Goal: Task Accomplishment & Management: Manage account settings

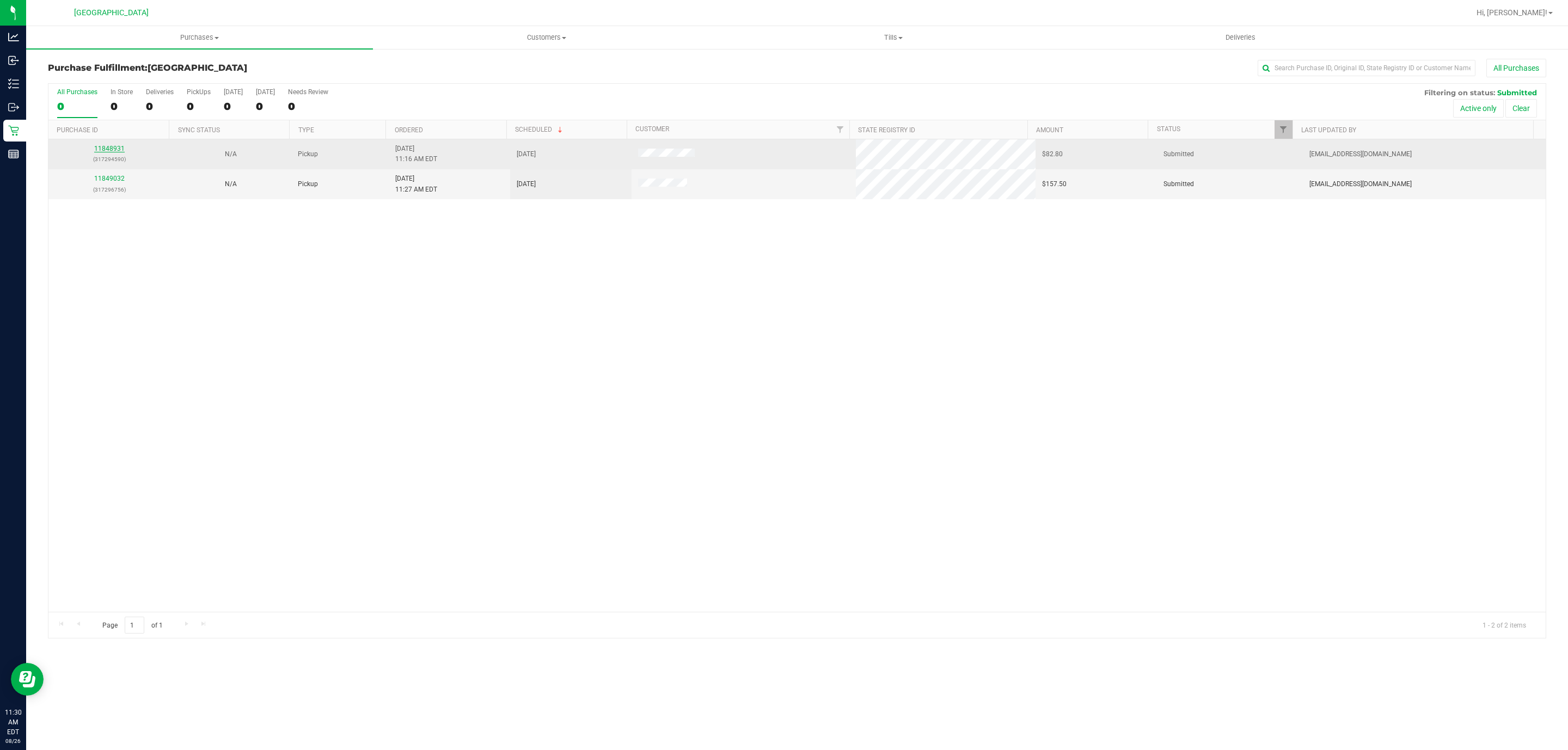
click at [115, 148] on link "11848931" at bounding box center [109, 149] width 31 height 8
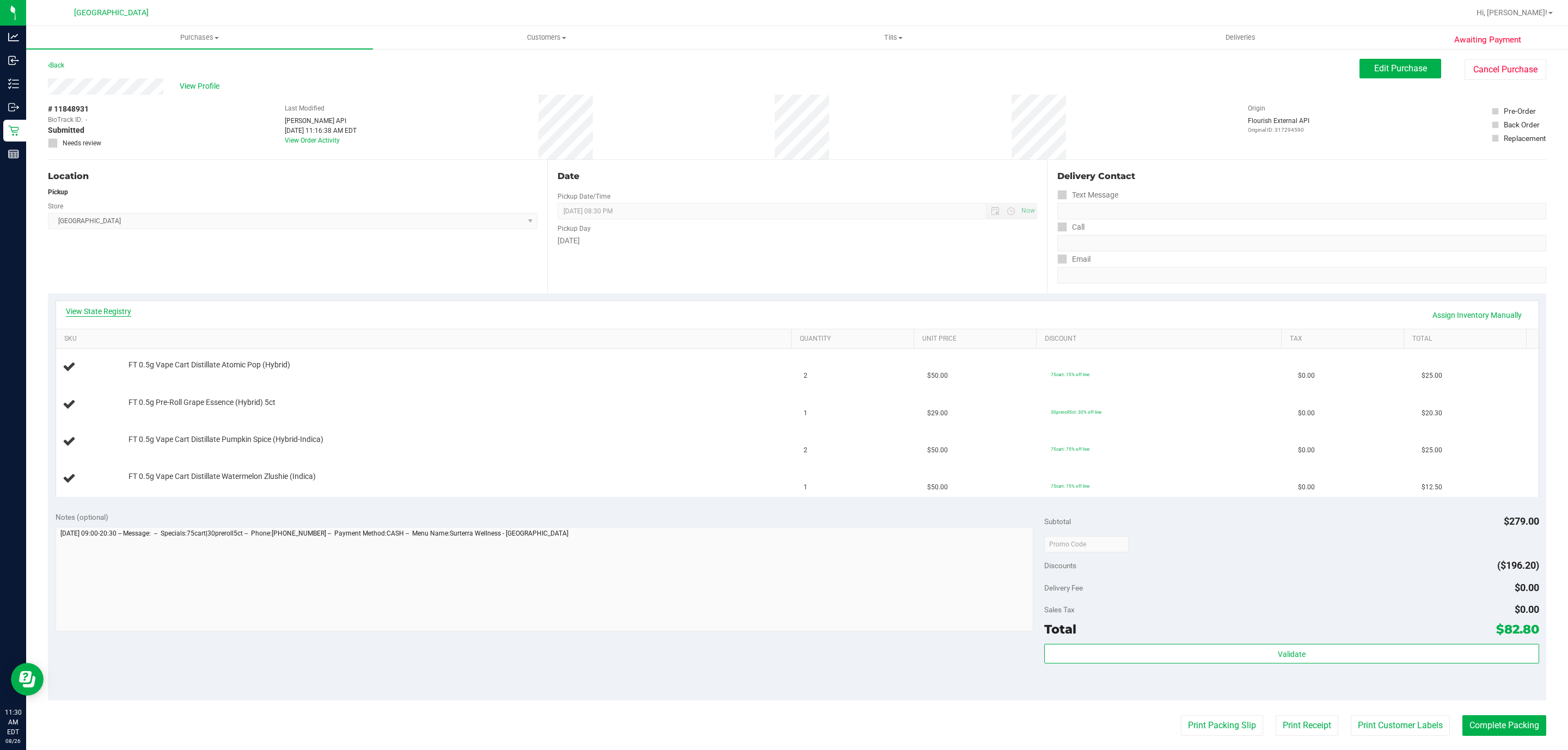
click at [119, 314] on link "View State Registry" at bounding box center [99, 311] width 66 height 11
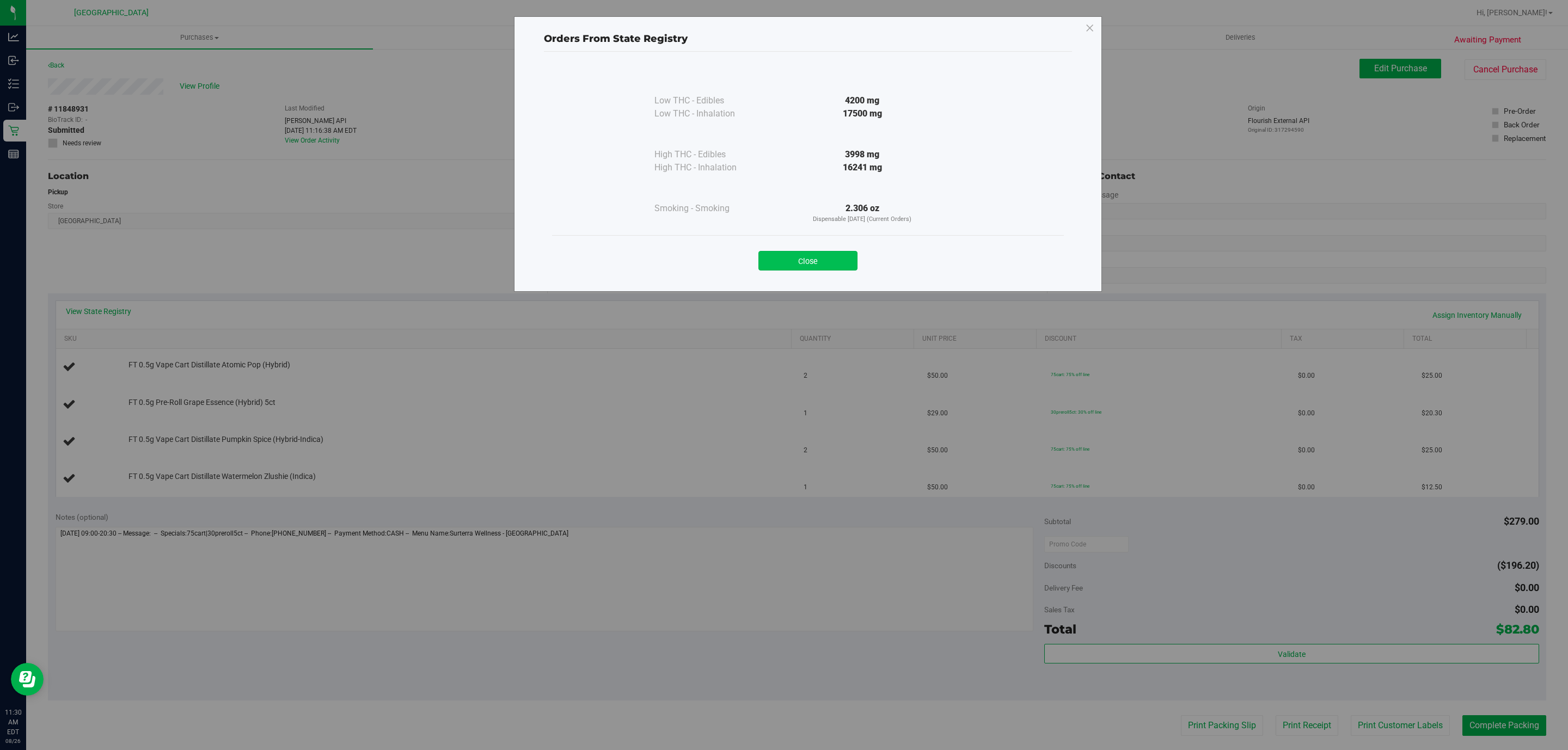
click at [841, 265] on button "Close" at bounding box center [808, 261] width 100 height 19
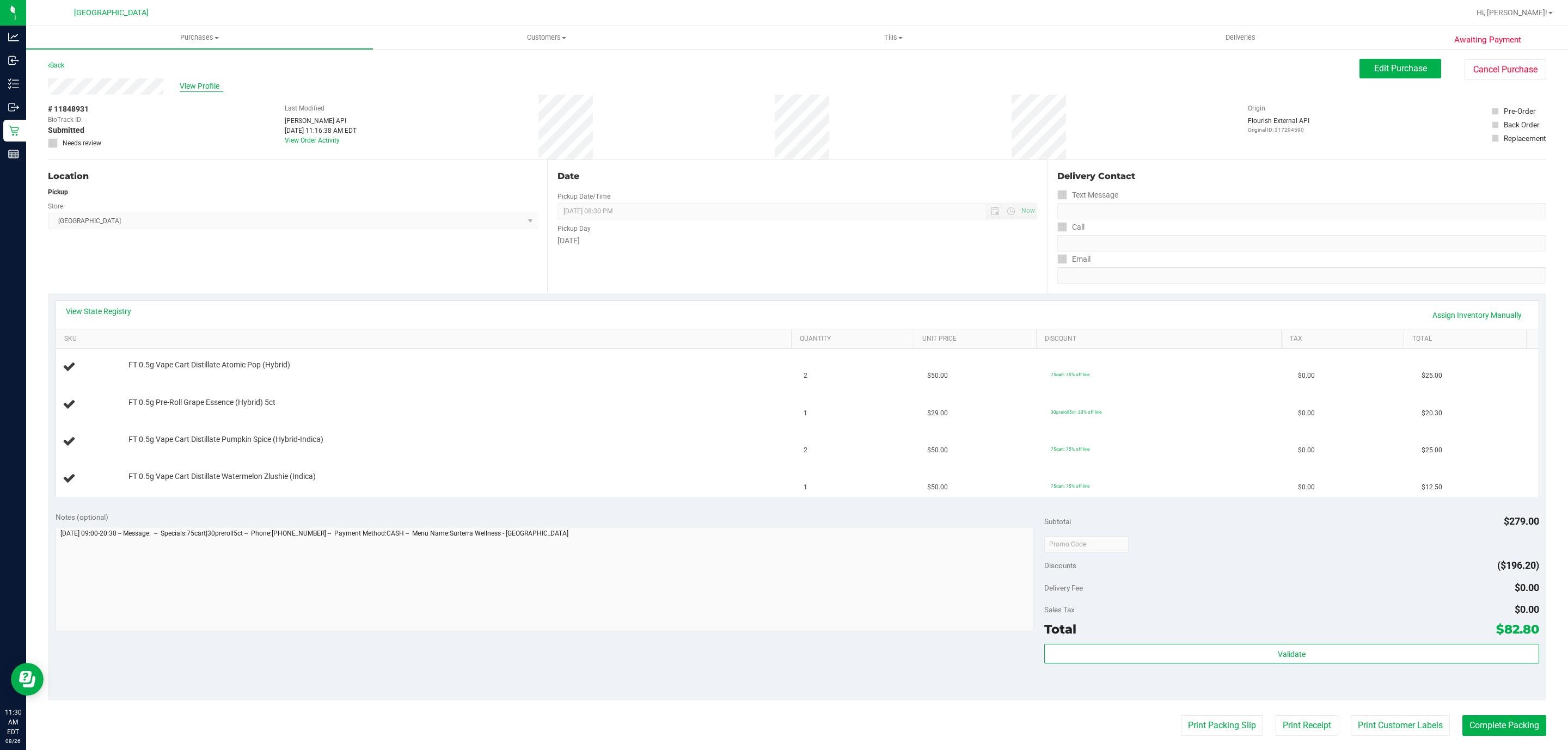
click at [201, 89] on span "View Profile" at bounding box center [201, 86] width 43 height 12
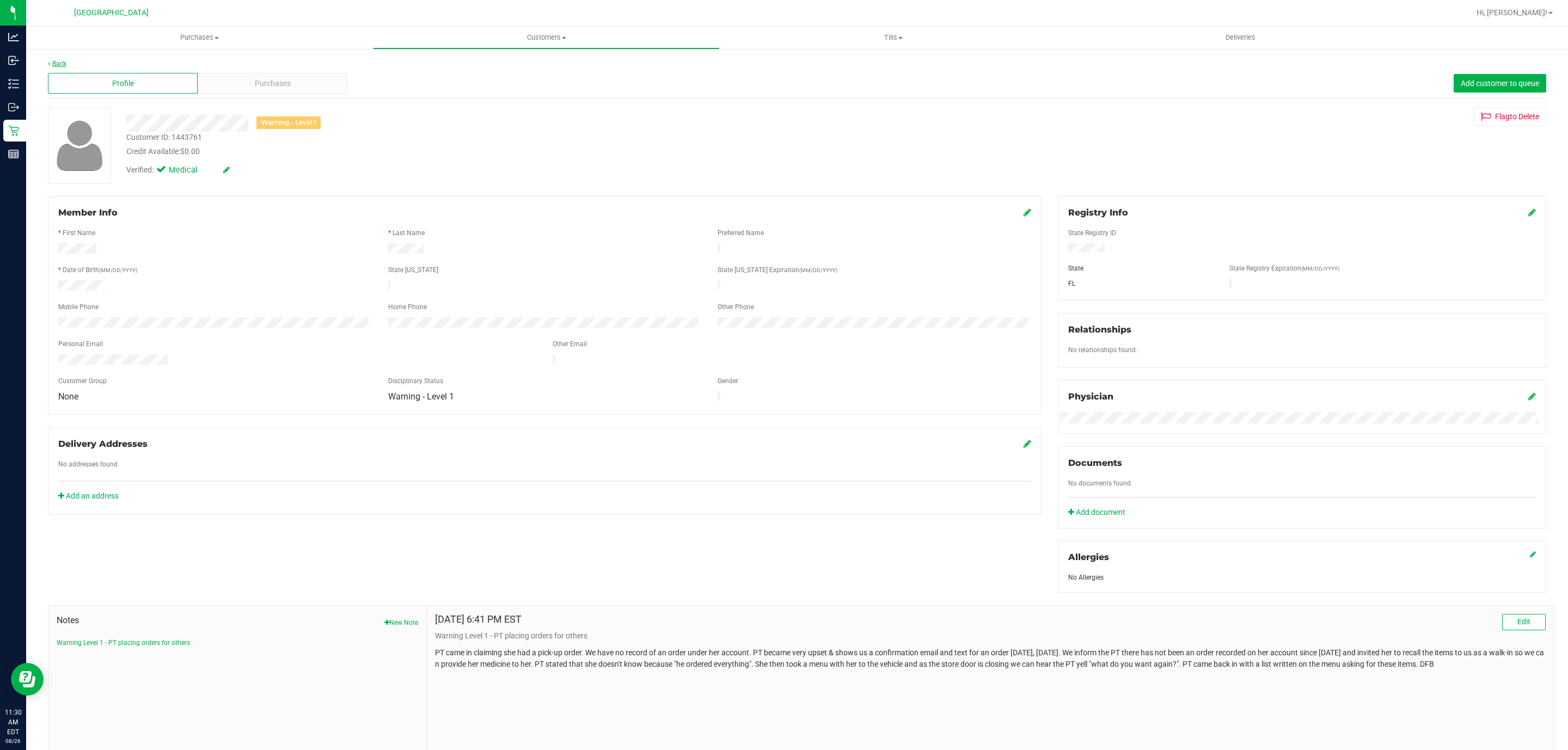
click at [50, 61] on link "Back" at bounding box center [57, 64] width 18 height 8
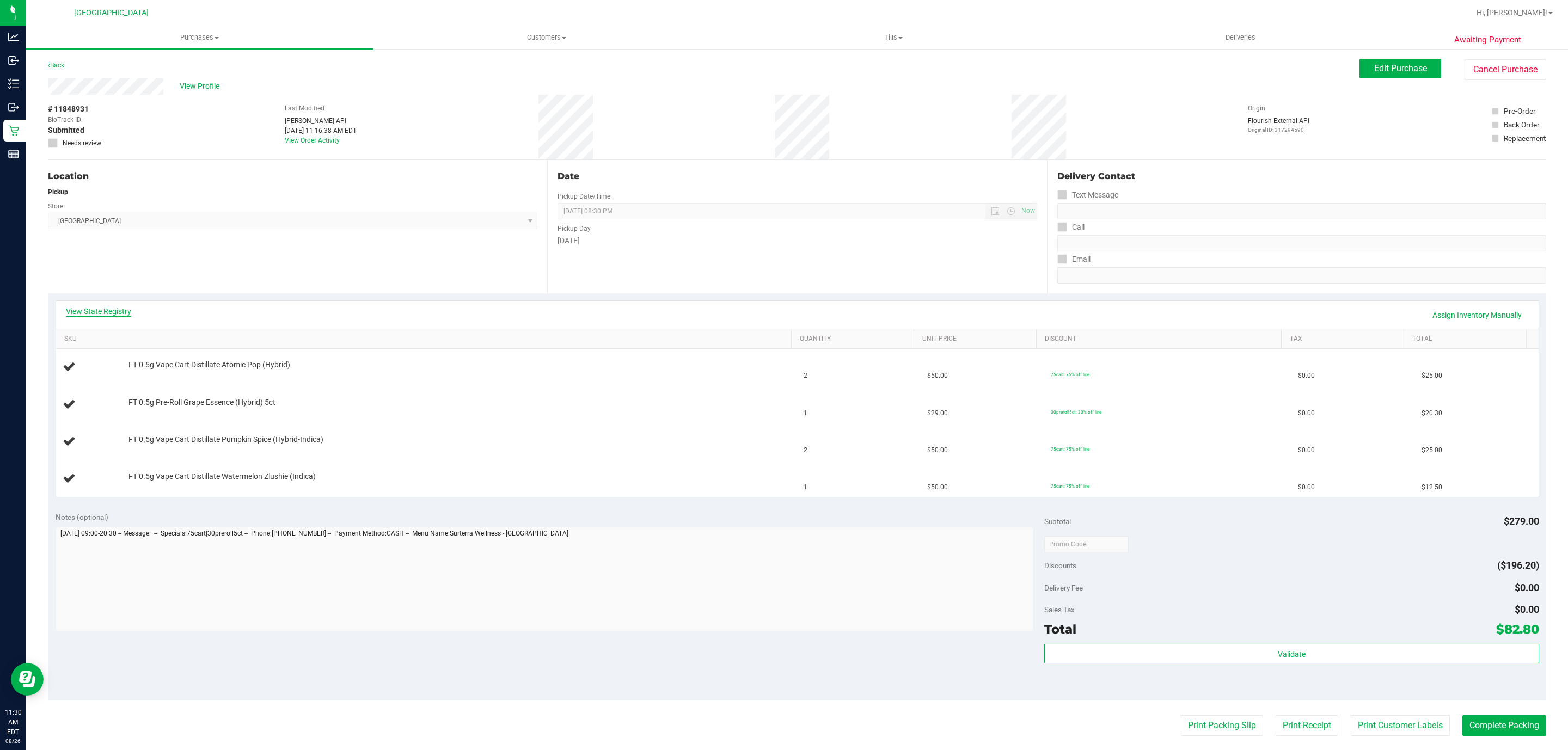
click at [116, 307] on link "View State Registry" at bounding box center [99, 311] width 66 height 11
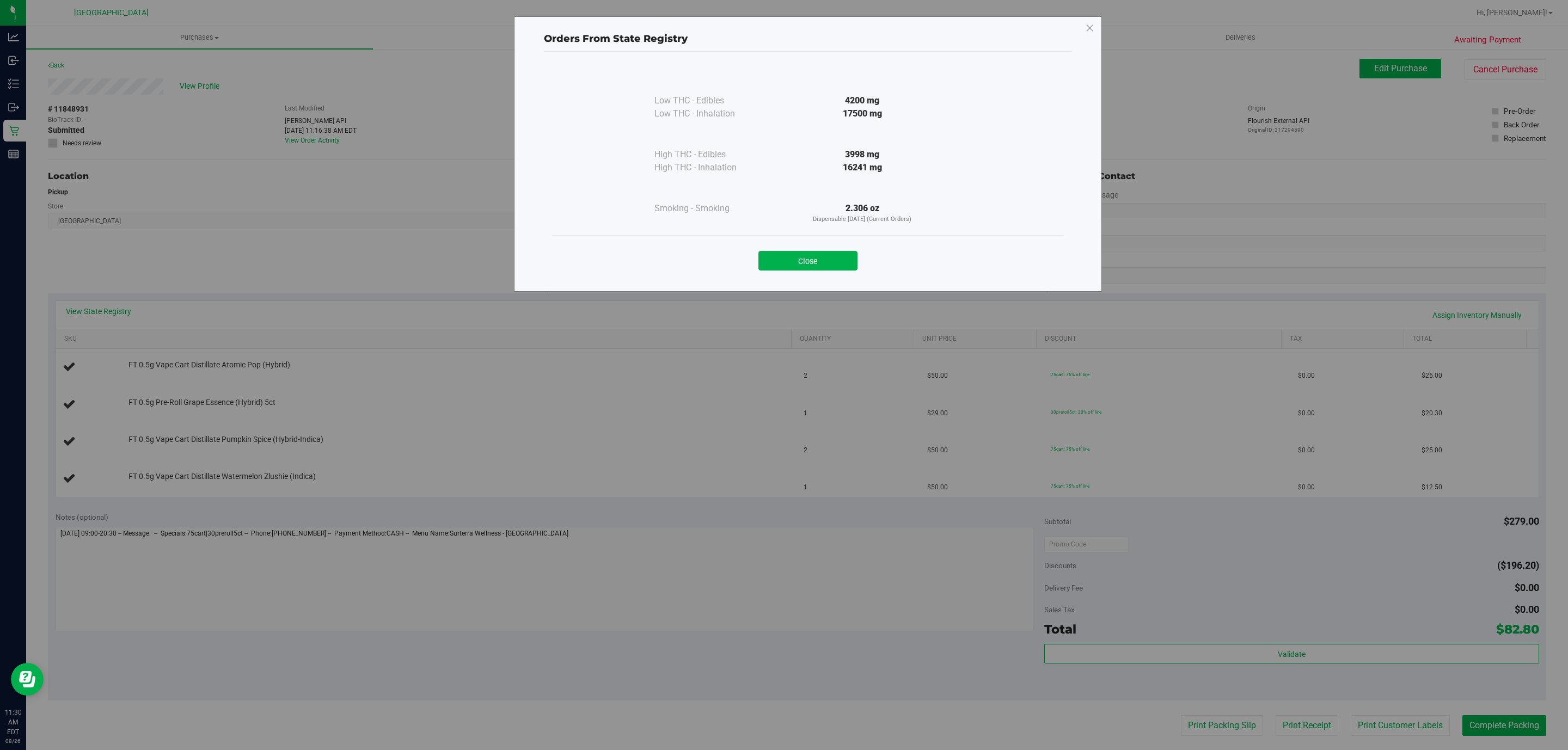
click at [802, 272] on div "Close" at bounding box center [808, 257] width 512 height 44
click at [818, 261] on button "Close" at bounding box center [808, 261] width 100 height 19
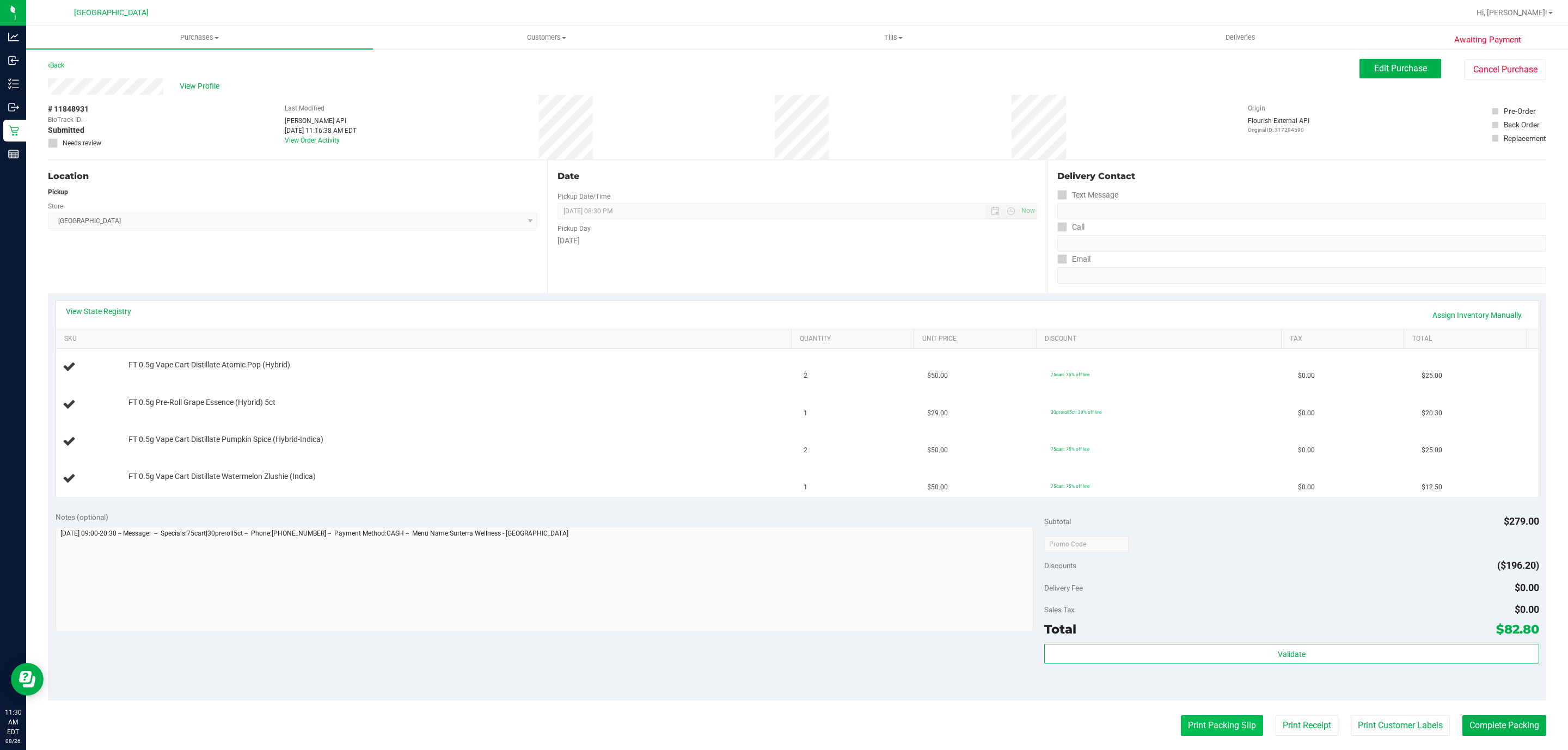
click at [1181, 728] on button "Print Packing Slip" at bounding box center [1221, 725] width 82 height 20
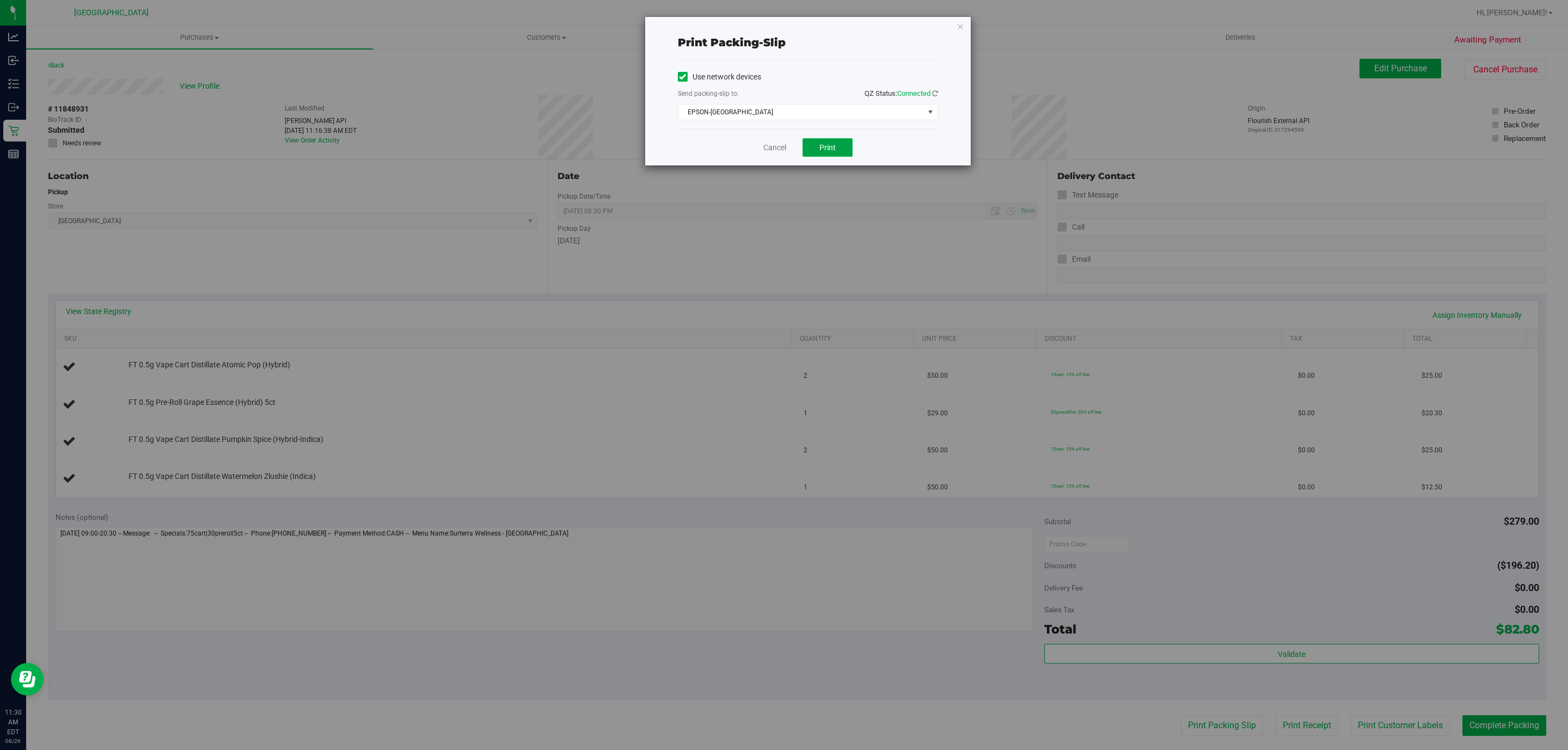
click at [814, 141] on button "Print" at bounding box center [828, 147] width 50 height 18
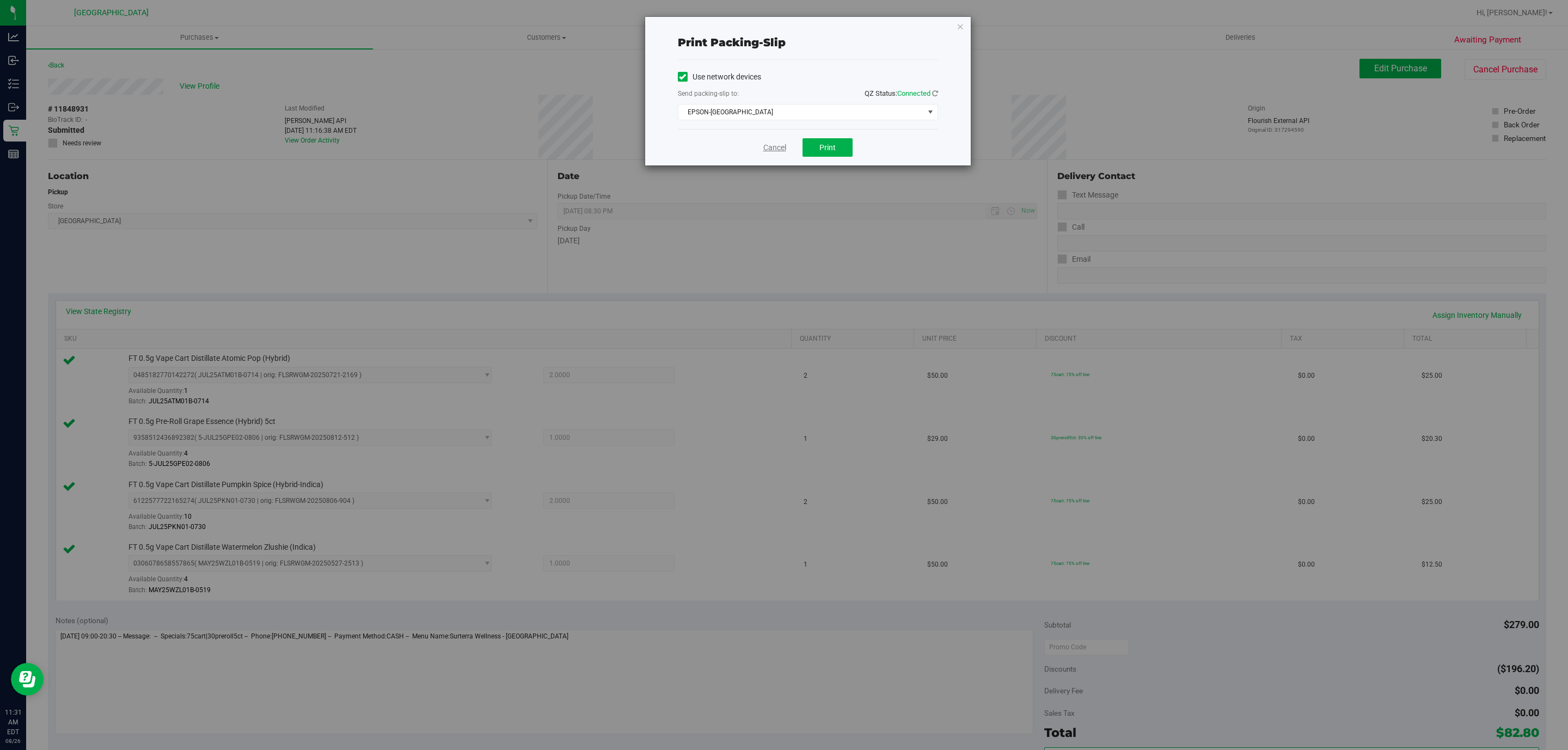
click at [763, 146] on link "Cancel" at bounding box center [775, 148] width 23 height 12
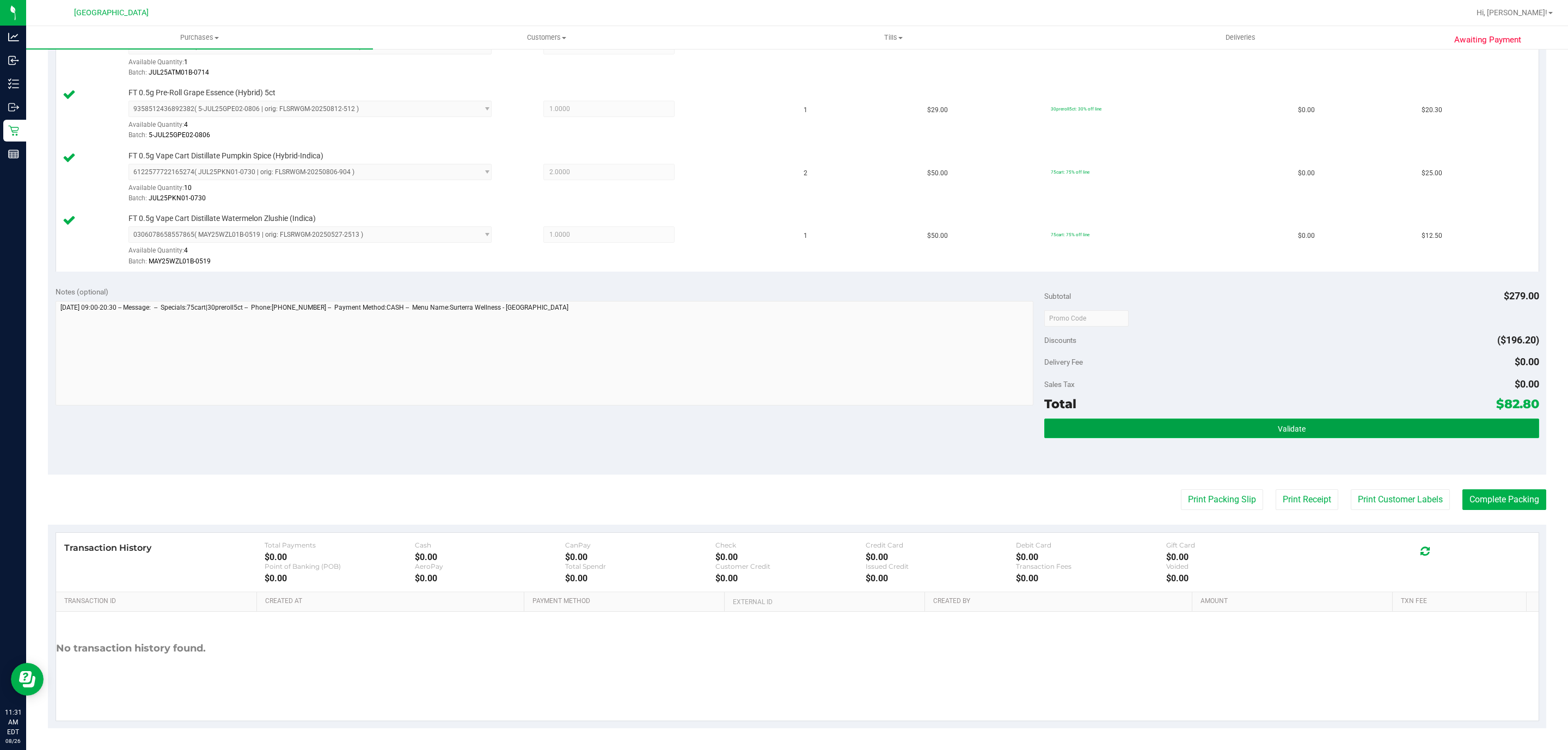
click at [1294, 424] on span "Validate" at bounding box center [1291, 428] width 28 height 9
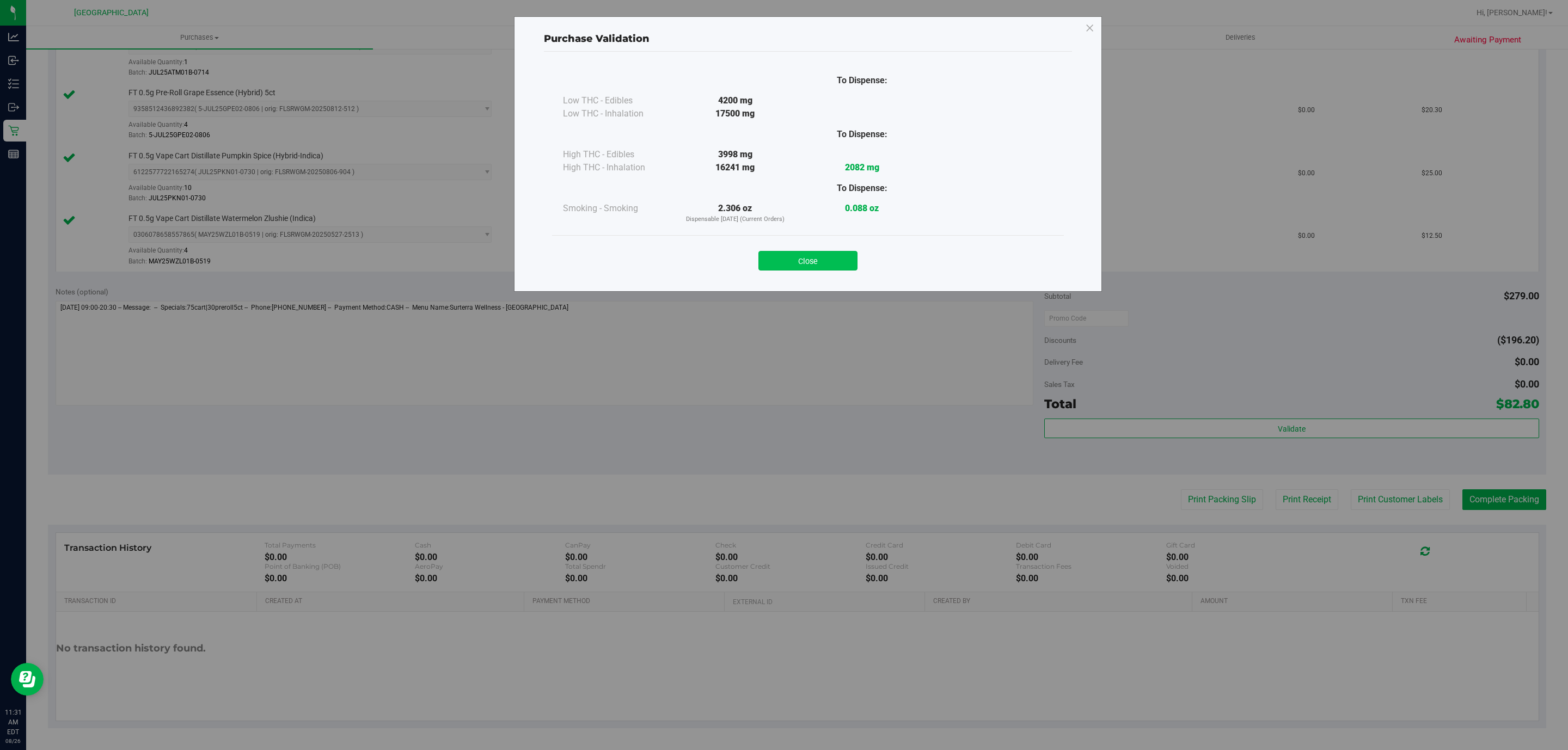
click at [843, 254] on button "Close" at bounding box center [808, 261] width 100 height 19
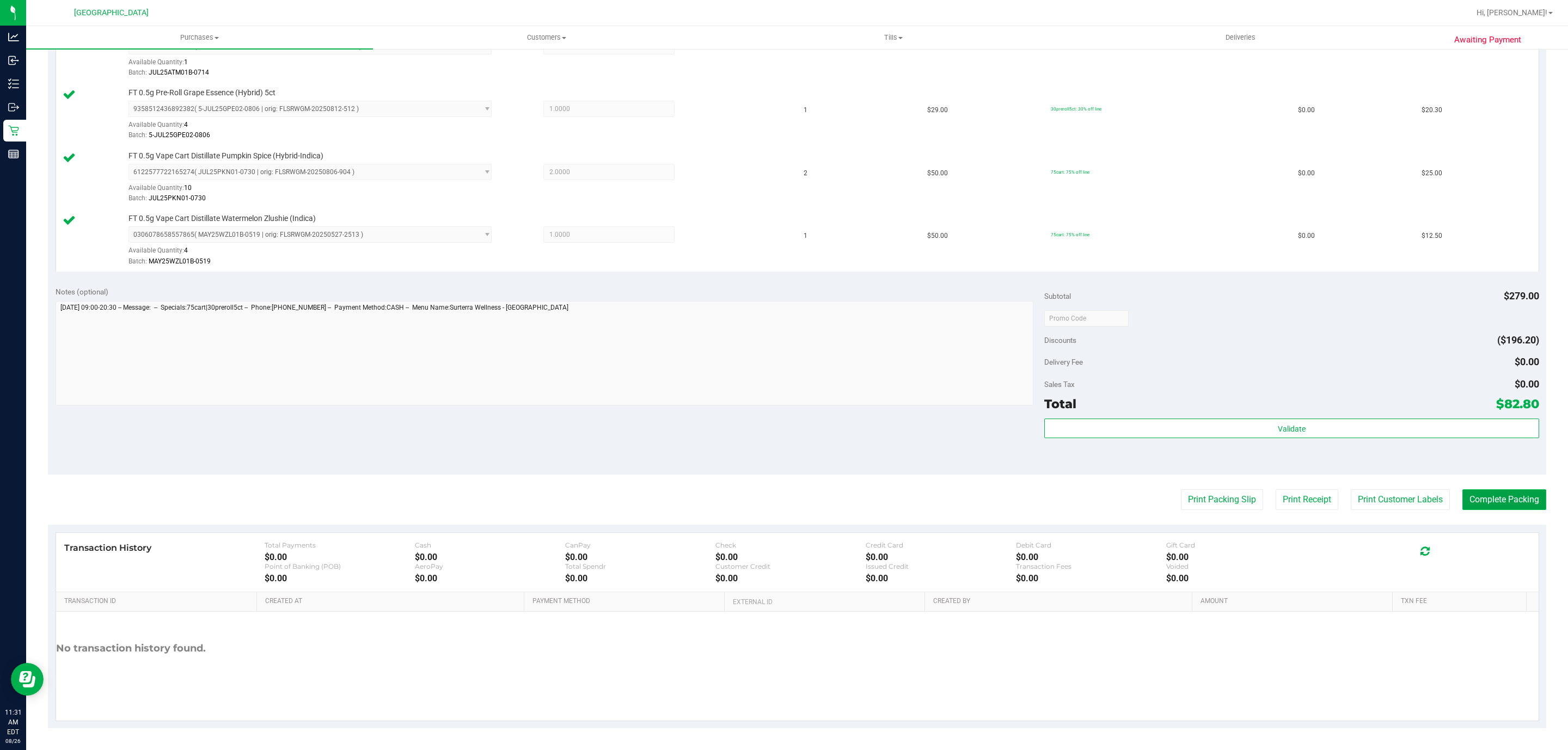
click at [1483, 494] on button "Complete Packing" at bounding box center [1503, 500] width 84 height 20
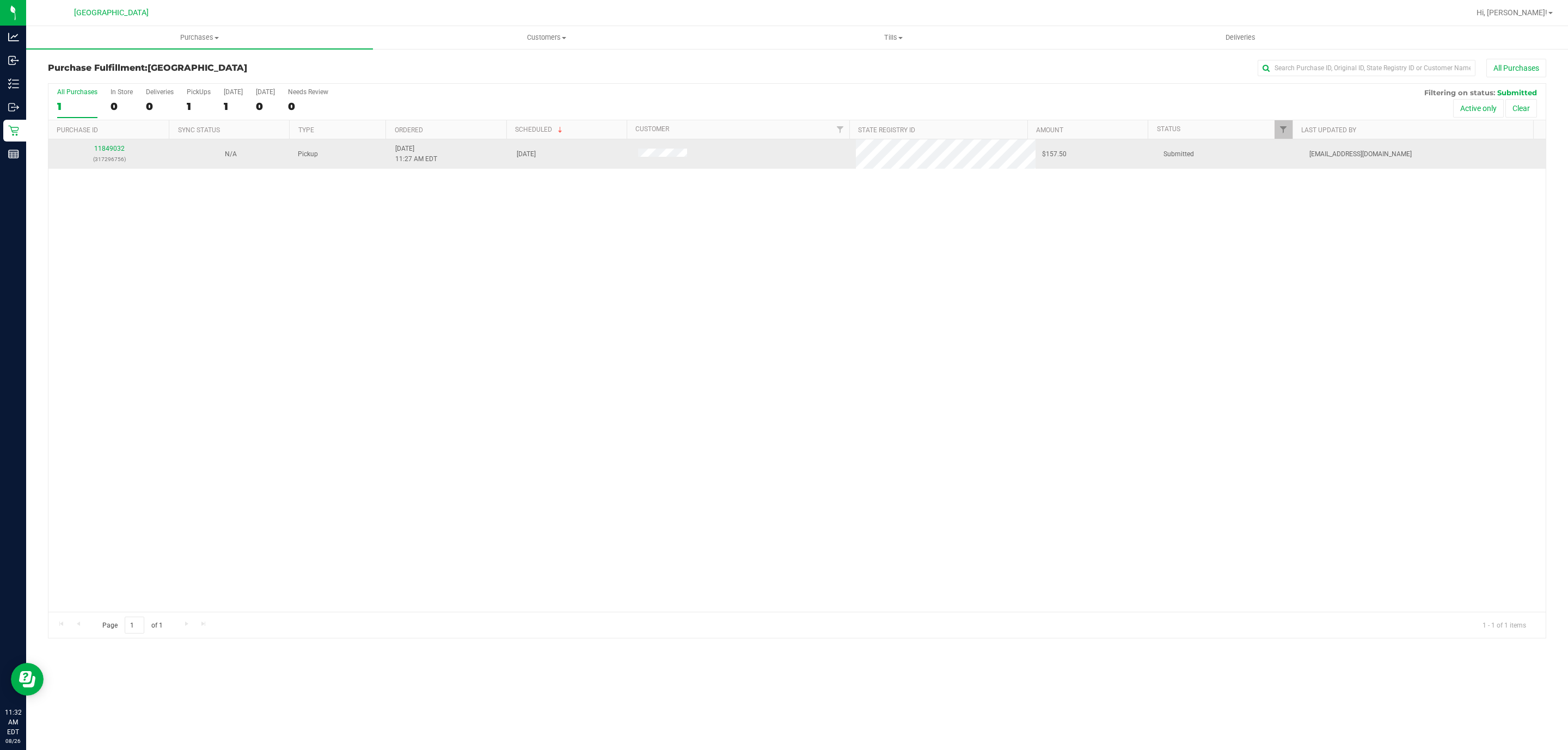
click at [113, 156] on p "(317296756)" at bounding box center [109, 159] width 108 height 11
click at [108, 151] on link "11849032" at bounding box center [109, 149] width 31 height 8
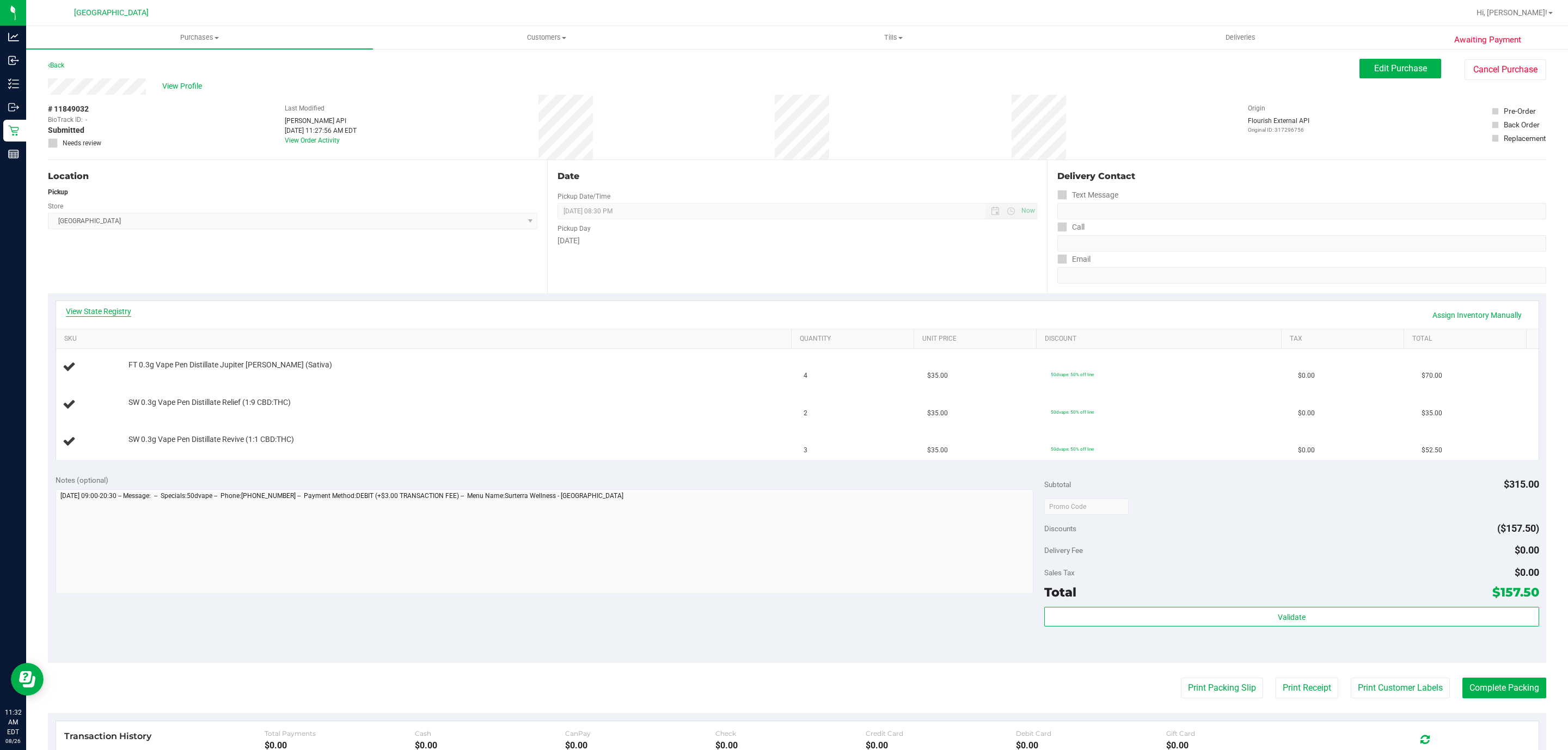
click at [97, 312] on link "View State Registry" at bounding box center [99, 311] width 66 height 11
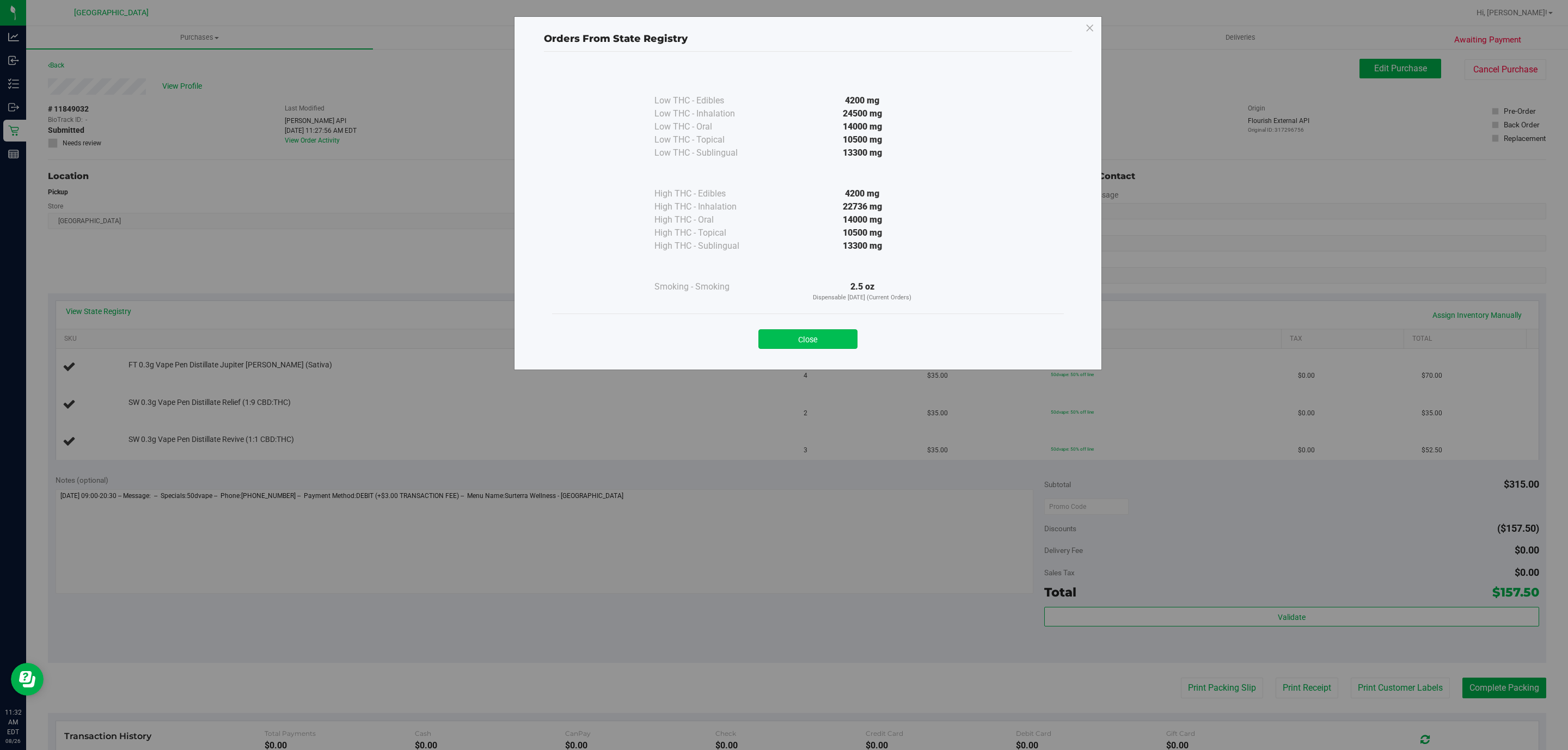
click at [805, 338] on button "Close" at bounding box center [808, 339] width 100 height 19
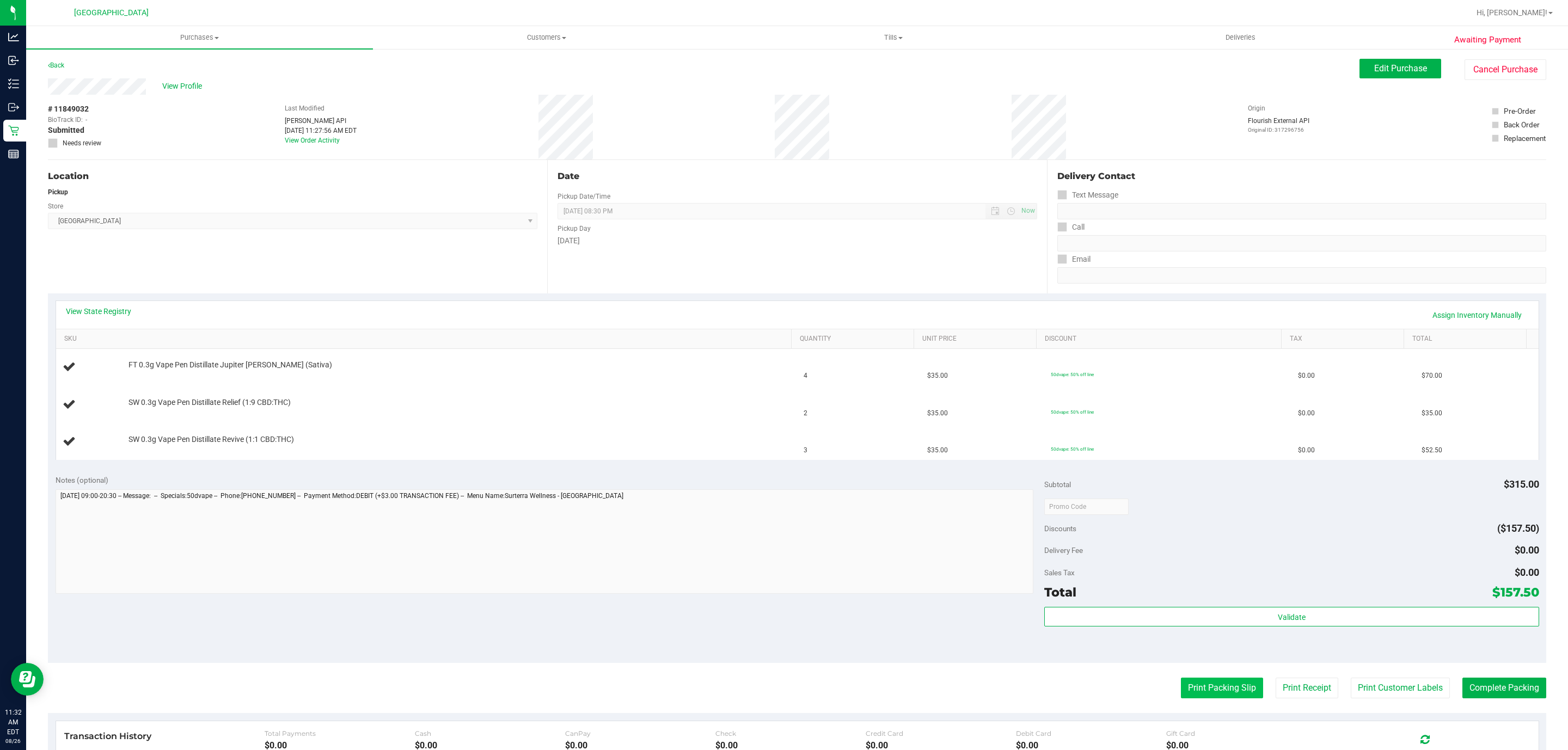
click at [1211, 686] on button "Print Packing Slip" at bounding box center [1221, 687] width 82 height 20
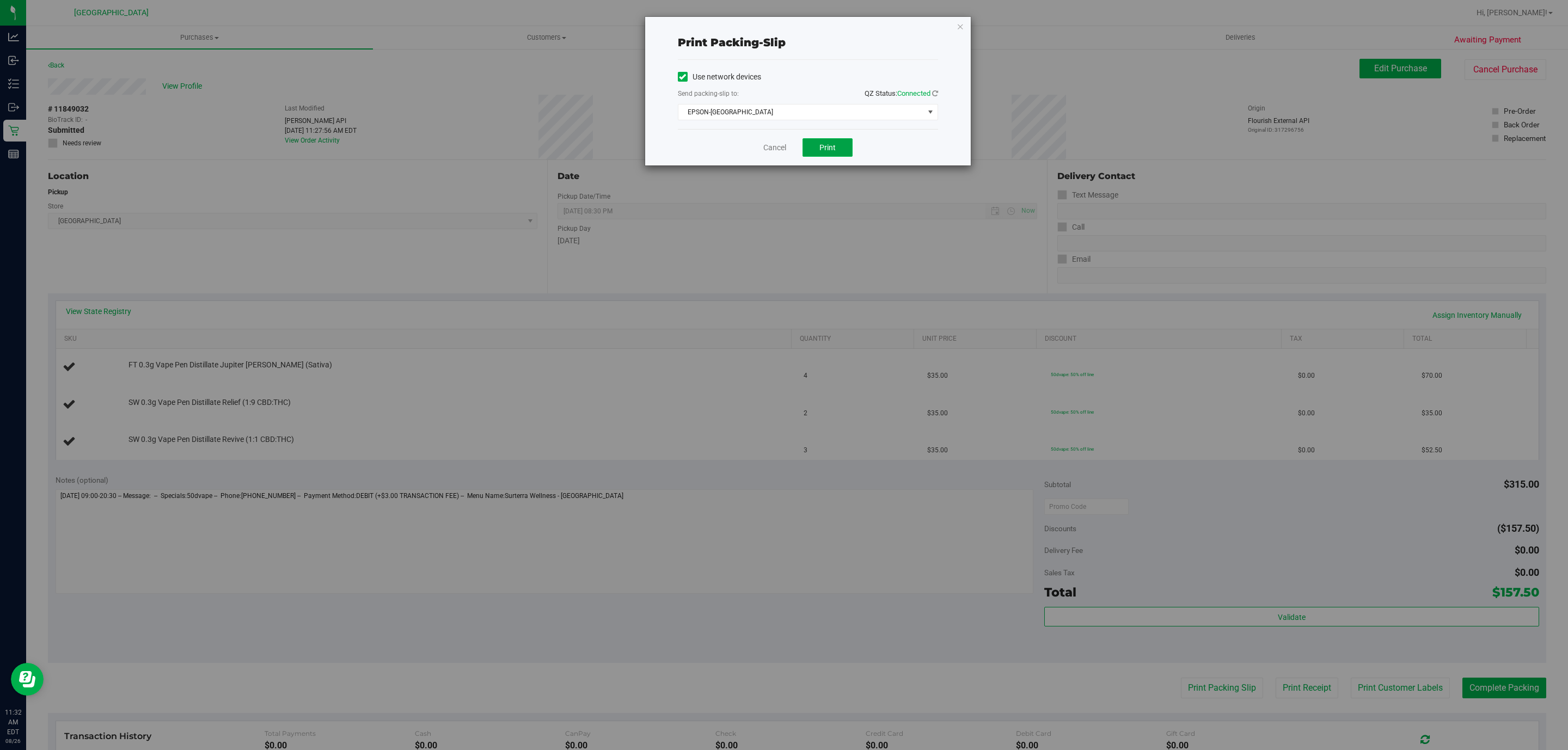
click at [825, 151] on span "Print" at bounding box center [827, 147] width 16 height 9
click at [957, 24] on icon "button" at bounding box center [960, 26] width 8 height 14
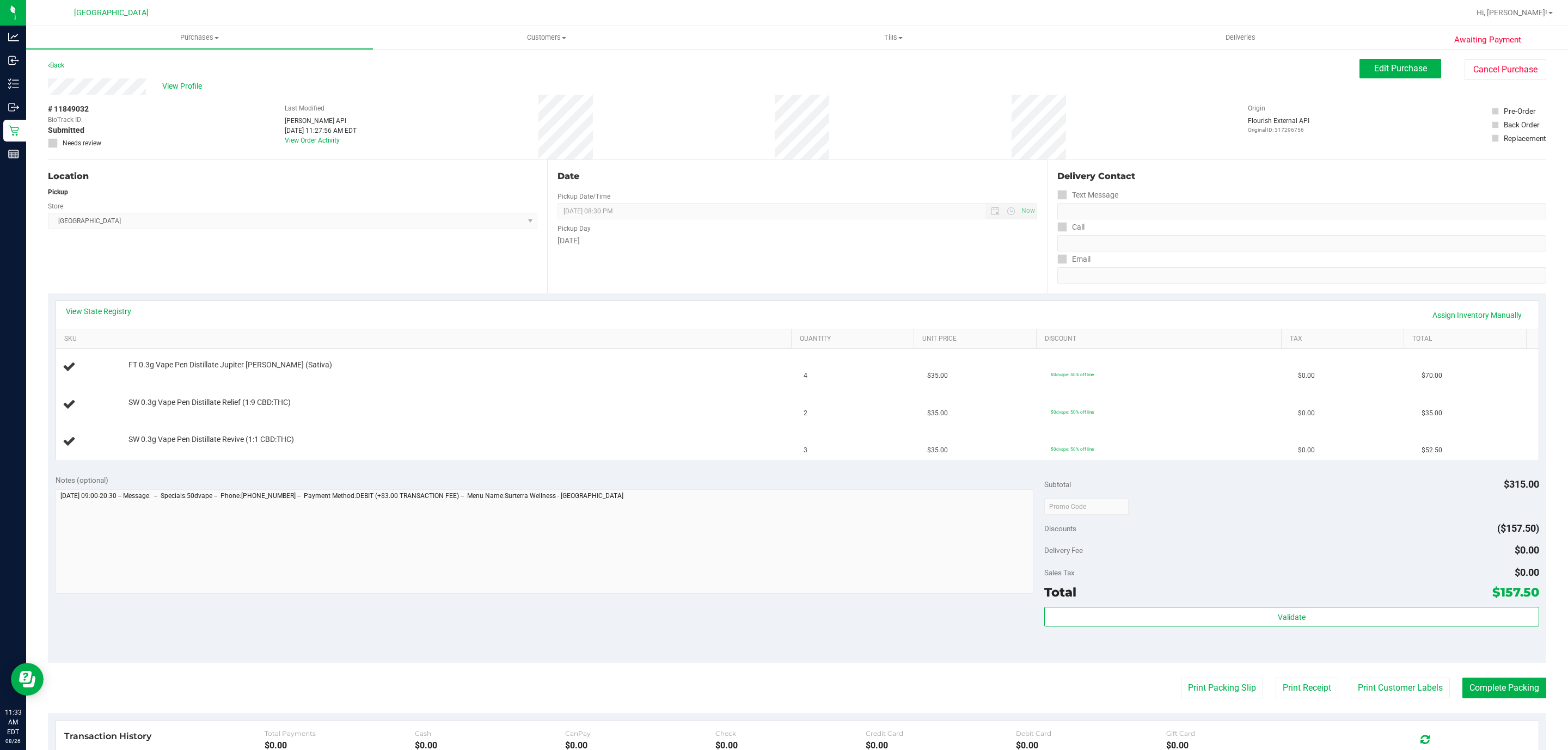
click at [1181, 678] on button "Print Packing Slip" at bounding box center [1221, 687] width 82 height 20
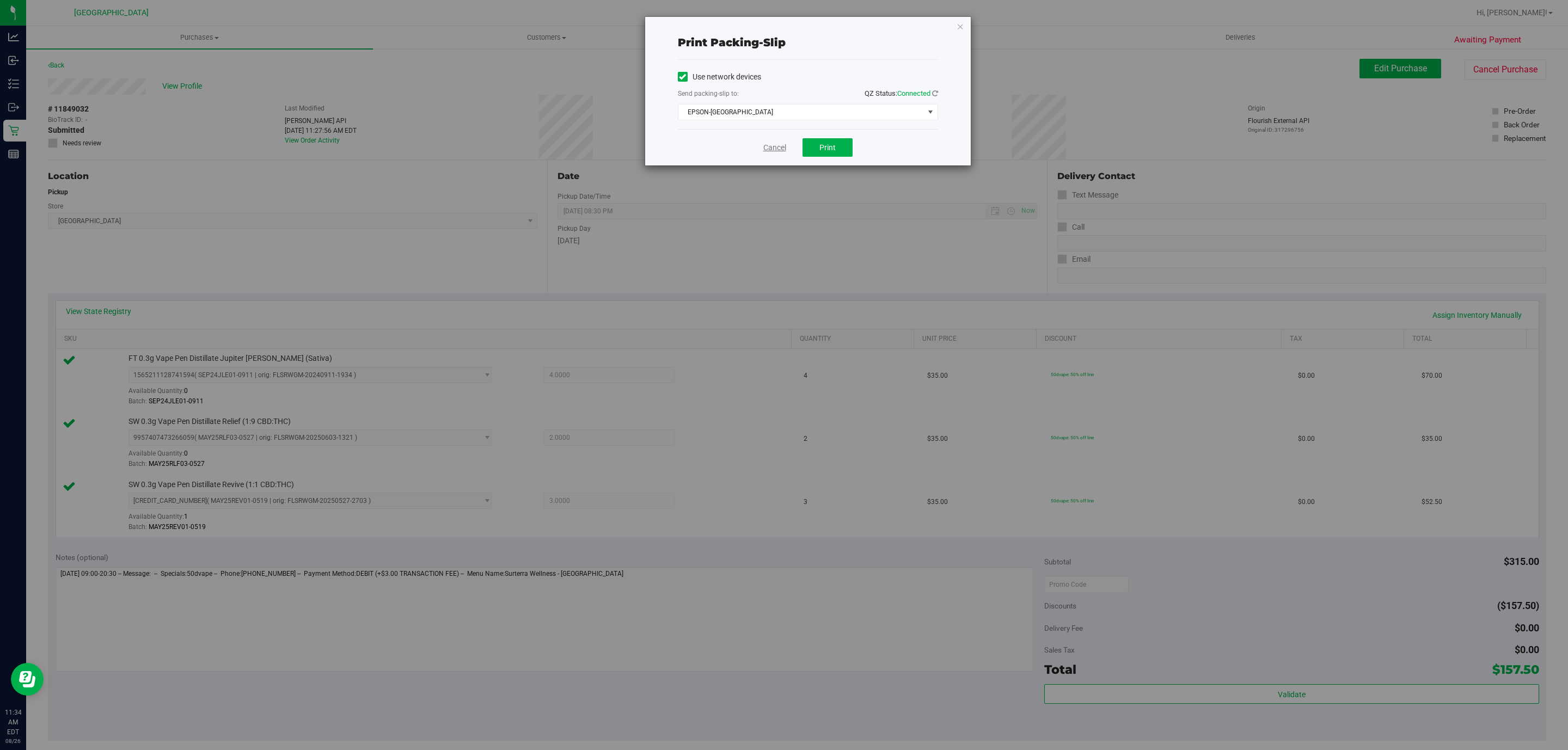
click at [778, 149] on link "Cancel" at bounding box center [775, 148] width 23 height 12
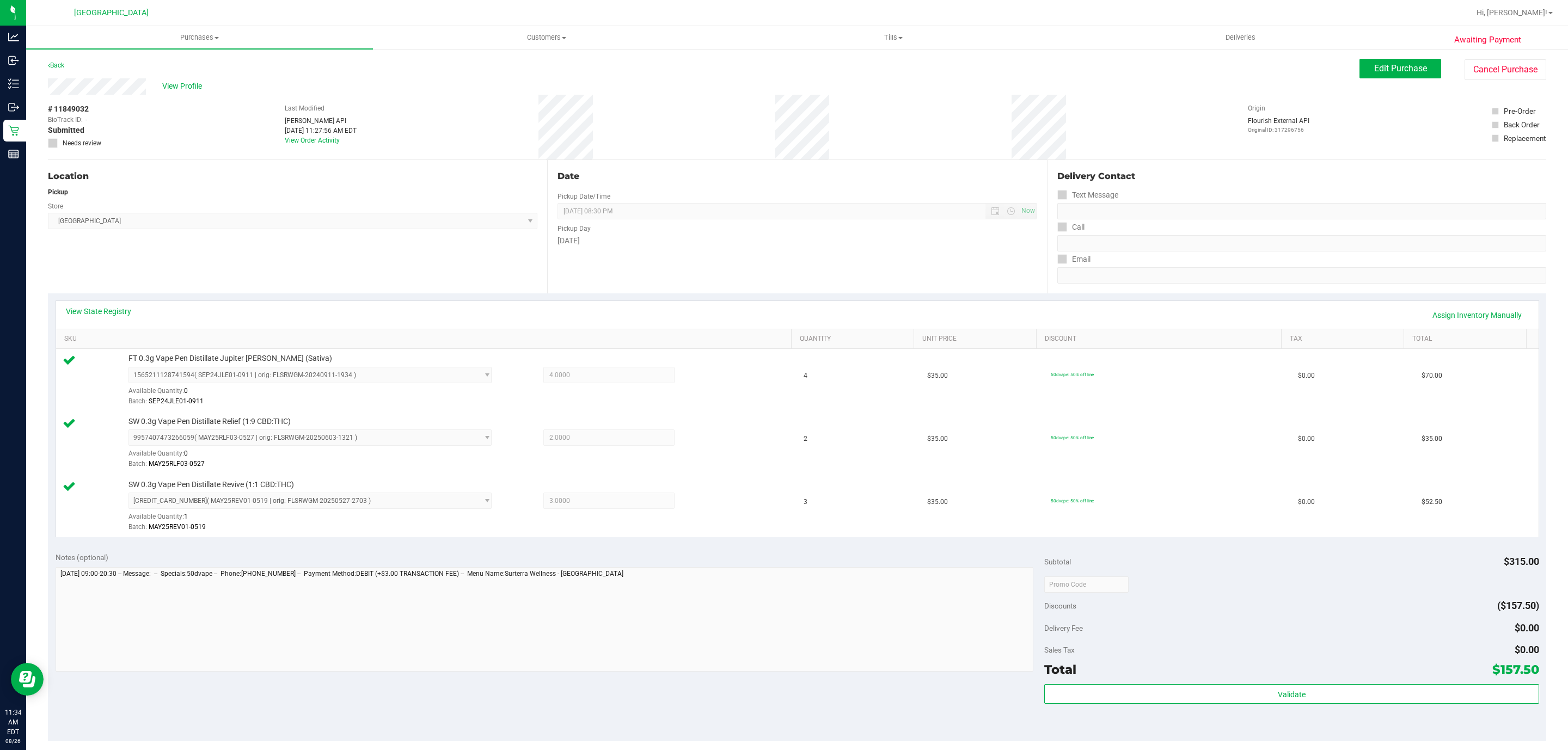
scroll to position [272, 0]
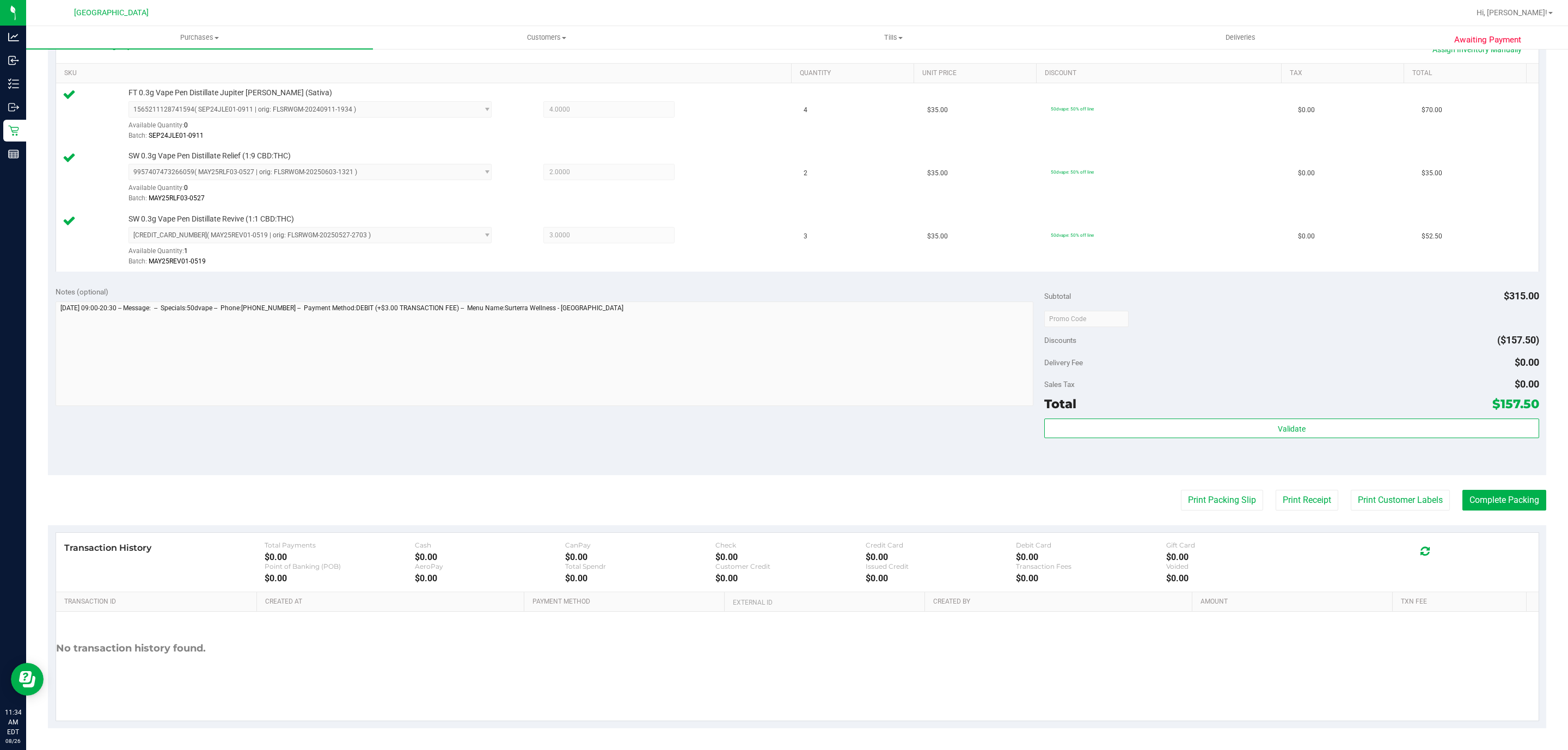
click at [1332, 449] on div "Validate" at bounding box center [1292, 443] width 495 height 49
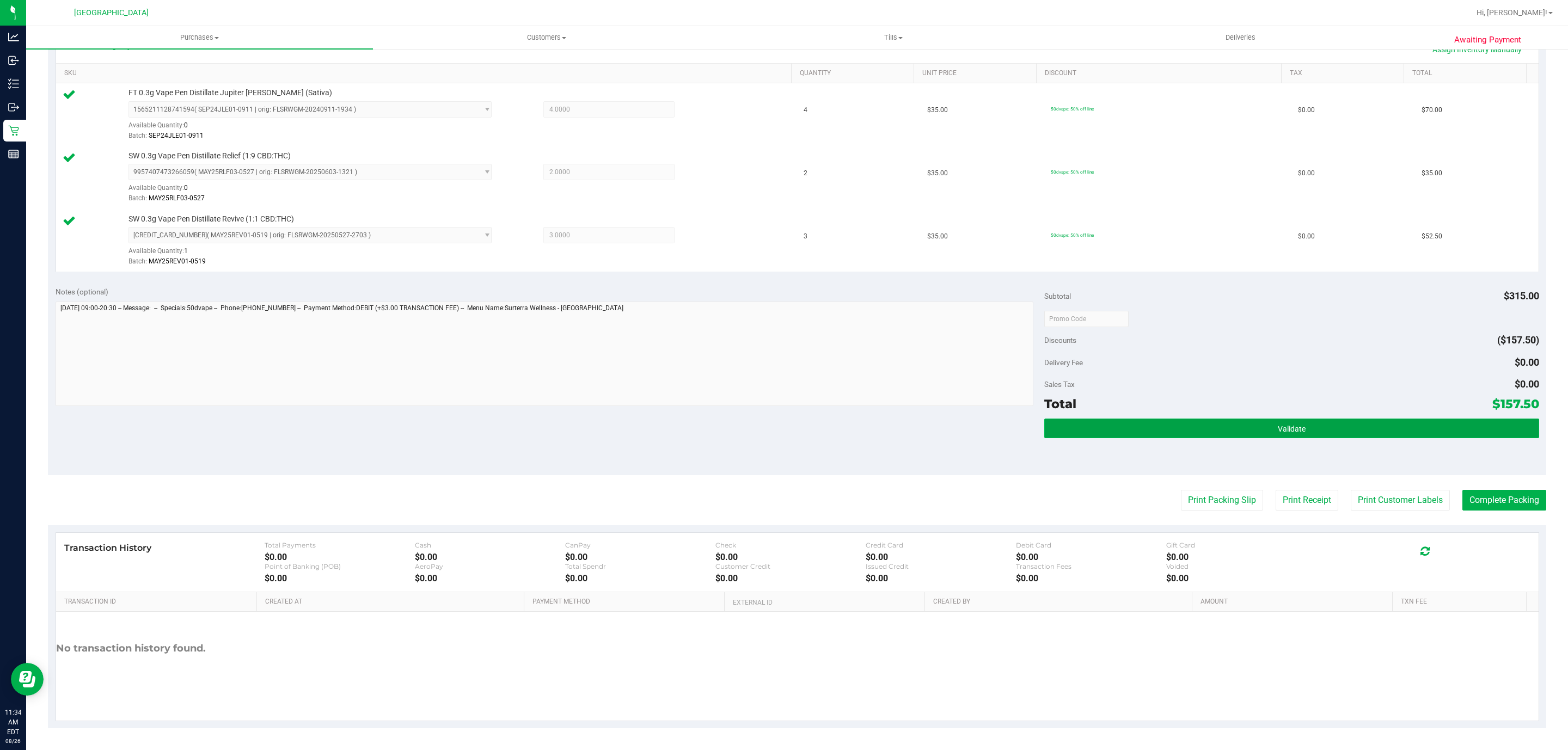
click at [1337, 430] on button "Validate" at bounding box center [1292, 428] width 495 height 19
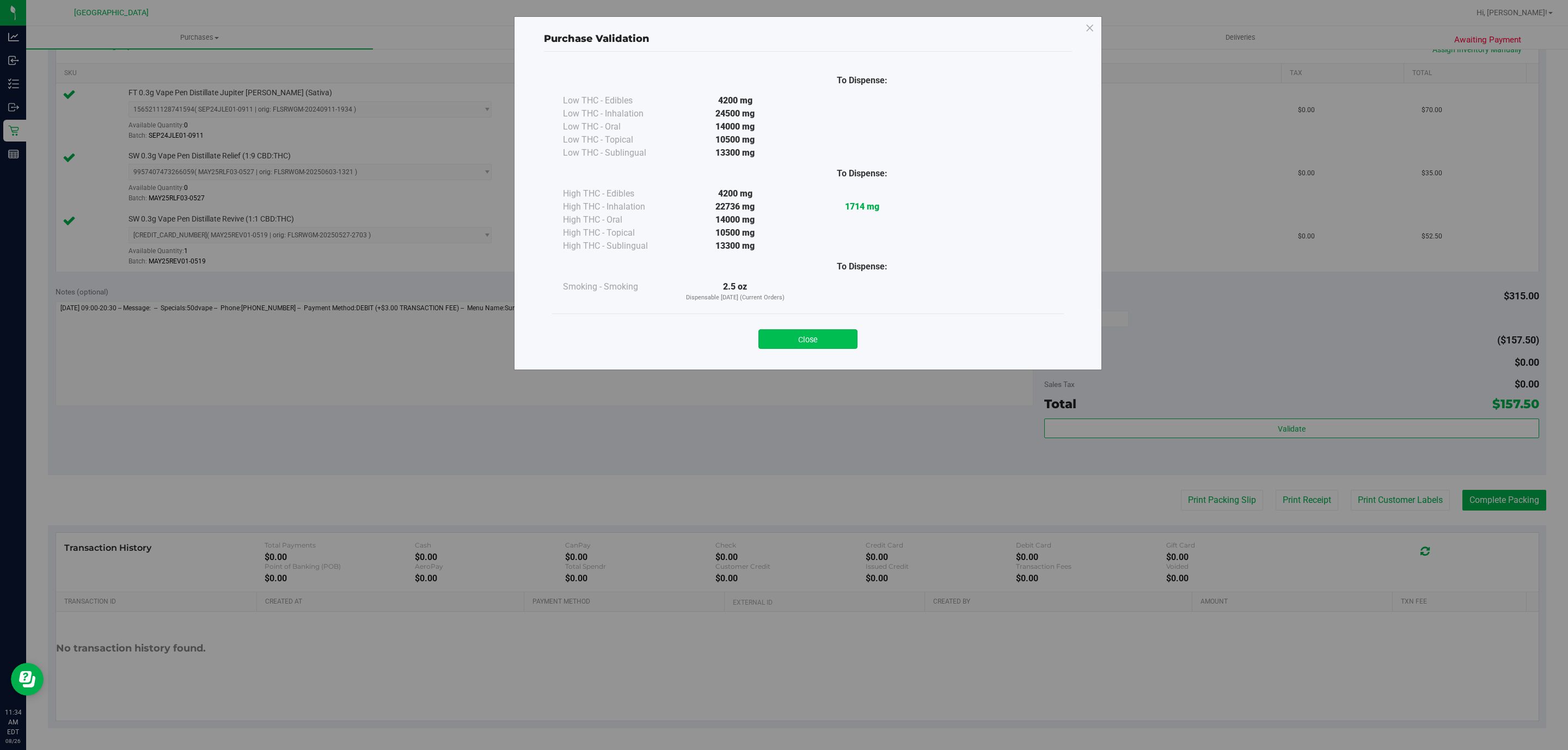
click at [842, 349] on button "Close" at bounding box center [808, 339] width 100 height 19
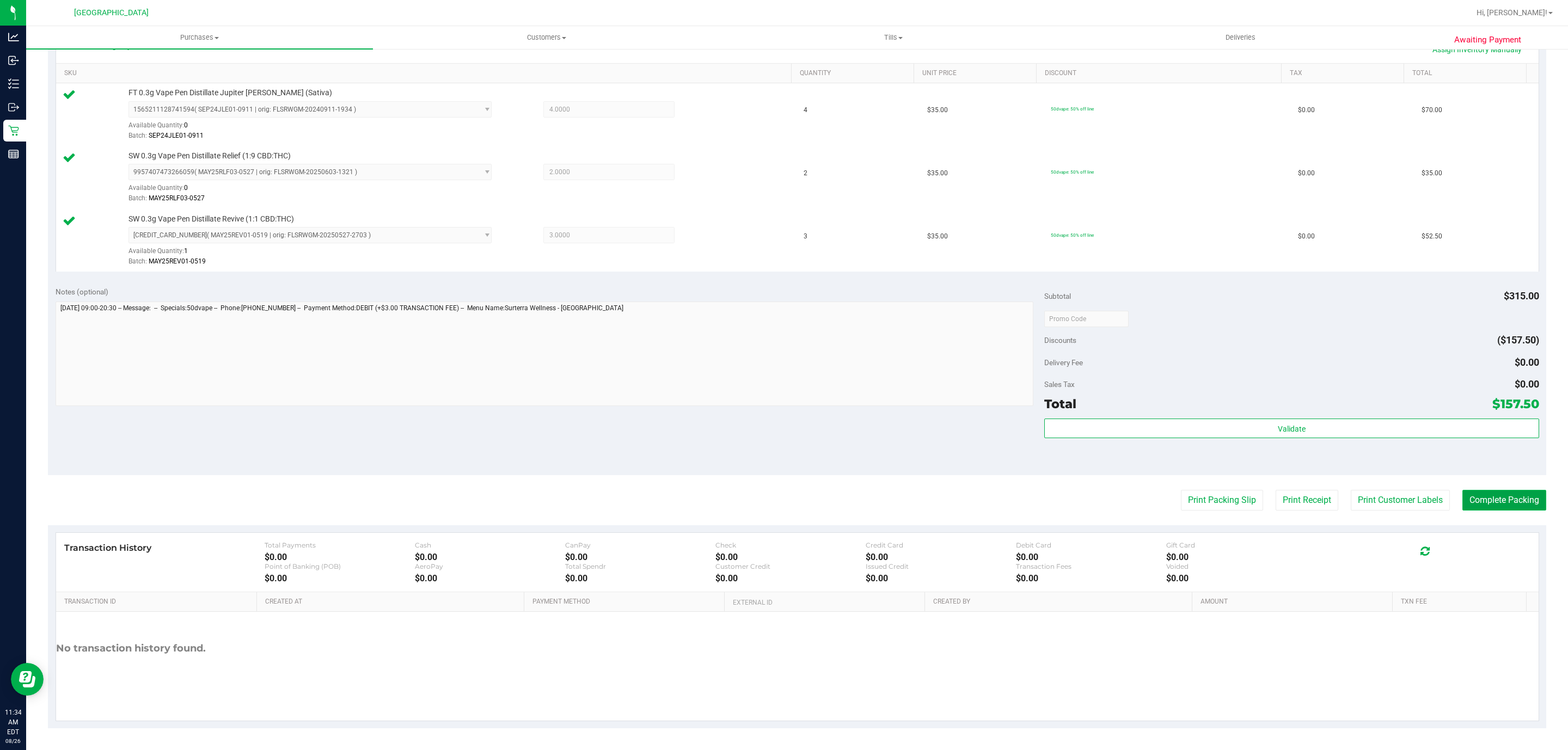
click at [1490, 500] on button "Complete Packing" at bounding box center [1503, 500] width 84 height 20
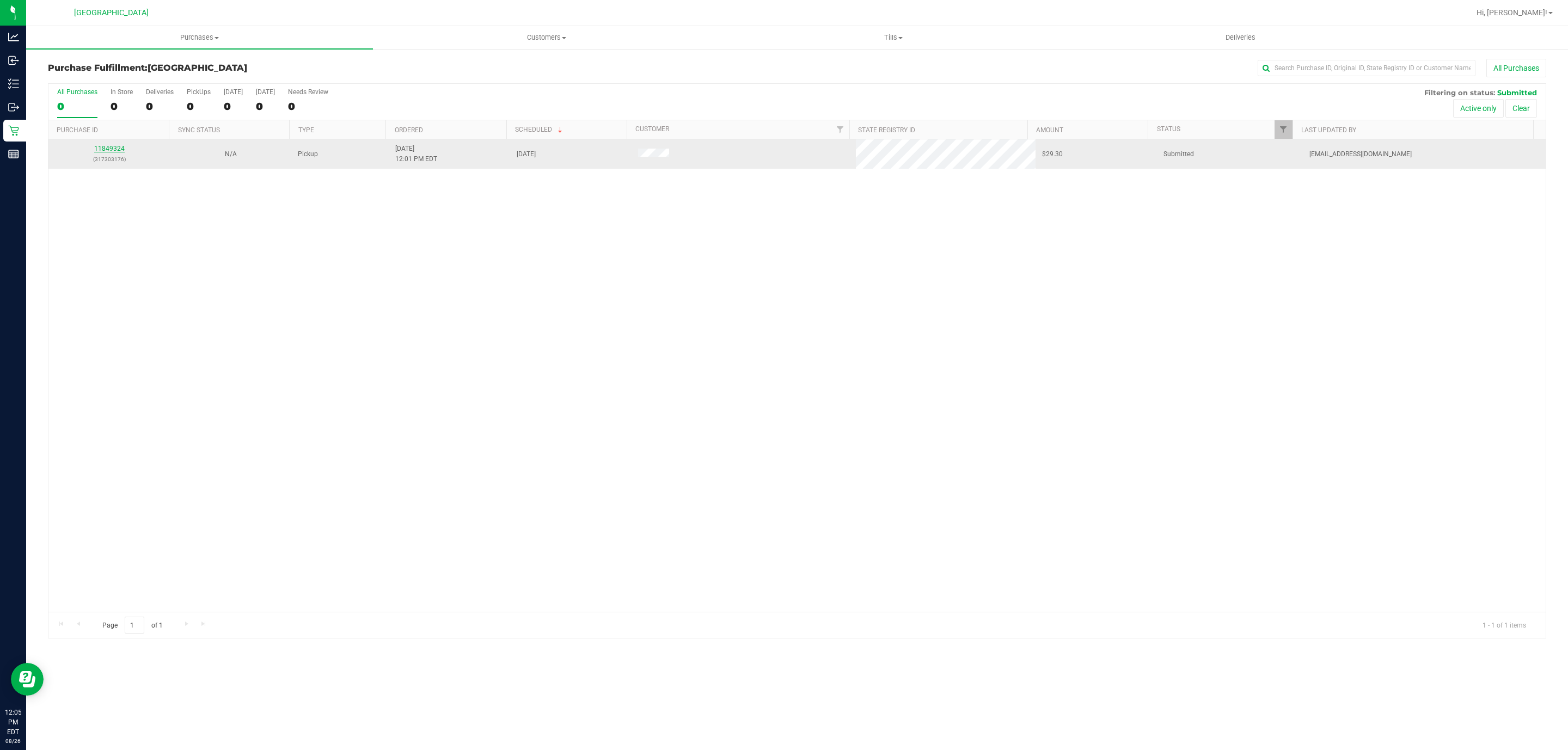
click at [113, 149] on link "11849324" at bounding box center [109, 149] width 31 height 8
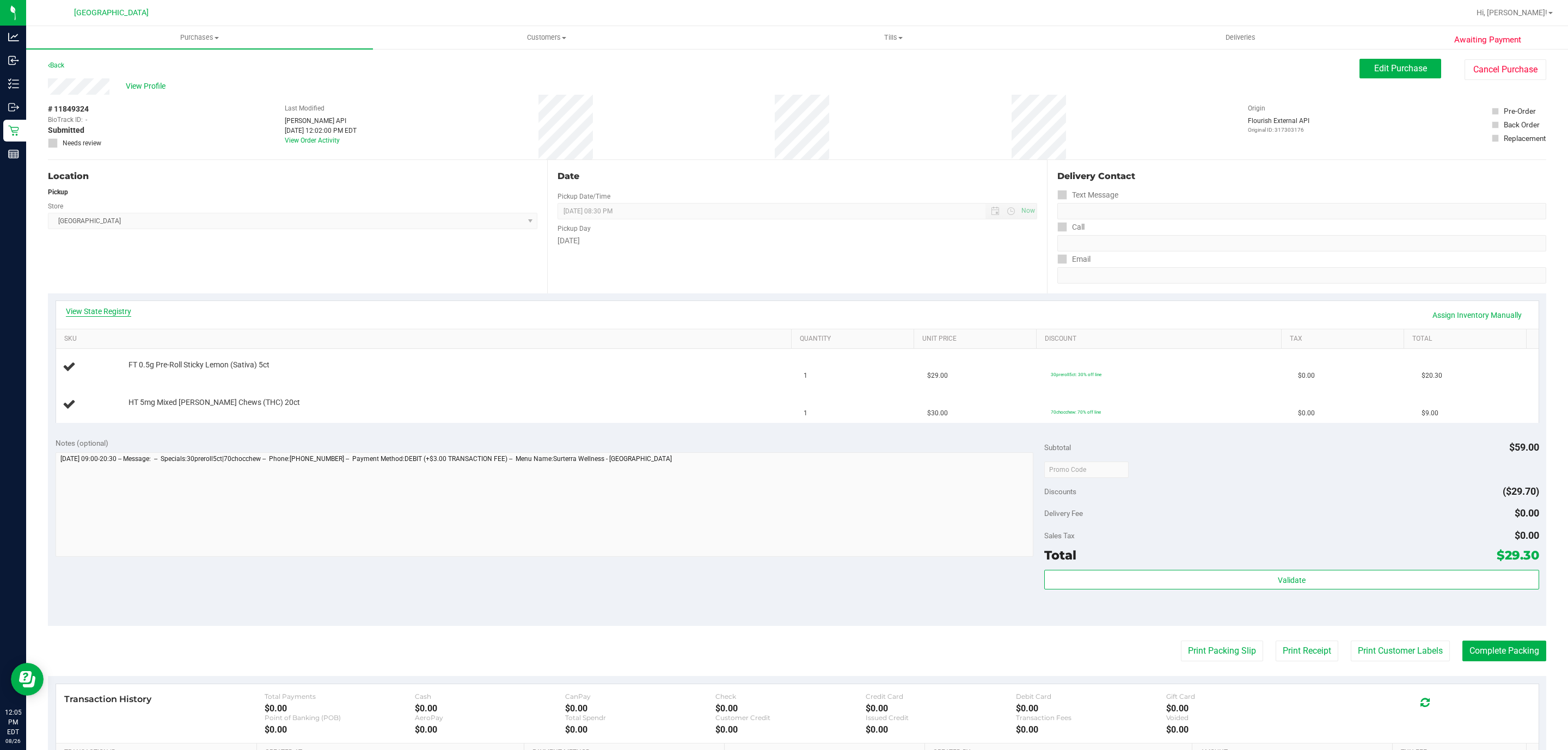
click at [89, 312] on link "View State Registry" at bounding box center [99, 311] width 66 height 11
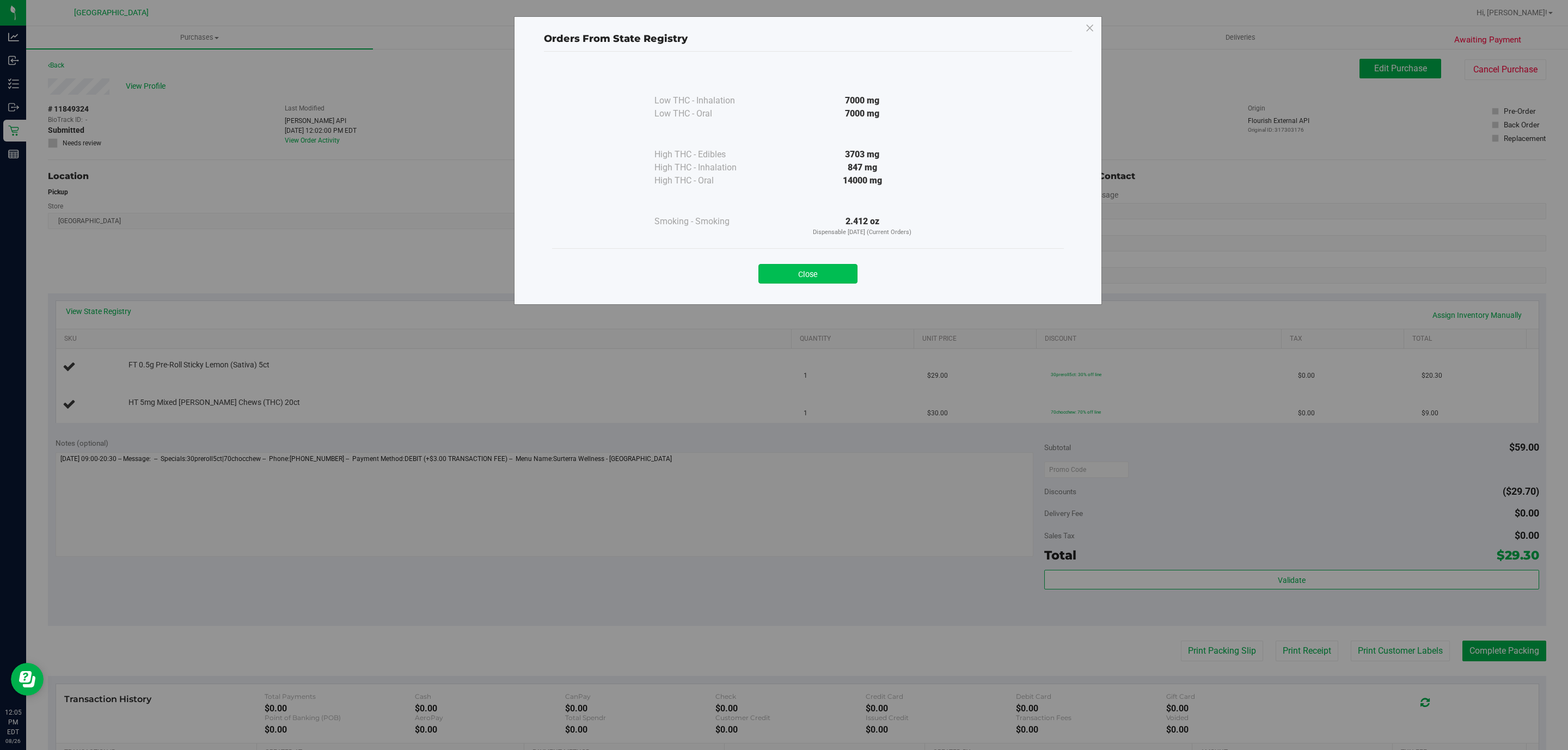
click at [830, 272] on button "Close" at bounding box center [808, 274] width 100 height 19
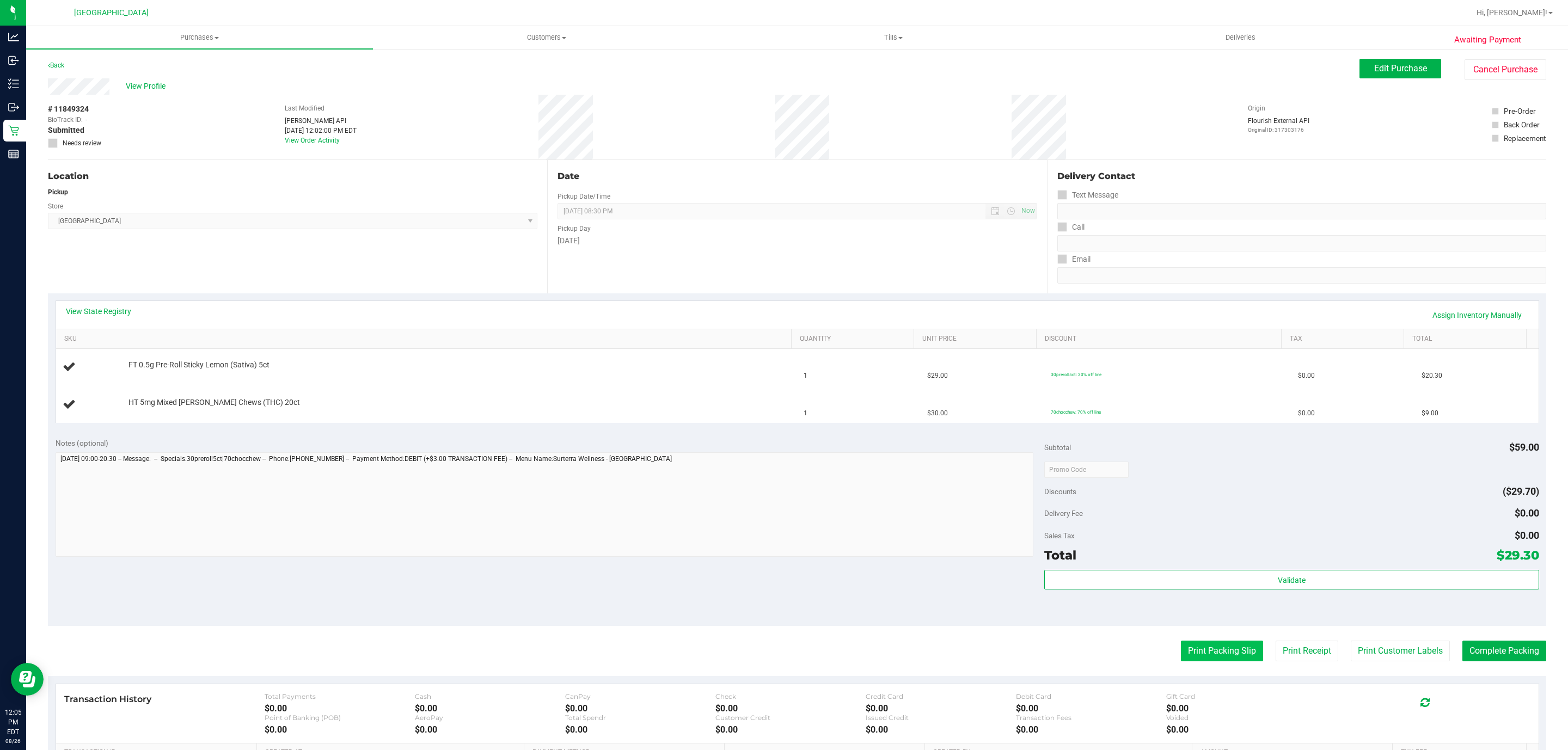
click at [1228, 646] on button "Print Packing Slip" at bounding box center [1221, 650] width 82 height 20
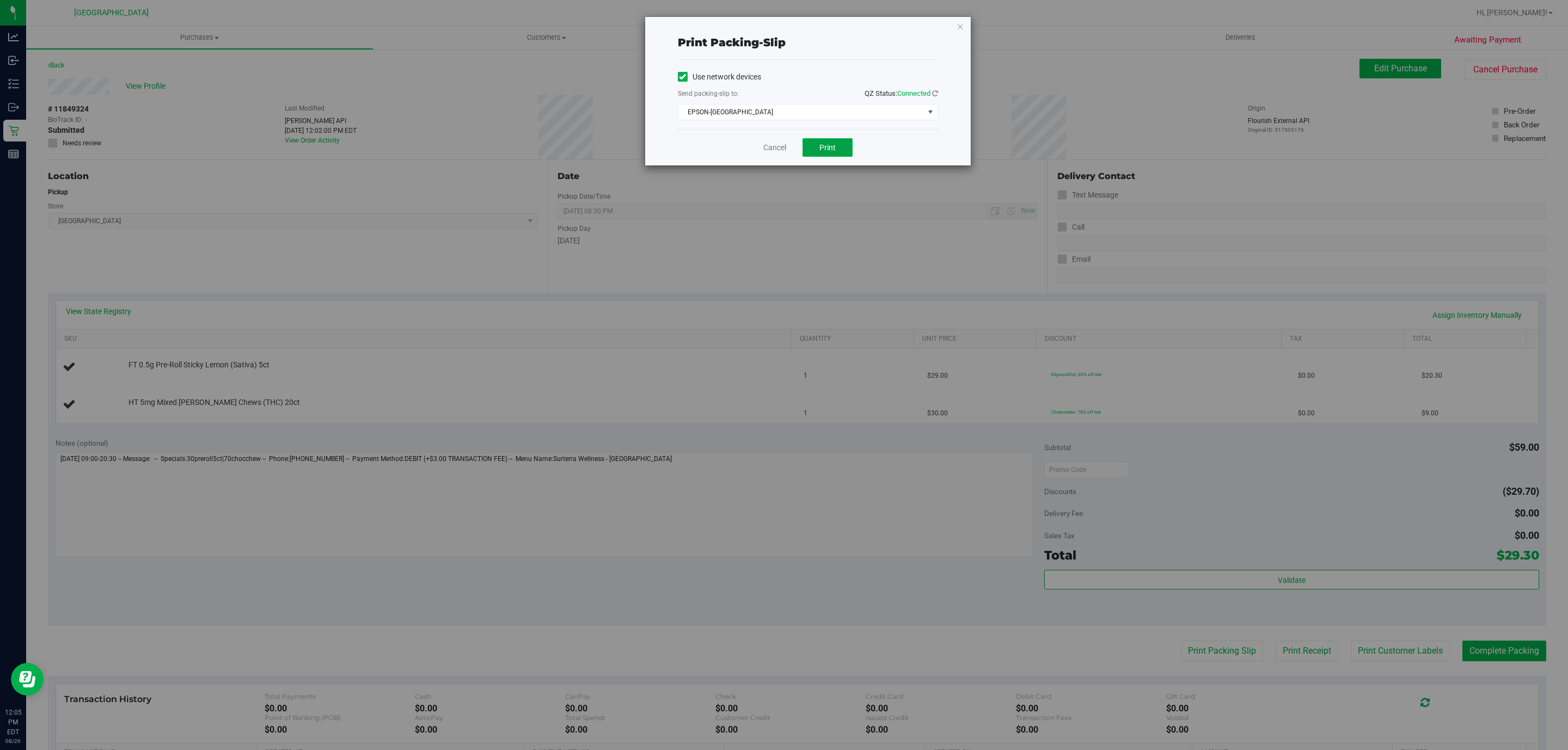
click at [825, 148] on span "Print" at bounding box center [827, 147] width 16 height 9
click at [962, 28] on icon "button" at bounding box center [960, 26] width 8 height 14
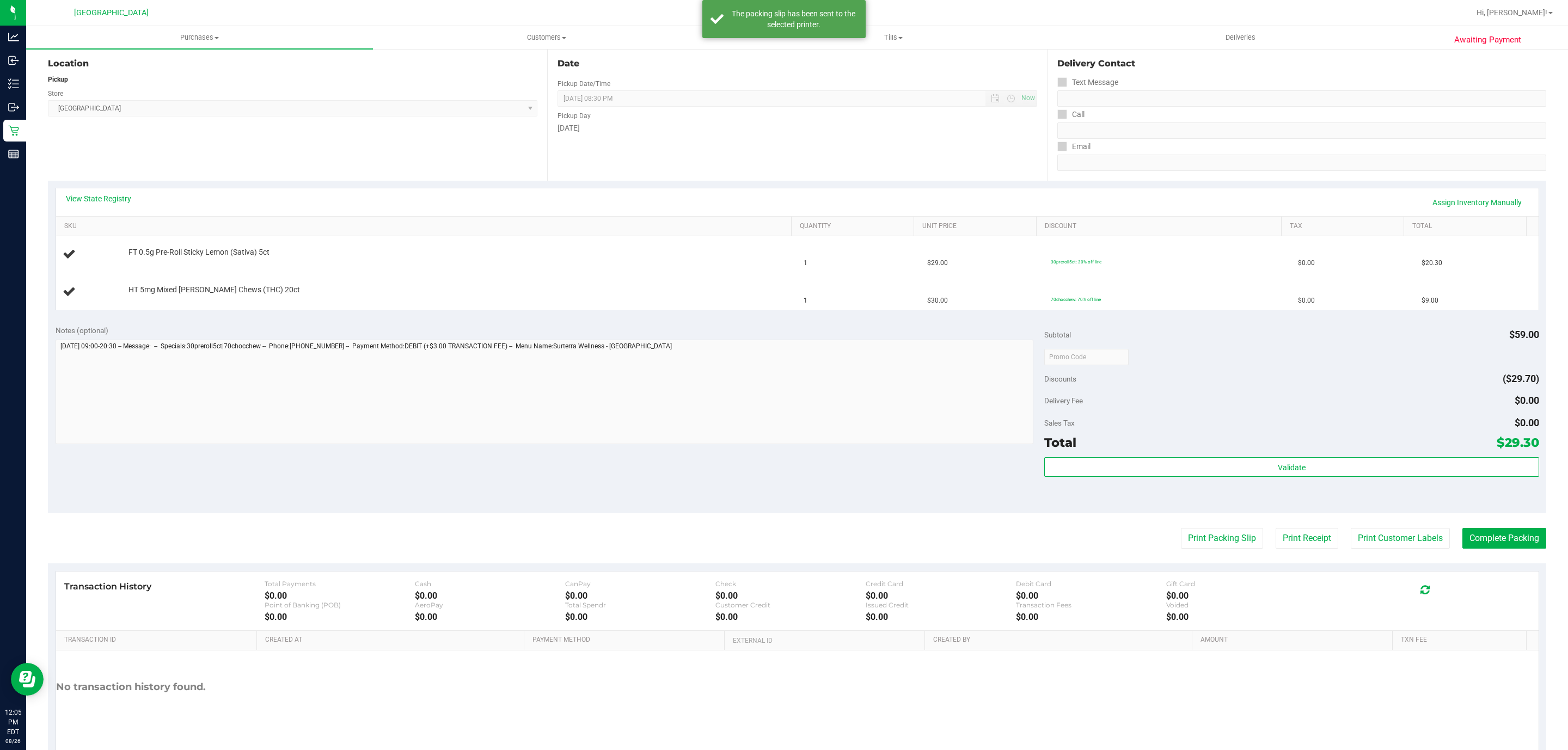
scroll to position [73, 0]
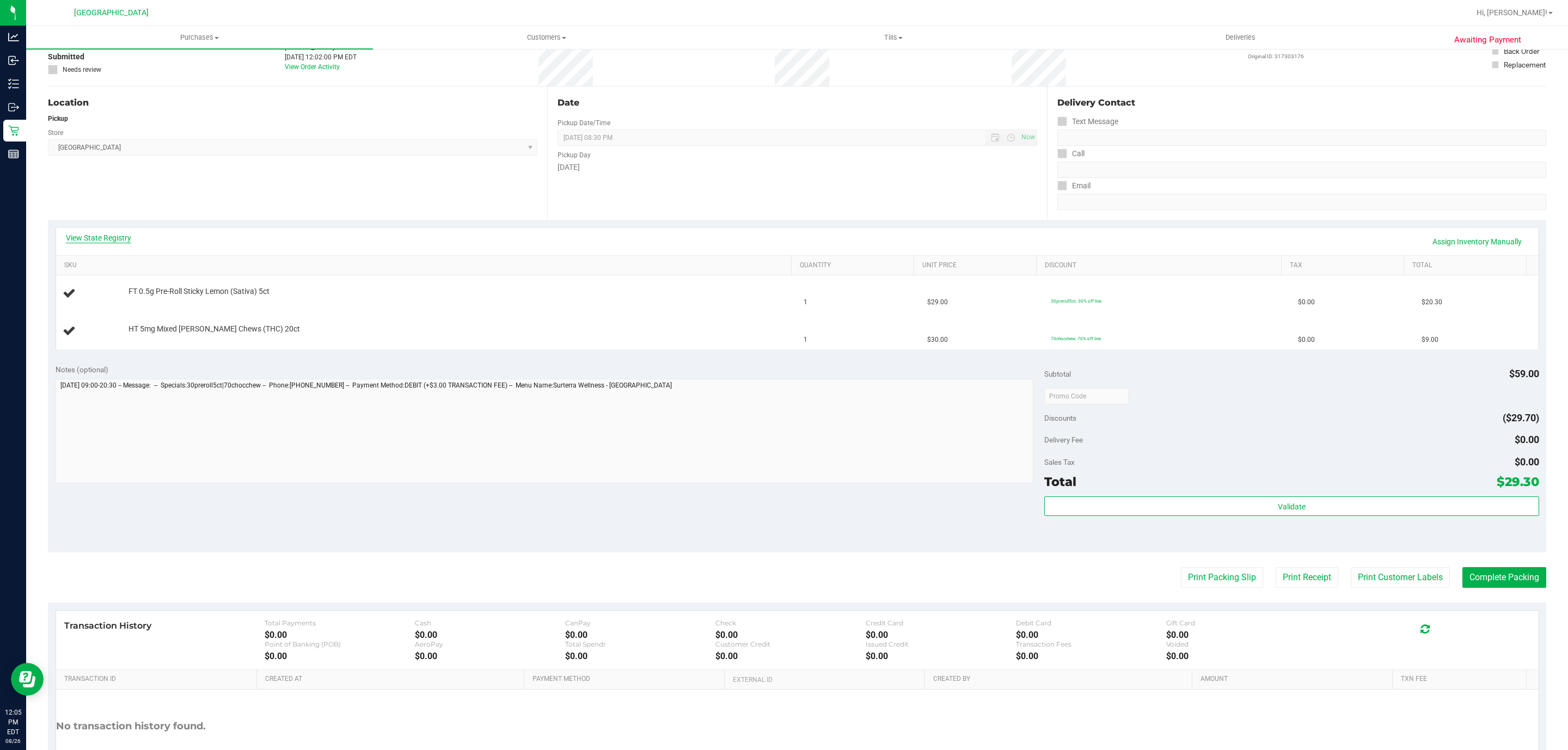
click at [89, 233] on link "View State Registry" at bounding box center [99, 238] width 66 height 11
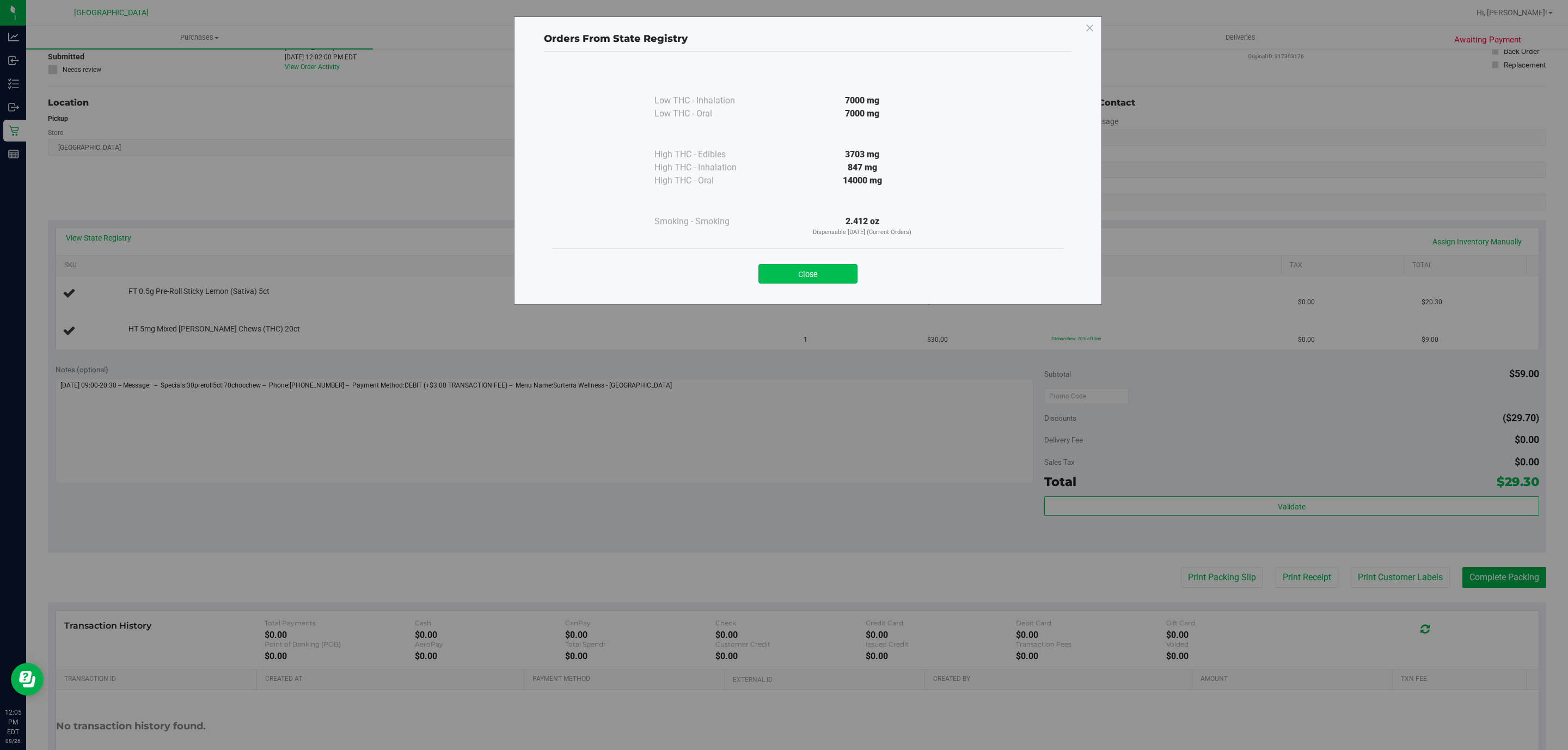
click at [838, 265] on button "Close" at bounding box center [808, 274] width 100 height 19
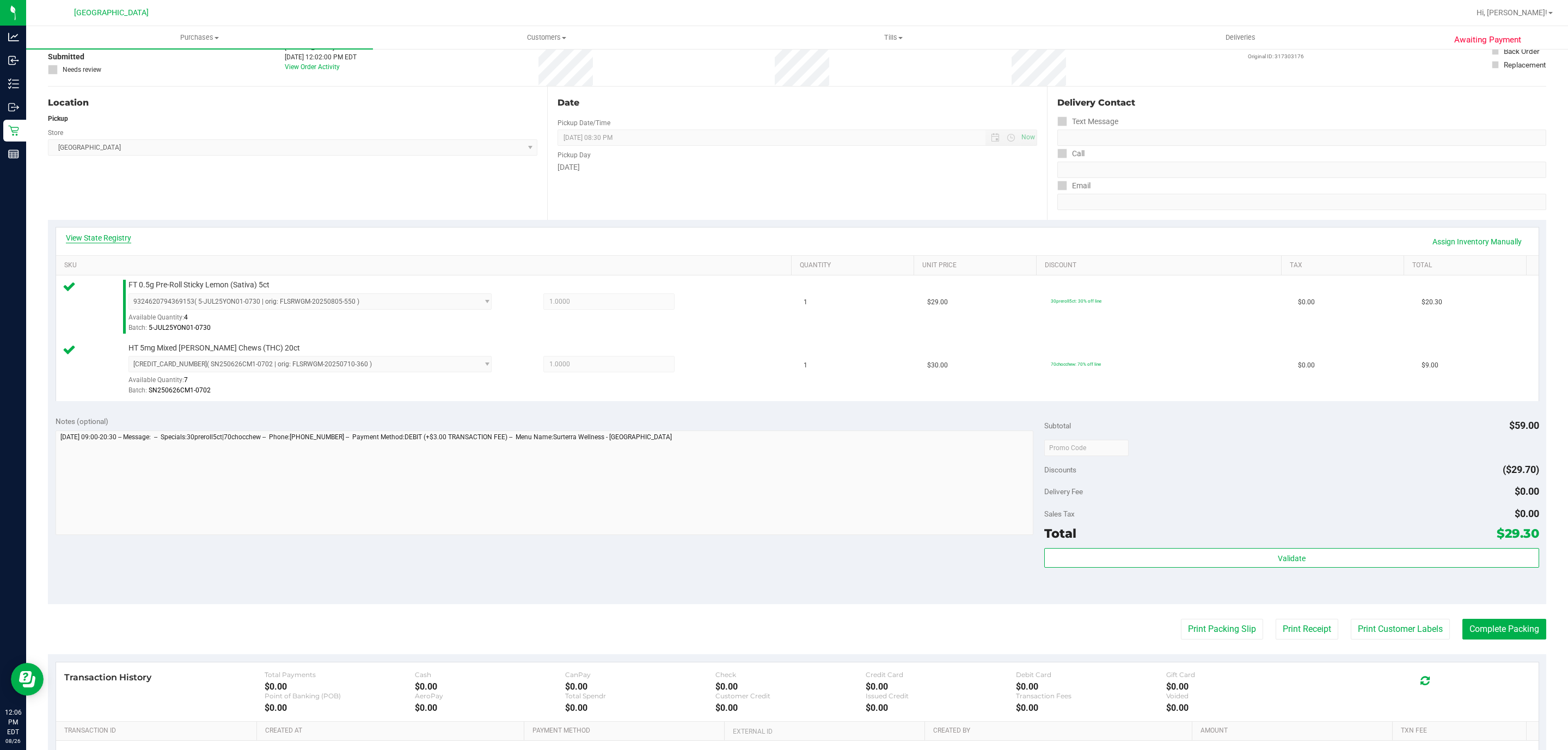
click at [128, 242] on link "View State Registry" at bounding box center [99, 238] width 66 height 11
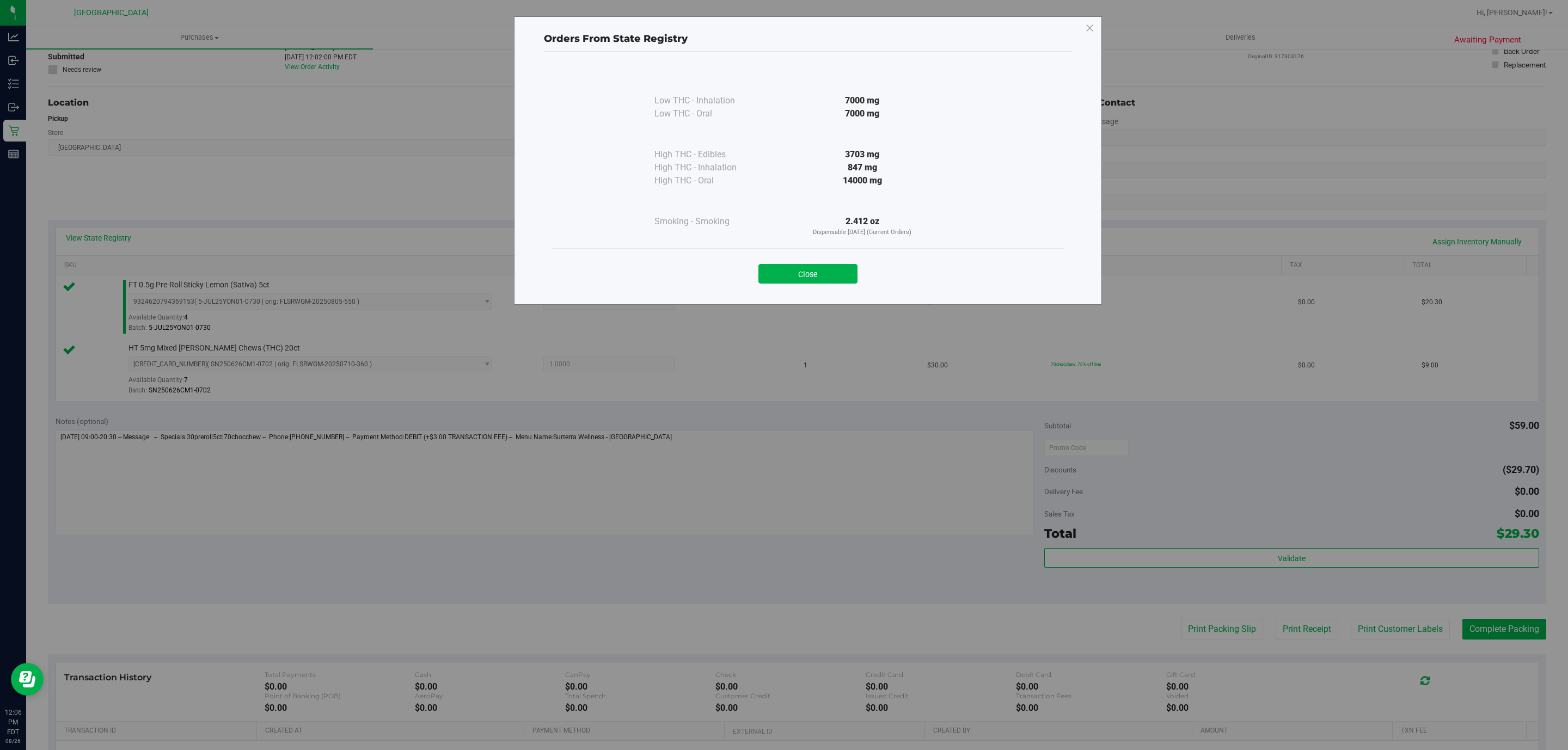
click at [856, 256] on div "Close" at bounding box center [808, 271] width 512 height 44
click at [844, 267] on button "Close" at bounding box center [808, 274] width 100 height 19
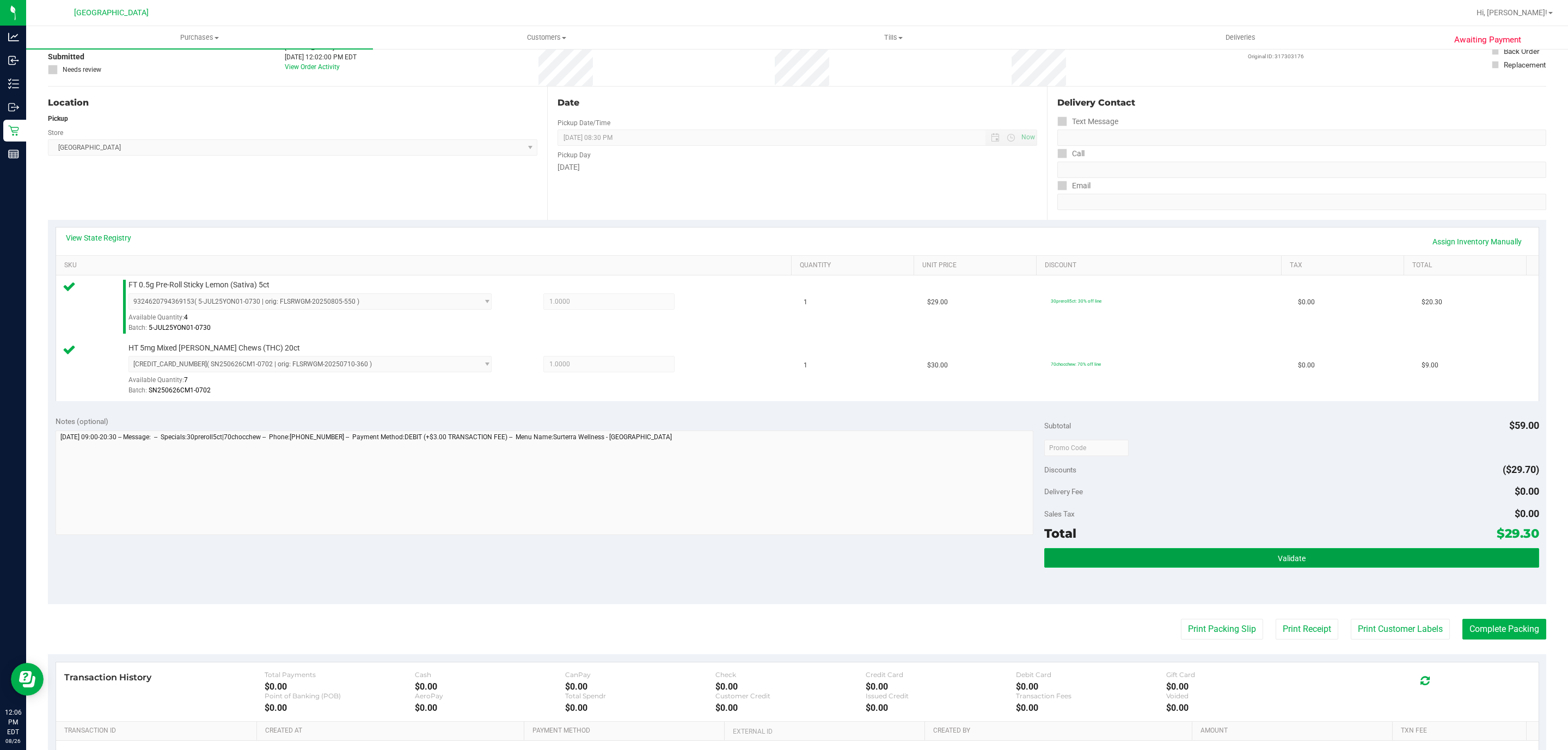
click at [1291, 561] on span "Validate" at bounding box center [1291, 559] width 28 height 9
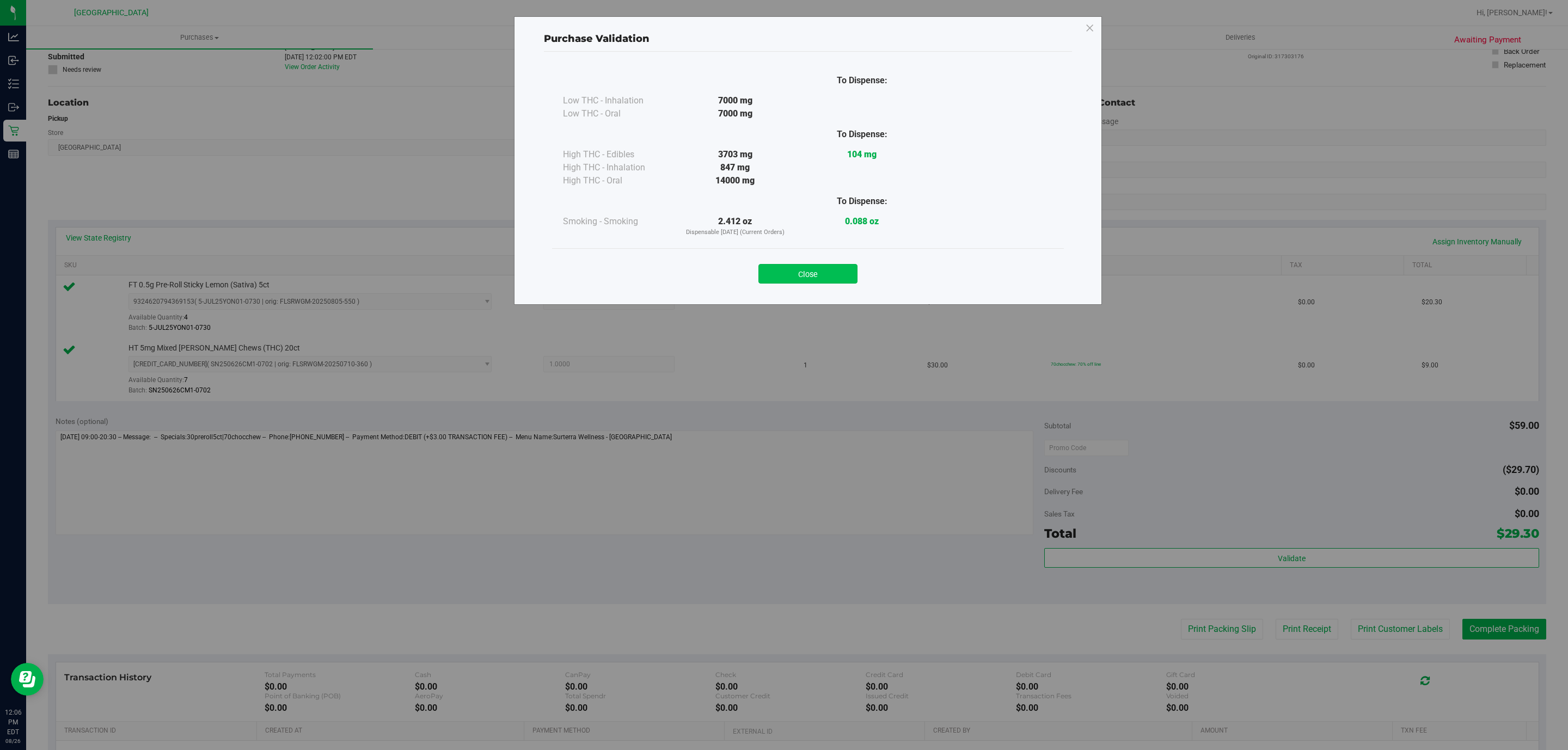
click at [846, 275] on button "Close" at bounding box center [808, 274] width 100 height 19
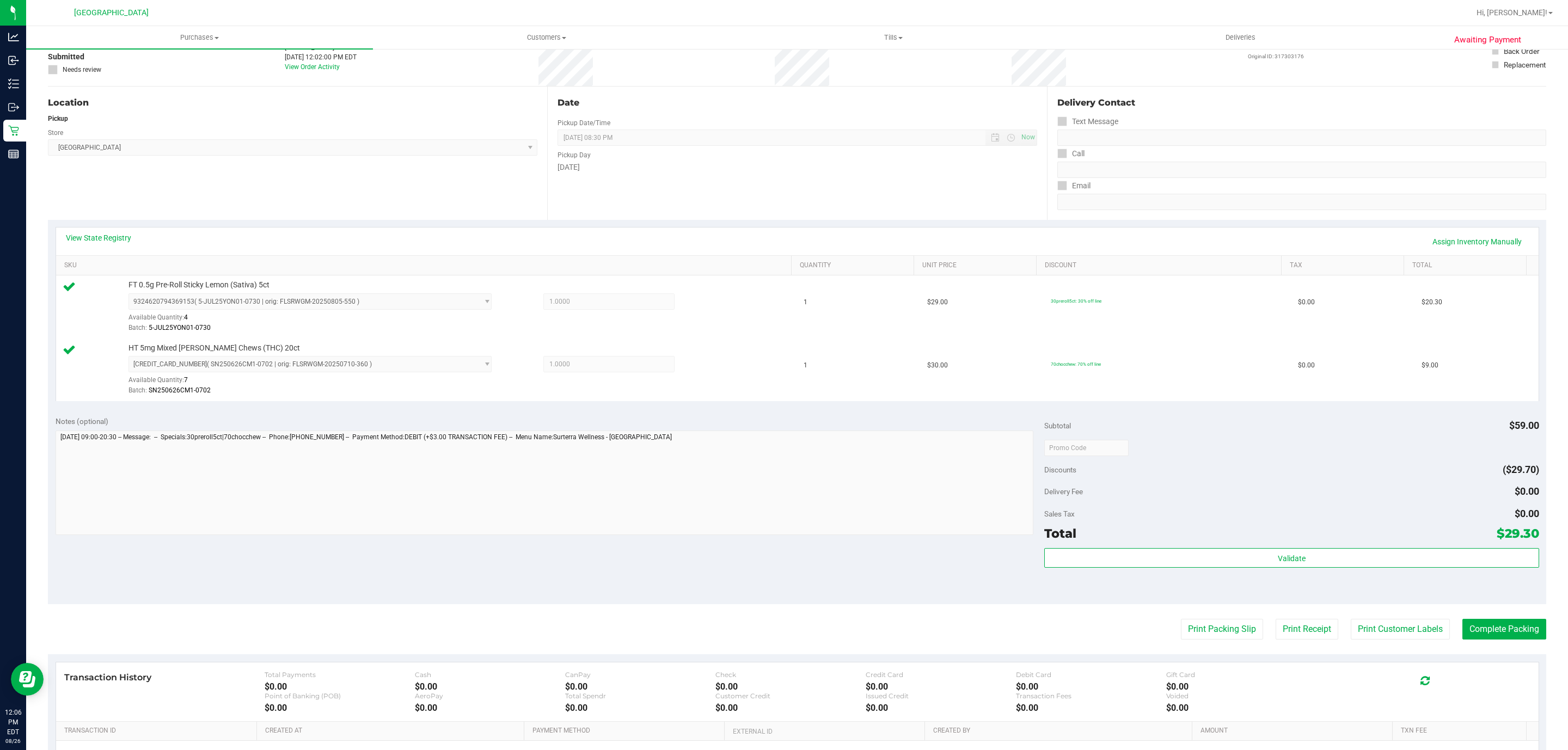
click at [1487, 620] on purchase-details "Back Edit Purchase Cancel Purchase View Profile # 11849324 BioTrack ID: - Submi…" at bounding box center [797, 421] width 1498 height 873
click at [1485, 627] on button "Complete Packing" at bounding box center [1503, 629] width 84 height 20
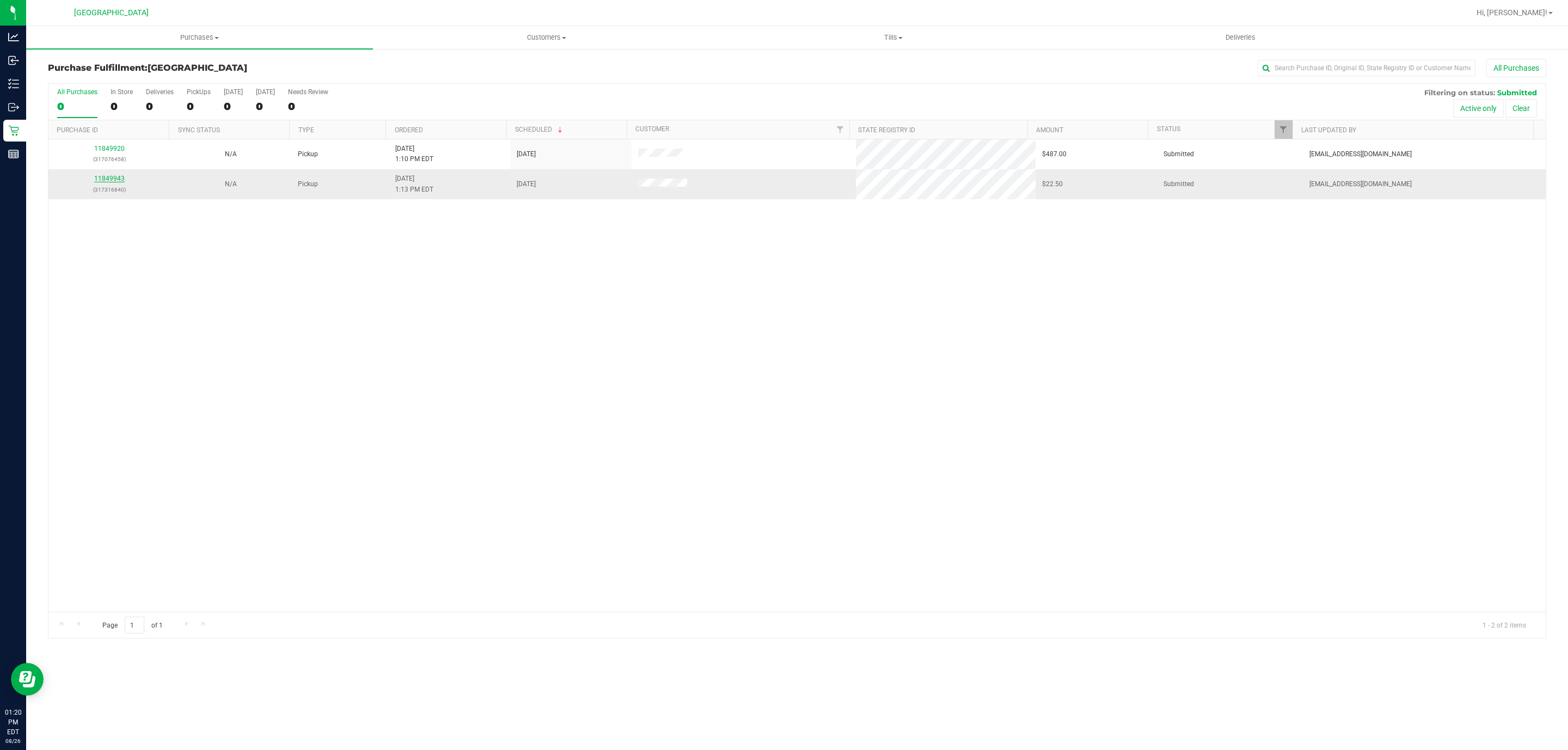
click at [108, 179] on link "11849943" at bounding box center [109, 179] width 31 height 8
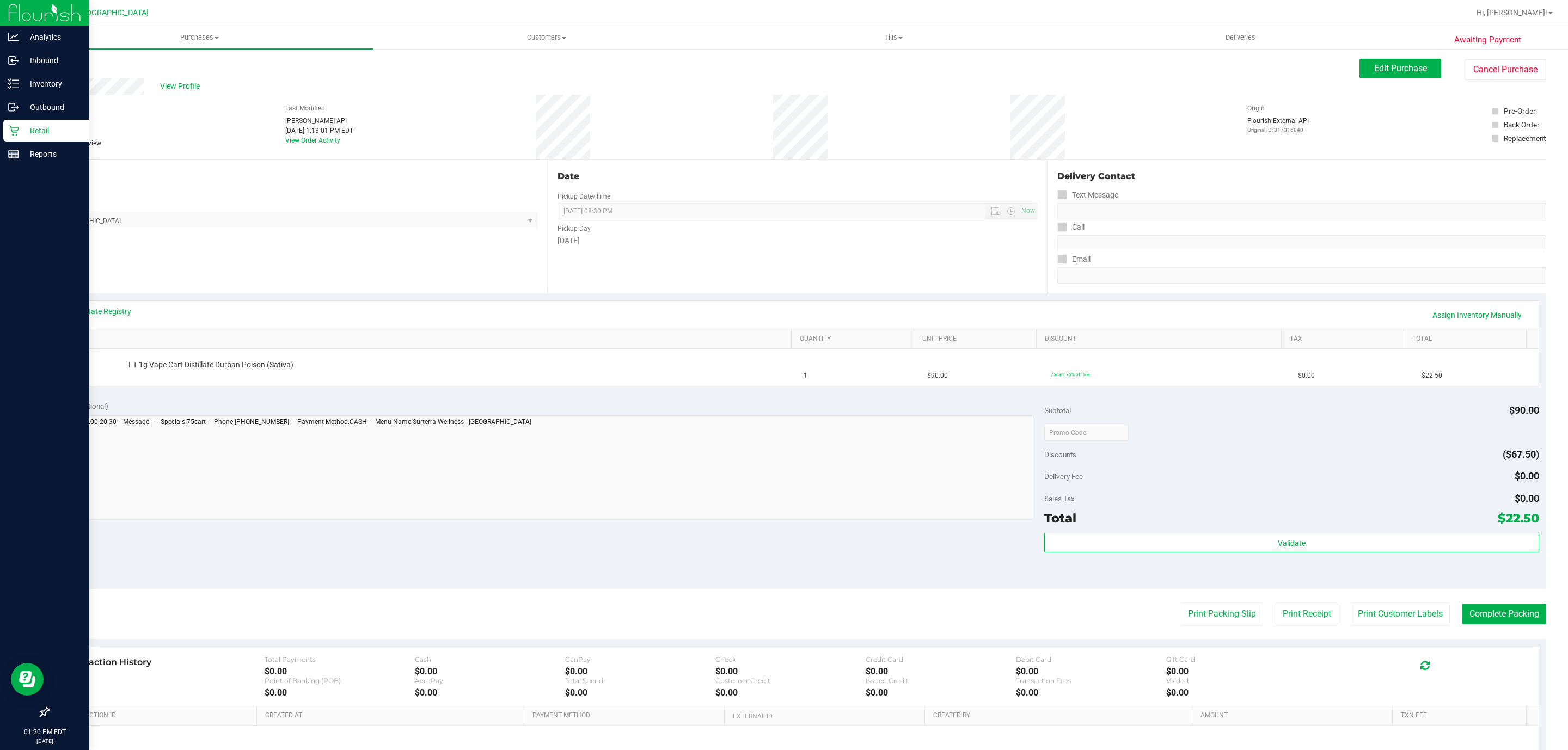
click at [10, 127] on icon at bounding box center [13, 130] width 11 height 11
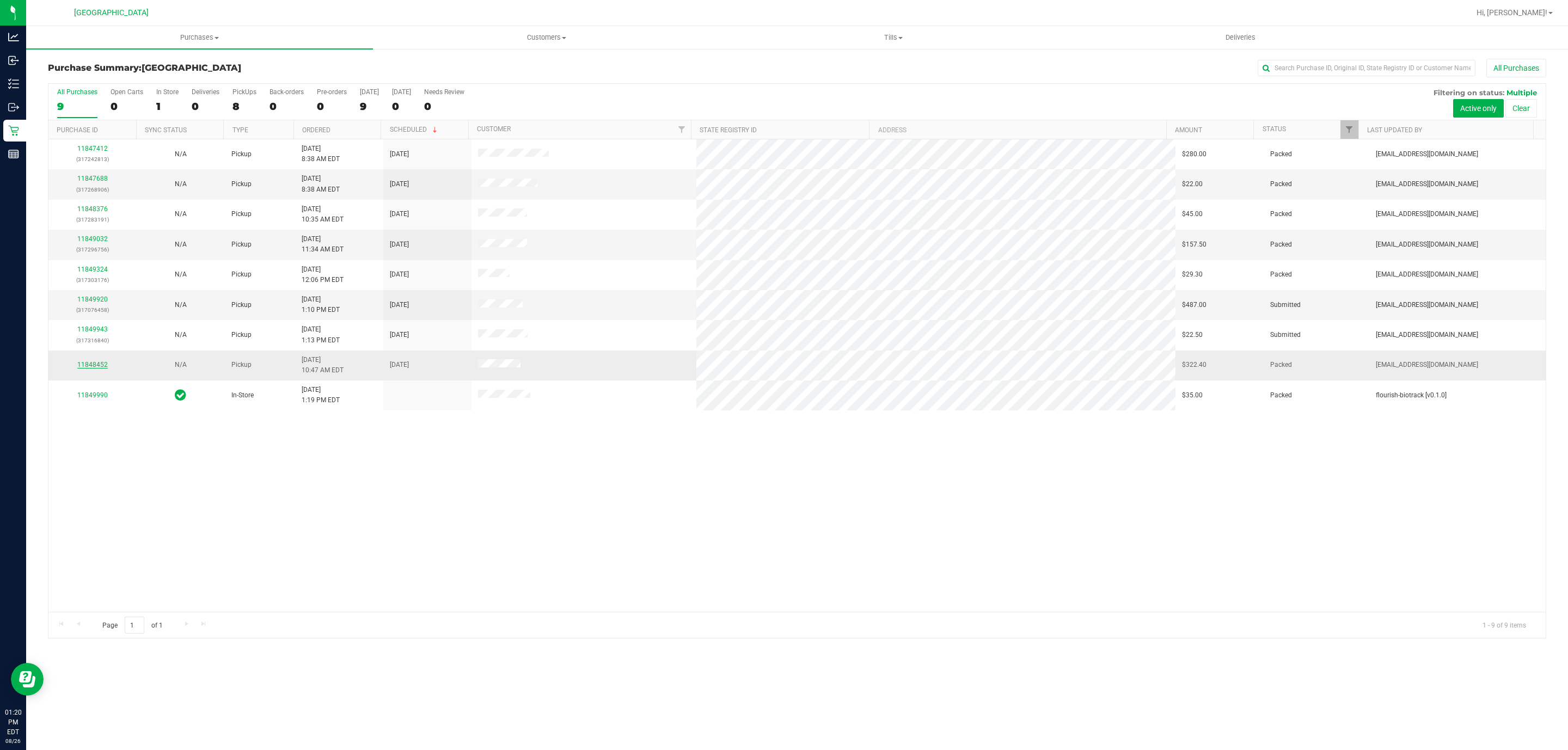
click at [98, 364] on link "11848452" at bounding box center [93, 365] width 31 height 8
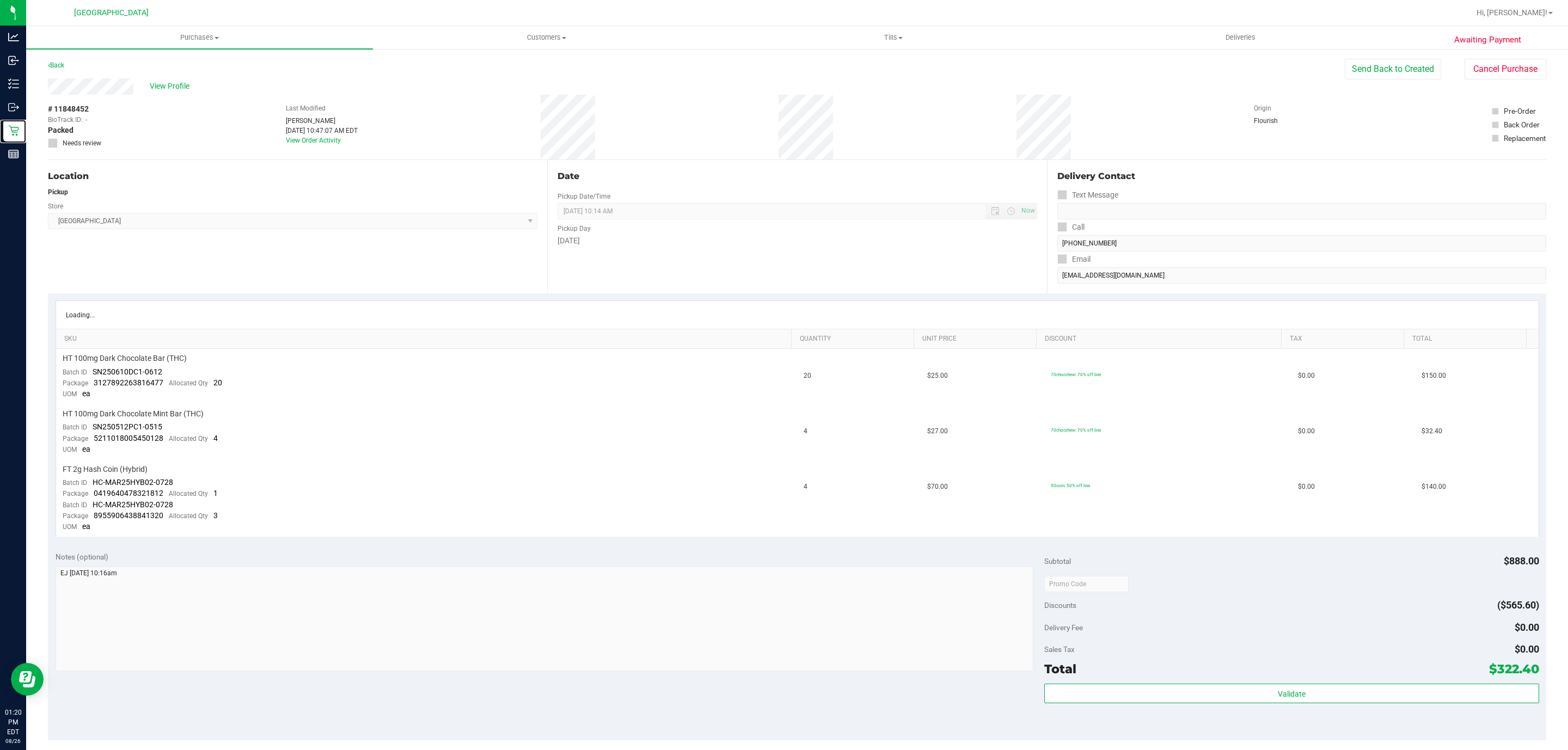
click at [14, 126] on icon at bounding box center [13, 130] width 11 height 11
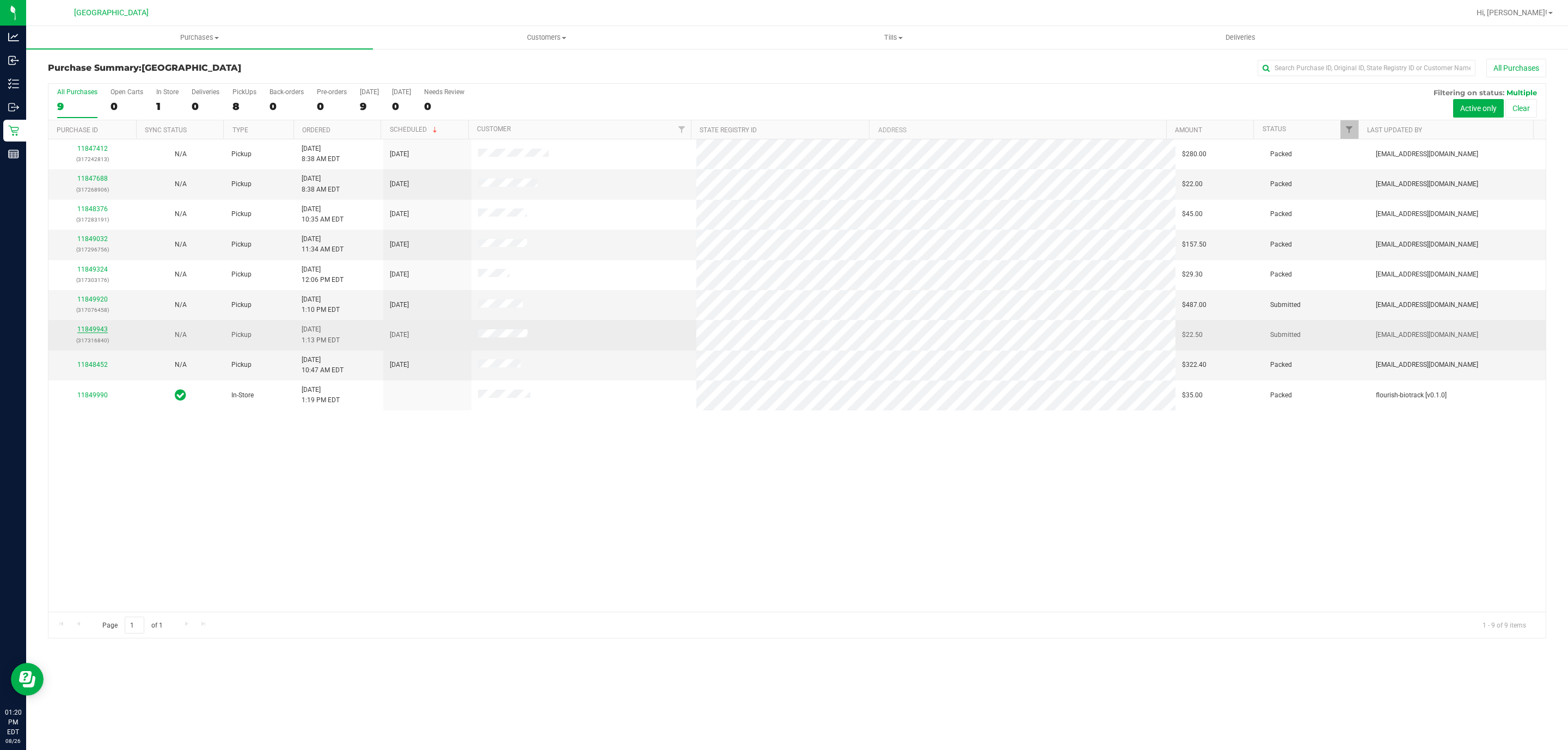
click at [93, 333] on link "11849943" at bounding box center [93, 330] width 31 height 8
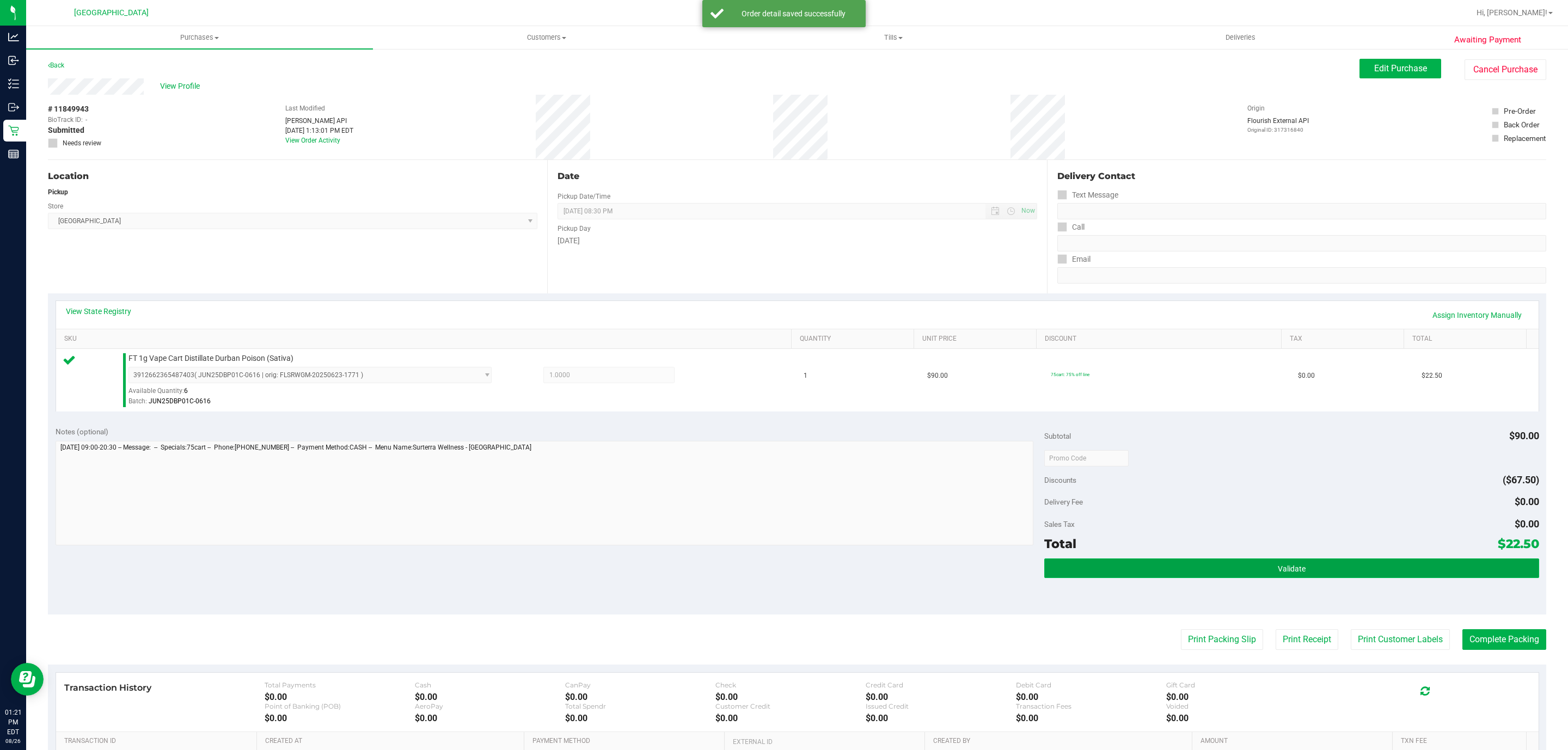
click at [1133, 573] on button "Validate" at bounding box center [1292, 568] width 495 height 19
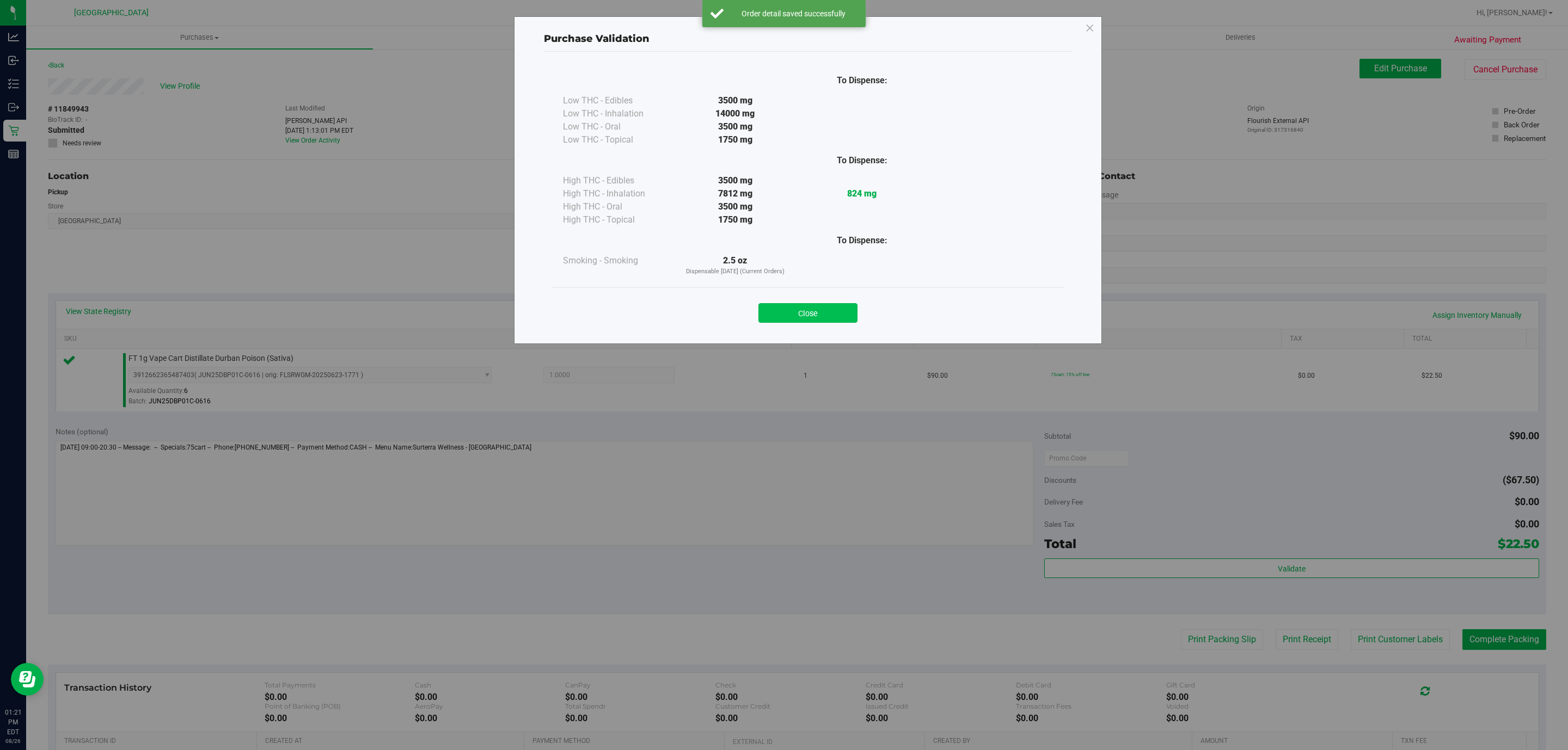
click at [813, 307] on button "Close" at bounding box center [808, 313] width 100 height 19
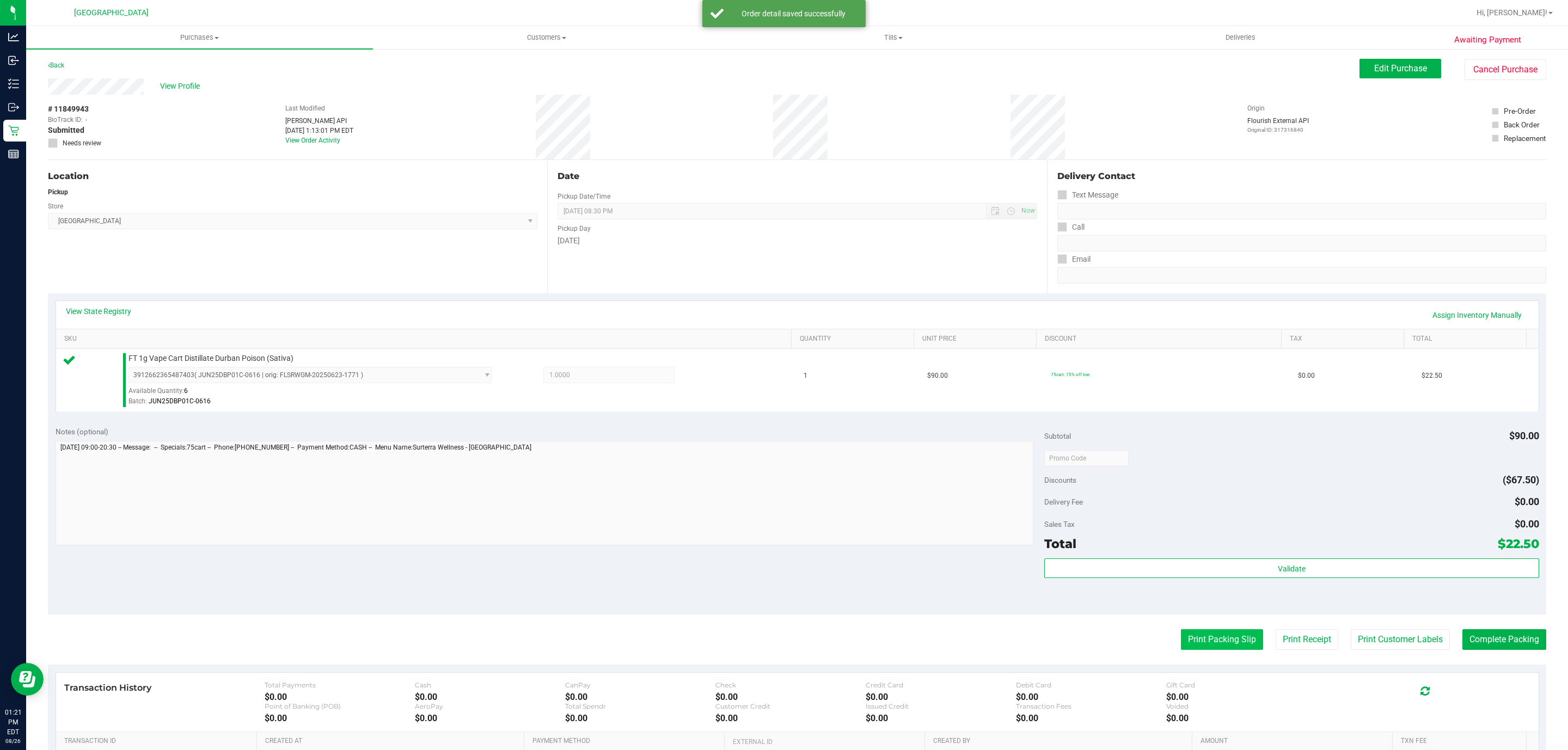
click at [1218, 646] on button "Print Packing Slip" at bounding box center [1221, 639] width 82 height 20
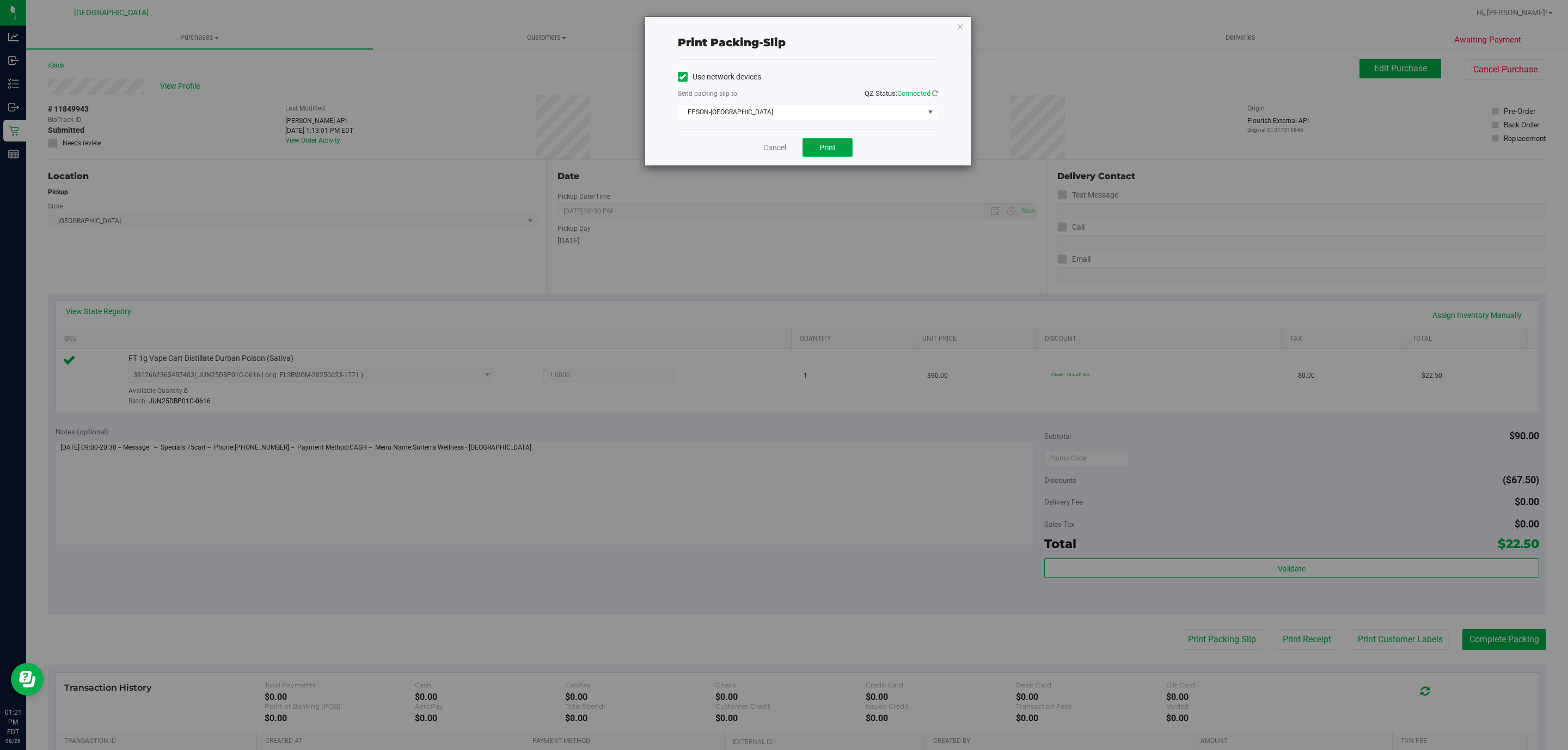
click at [813, 144] on button "Print" at bounding box center [828, 147] width 50 height 18
click at [773, 153] on link "Cancel" at bounding box center [775, 148] width 23 height 12
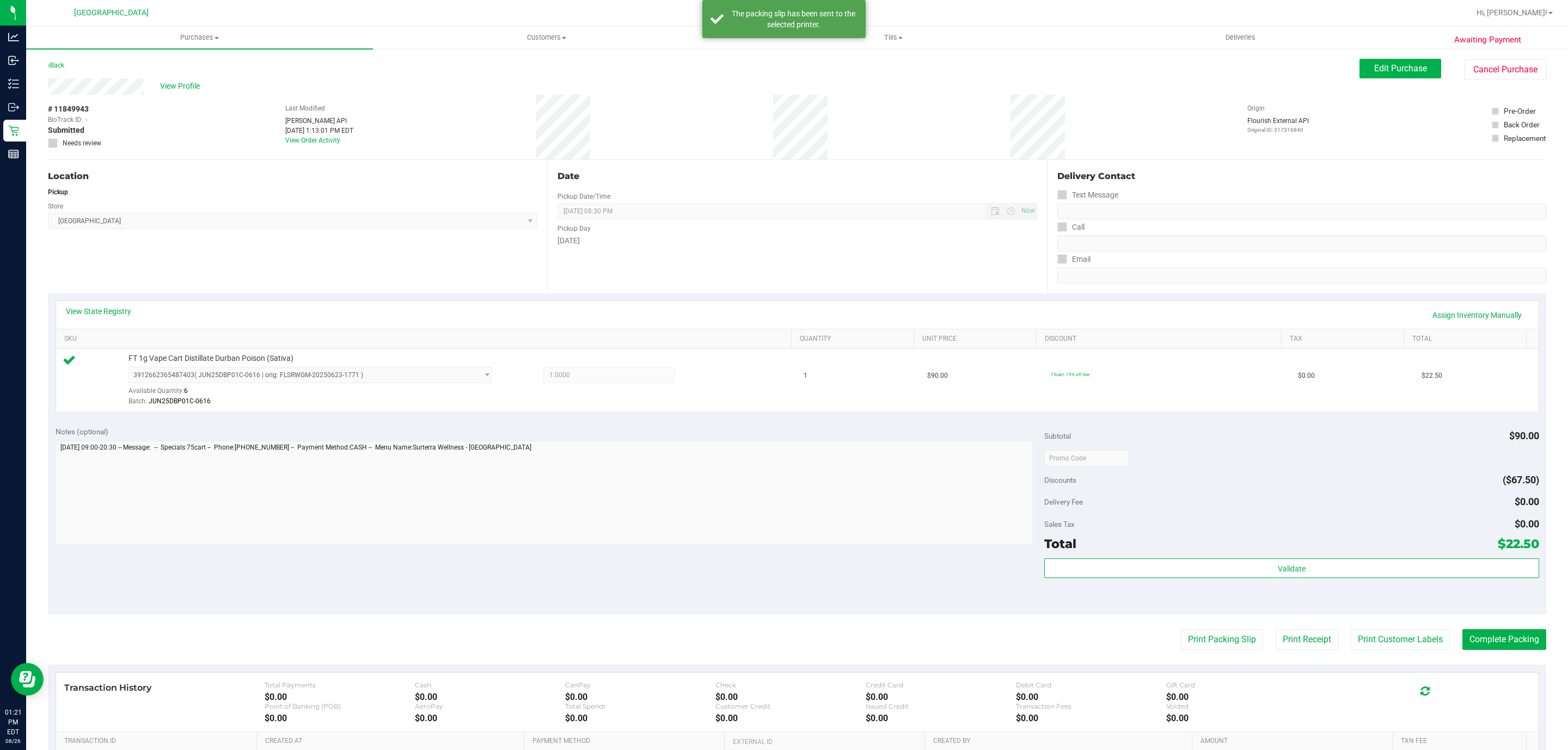
click at [1175, 557] on div "Subtotal $90.00 Discounts ($67.50) Delivery Fee $0.00 Sales Tax $0.00 Total $22…" at bounding box center [1292, 517] width 495 height 182
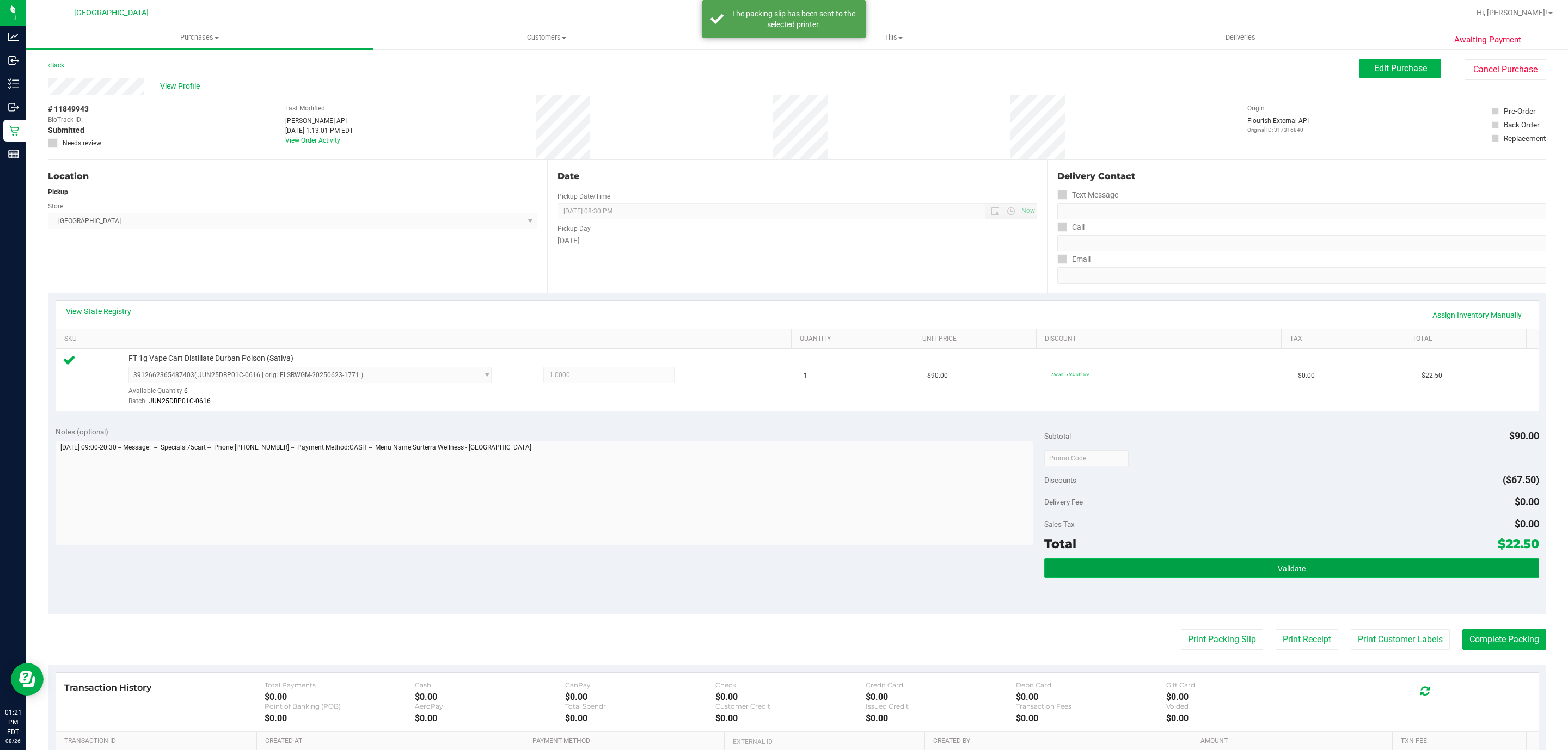
click at [1178, 561] on button "Validate" at bounding box center [1292, 568] width 495 height 19
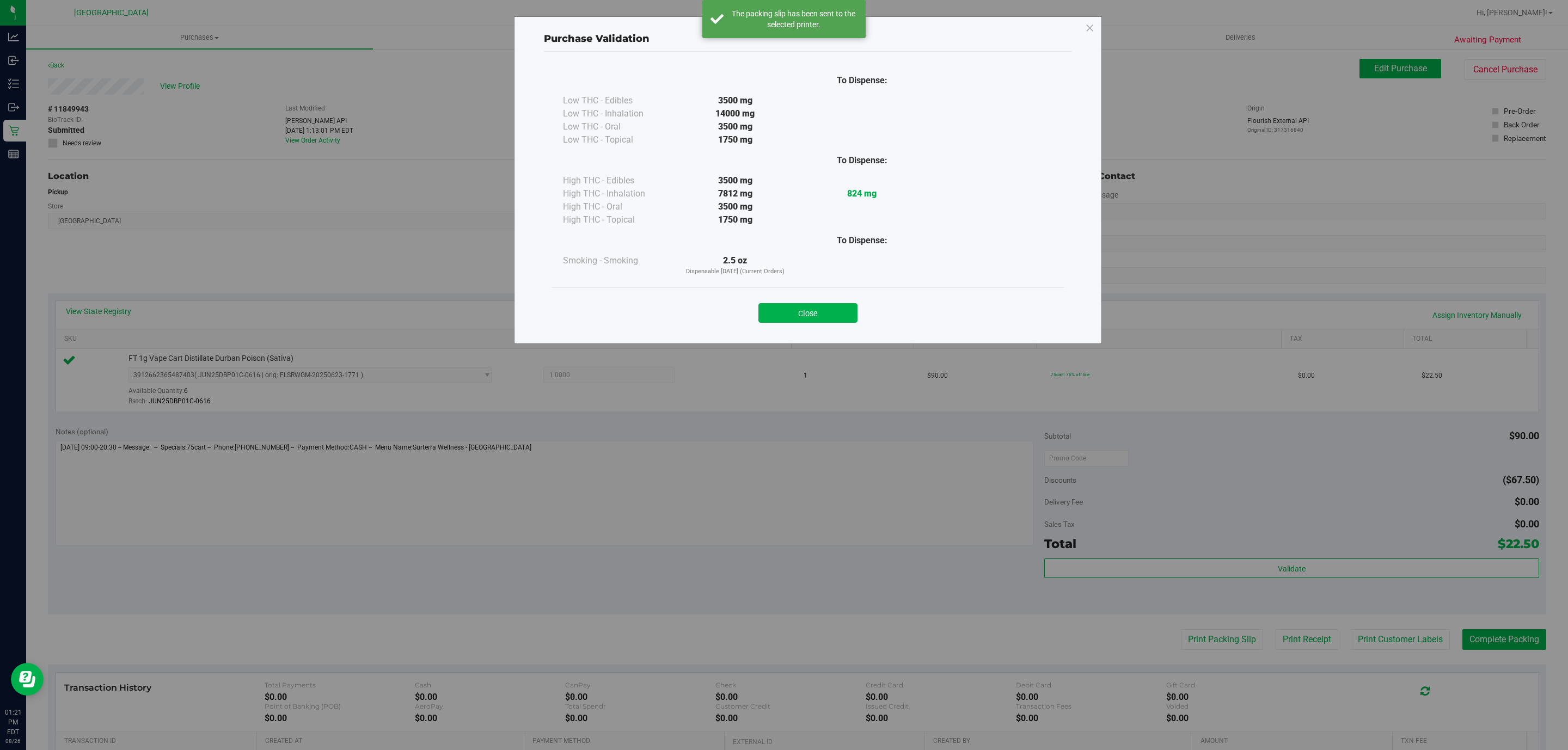
click at [823, 328] on div "Close" at bounding box center [808, 309] width 512 height 44
click at [820, 323] on button "Close" at bounding box center [808, 313] width 100 height 19
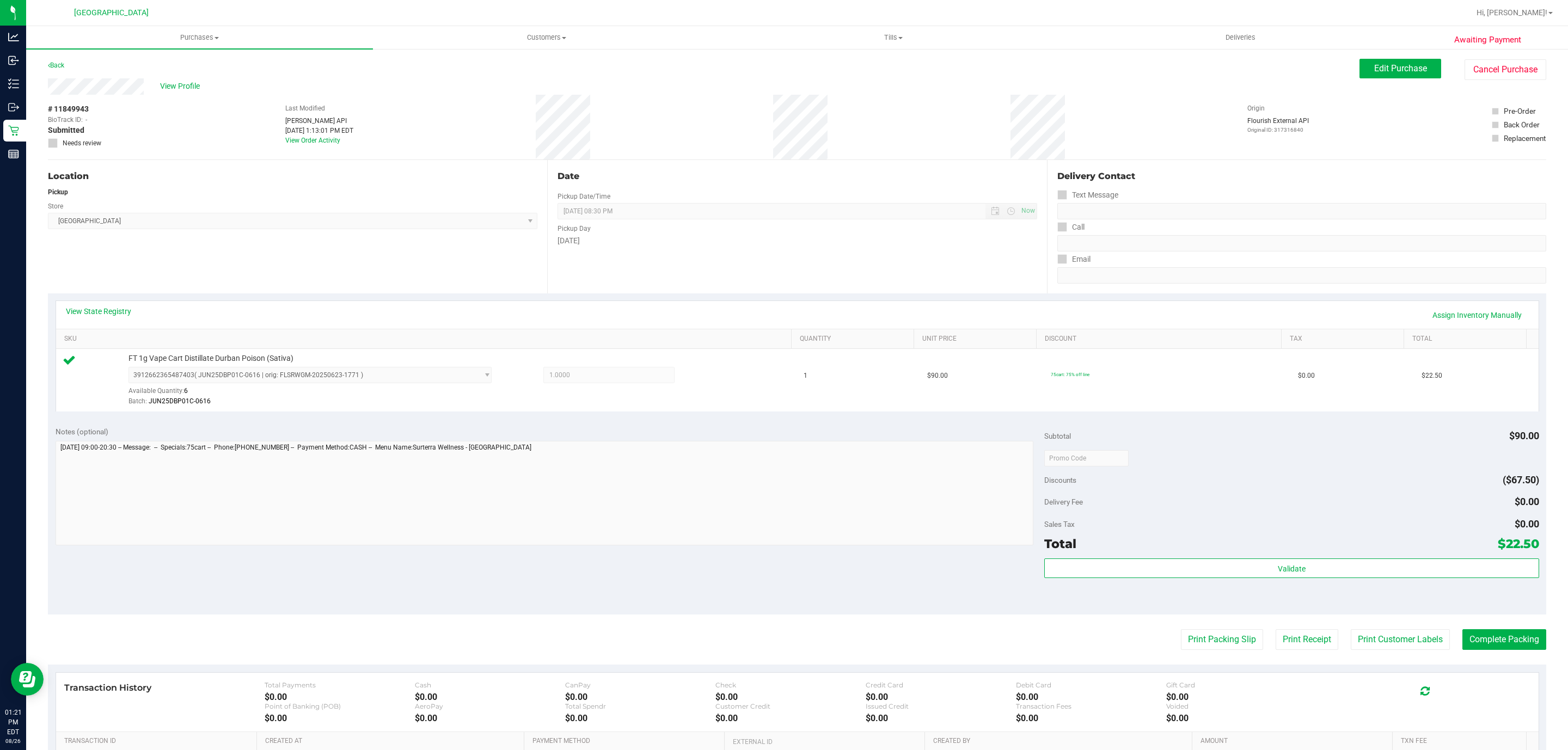
click at [1473, 627] on purchase-details "Back Edit Purchase Cancel Purchase View Profile # 11849943 BioTrack ID: - Submi…" at bounding box center [797, 464] width 1498 height 810
click at [1479, 630] on purchase-details "Back Edit Purchase Cancel Purchase View Profile # 11849943 BioTrack ID: - Submi…" at bounding box center [797, 464] width 1498 height 810
click at [1484, 634] on button "Complete Packing" at bounding box center [1503, 639] width 84 height 20
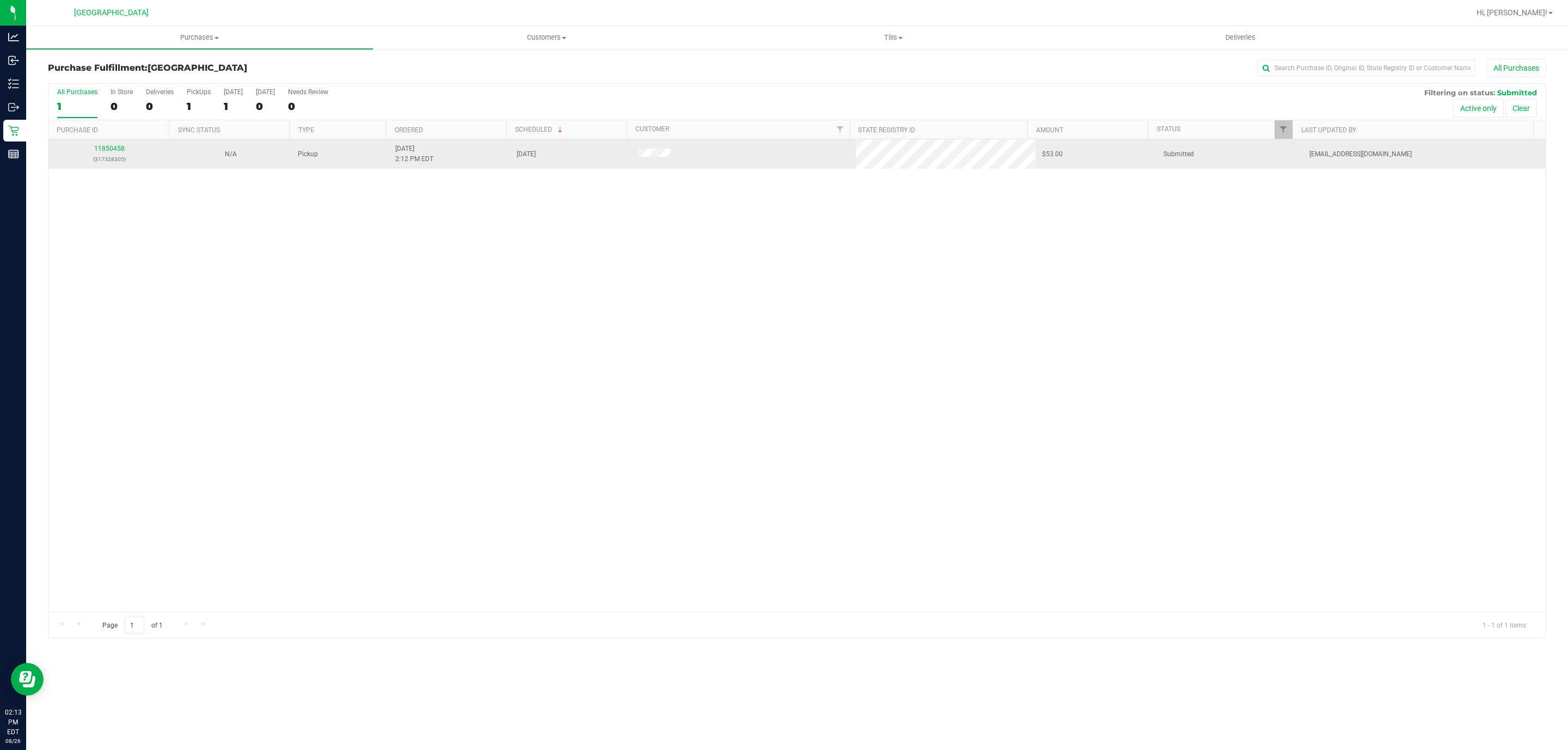
click at [125, 145] on div "11850458 (317328305)" at bounding box center [109, 154] width 108 height 20
click at [105, 149] on link "11850458" at bounding box center [109, 149] width 31 height 8
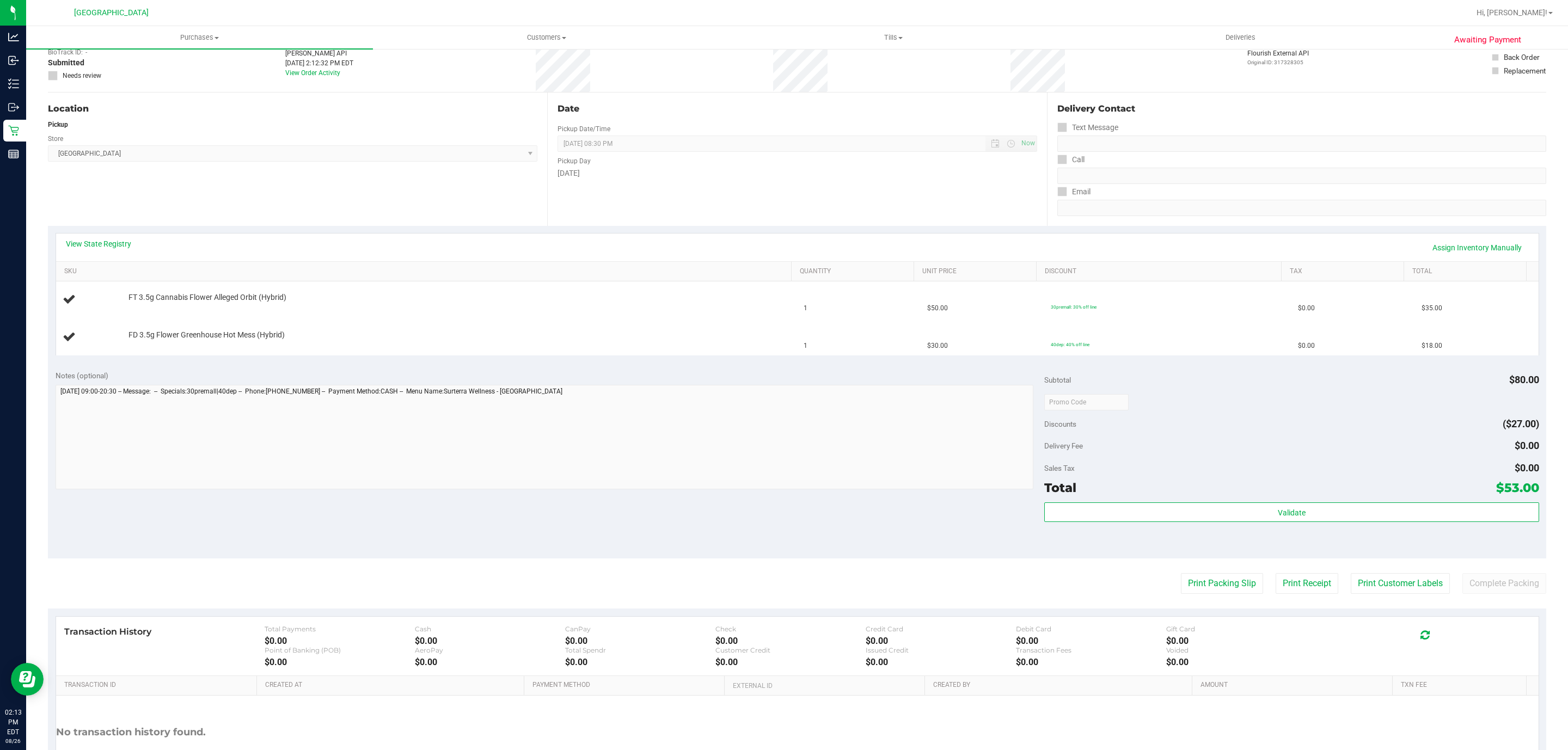
scroll to position [156, 0]
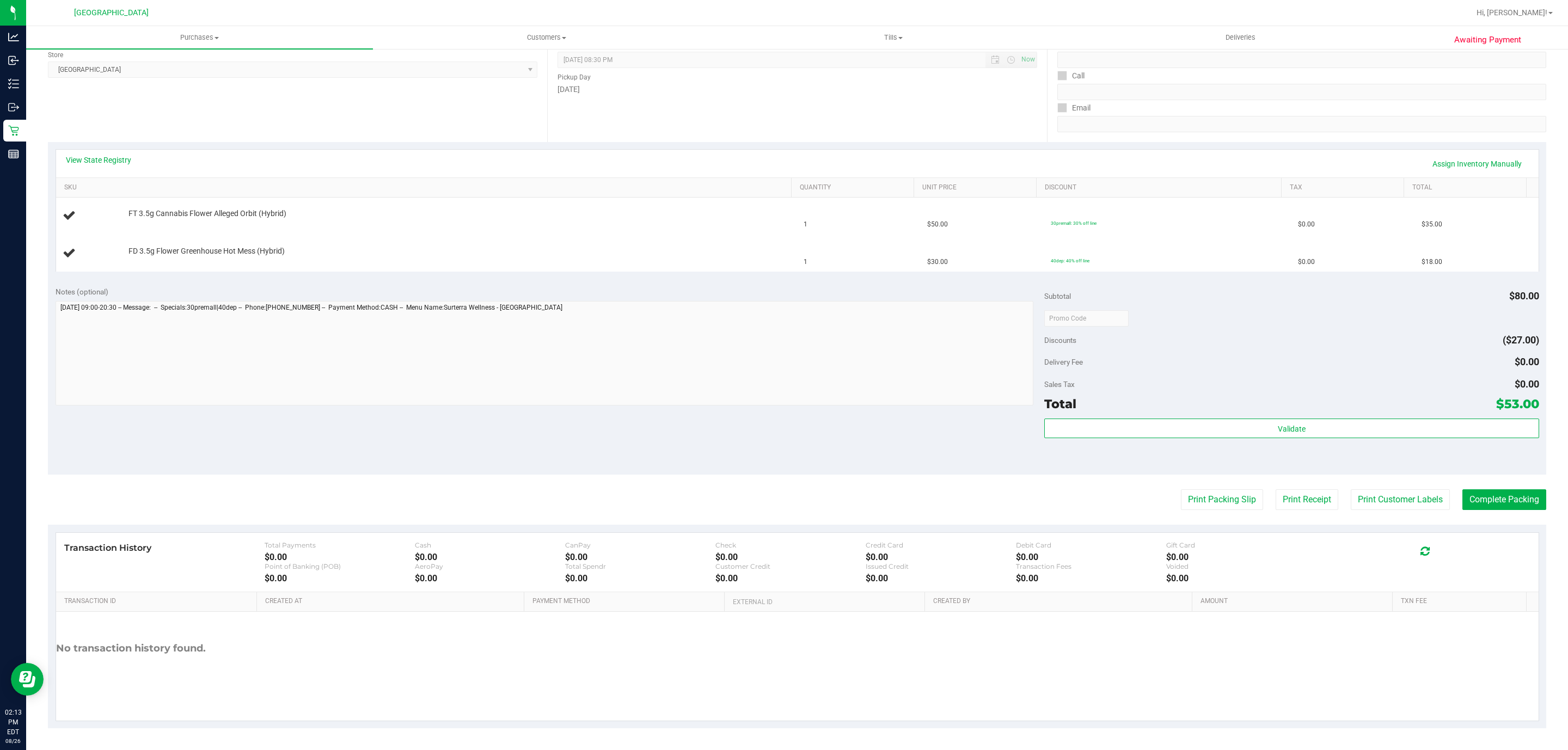
click at [1190, 508] on purchase-details "Back Edit Purchase Cancel Purchase View Profile # 11850458 BioTrack ID: - Submi…" at bounding box center [797, 318] width 1498 height 822
click at [1181, 497] on button "Print Packing Slip" at bounding box center [1221, 500] width 82 height 20
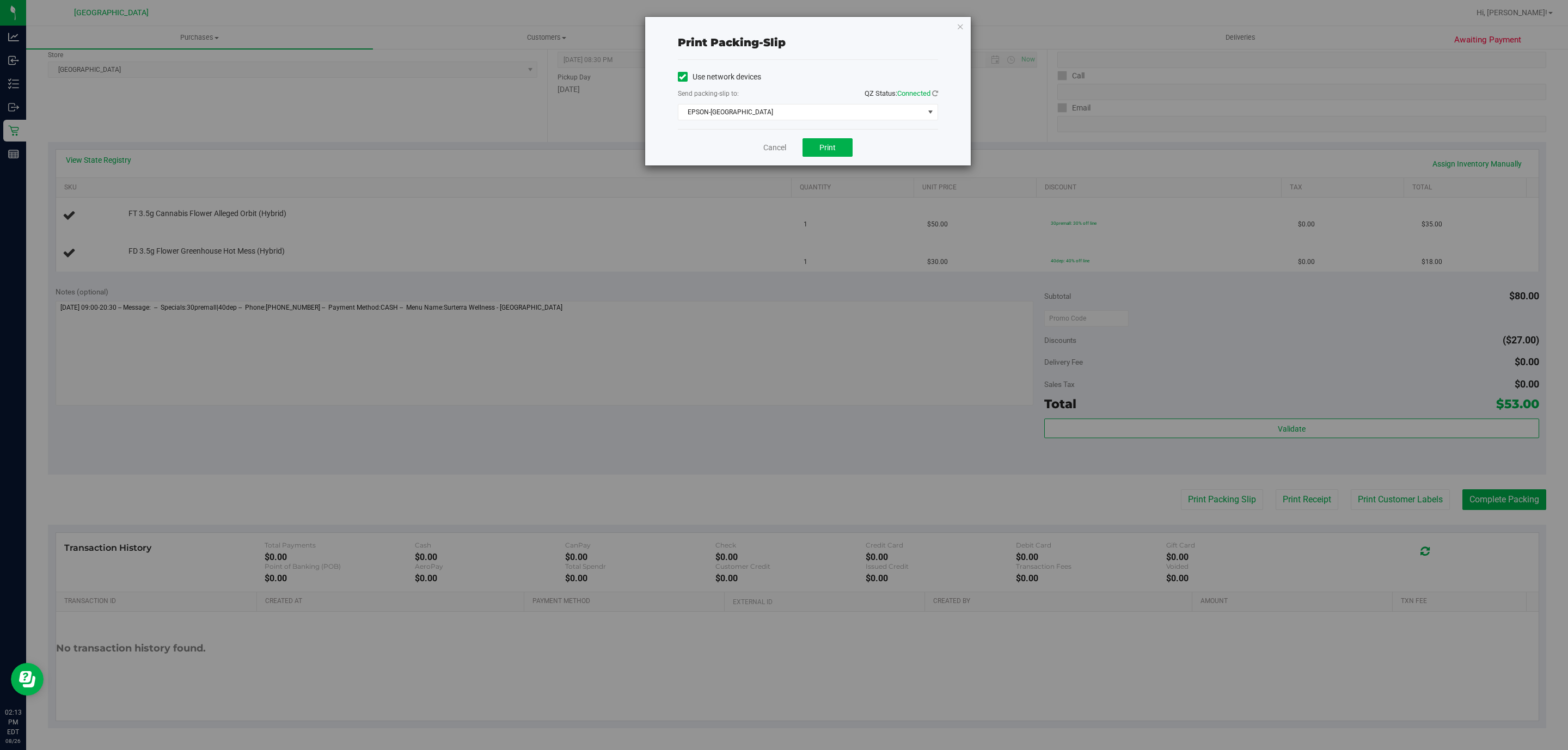
click at [828, 135] on div "Cancel Print" at bounding box center [807, 148] width 260 height 37
drag, startPoint x: 832, startPoint y: 152, endPoint x: 846, endPoint y: 145, distance: 15.7
click at [835, 152] on span "Print" at bounding box center [827, 147] width 16 height 9
click at [962, 26] on icon "button" at bounding box center [960, 26] width 8 height 14
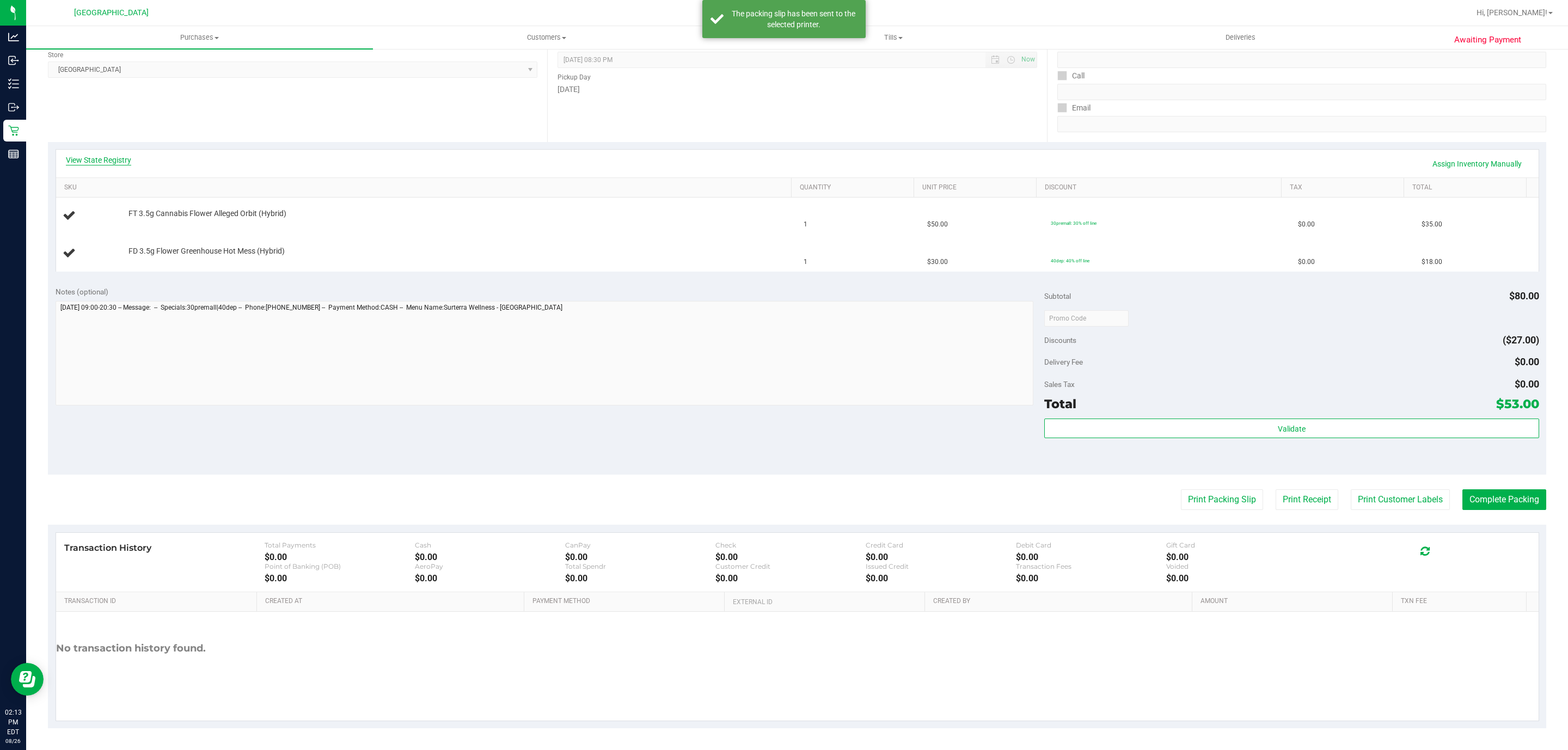
click at [108, 159] on link "View State Registry" at bounding box center [99, 159] width 66 height 11
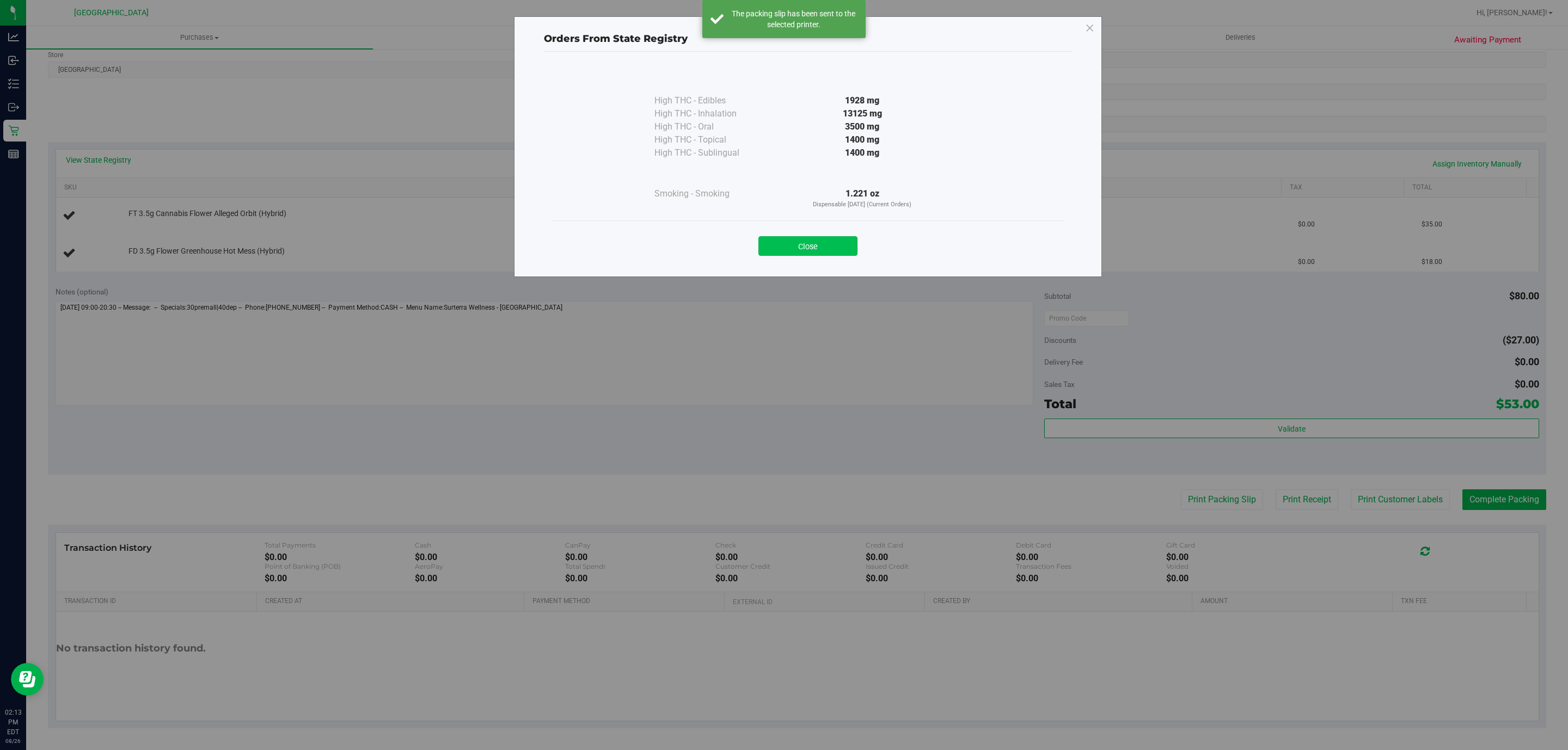
click at [832, 250] on button "Close" at bounding box center [808, 246] width 100 height 19
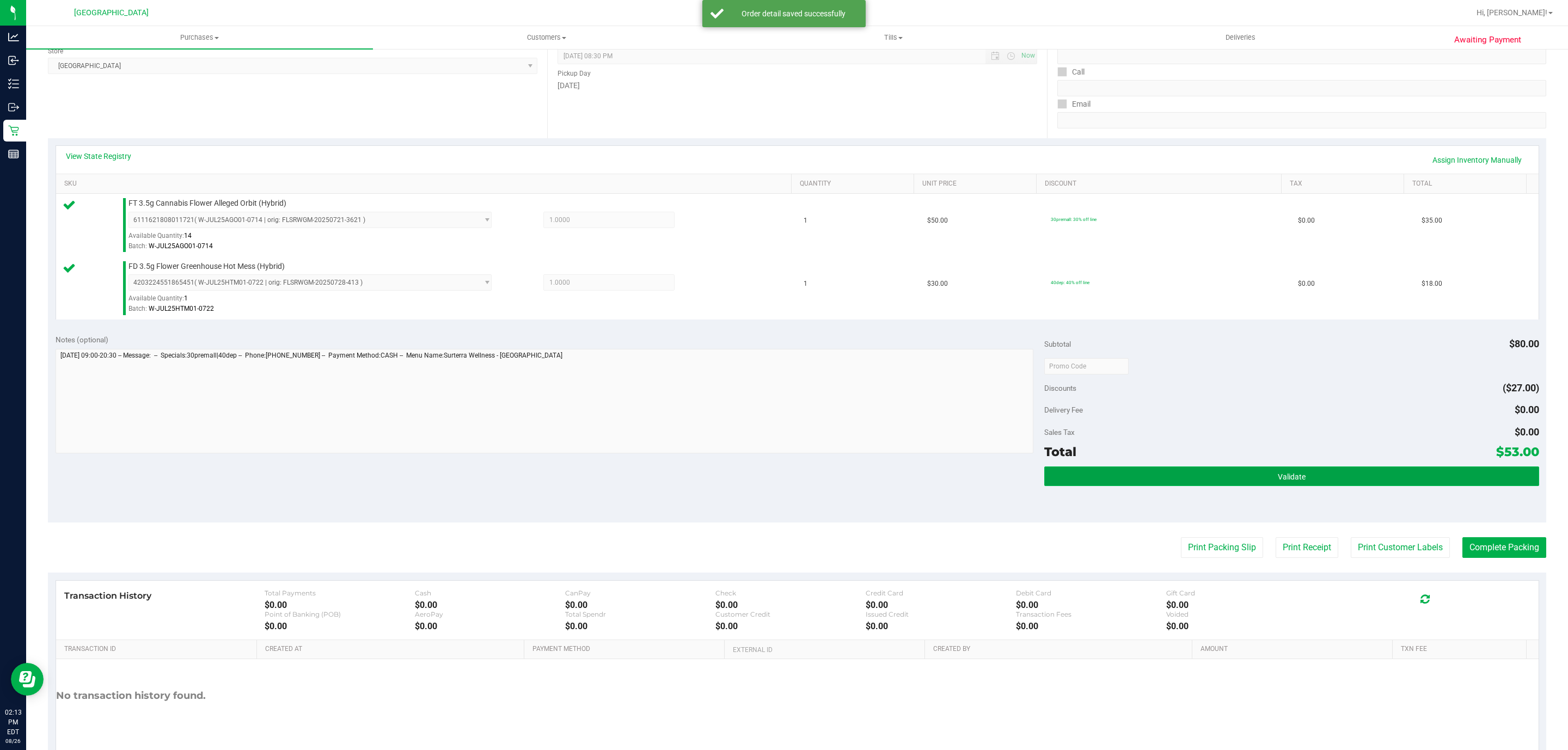
click at [1222, 475] on button "Validate" at bounding box center [1292, 476] width 495 height 19
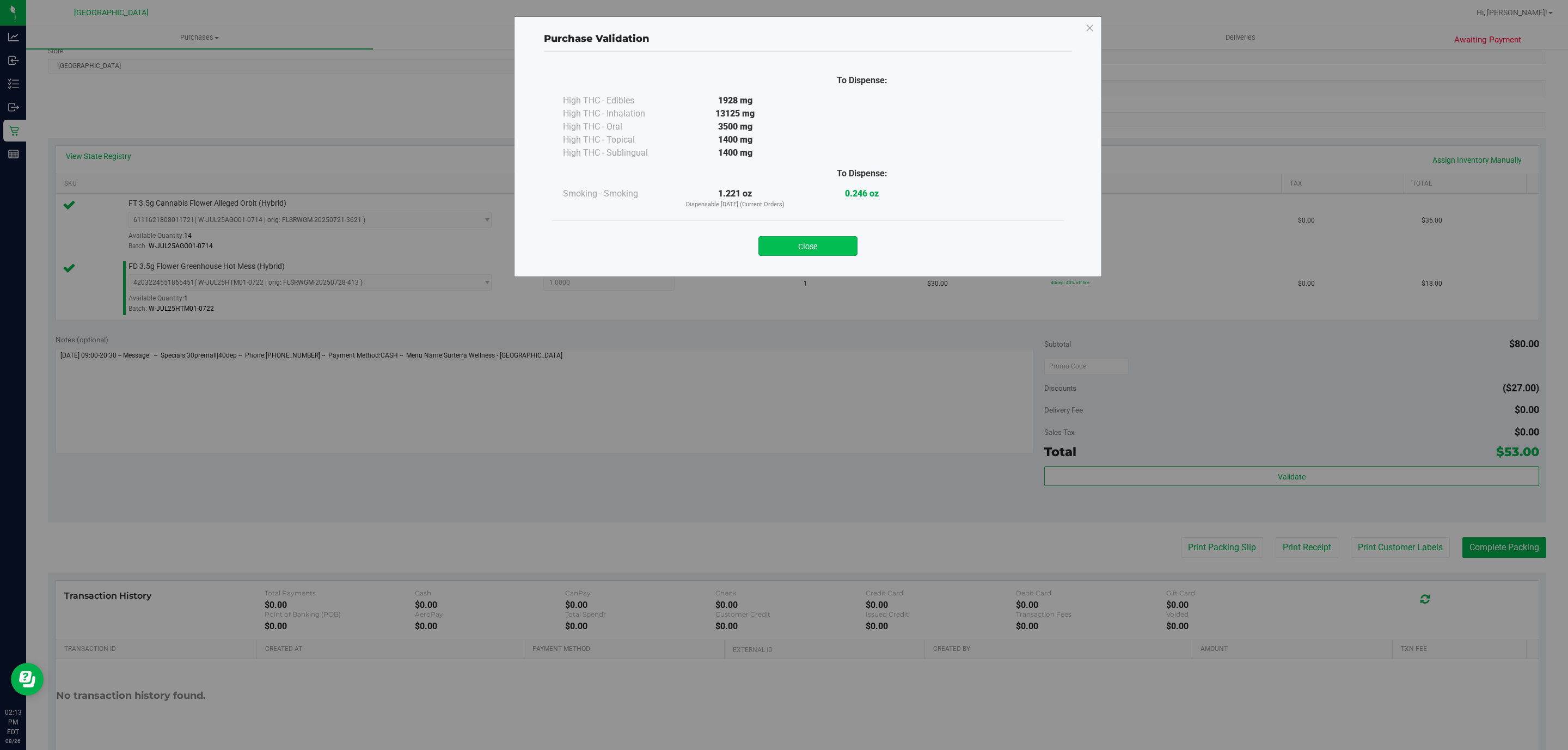
click at [823, 241] on button "Close" at bounding box center [808, 246] width 100 height 19
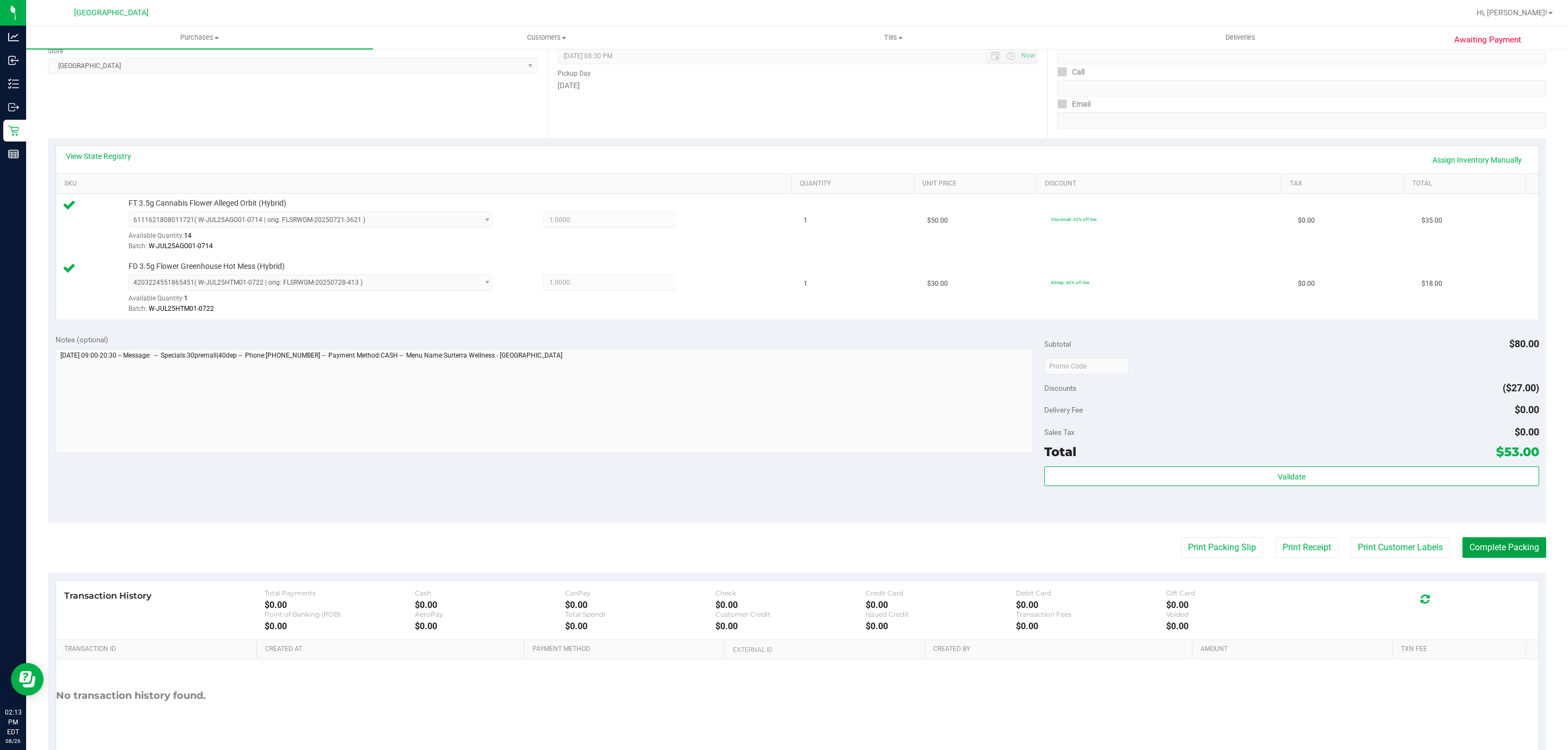
click at [1488, 549] on button "Complete Packing" at bounding box center [1503, 547] width 84 height 20
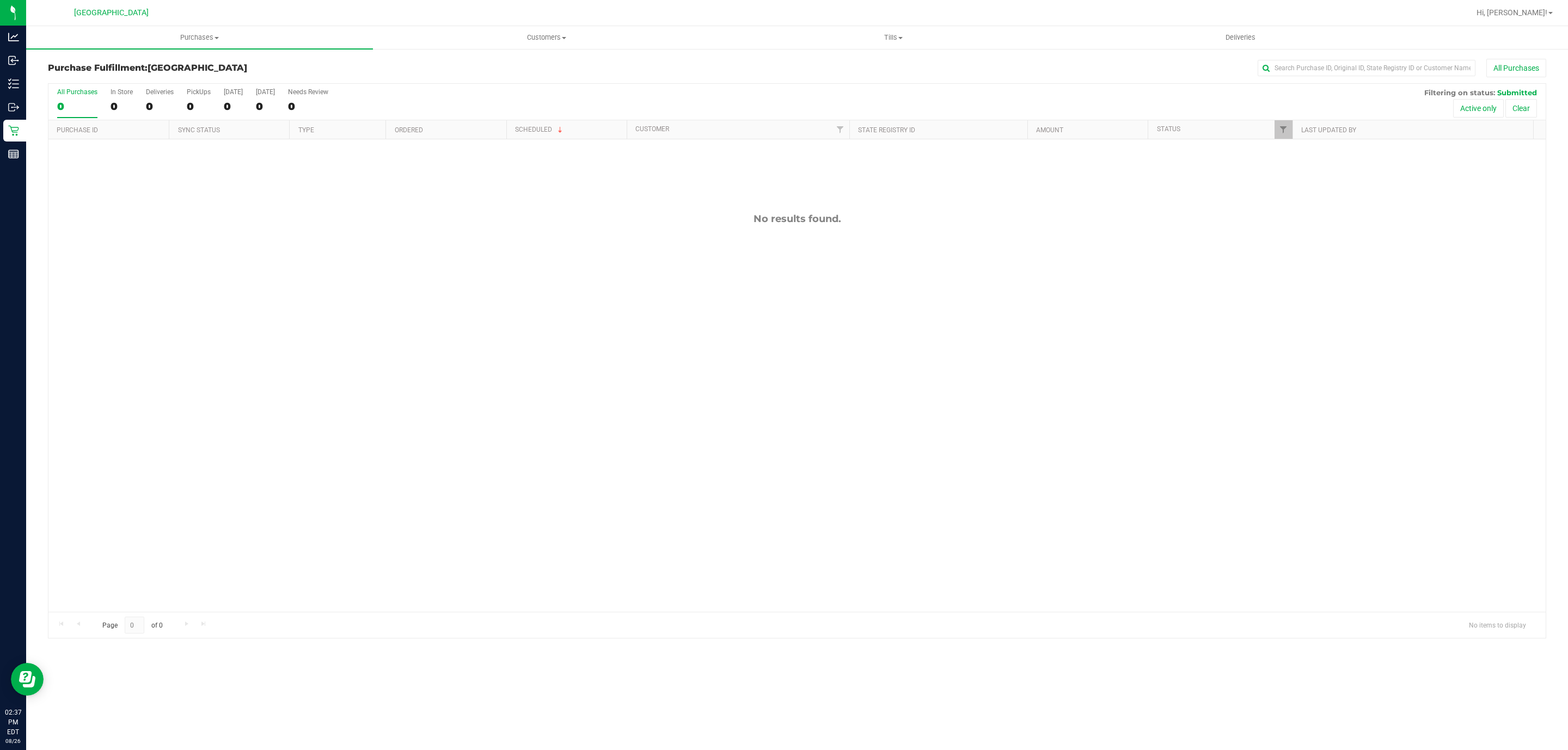
click at [879, 454] on div "No results found." at bounding box center [796, 412] width 1497 height 546
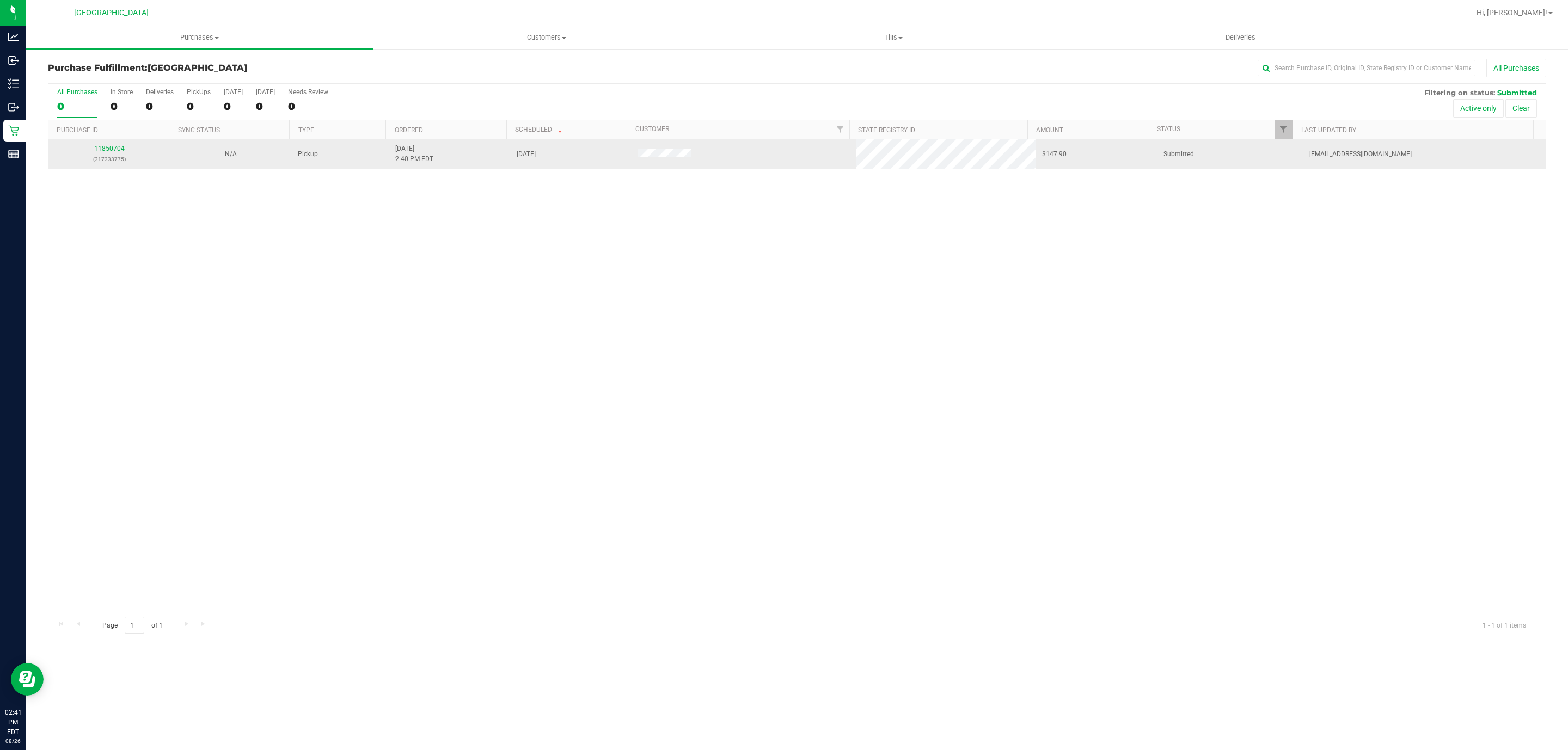
click at [108, 154] on div "11850704 (317333775)" at bounding box center [109, 154] width 108 height 20
click at [119, 149] on link "11850704" at bounding box center [109, 149] width 31 height 8
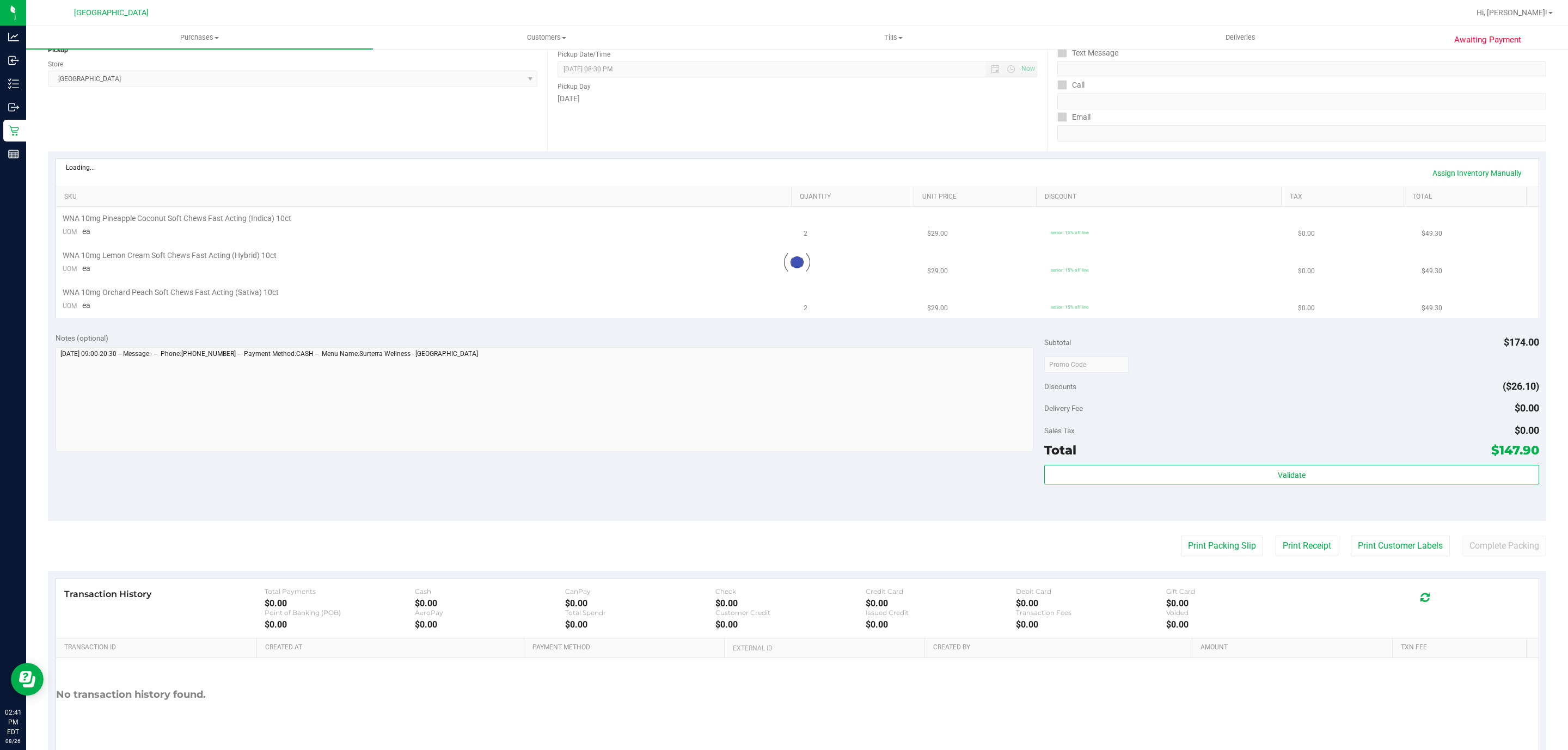
scroll to position [192, 0]
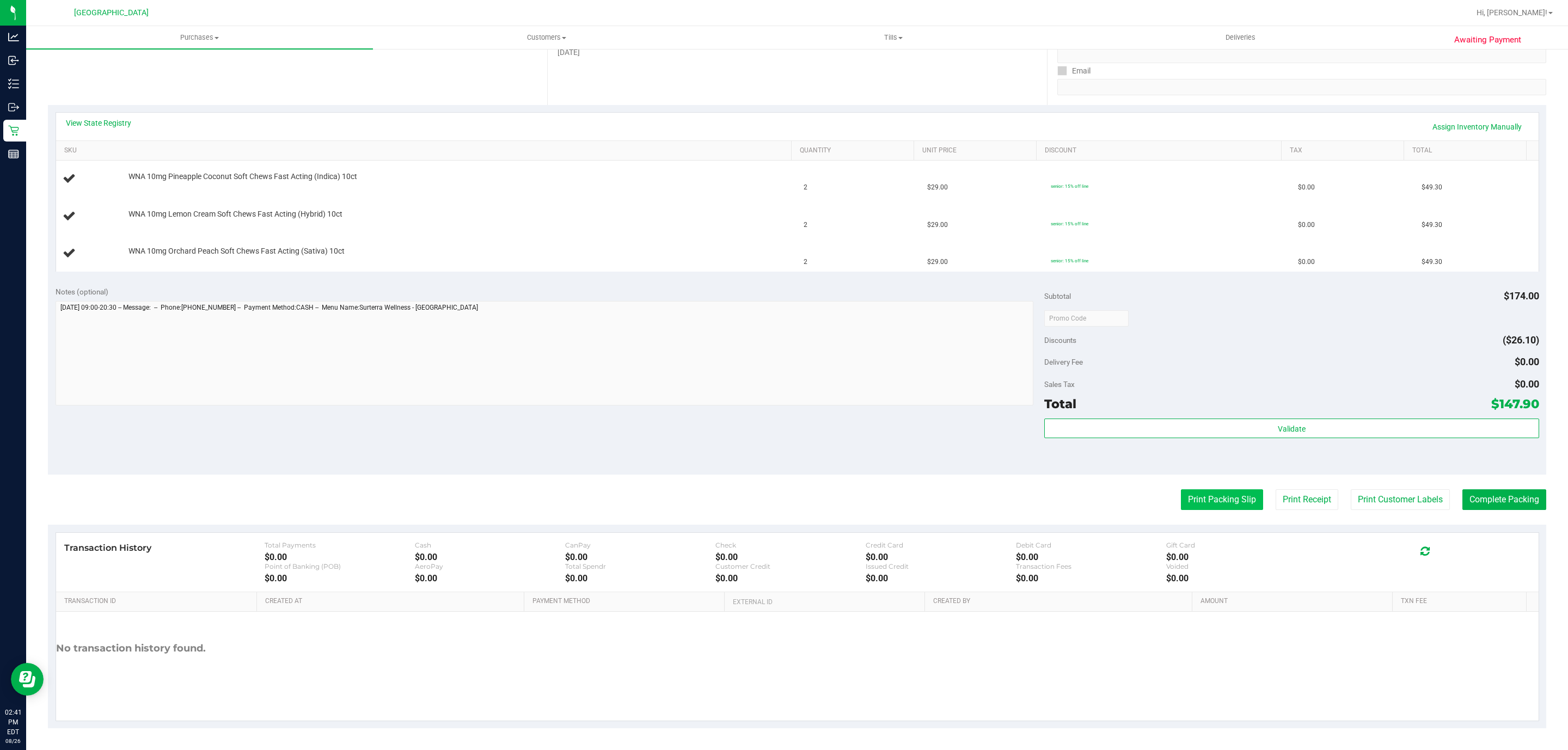
click at [1200, 490] on button "Print Packing Slip" at bounding box center [1221, 500] width 82 height 20
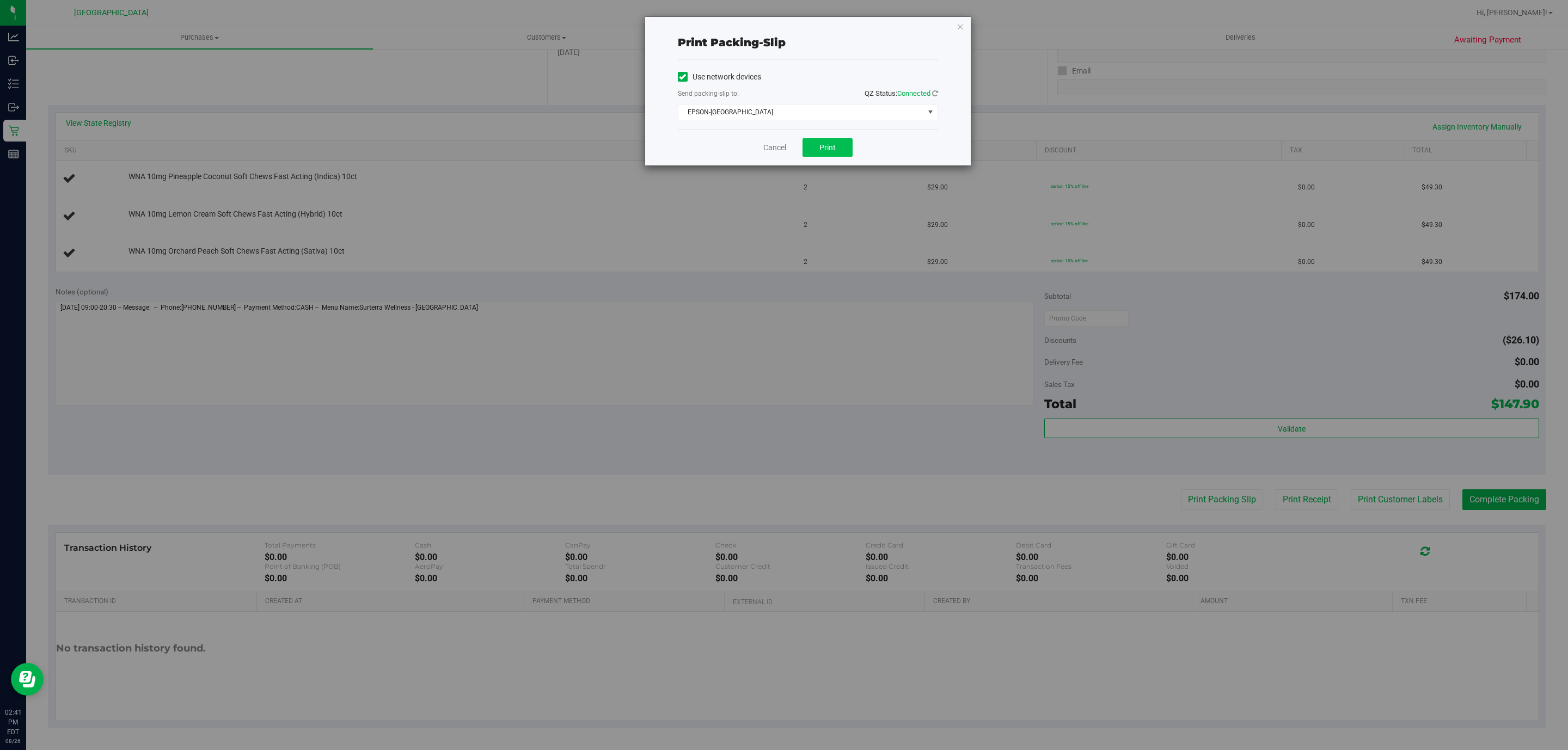
drag, startPoint x: 856, startPoint y: 149, endPoint x: 835, endPoint y: 146, distance: 21.2
click at [849, 149] on div "Cancel Print" at bounding box center [807, 148] width 260 height 37
click at [835, 146] on button "Print" at bounding box center [828, 147] width 50 height 18
click at [957, 23] on icon "button" at bounding box center [960, 26] width 8 height 14
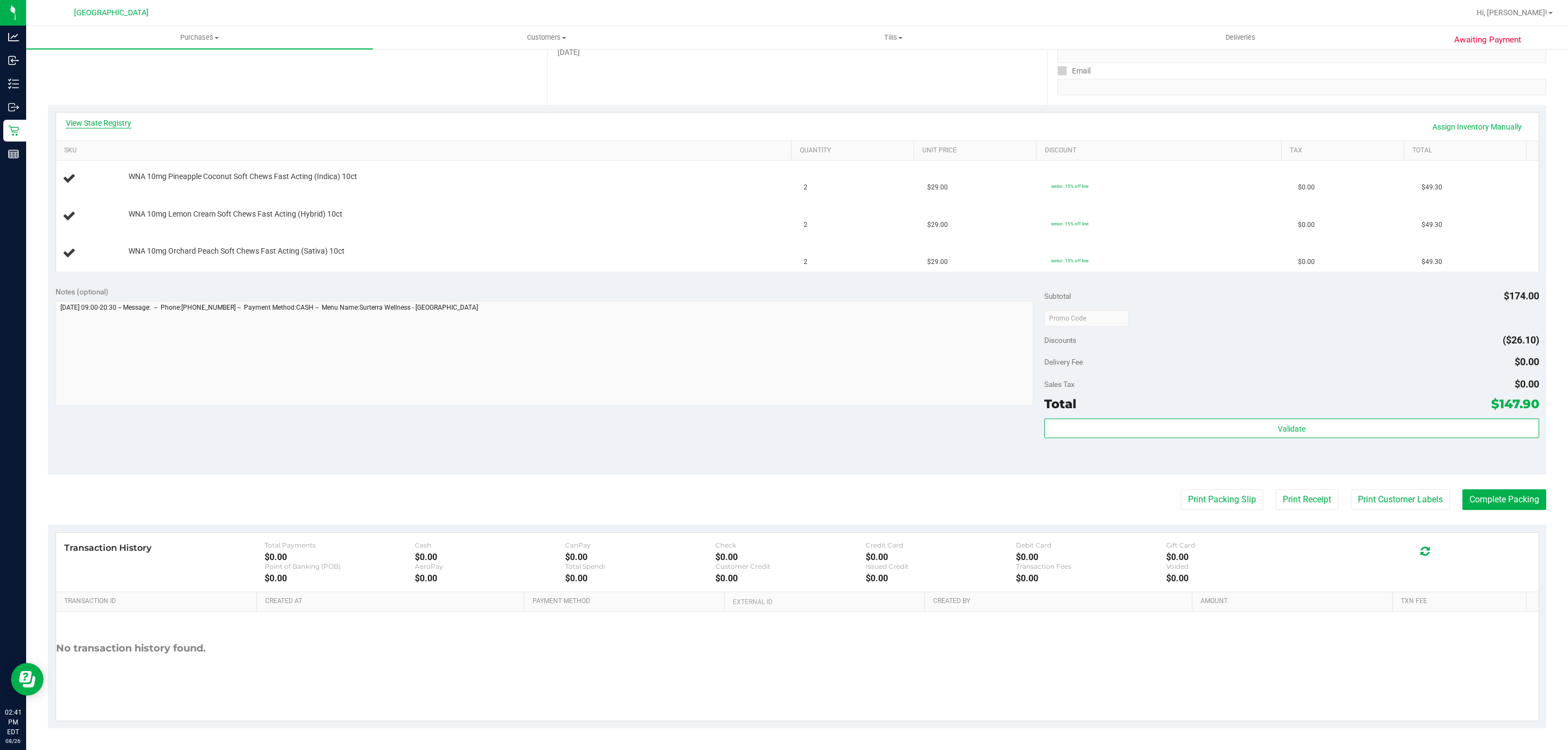
click at [88, 118] on link "View State Registry" at bounding box center [99, 123] width 66 height 11
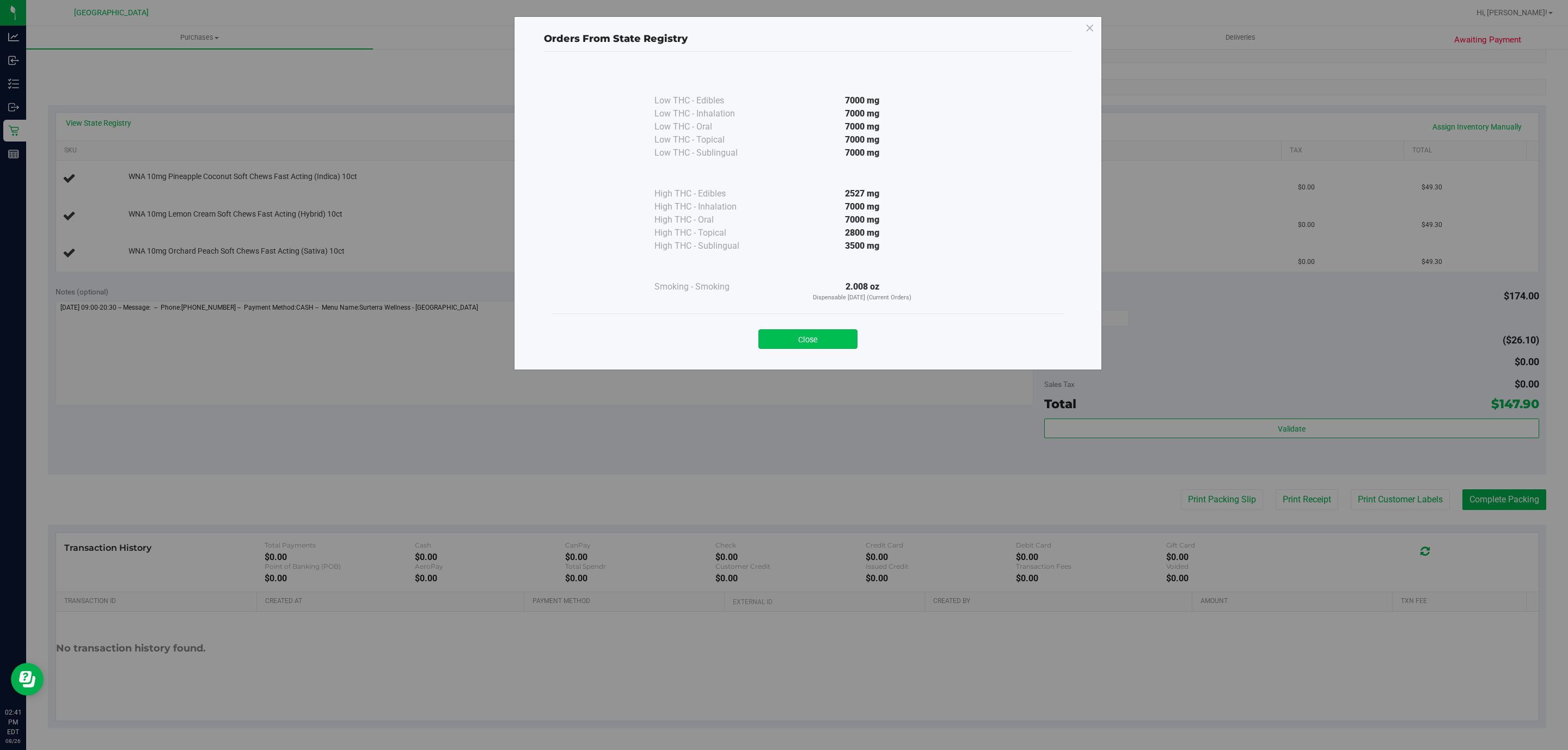
click at [822, 332] on button "Close" at bounding box center [808, 339] width 100 height 19
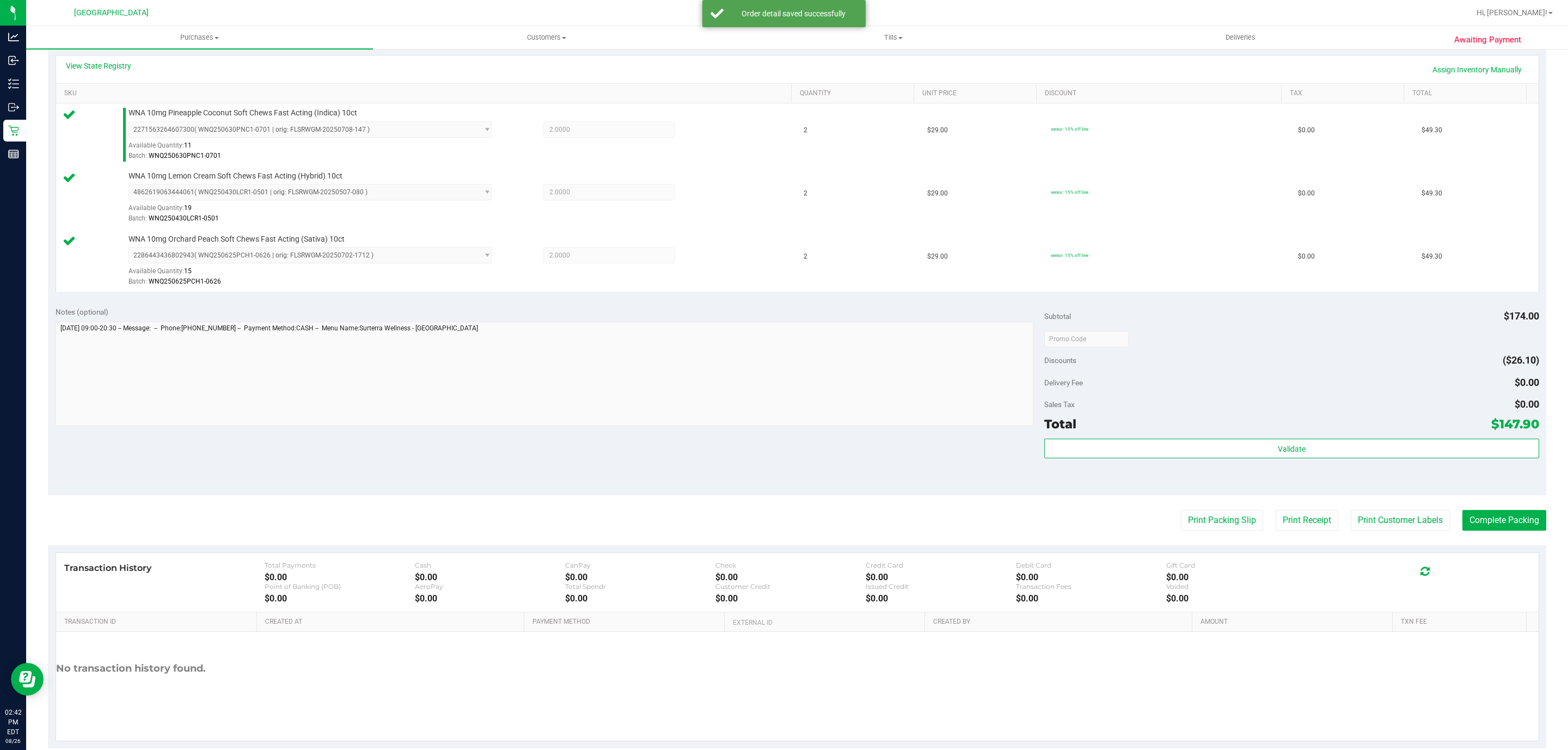
scroll to position [272, 0]
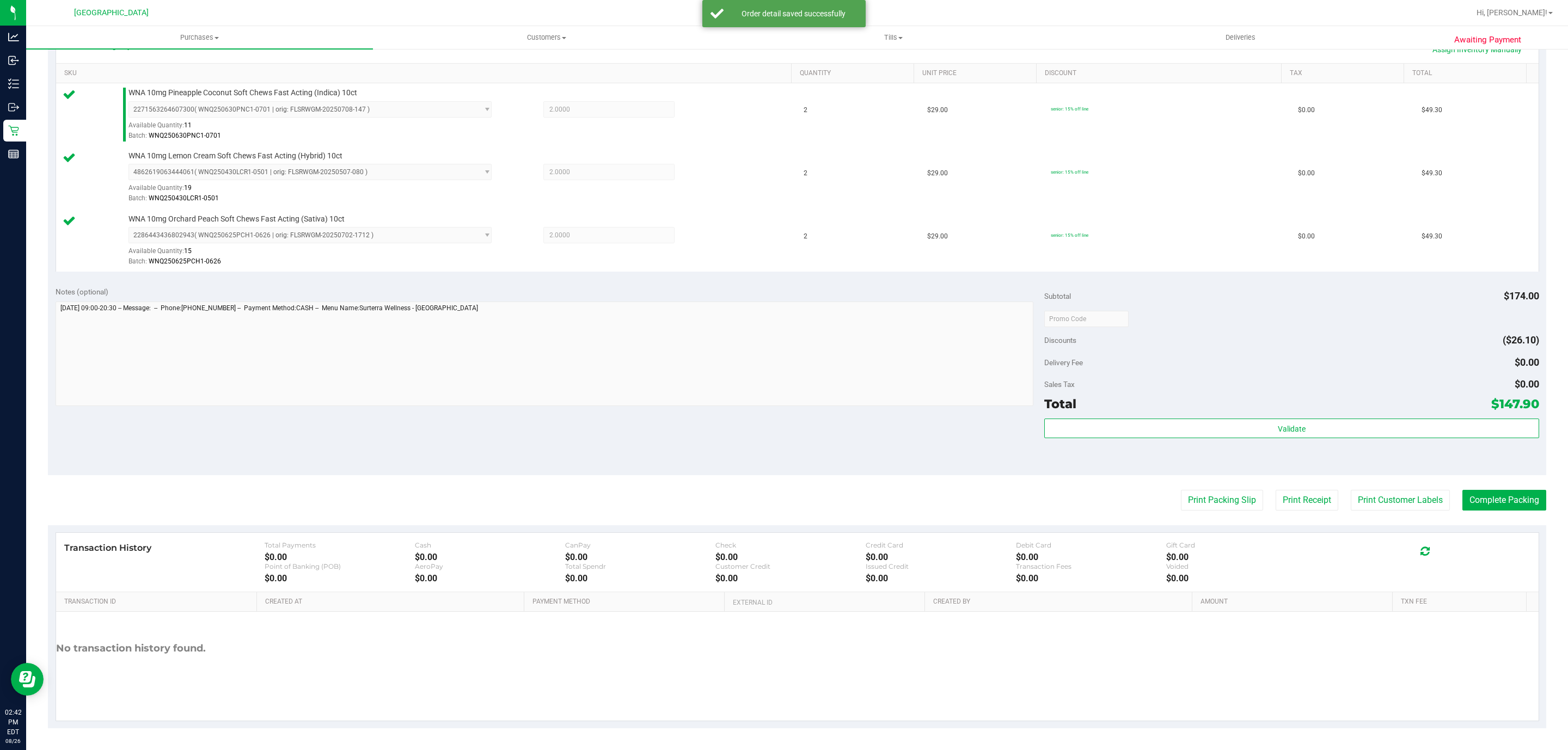
click at [1284, 416] on div "Subtotal $174.00 Discounts ($26.10) Delivery Fee $0.00 Sales Tax $0.00 Total $1…" at bounding box center [1292, 377] width 495 height 182
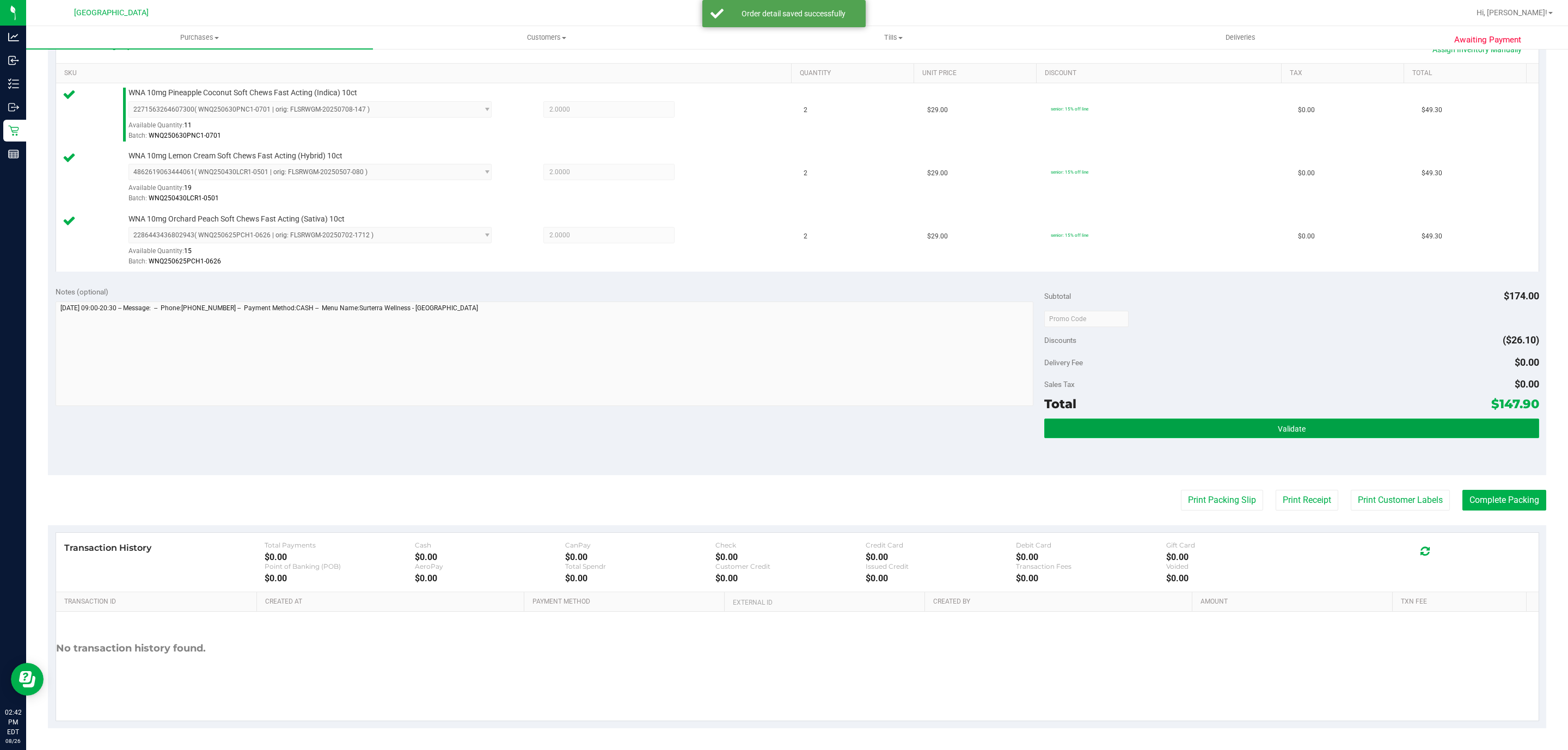
click at [1277, 421] on button "Validate" at bounding box center [1292, 428] width 495 height 19
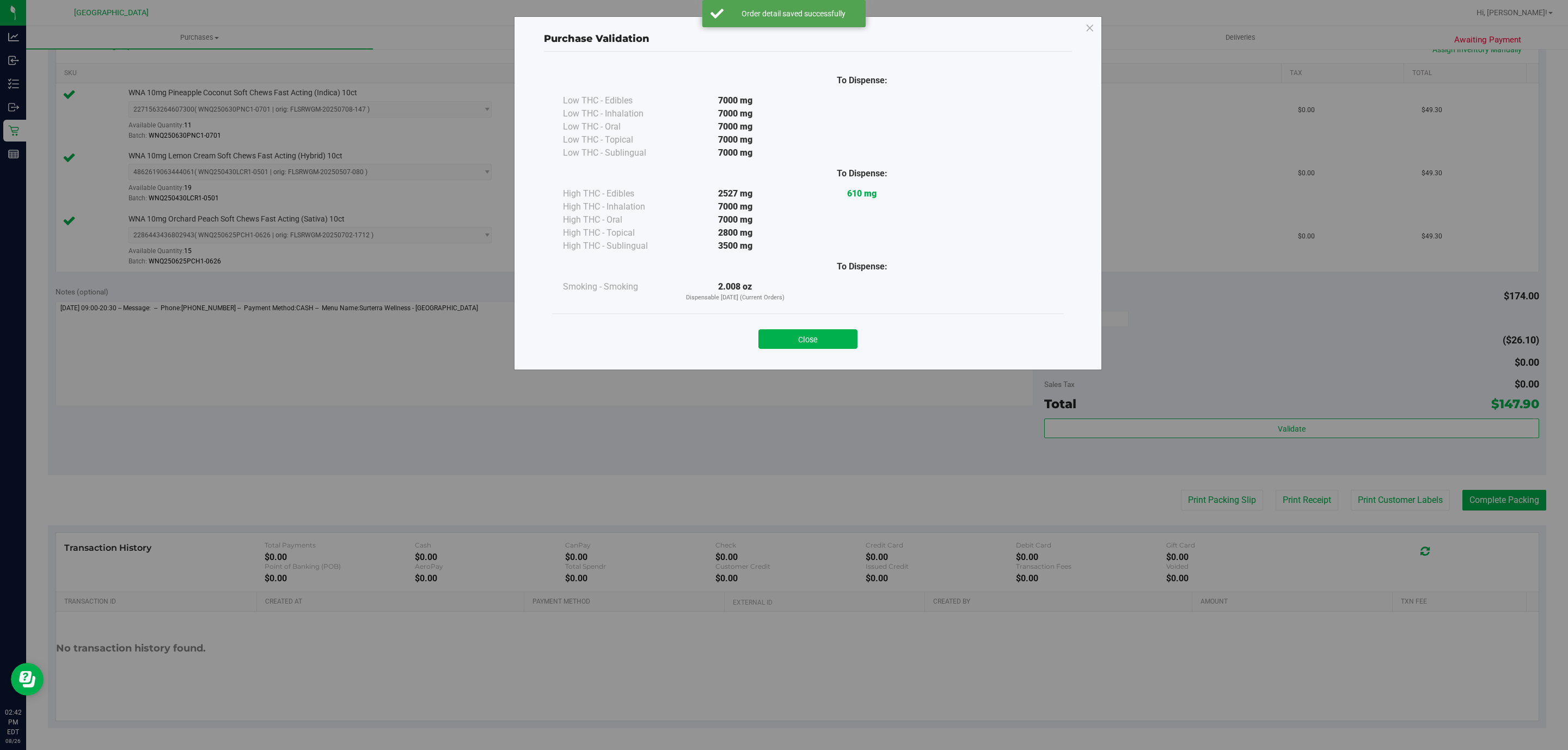
click at [818, 319] on div "Close" at bounding box center [808, 336] width 512 height 44
click at [813, 335] on button "Close" at bounding box center [808, 339] width 100 height 19
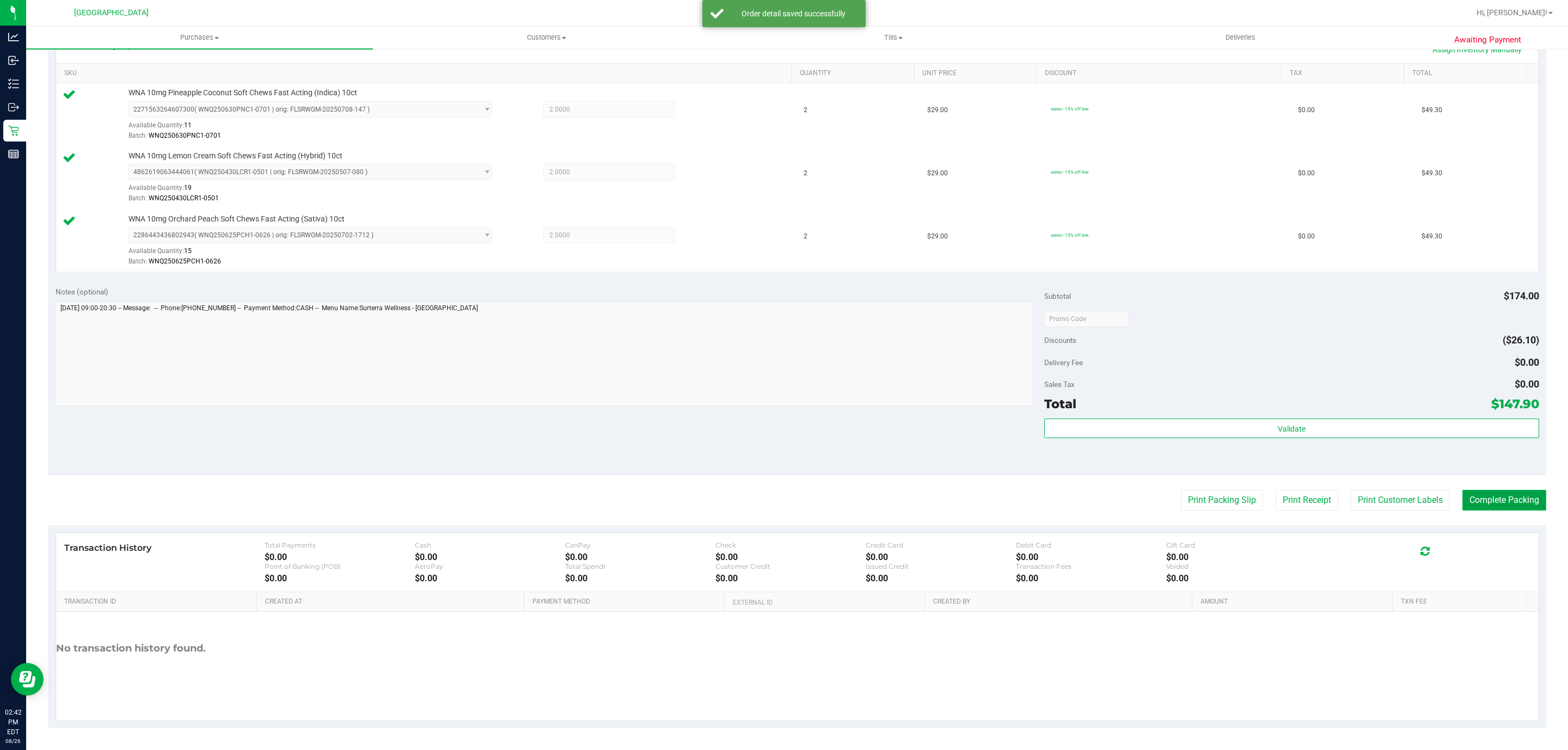
click at [1488, 491] on button "Complete Packing" at bounding box center [1503, 500] width 84 height 20
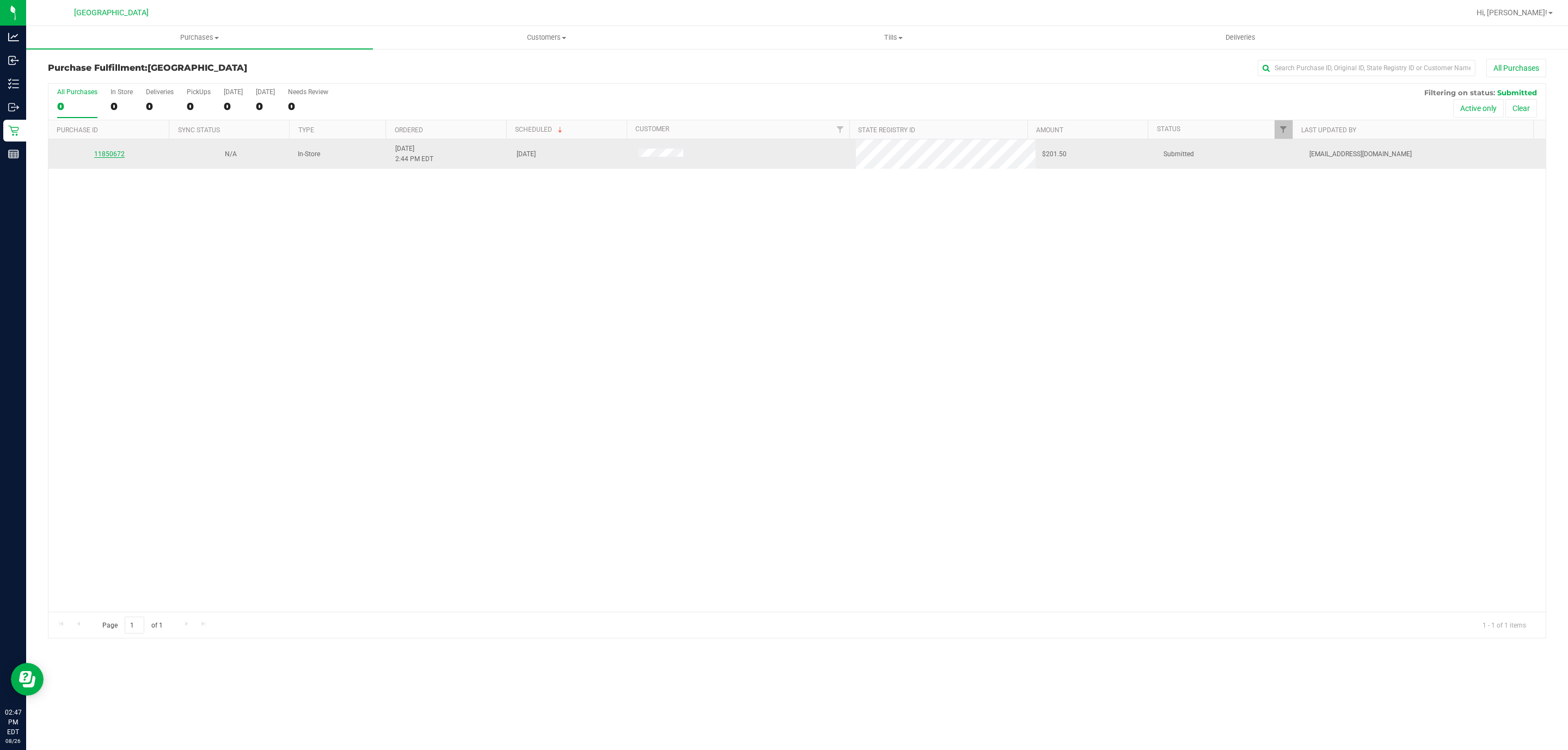
click at [106, 156] on link "11850672" at bounding box center [109, 155] width 31 height 8
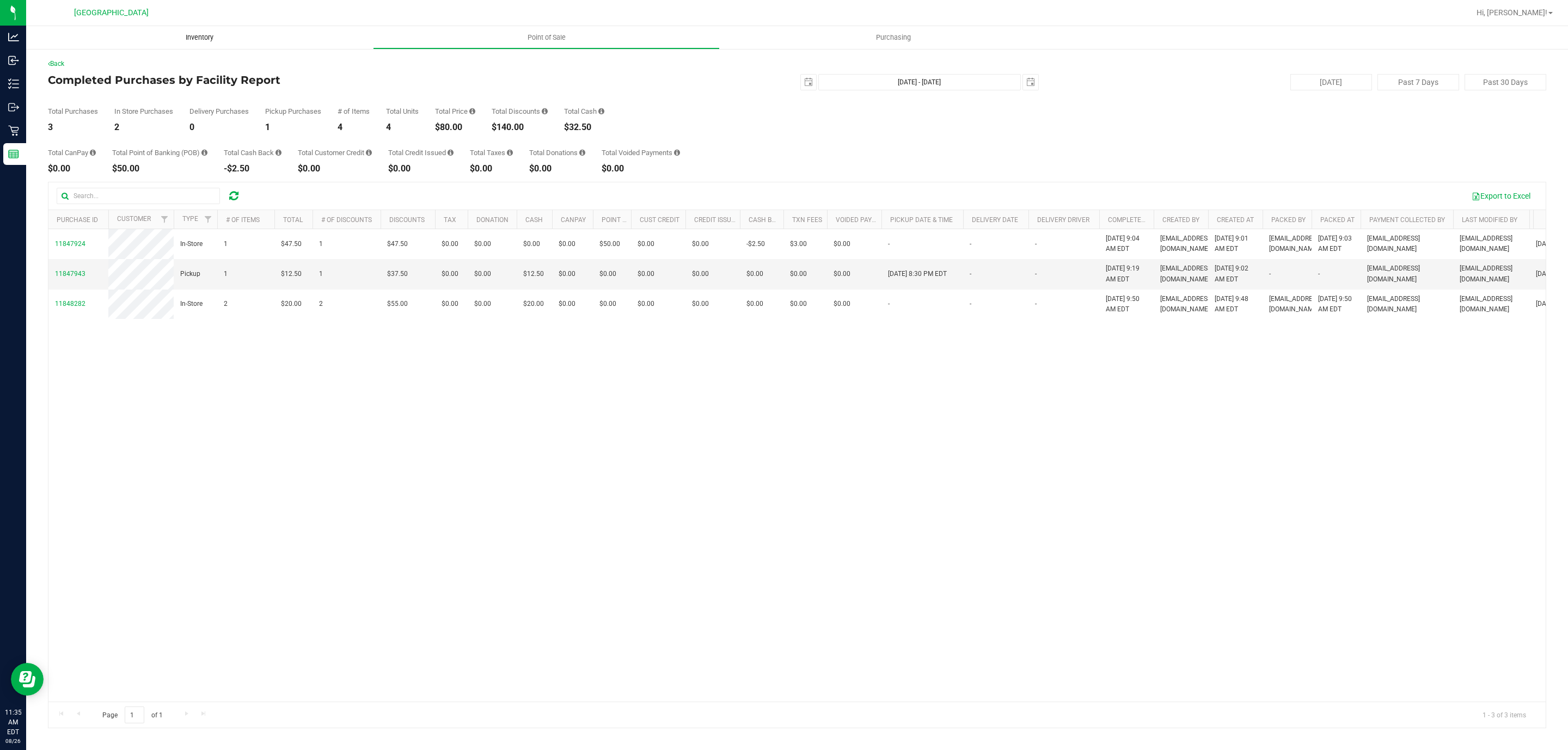
click at [182, 38] on span "Inventory" at bounding box center [199, 38] width 57 height 10
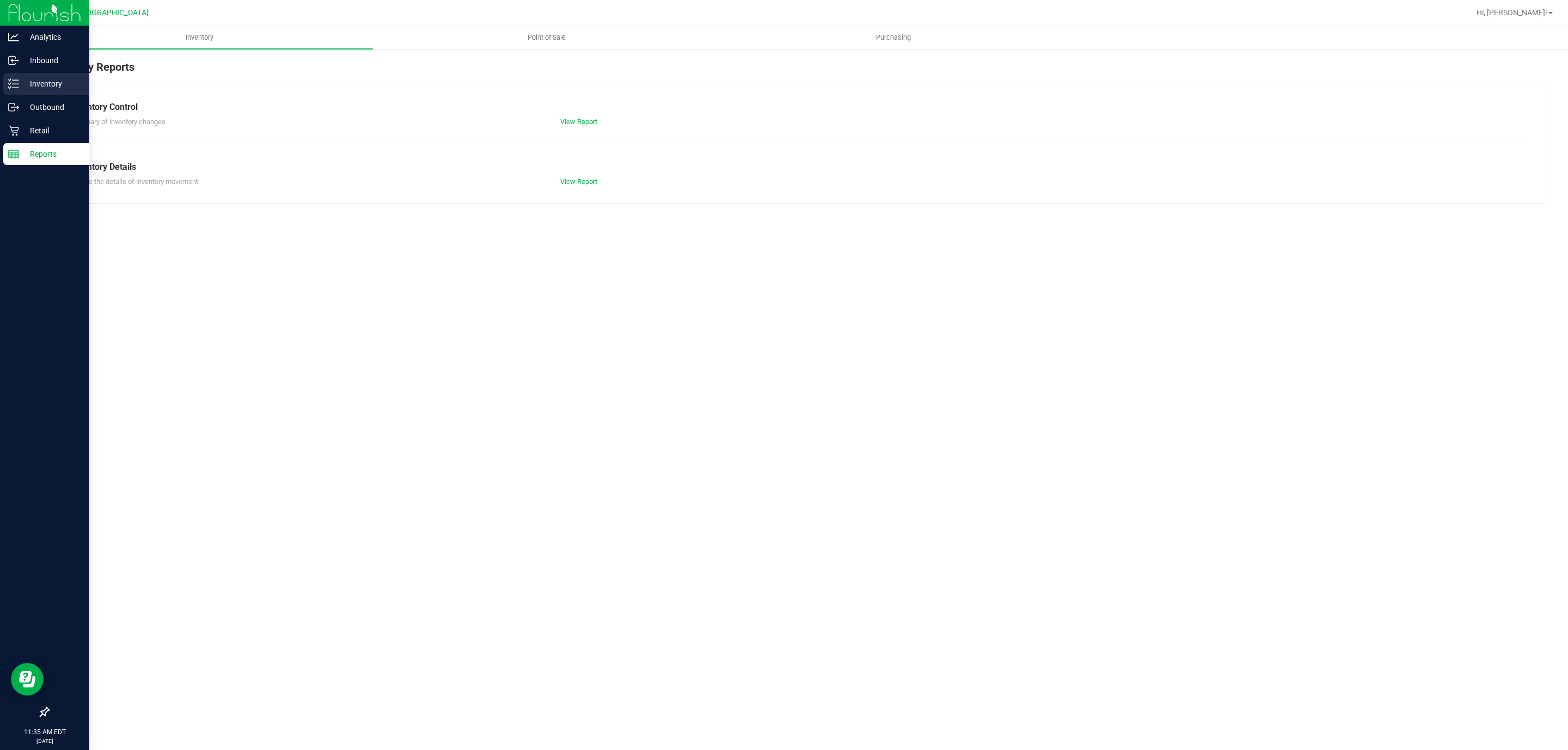
click at [19, 77] on p "Inventory" at bounding box center [52, 84] width 66 height 14
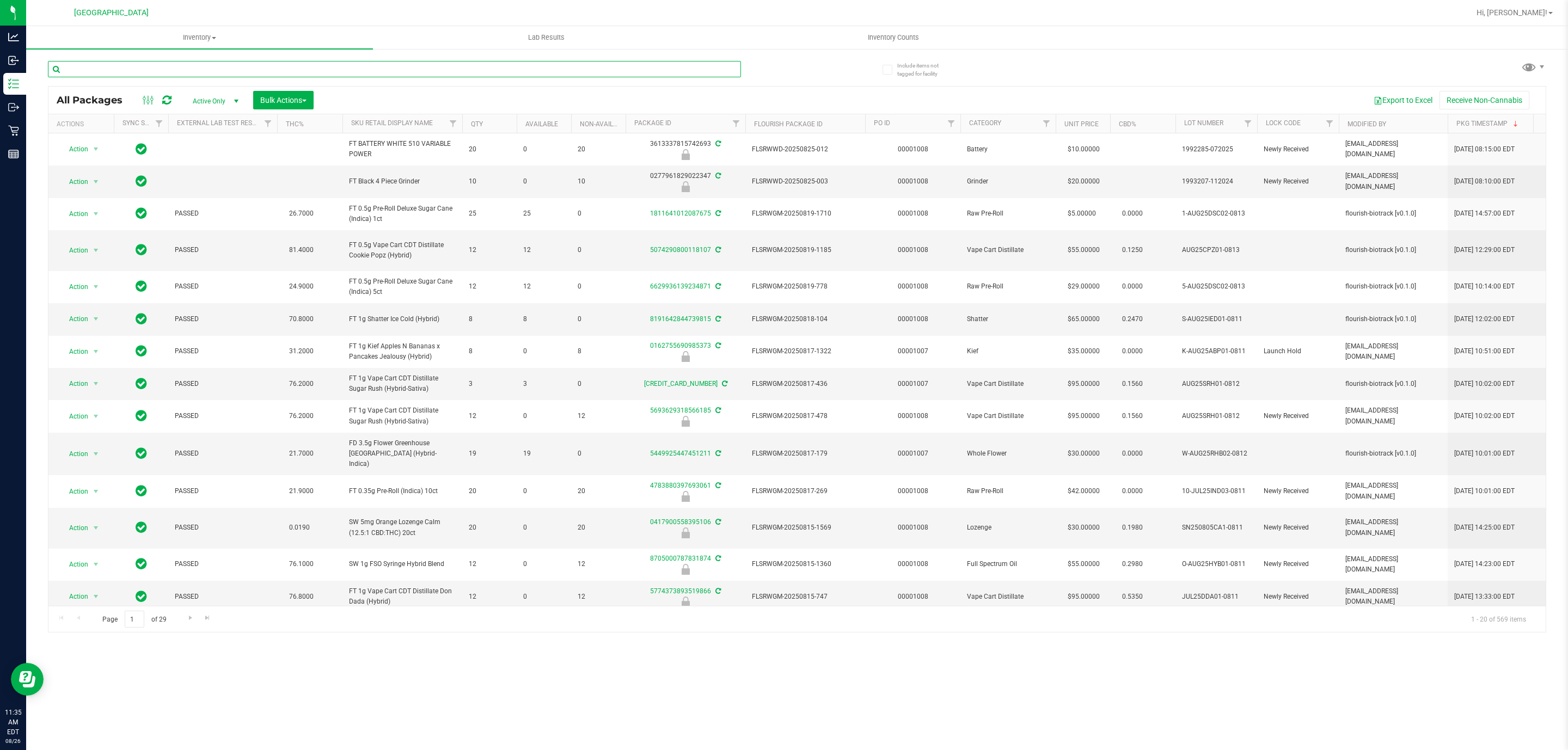
click at [355, 66] on input "text" at bounding box center [394, 69] width 693 height 16
drag, startPoint x: 947, startPoint y: 224, endPoint x: 192, endPoint y: 66, distance: 771.4
click at [192, 66] on input "text" at bounding box center [394, 69] width 693 height 16
type input "[CREDIT_CARD_NUMBER]"
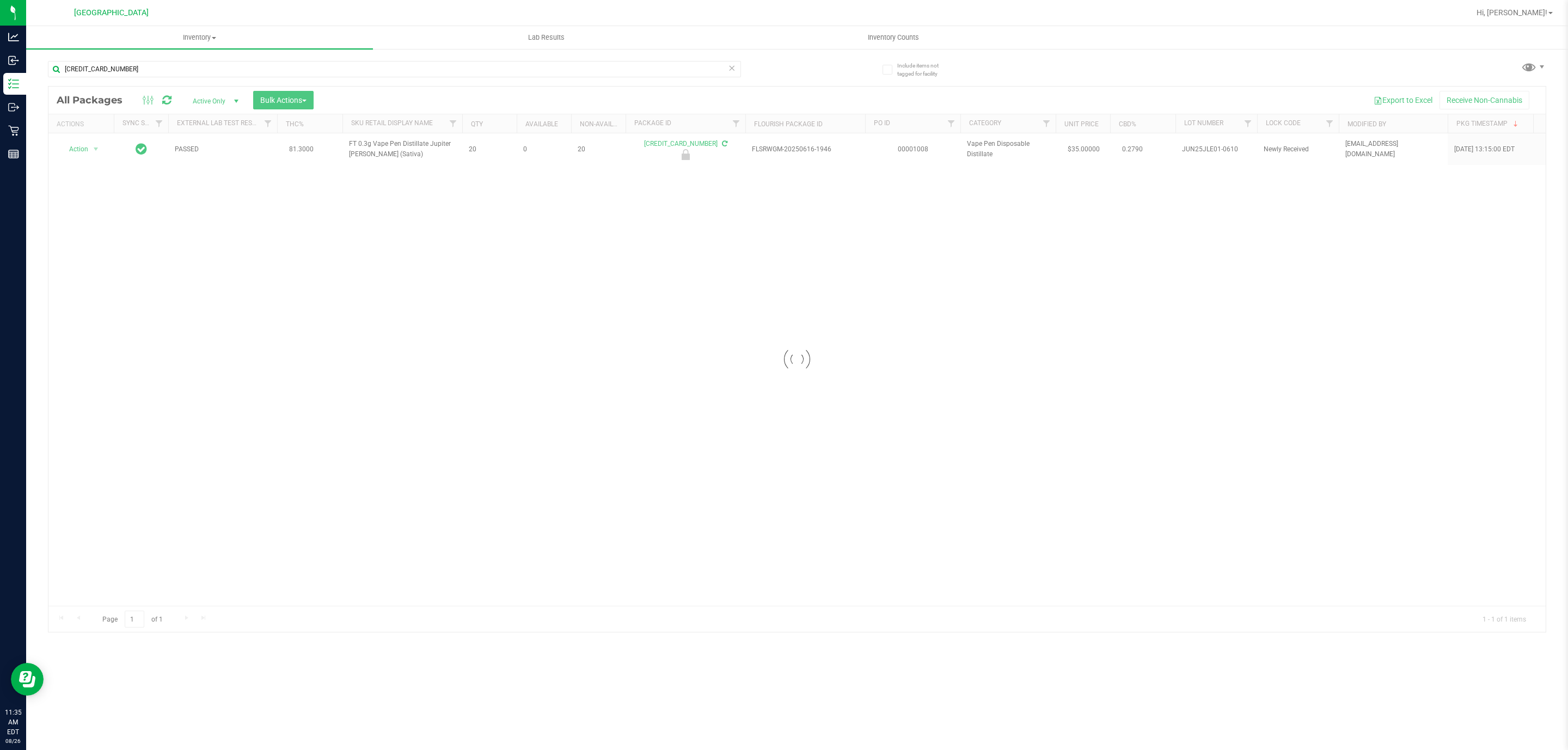
drag, startPoint x: 177, startPoint y: 83, endPoint x: 766, endPoint y: 61, distance: 589.4
click at [766, 61] on div "2281466829470656" at bounding box center [422, 69] width 749 height 35
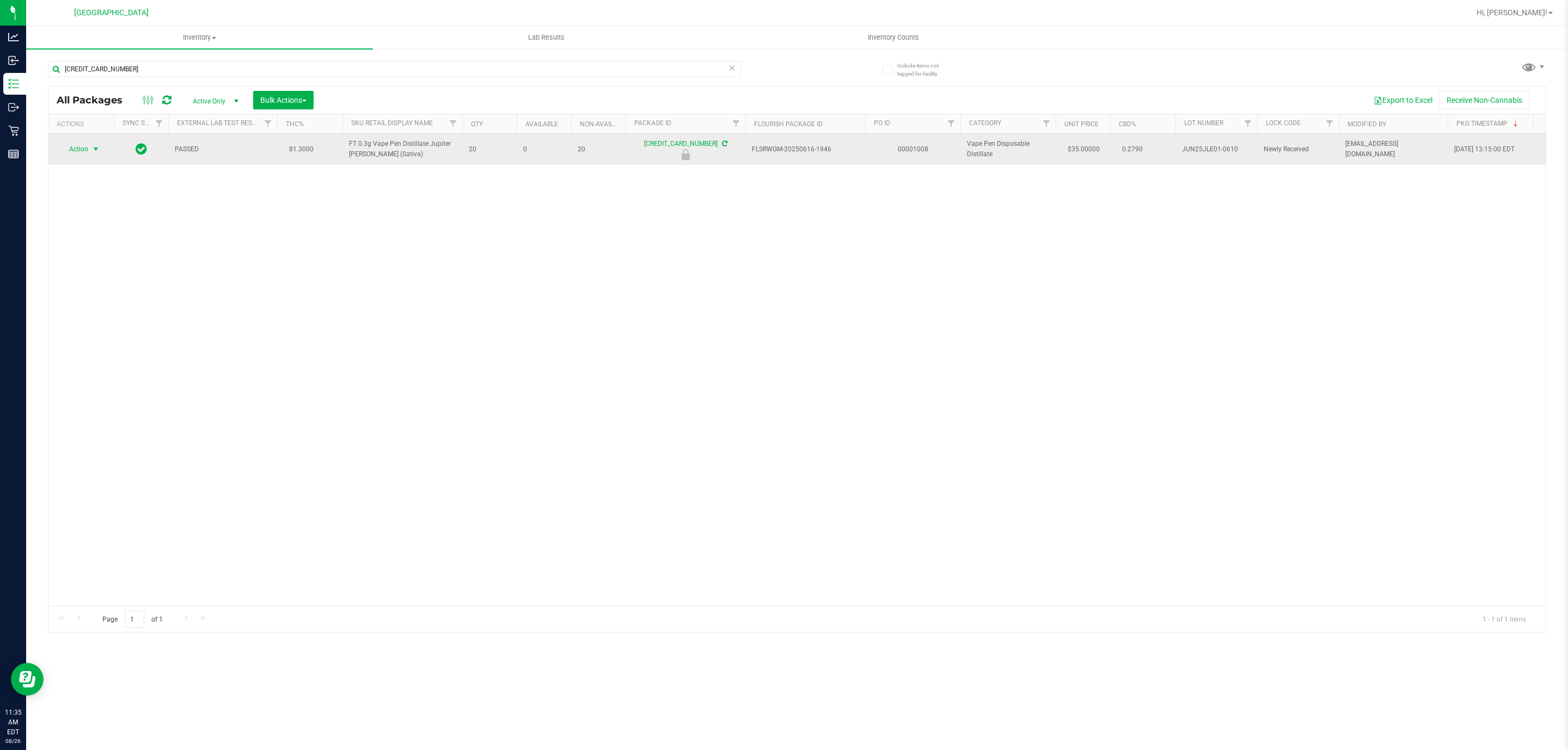
click at [98, 154] on span "select" at bounding box center [96, 149] width 9 height 9
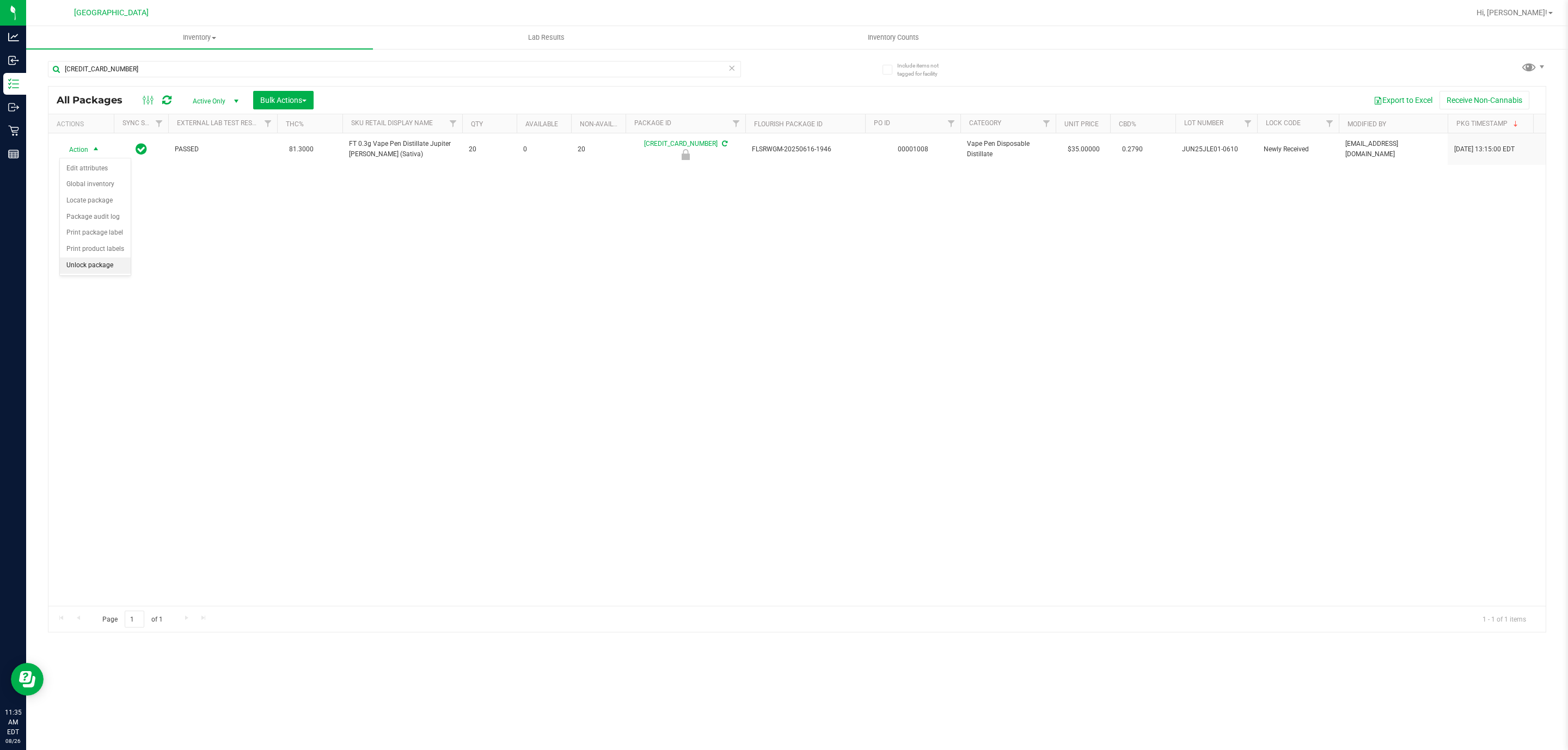
click at [88, 274] on li "Unlock package" at bounding box center [95, 266] width 71 height 16
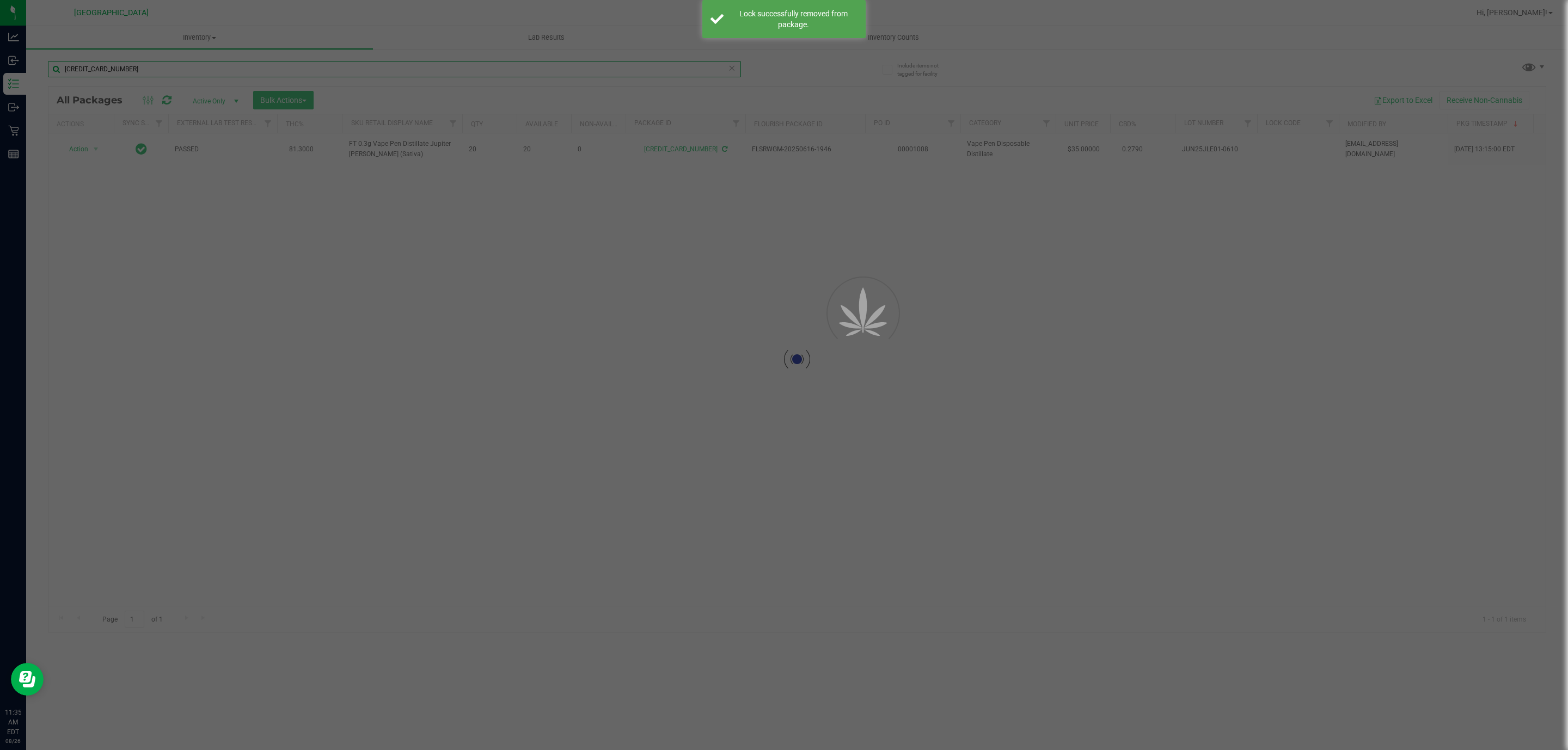
click at [214, 71] on input "2281466829470656" at bounding box center [394, 69] width 693 height 16
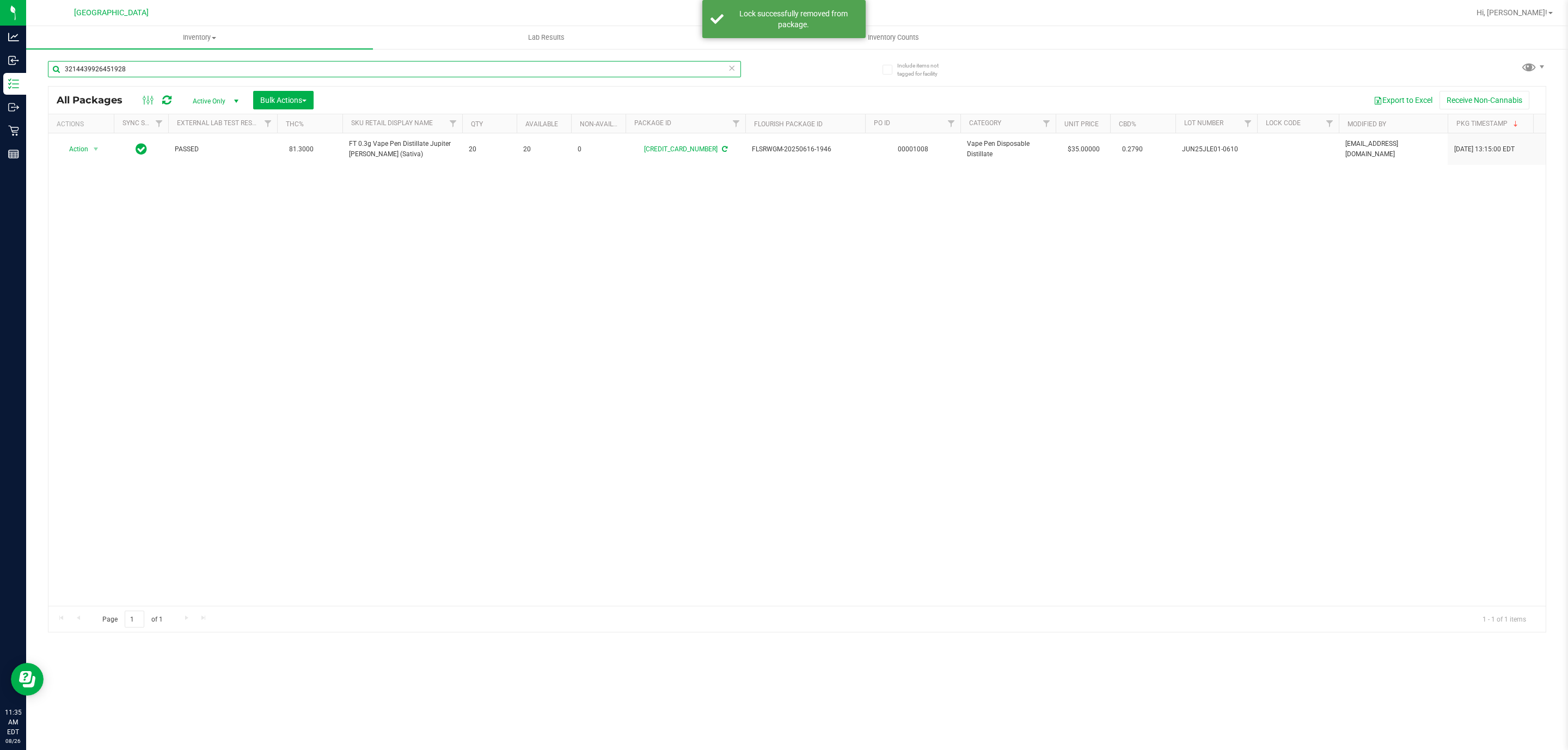
type input "3214439926451928"
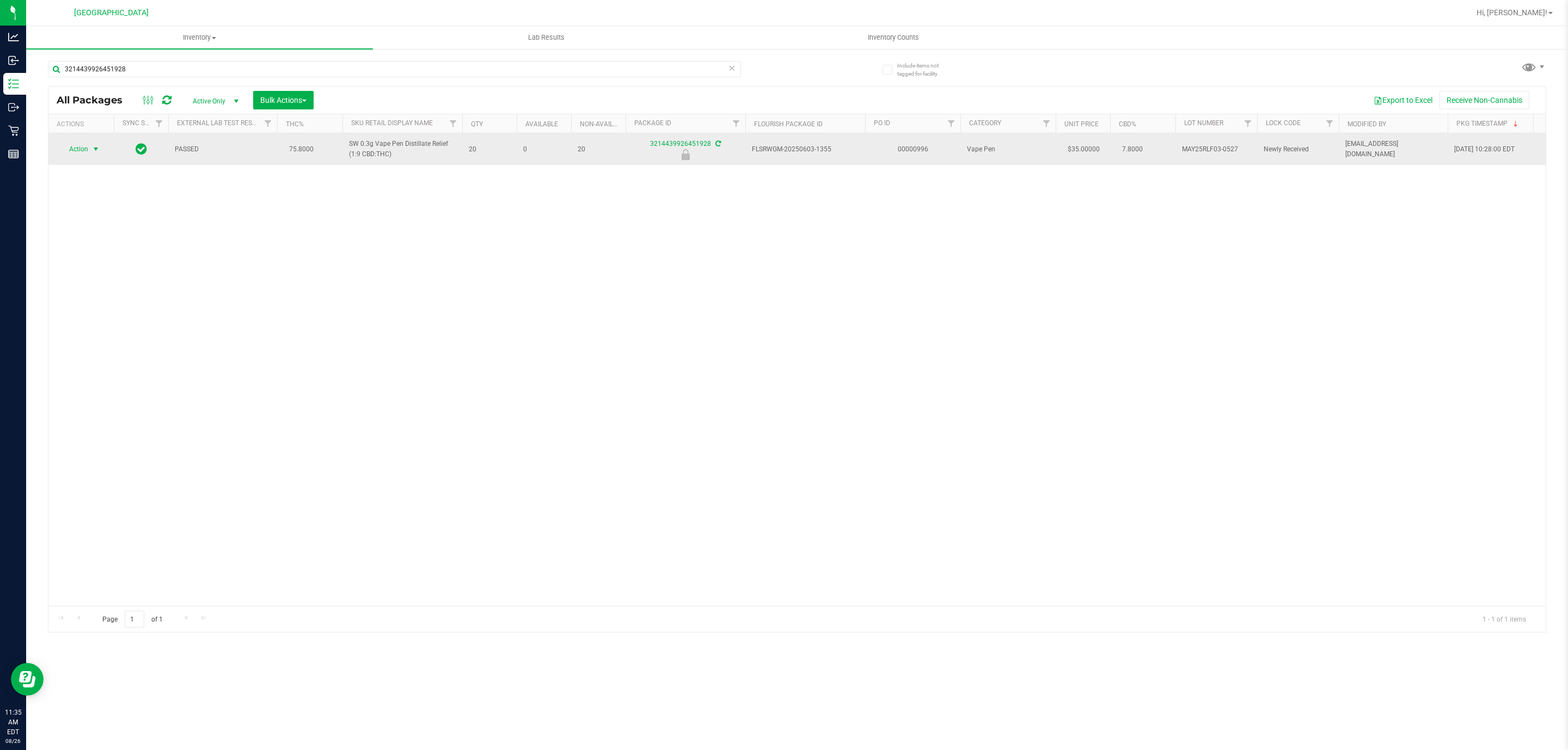
click at [83, 153] on span "Action" at bounding box center [73, 149] width 29 height 15
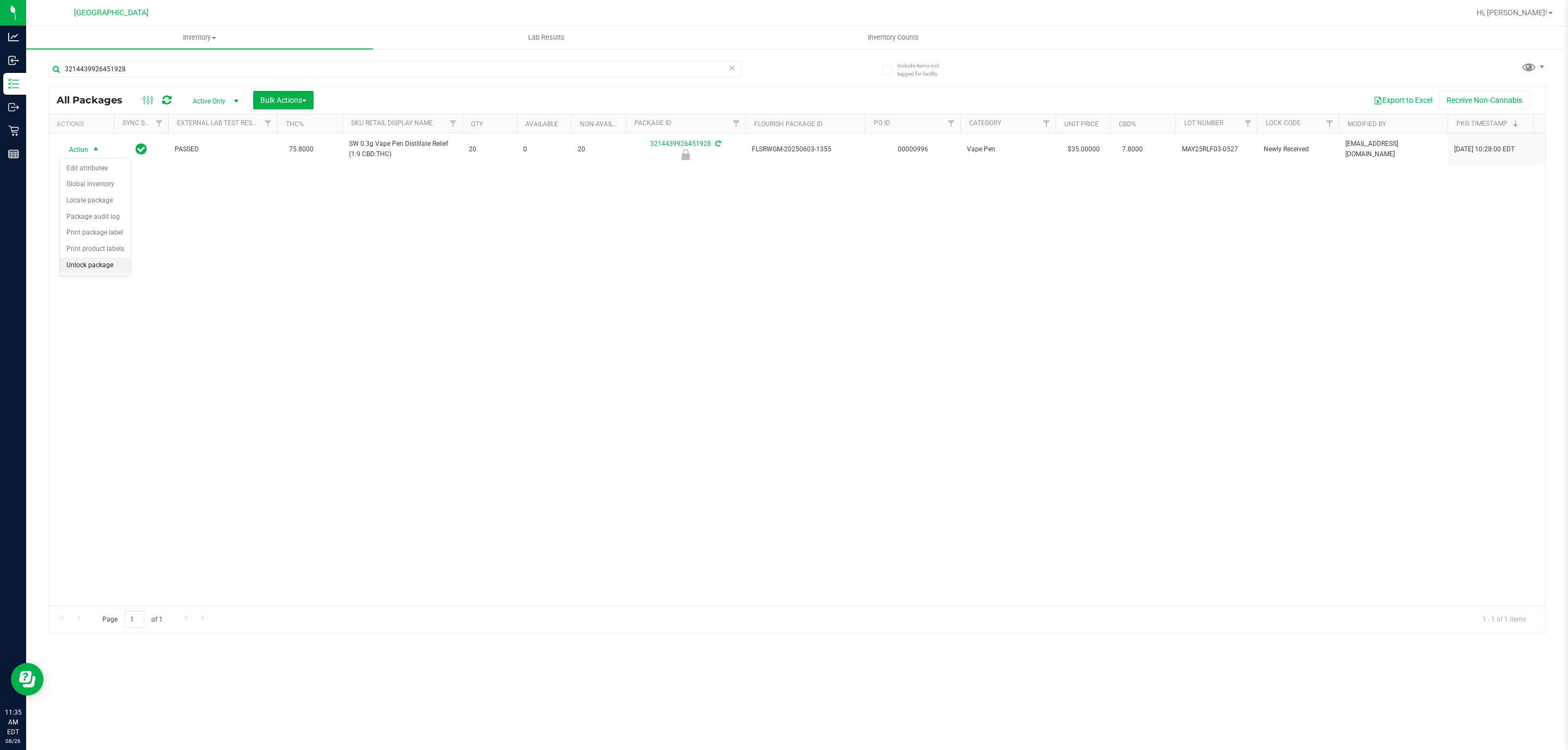
click at [92, 270] on li "Unlock package" at bounding box center [95, 266] width 71 height 16
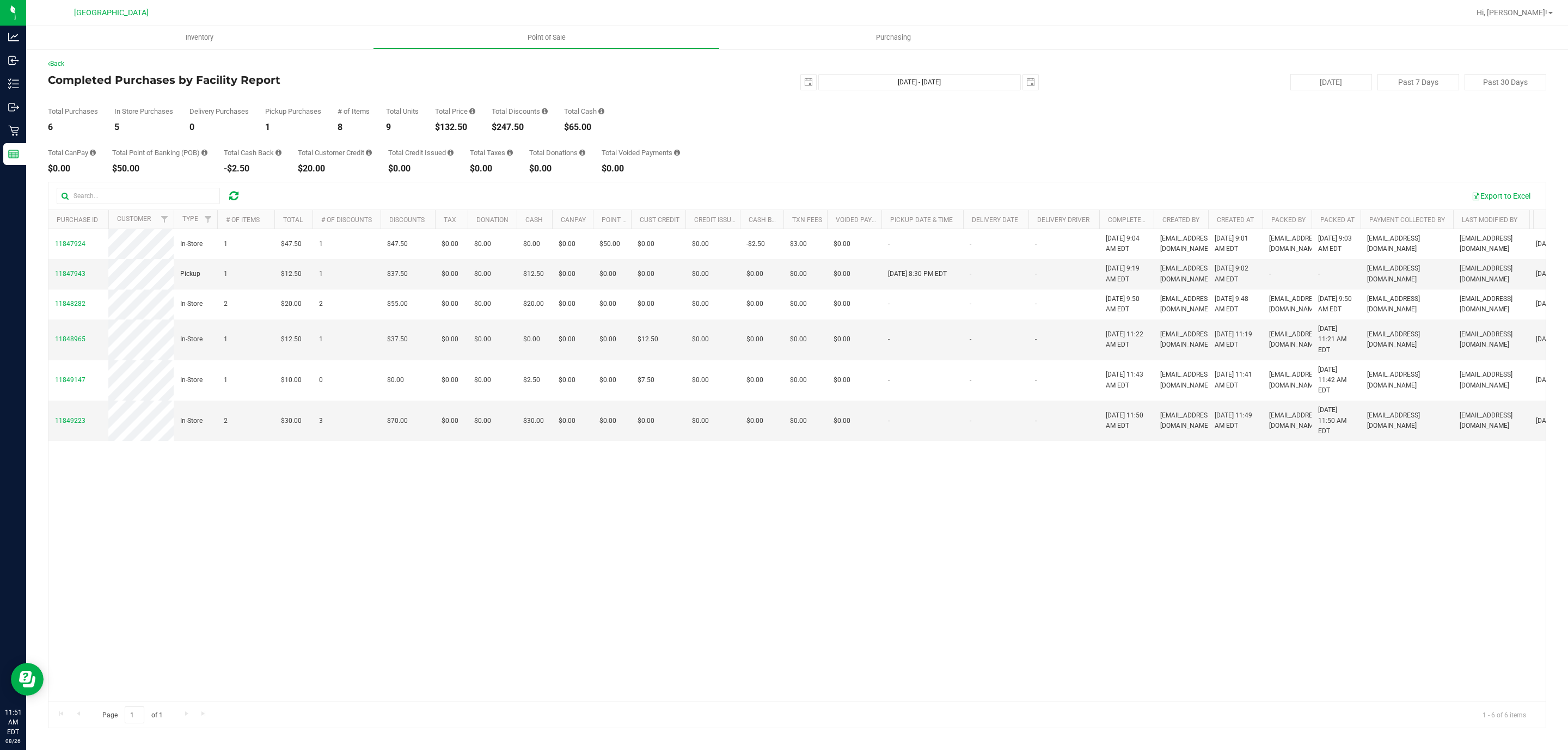
click at [458, 125] on div "$132.50" at bounding box center [455, 127] width 41 height 9
copy div "132.50"
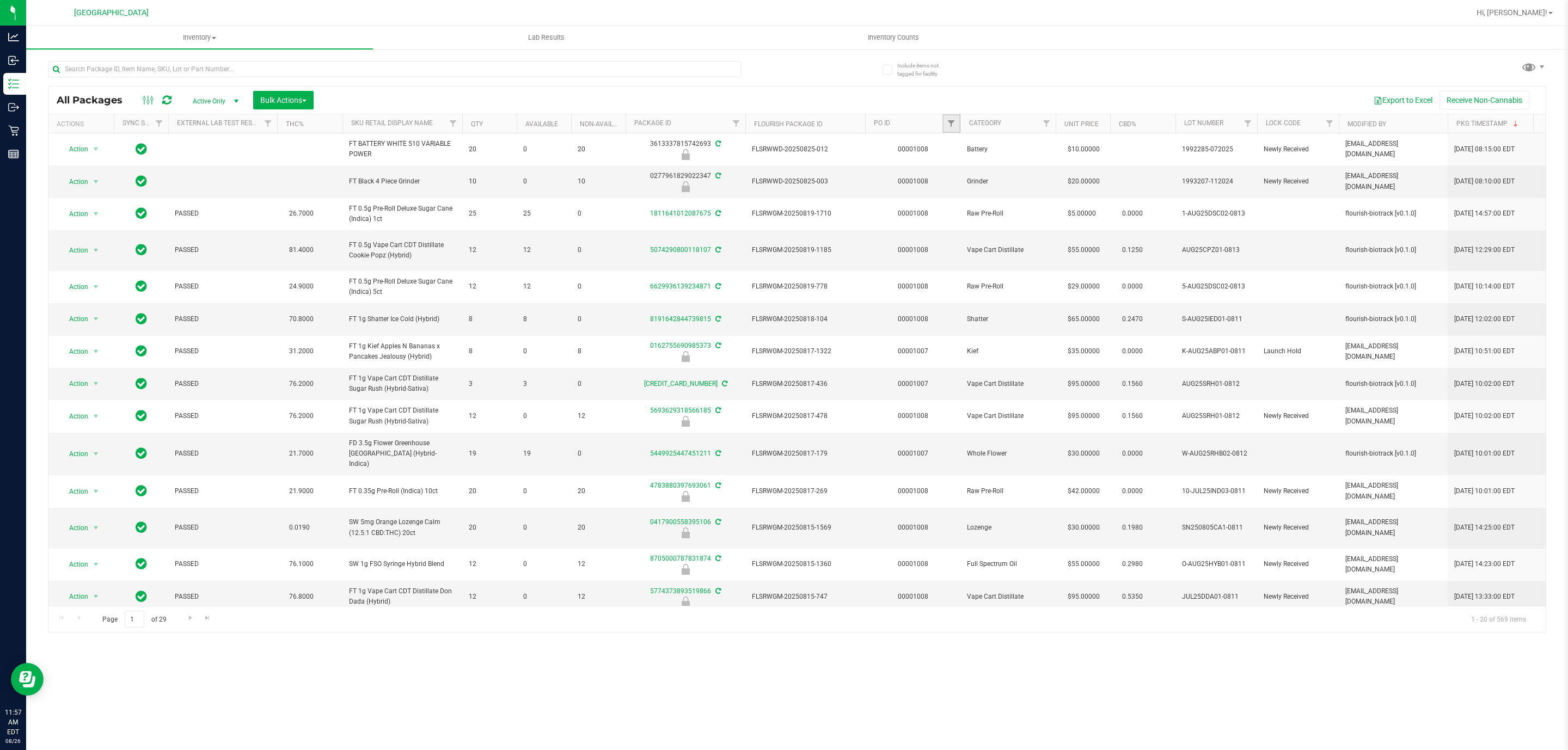
click at [944, 130] on link "Filter" at bounding box center [951, 123] width 18 height 18
type input "1008"
click at [981, 187] on button "Filter" at bounding box center [975, 177] width 52 height 24
click at [291, 123] on link "THC%" at bounding box center [295, 125] width 18 height 8
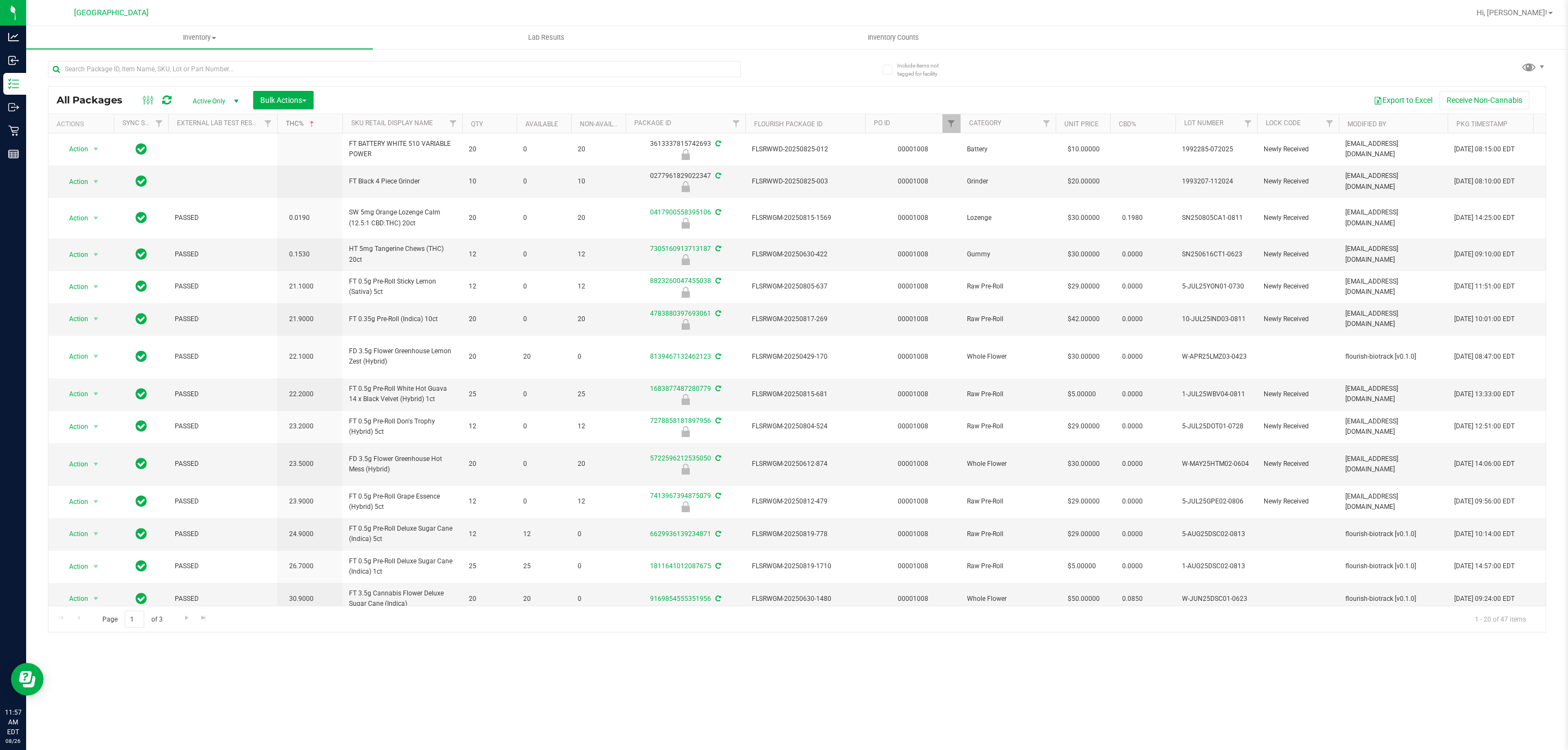
click at [293, 121] on link "THC%" at bounding box center [301, 124] width 31 height 8
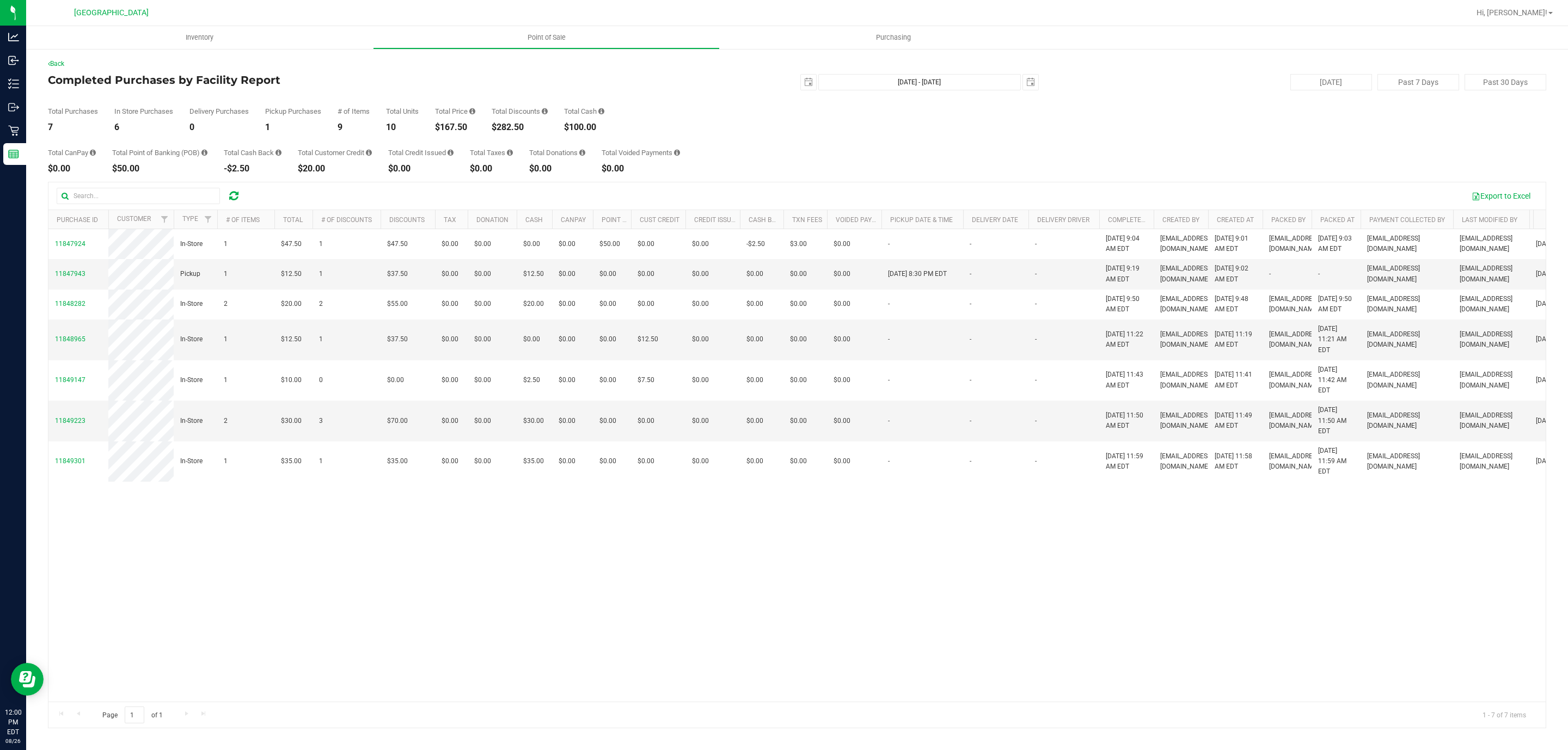
click at [454, 132] on div "Total CanPay $0.00 Total Point of Banking (POB) $50.00 Total Cash Back -$2.50 T…" at bounding box center [797, 152] width 1498 height 42
click at [466, 130] on div "$167.50" at bounding box center [455, 127] width 41 height 9
copy div "167.50"
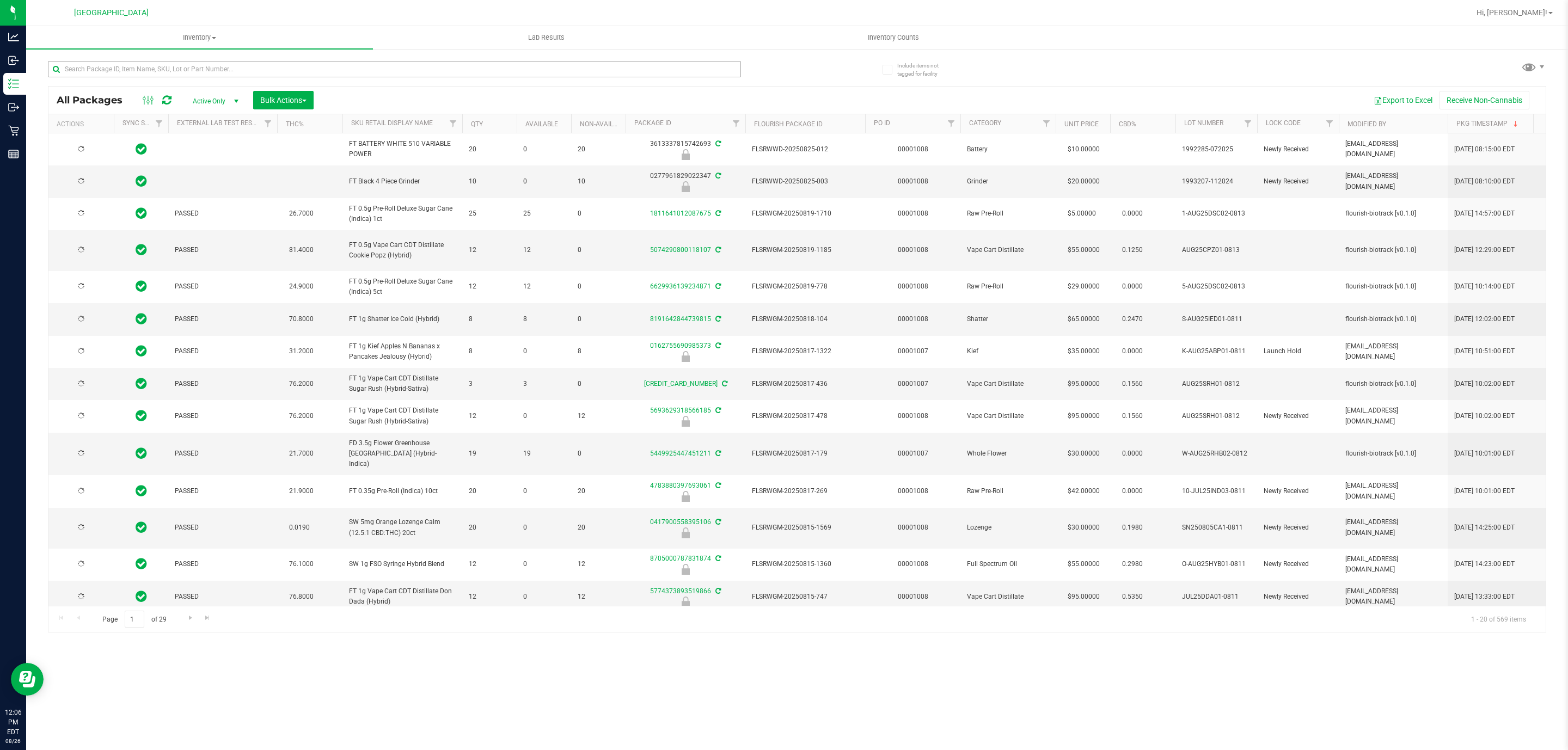
type input "[DATE]"
click at [957, 123] on link "Filter" at bounding box center [951, 123] width 18 height 18
type input "1008"
click at [987, 170] on button "Filter" at bounding box center [975, 177] width 52 height 24
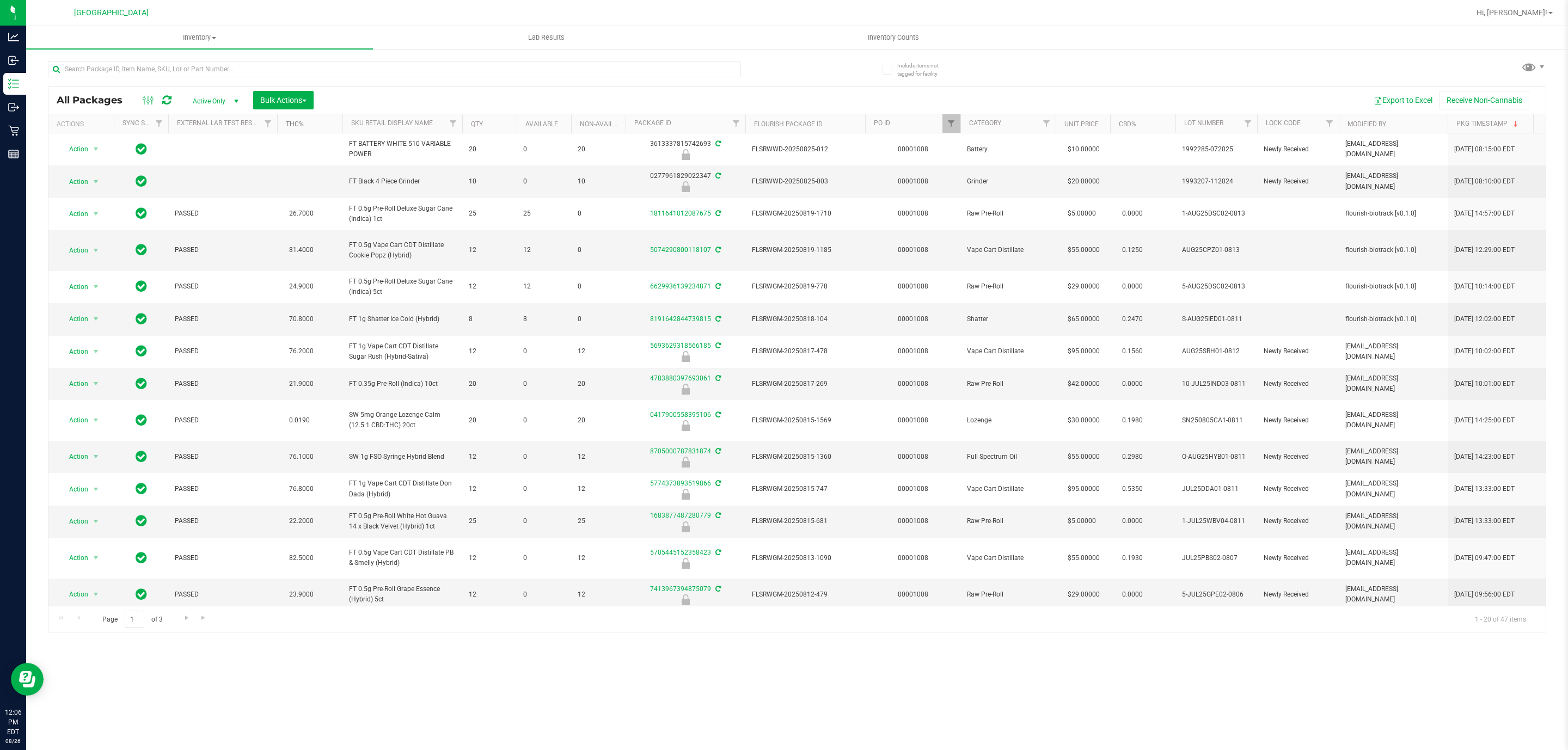
click at [299, 125] on link "THC%" at bounding box center [295, 125] width 18 height 8
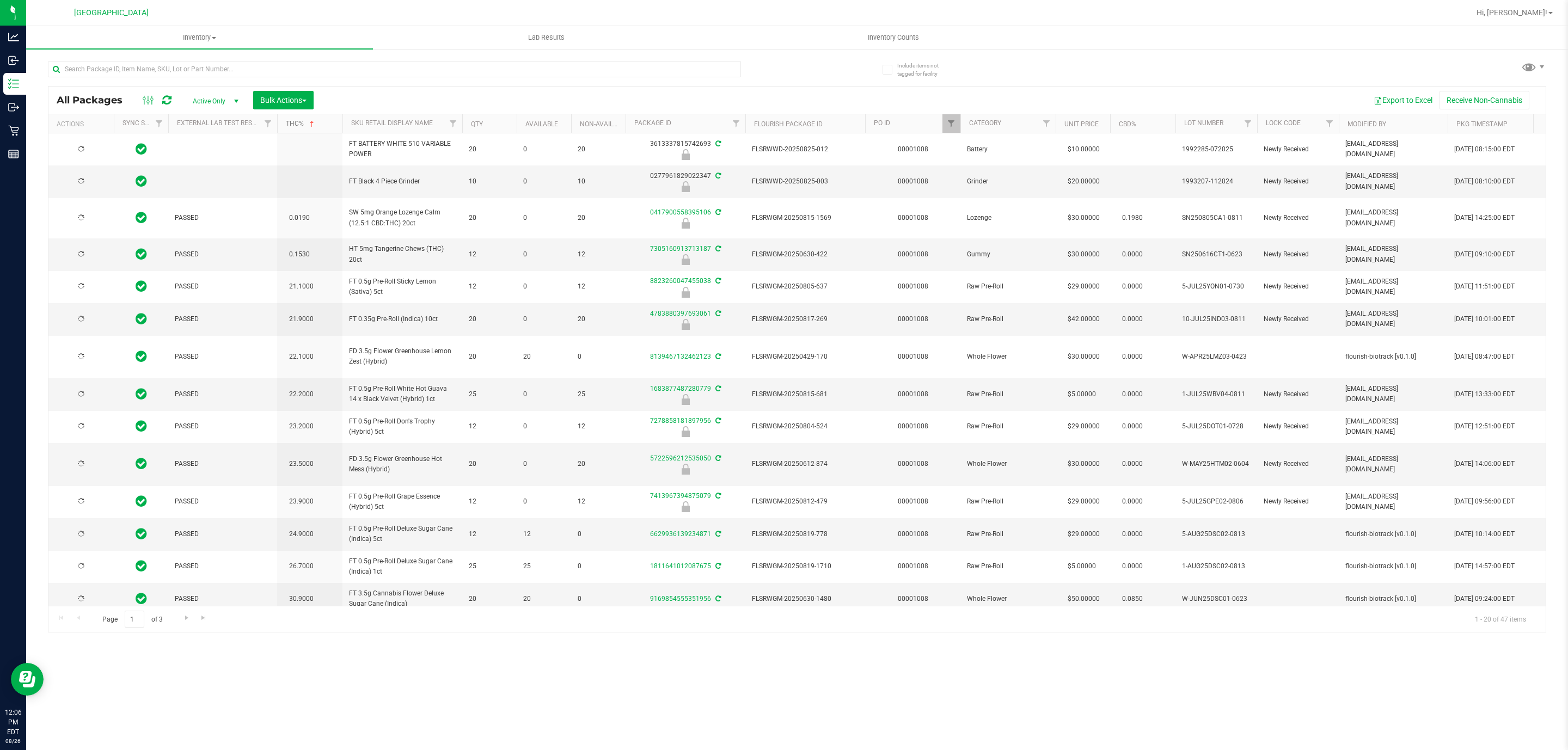
type input "2026-02-15"
type input "2025-12-27"
click at [295, 123] on link "THC%" at bounding box center [301, 124] width 31 height 8
type input "2026-02-15"
type input "2025-12-27"
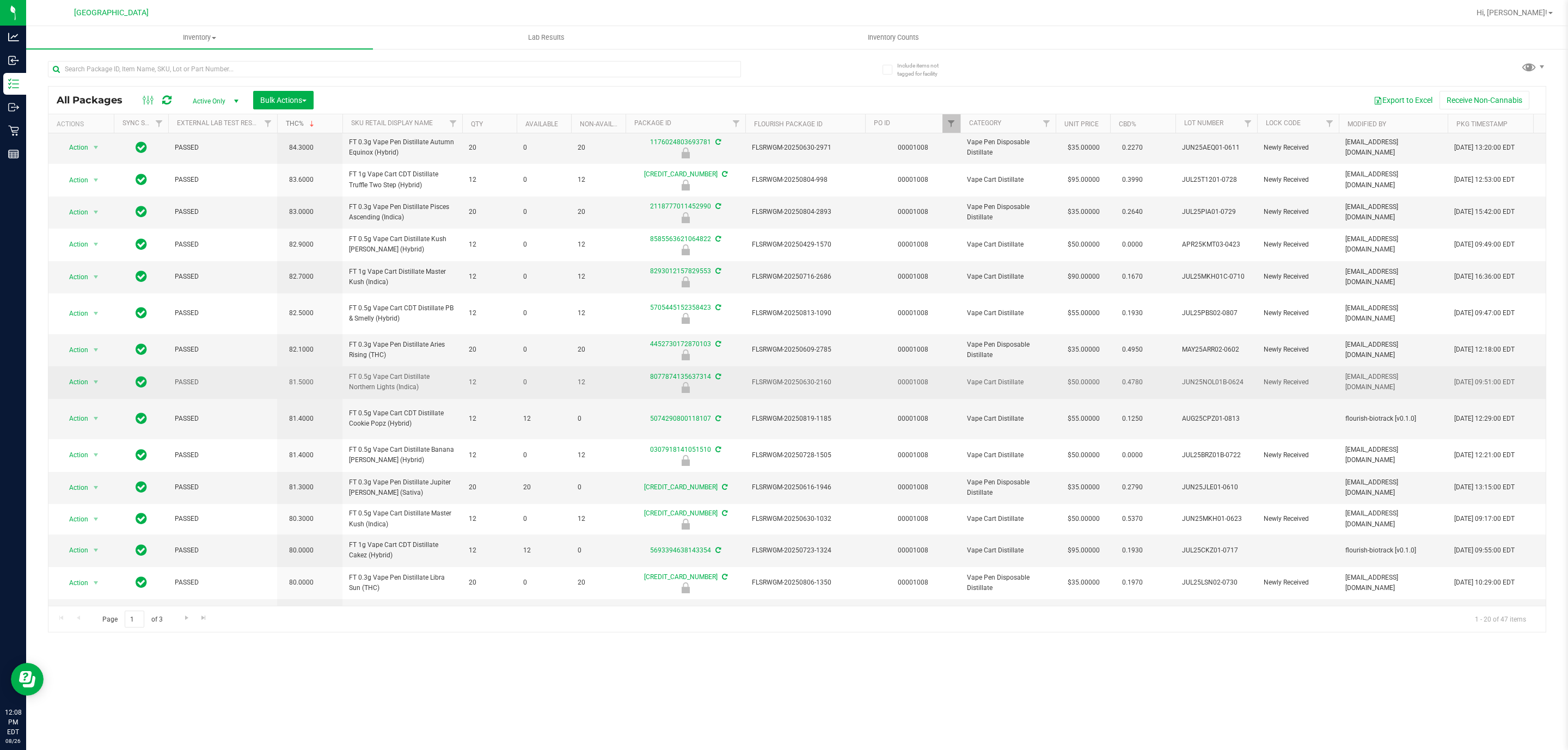
scroll to position [221, 0]
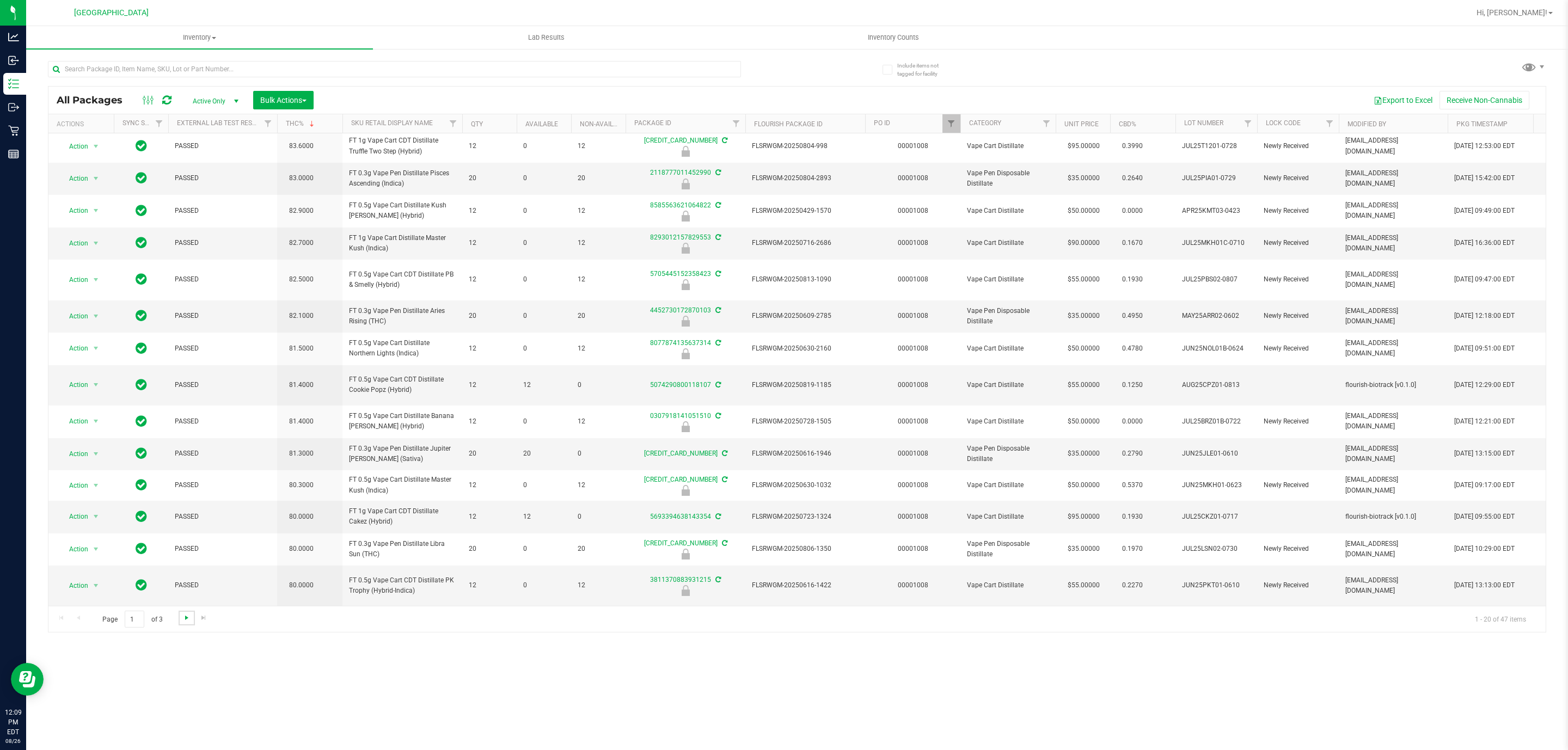
click at [185, 618] on span "Go to the next page" at bounding box center [186, 618] width 9 height 9
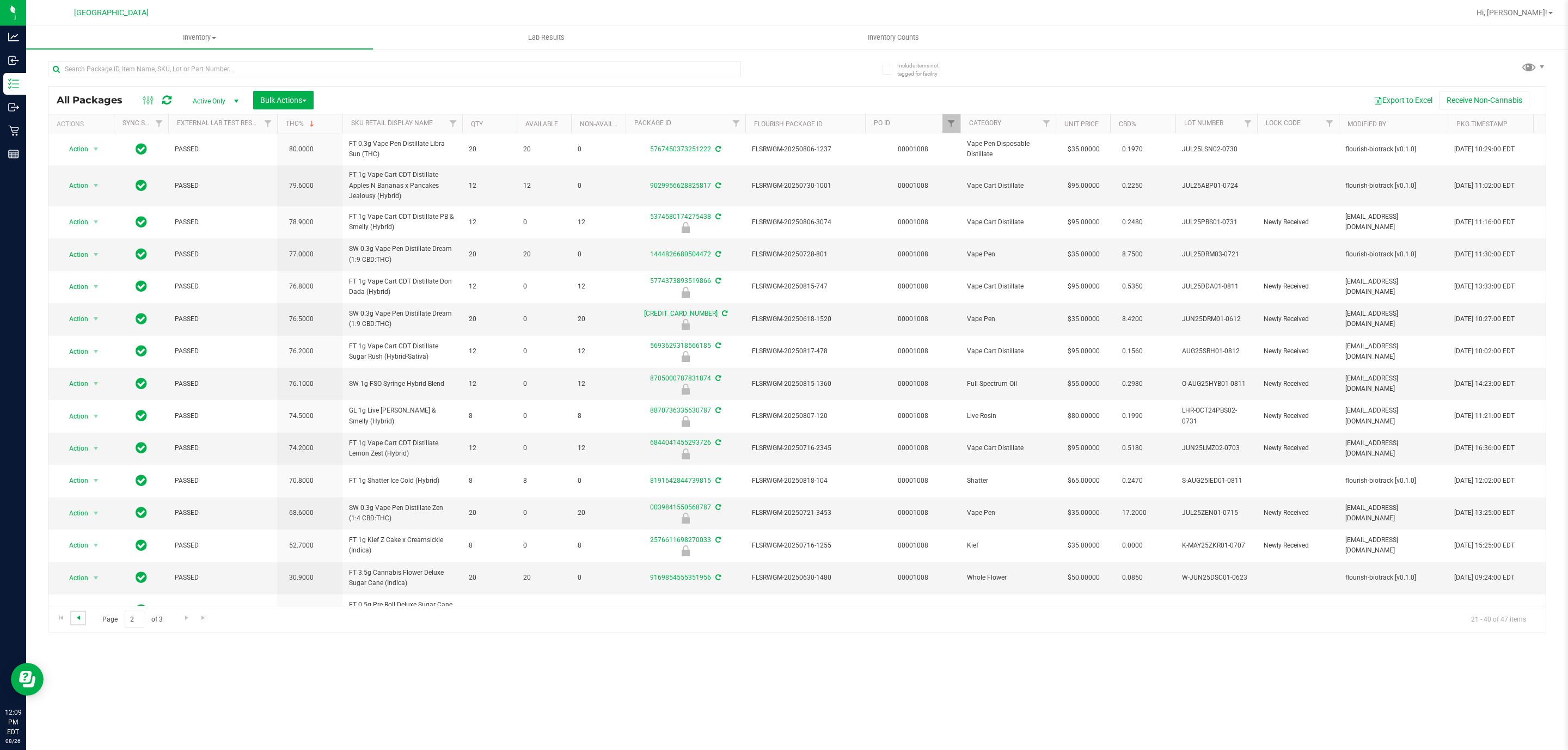
click at [75, 621] on span "Go to the previous page" at bounding box center [78, 618] width 9 height 9
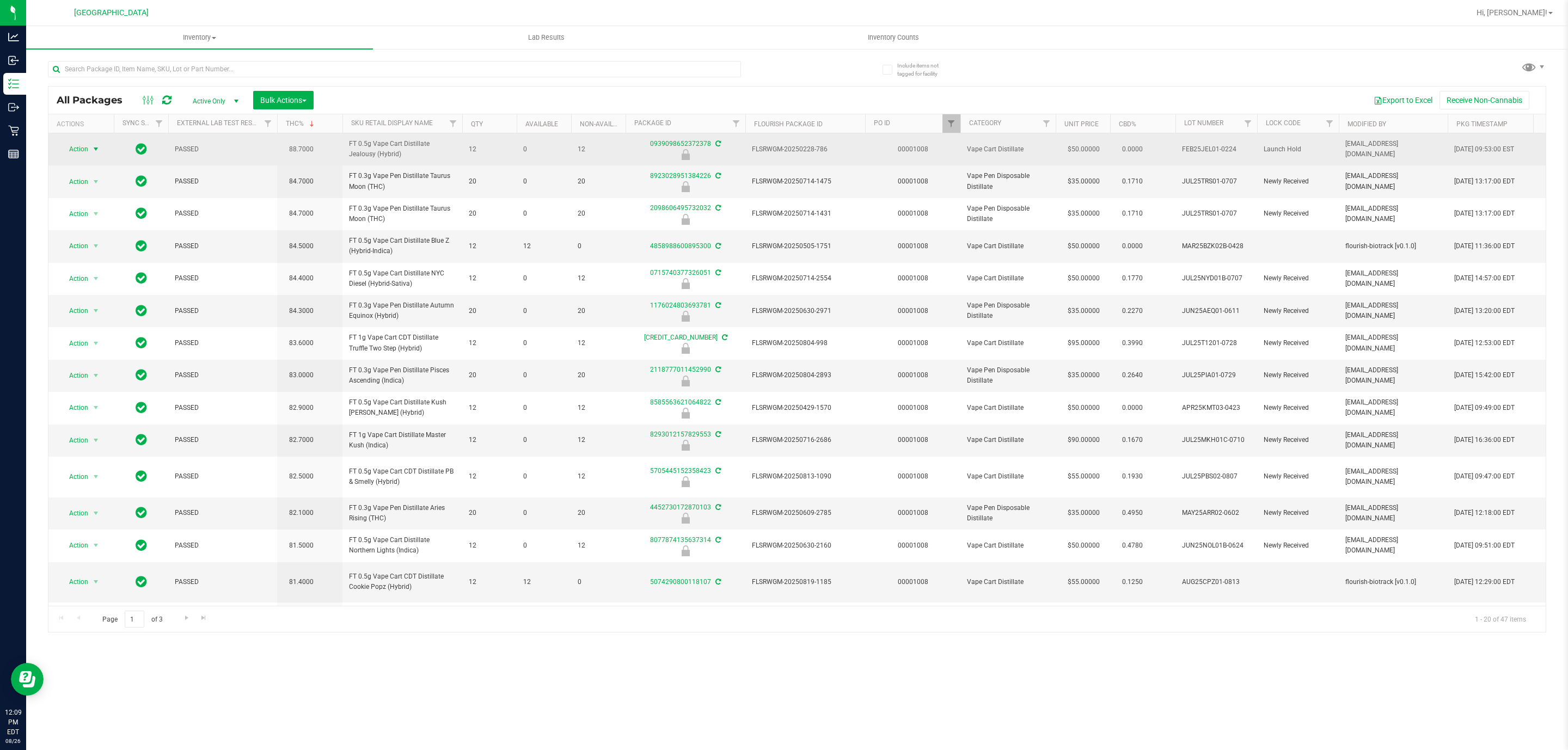
click at [91, 151] on span "select" at bounding box center [96, 149] width 14 height 15
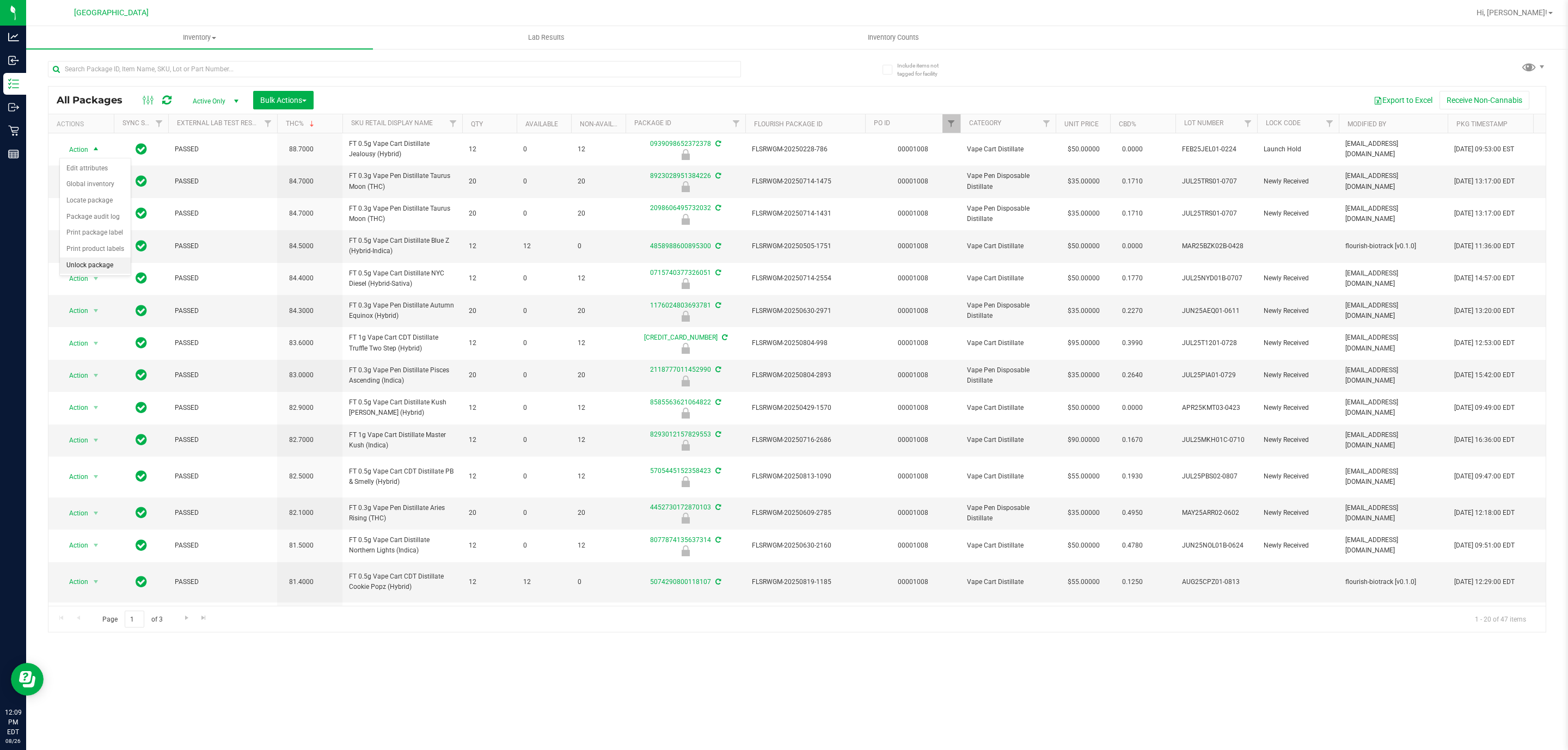
click at [116, 261] on li "Unlock package" at bounding box center [95, 266] width 71 height 16
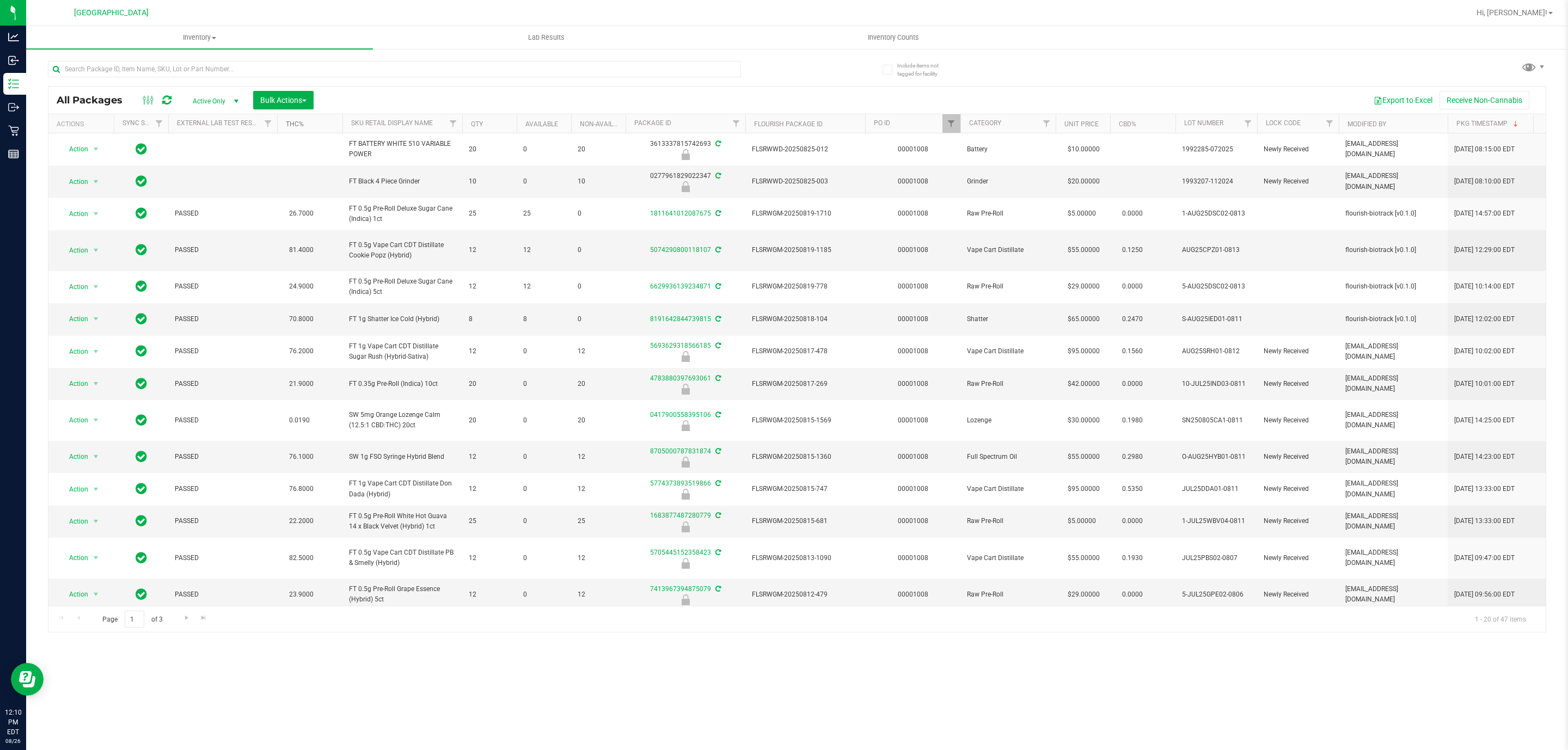
click at [291, 128] on link "THC%" at bounding box center [295, 125] width 18 height 8
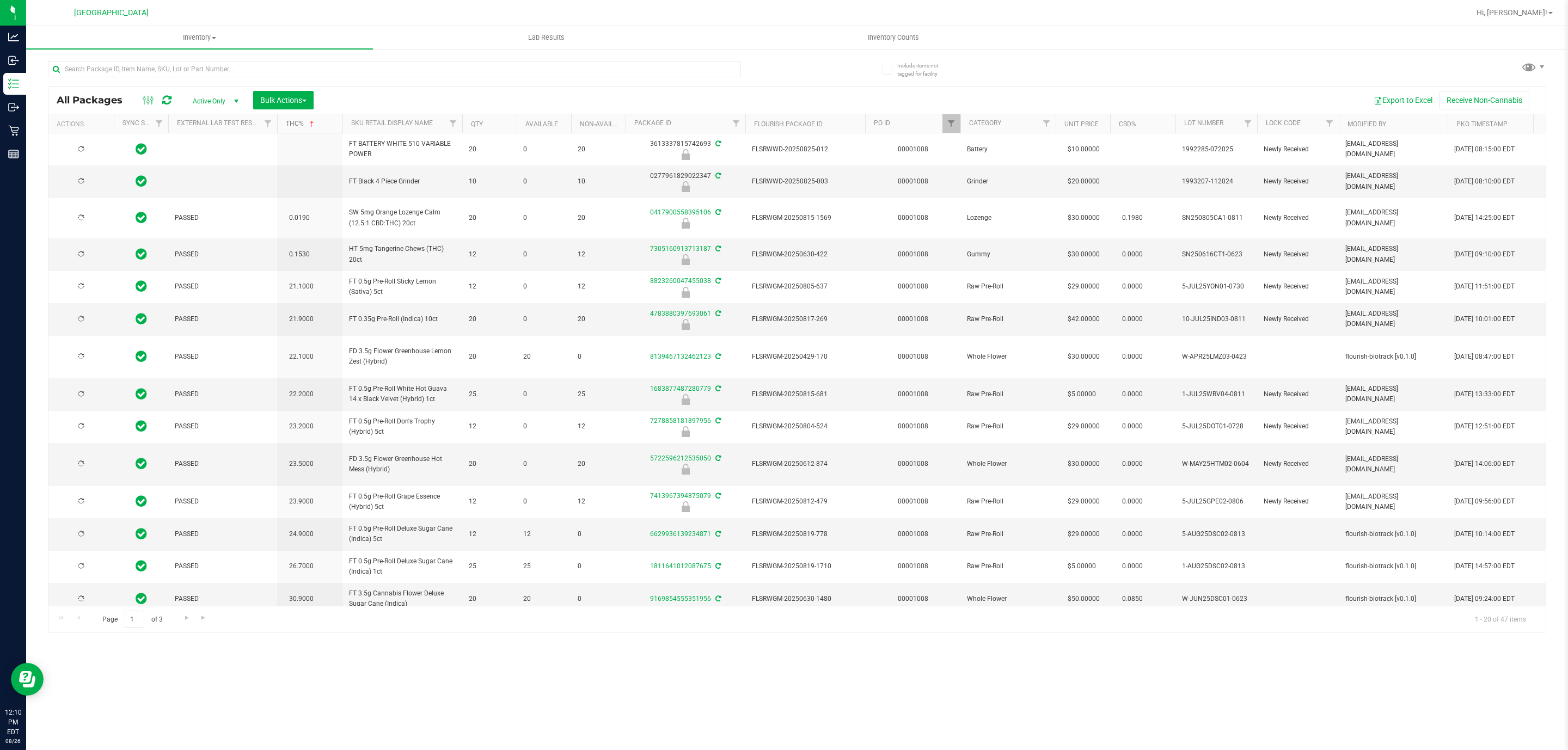
click at [293, 128] on link "THC%" at bounding box center [301, 124] width 31 height 8
type input "2026-02-15"
type input "2025-12-27"
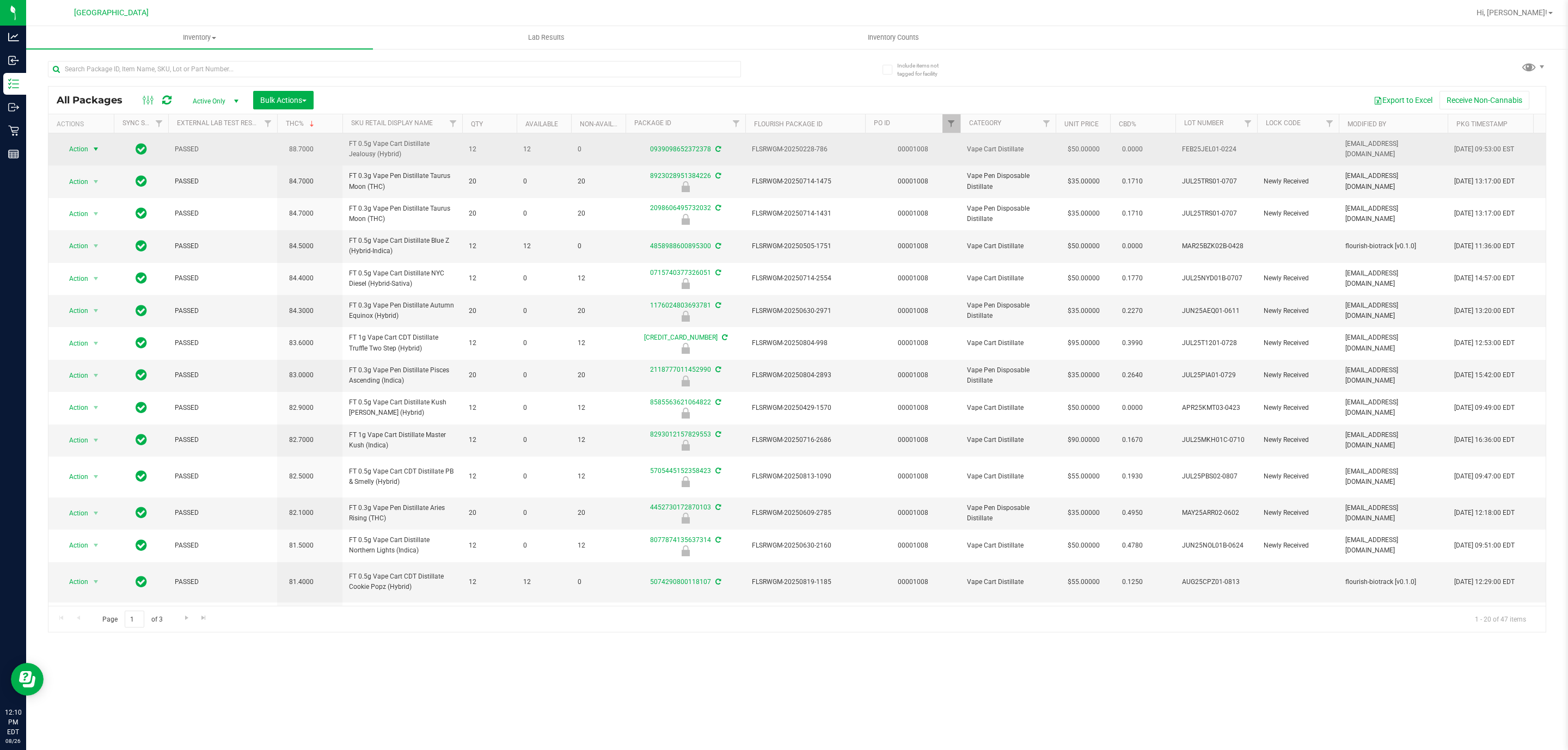
click at [93, 144] on span "select" at bounding box center [96, 149] width 14 height 15
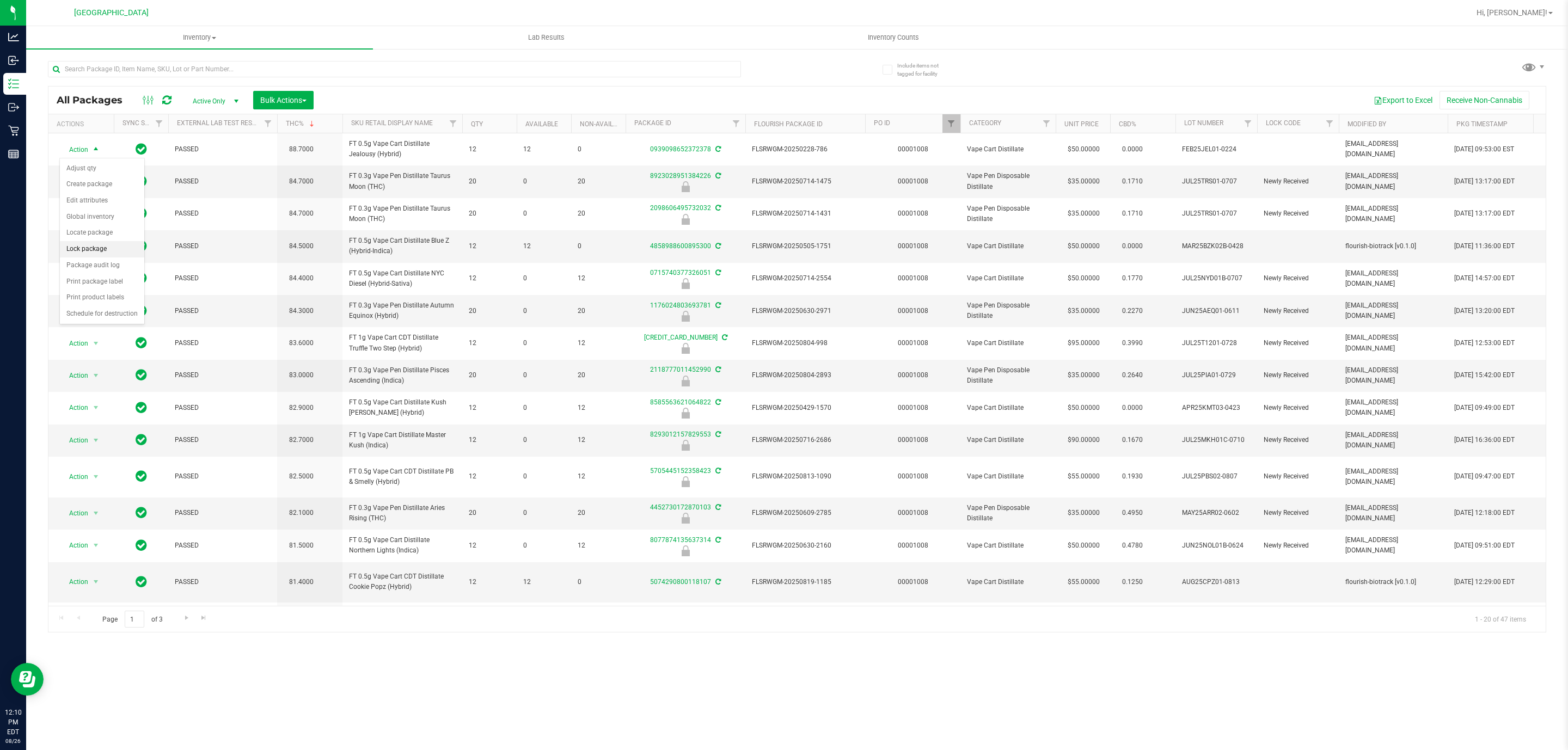
click at [113, 251] on li "Lock package" at bounding box center [101, 249] width 84 height 16
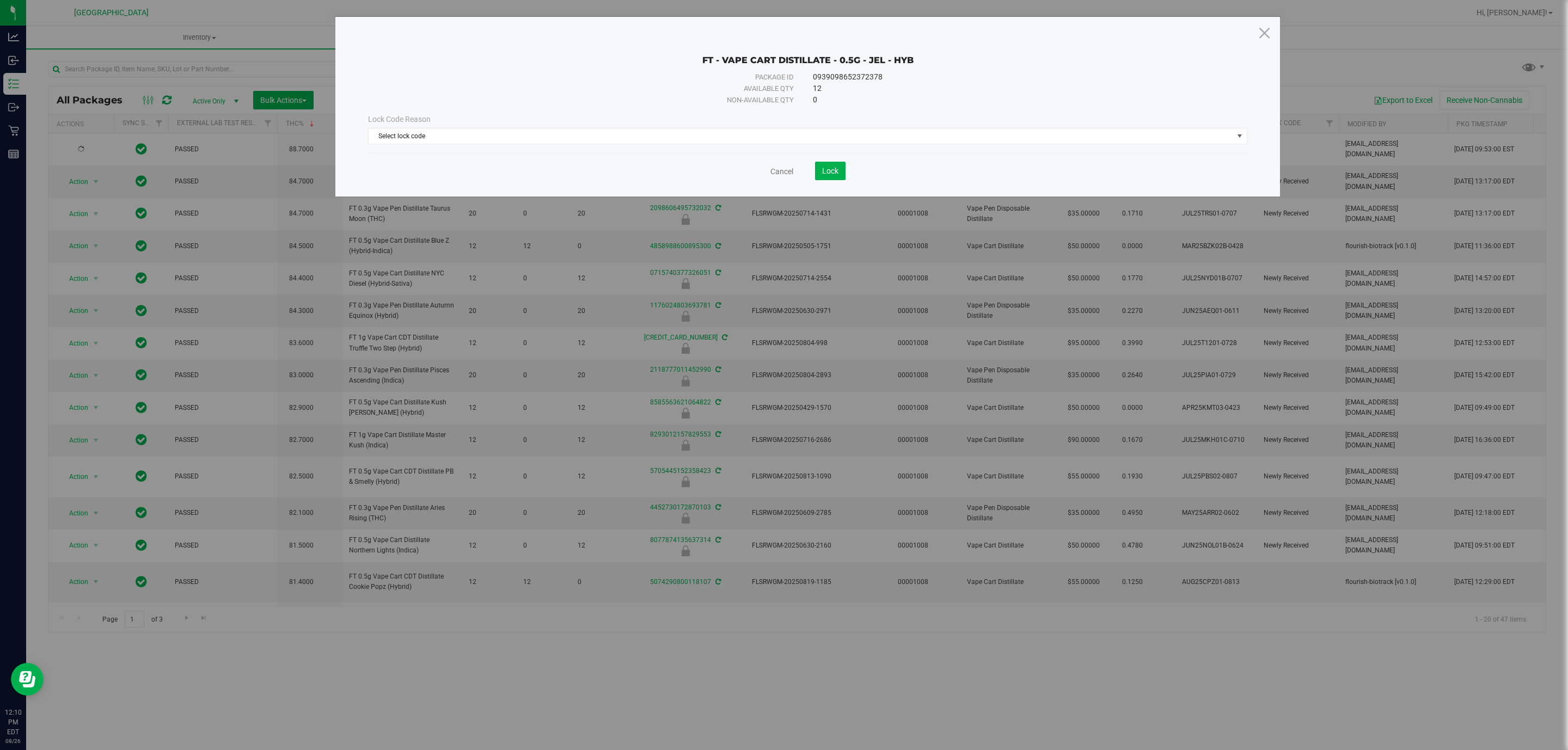
click at [709, 149] on div "Lock Code Reason Select lock code Select lock code Newly Received Administrativ…" at bounding box center [807, 129] width 896 height 46
click at [692, 132] on span "Select lock code" at bounding box center [800, 136] width 865 height 15
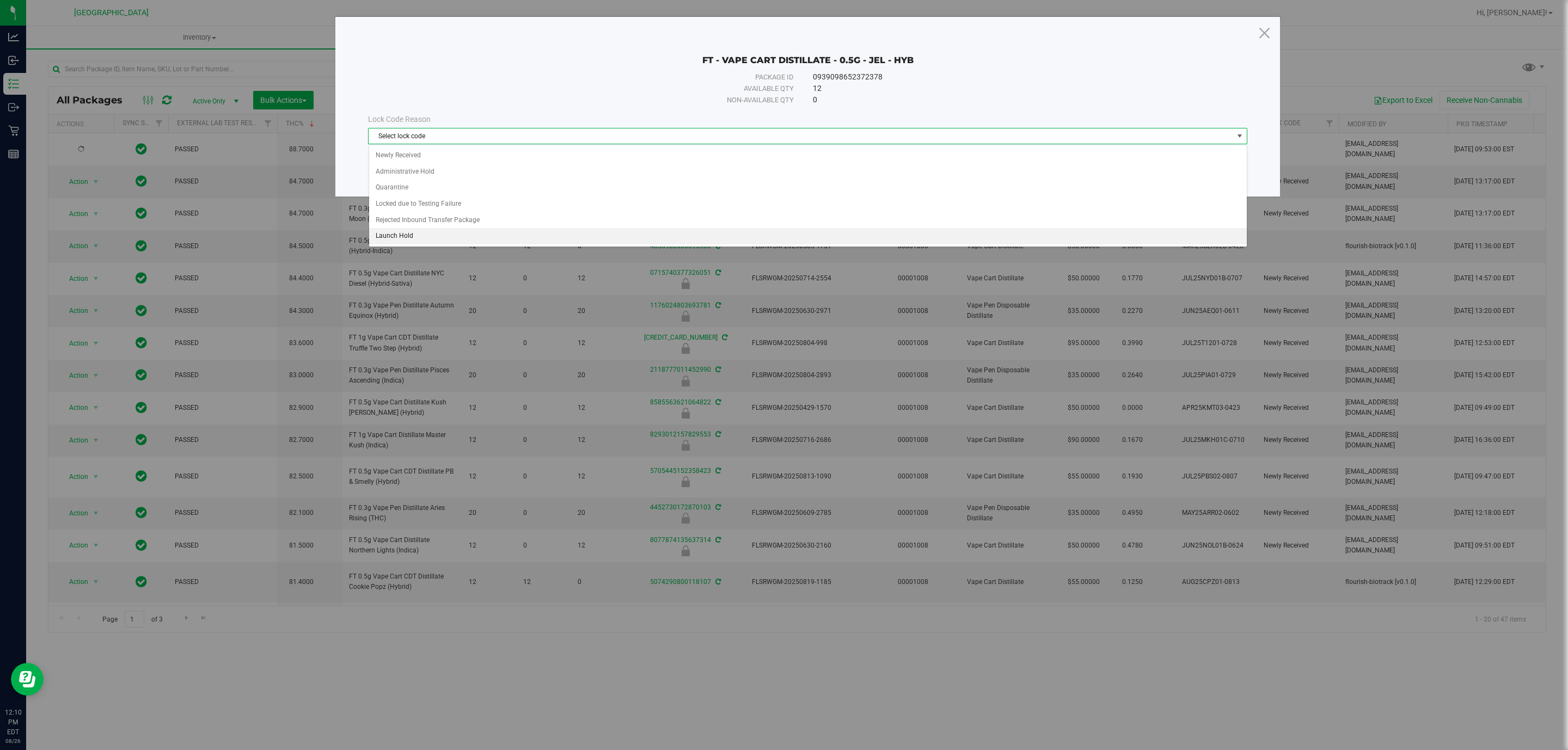
click at [576, 245] on li "Launch Hold" at bounding box center [808, 236] width 877 height 16
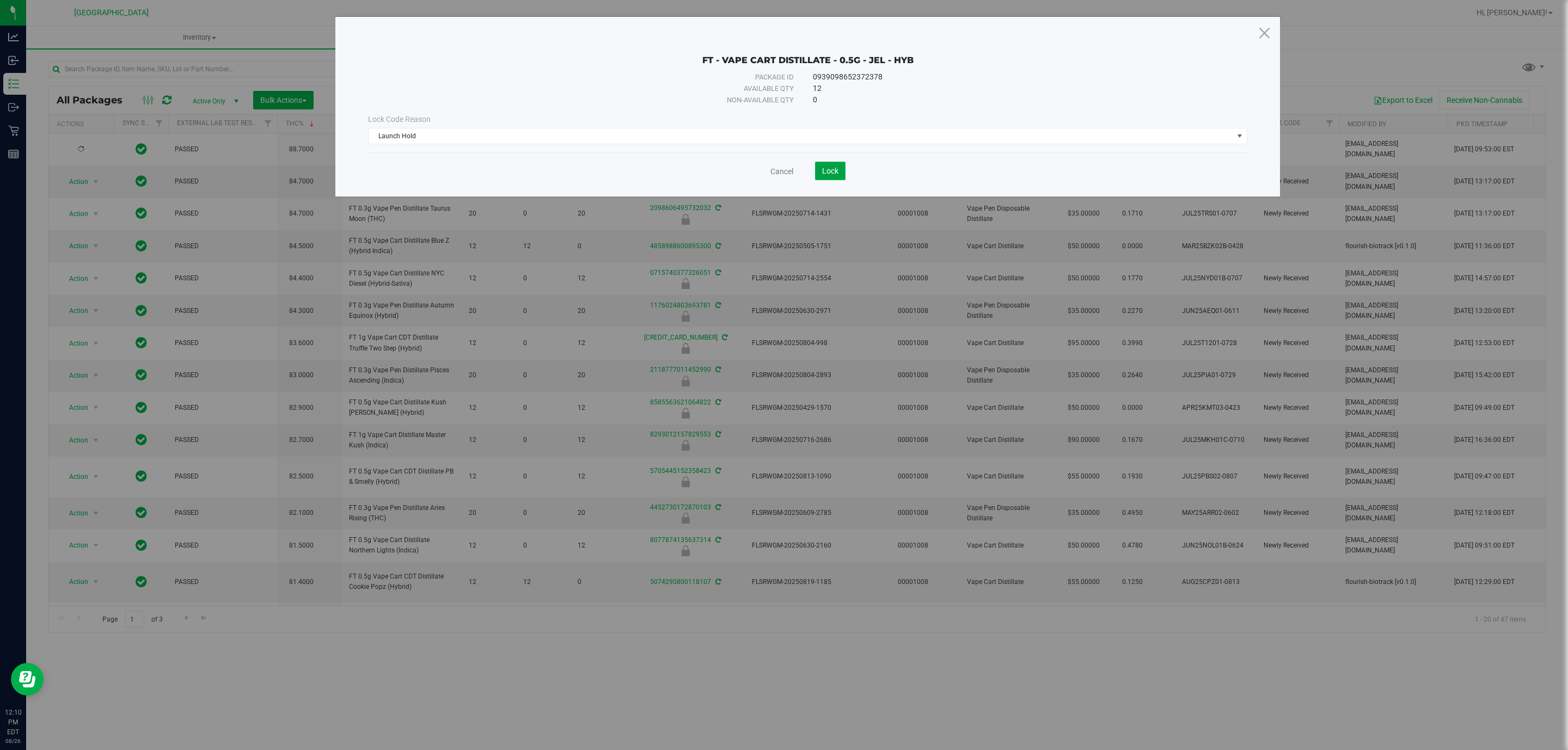
click at [830, 180] on button "Lock" at bounding box center [830, 170] width 31 height 18
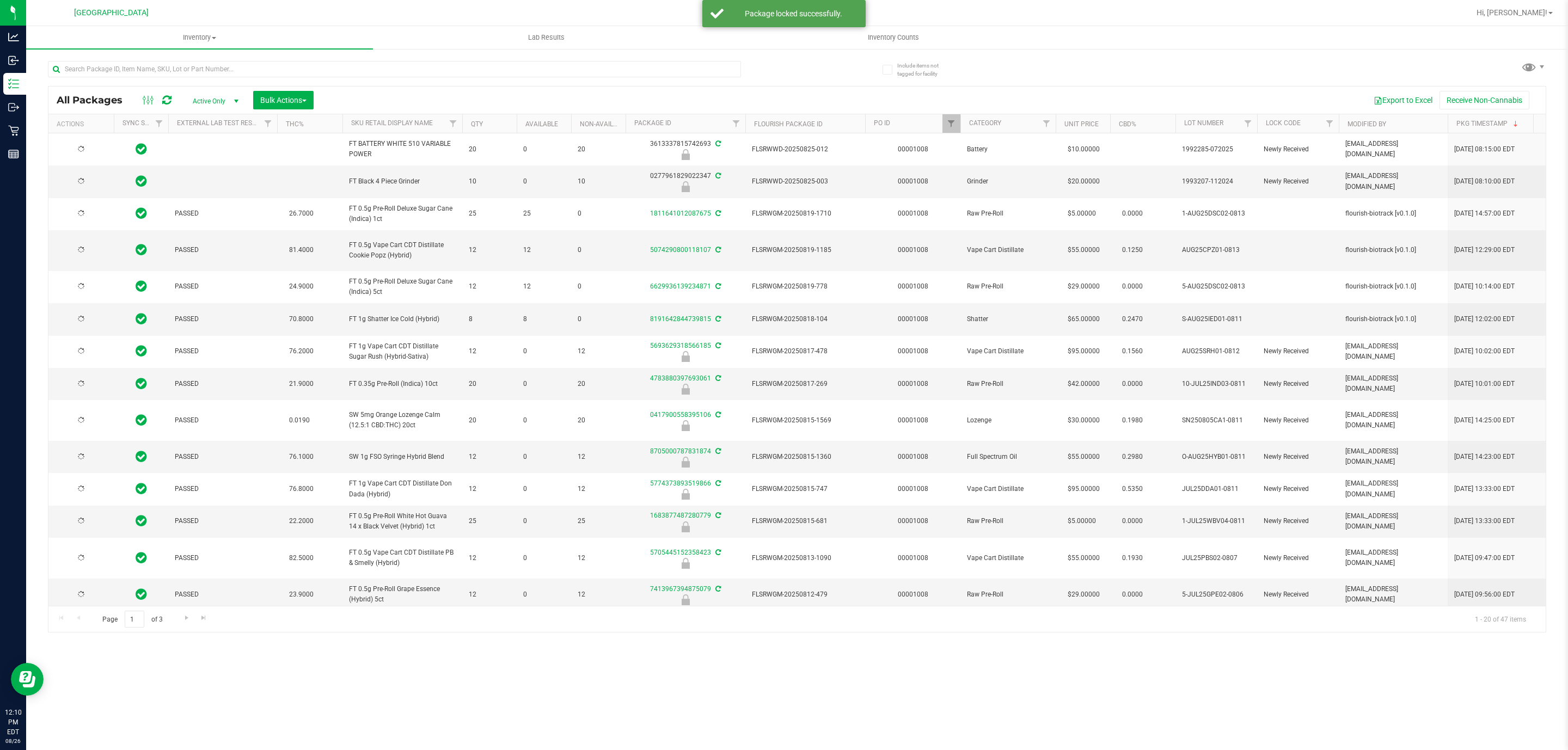
type input "2026-02-15"
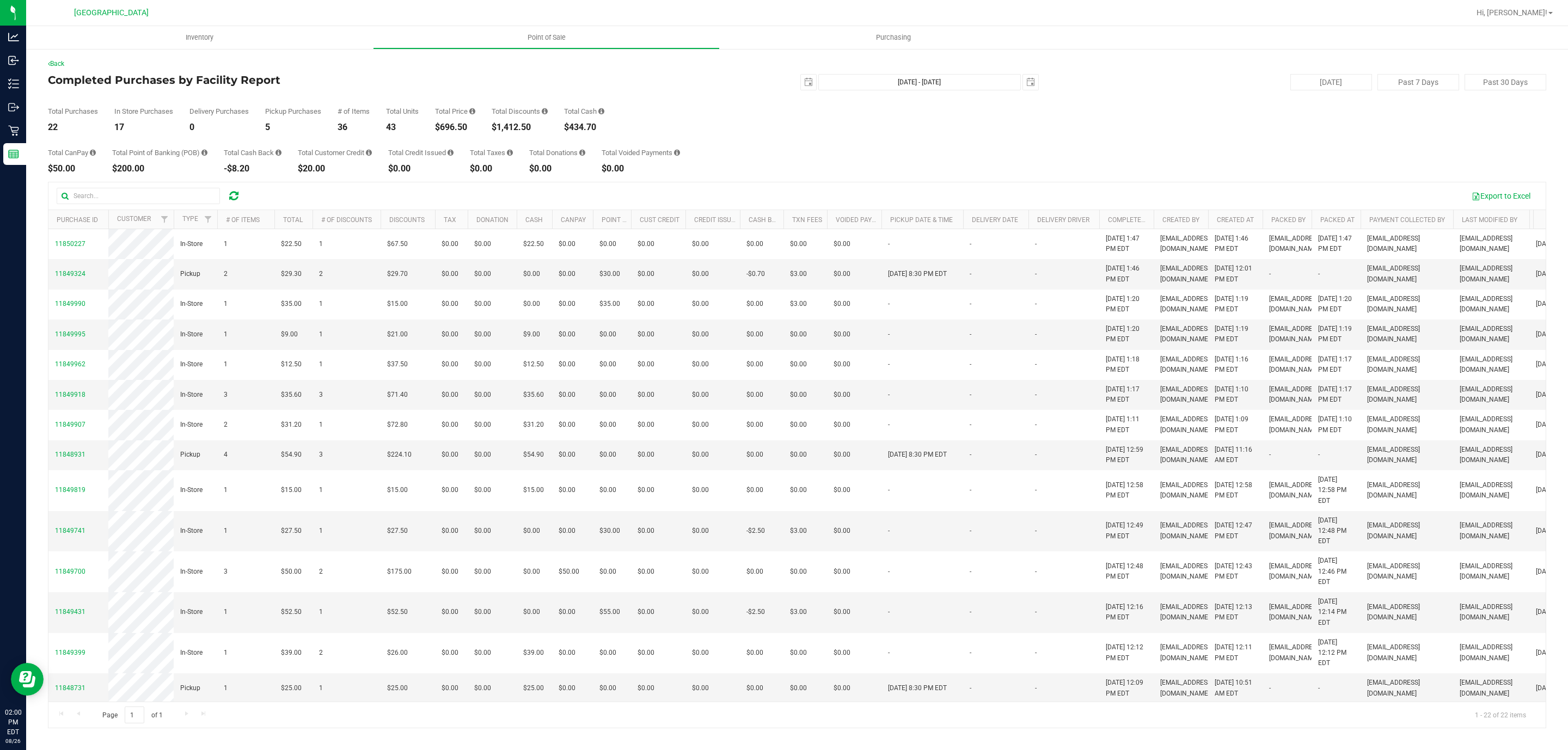
click at [457, 126] on div "$696.50" at bounding box center [455, 127] width 41 height 9
copy div "696.50"
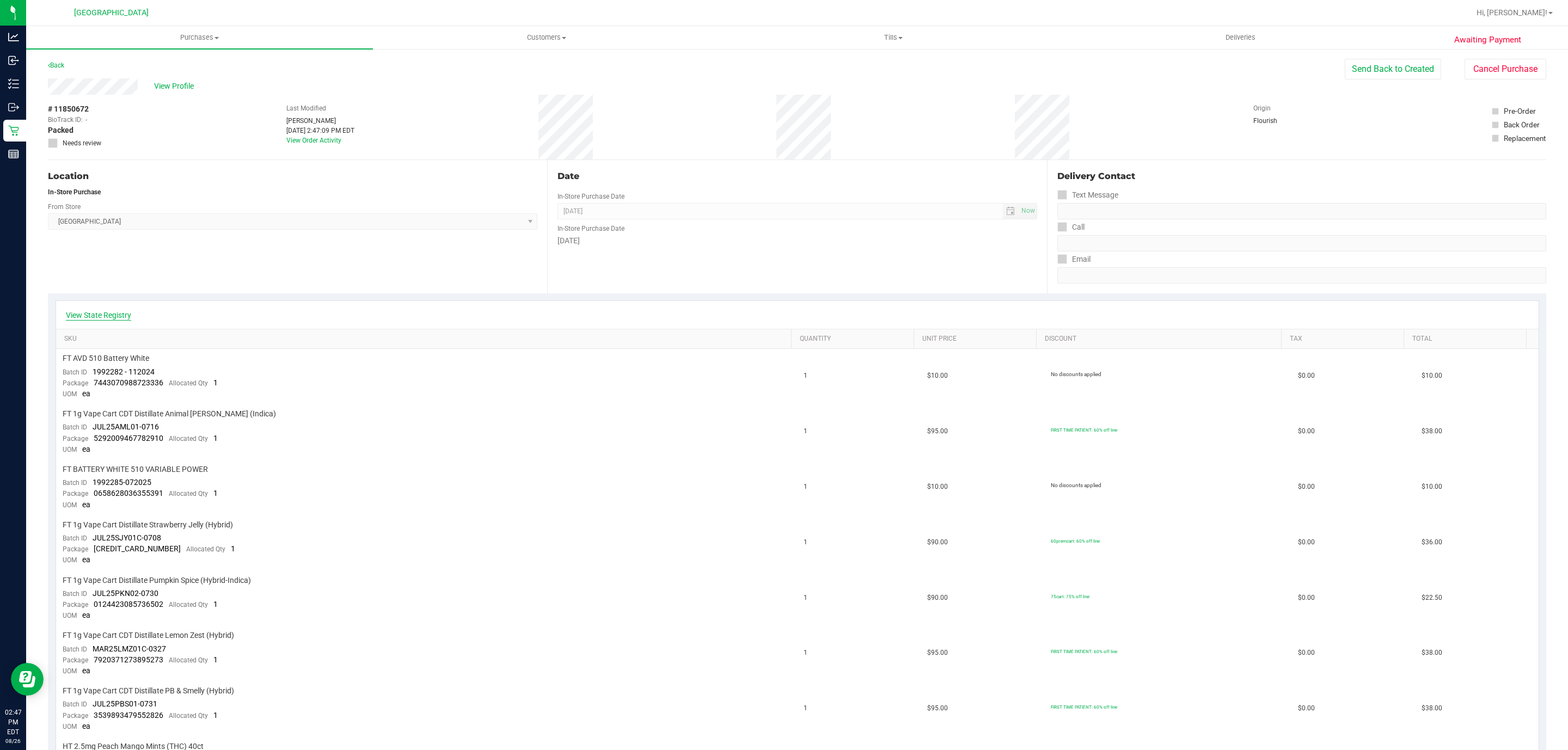
click at [106, 310] on link "View State Registry" at bounding box center [99, 315] width 66 height 11
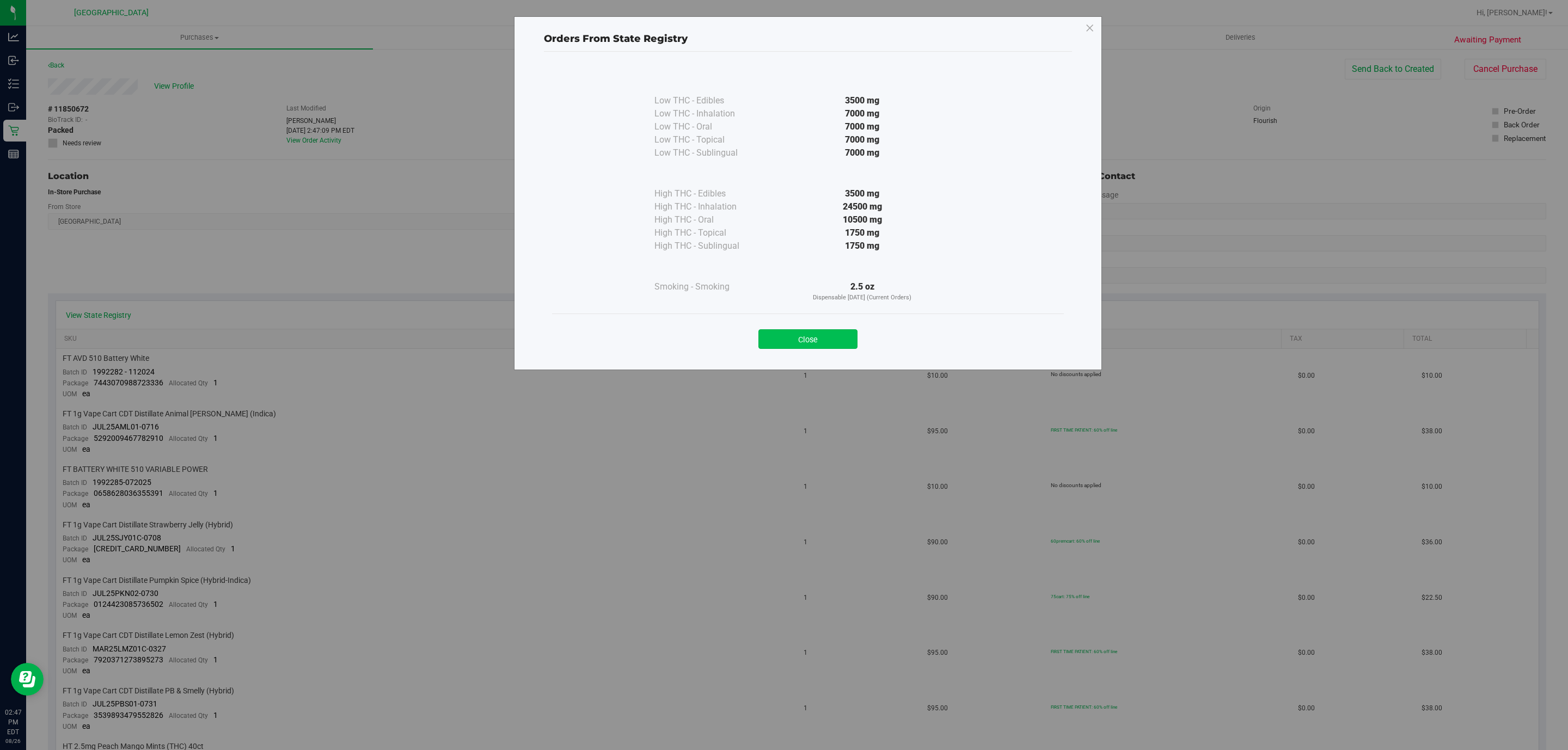
click at [849, 341] on button "Close" at bounding box center [808, 339] width 100 height 19
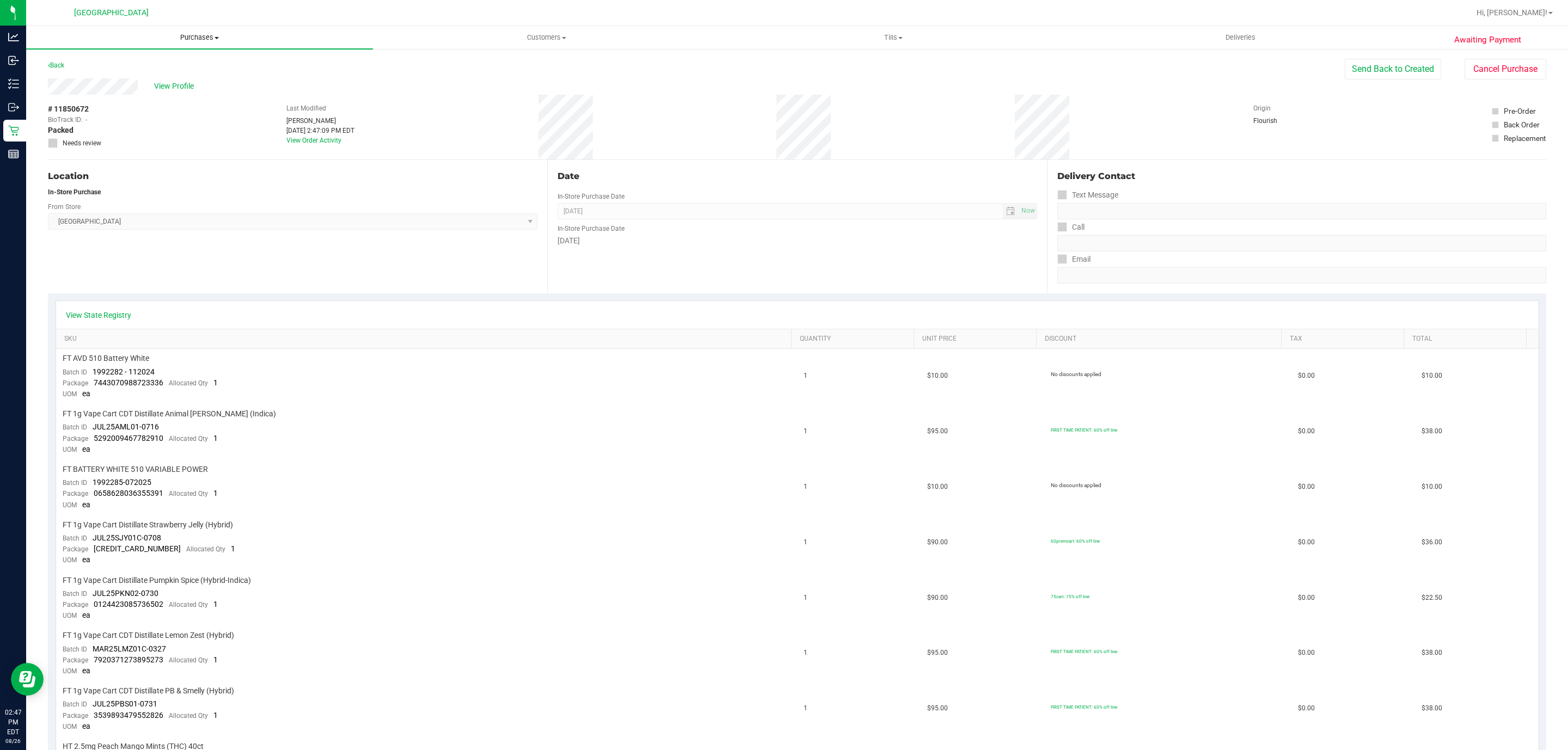
click at [199, 38] on span "Purchases" at bounding box center [199, 38] width 347 height 10
click at [182, 80] on li "Fulfillment" at bounding box center [199, 79] width 347 height 14
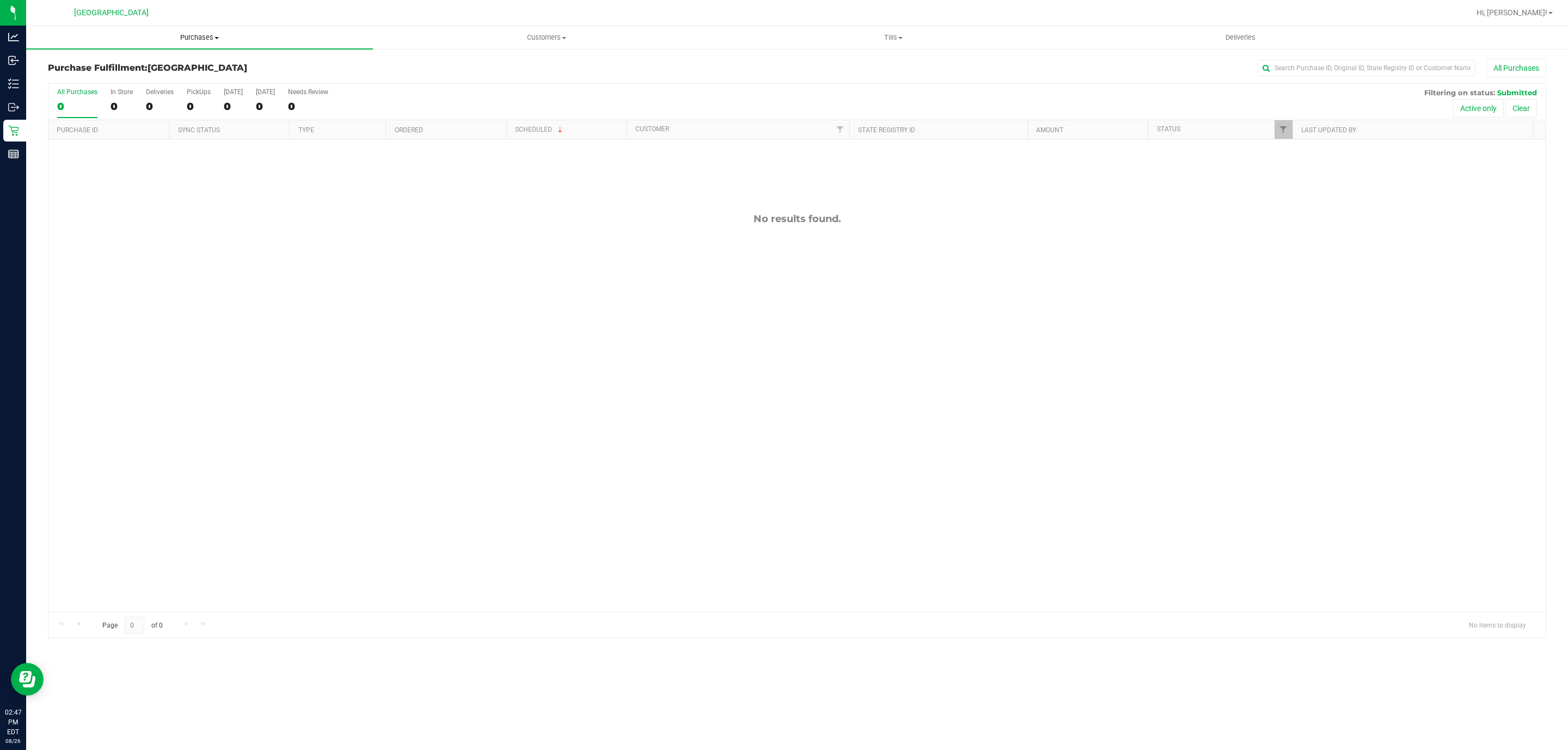
click at [201, 33] on span "Purchases" at bounding box center [199, 38] width 347 height 10
click at [192, 72] on li "Fulfillment" at bounding box center [199, 79] width 347 height 14
click at [904, 34] on span "Tills" at bounding box center [893, 38] width 346 height 10
click at [844, 61] on li "Manage tills" at bounding box center [893, 66] width 347 height 14
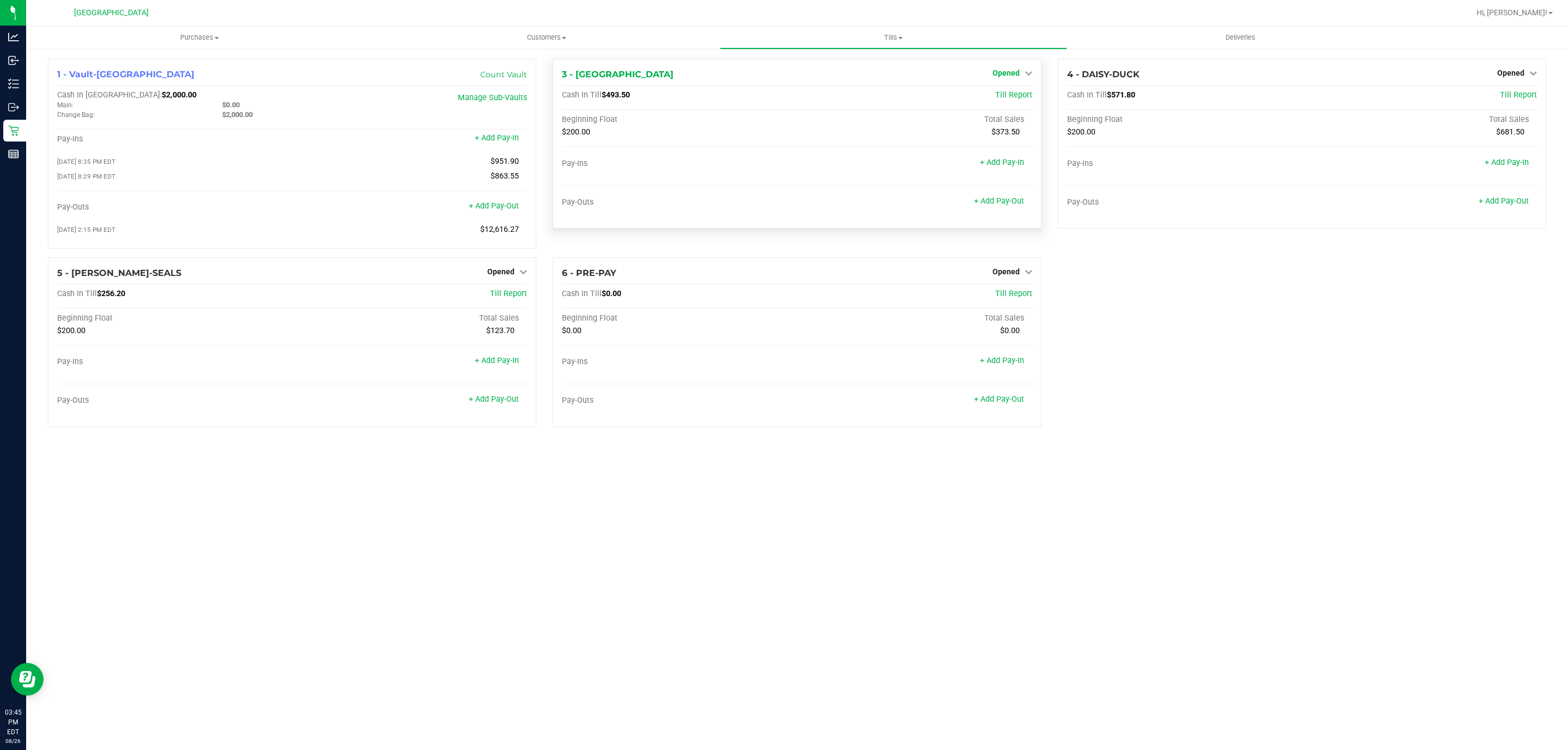
click at [1010, 72] on span "Opened" at bounding box center [1006, 72] width 27 height 9
click at [1005, 94] on link "Close Till" at bounding box center [1007, 96] width 29 height 9
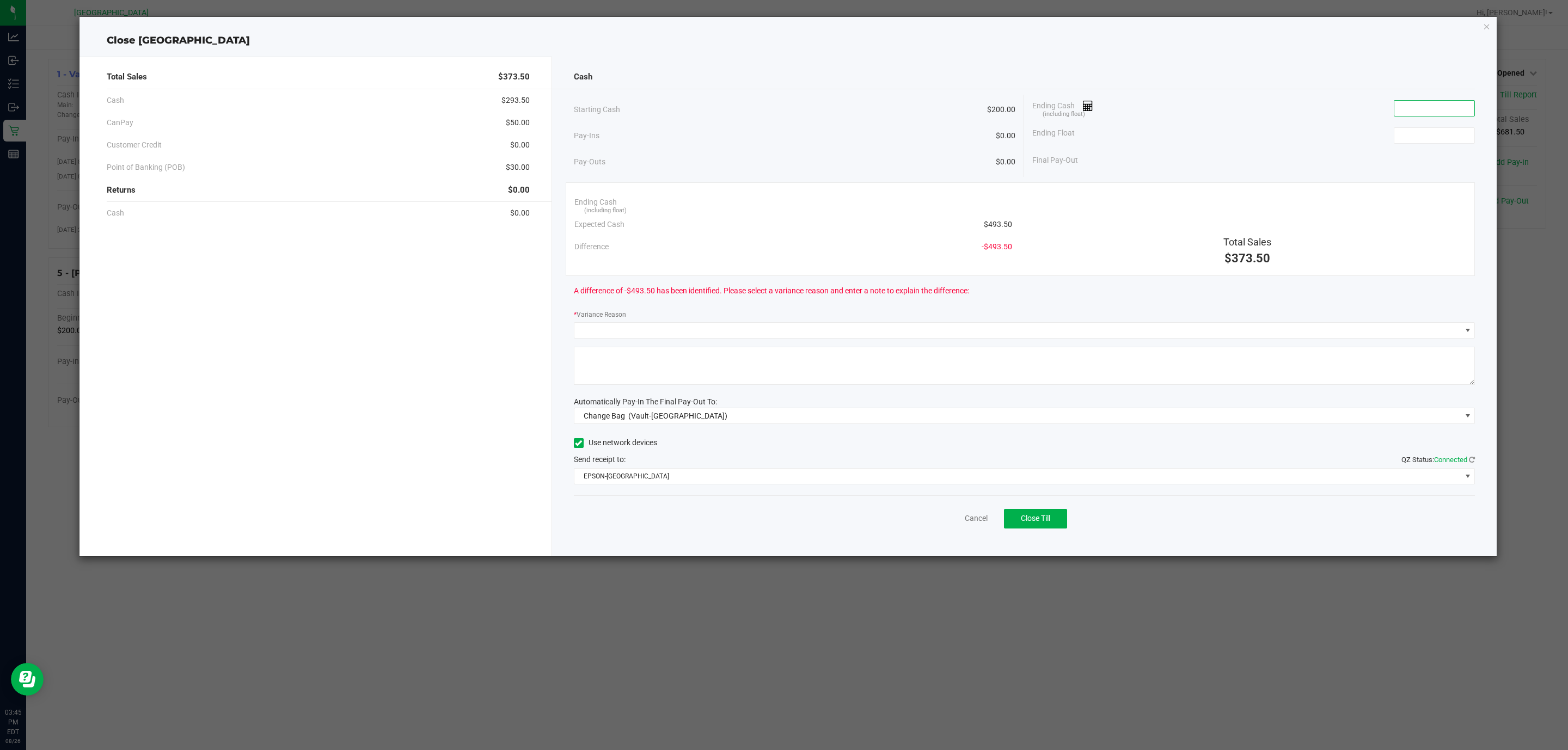
click at [1419, 104] on input at bounding box center [1434, 108] width 80 height 15
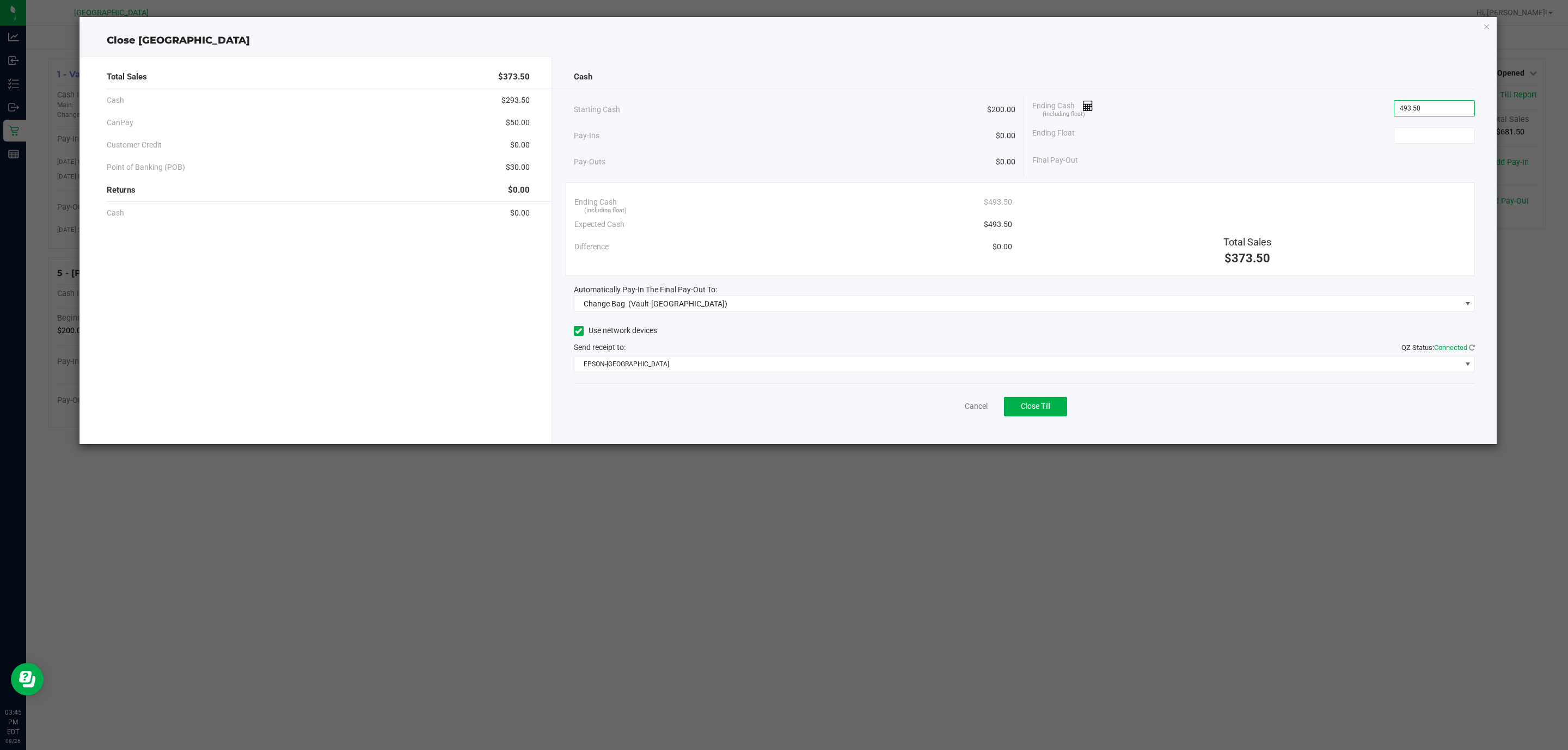
type input "$493.50"
click at [1447, 126] on div "Ending Float" at bounding box center [1253, 135] width 442 height 27
click at [1442, 130] on input at bounding box center [1434, 135] width 80 height 15
type input "$200.00"
click at [738, 300] on span "Change Bag (Vault-Deerfield Beach)" at bounding box center [1017, 304] width 887 height 15
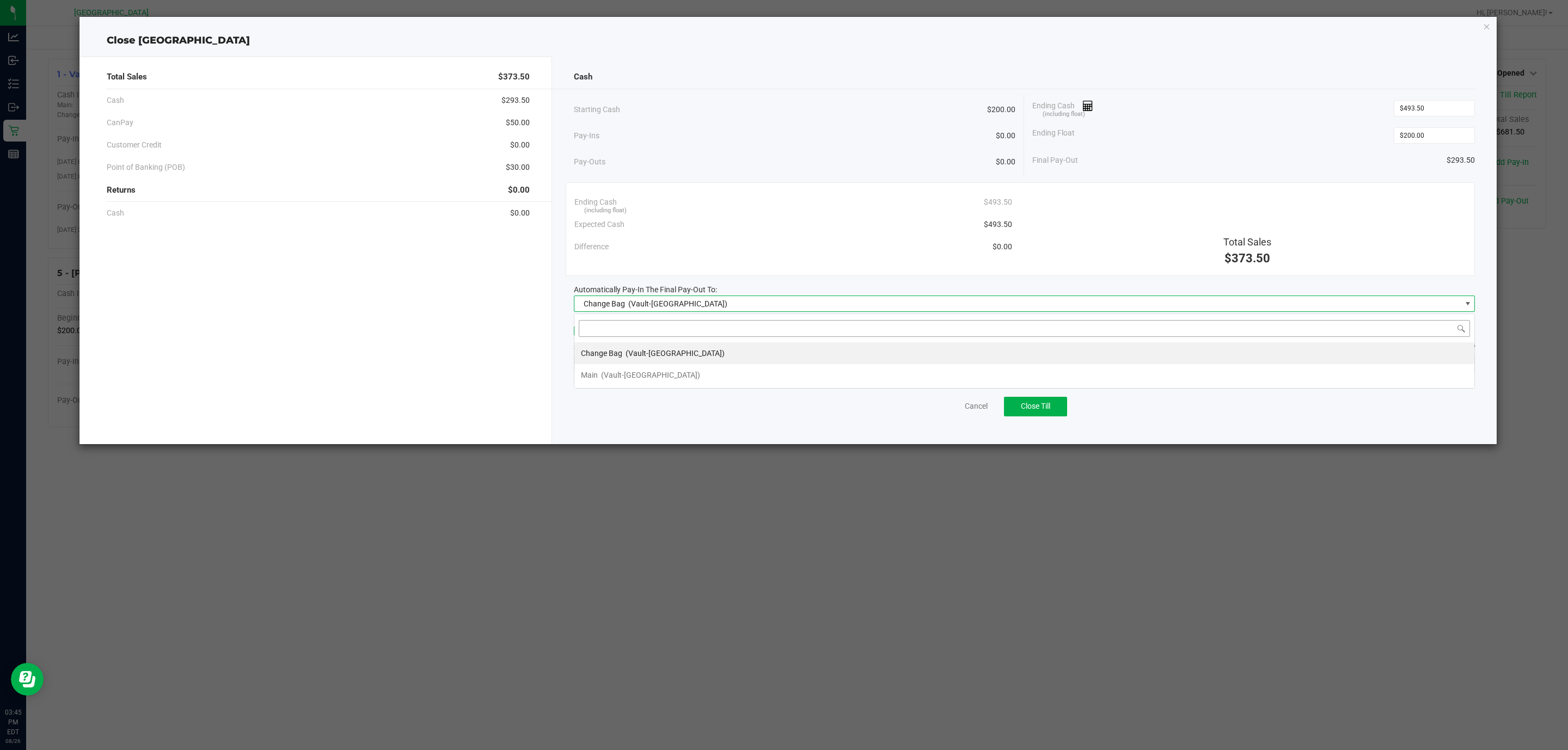
scroll to position [16, 901]
click at [649, 377] on span "(Vault-Deerfield Beach)" at bounding box center [650, 375] width 100 height 9
click at [634, 370] on span "EPSON-[GEOGRAPHIC_DATA]" at bounding box center [1017, 364] width 887 height 15
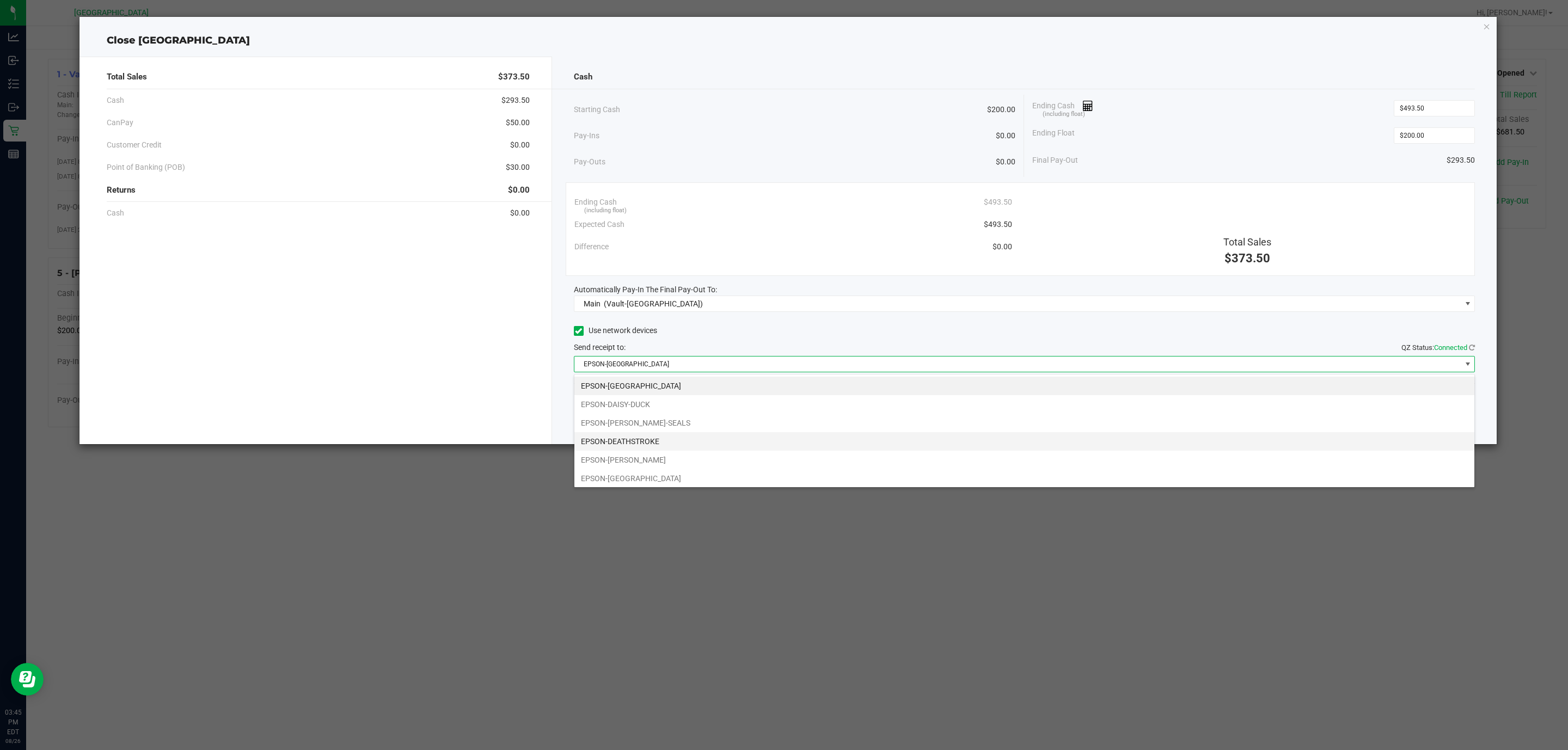
click at [664, 440] on li "EPSON-DEATHSTROKE" at bounding box center [1023, 441] width 899 height 18
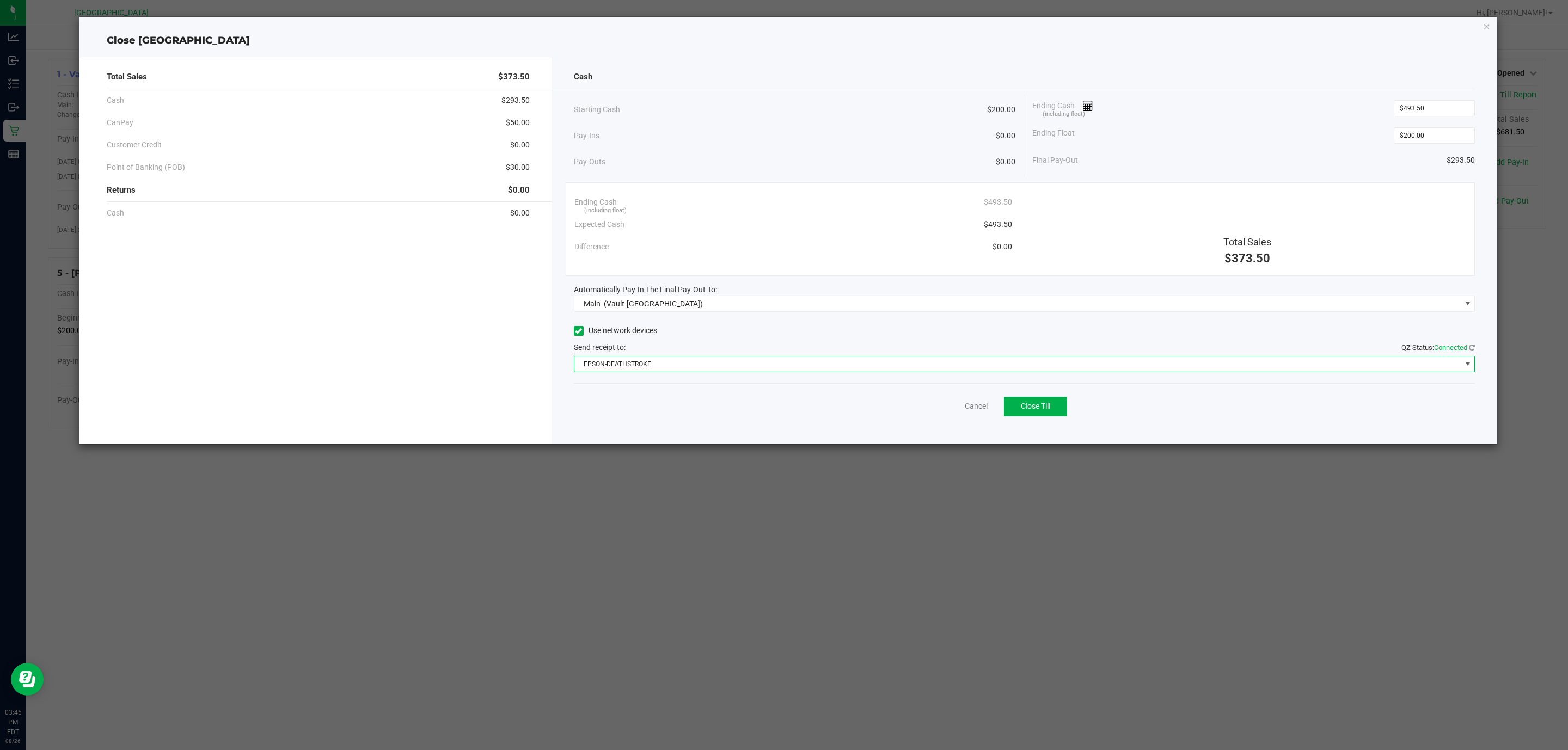
click at [758, 131] on div "Pay-Ins $0.00" at bounding box center [795, 135] width 442 height 22
click at [1052, 397] on div "Cancel Close Till" at bounding box center [1024, 404] width 901 height 42
click at [1050, 407] on span "Close Till" at bounding box center [1035, 406] width 29 height 9
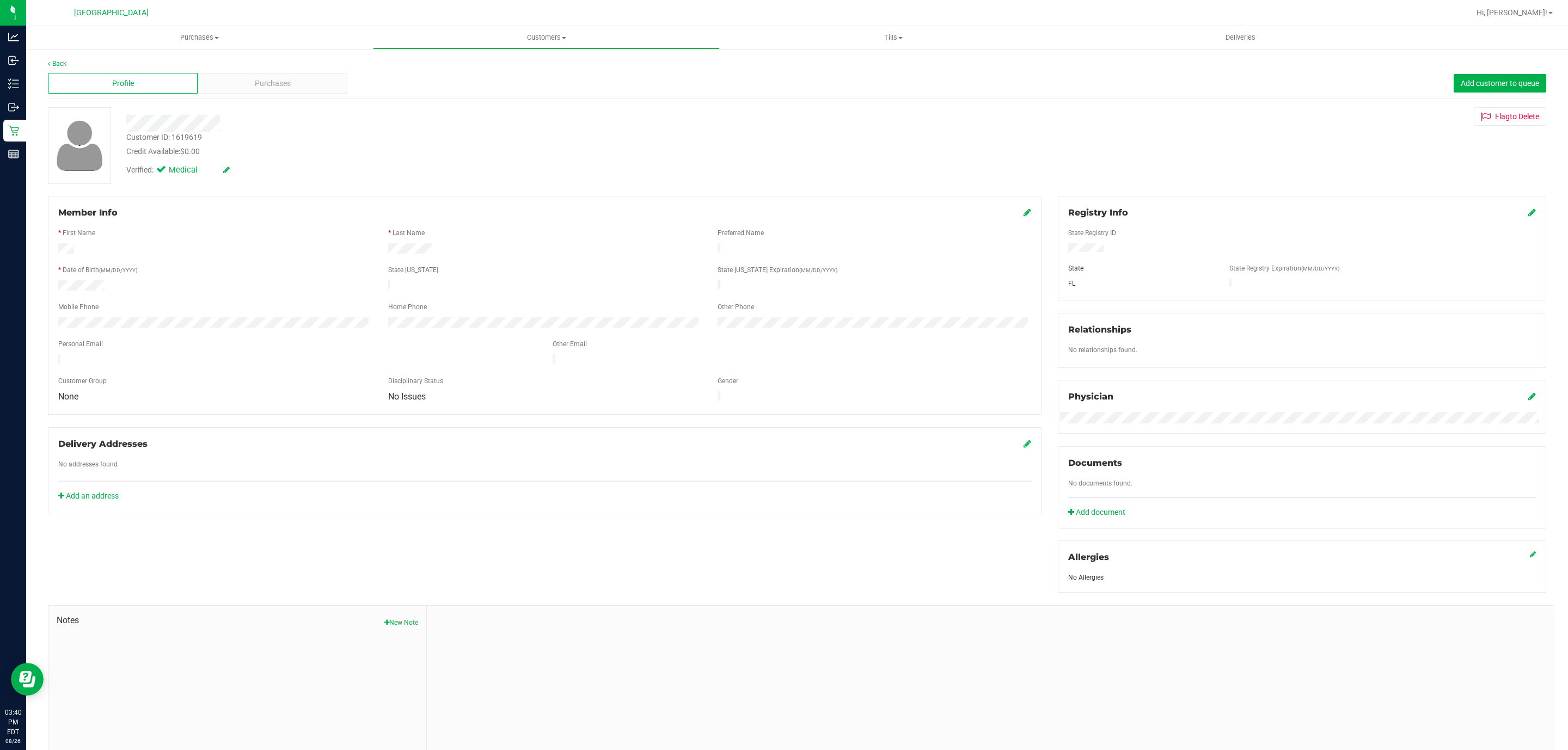
click at [449, 169] on div "Verified: Medical" at bounding box center [497, 169] width 757 height 24
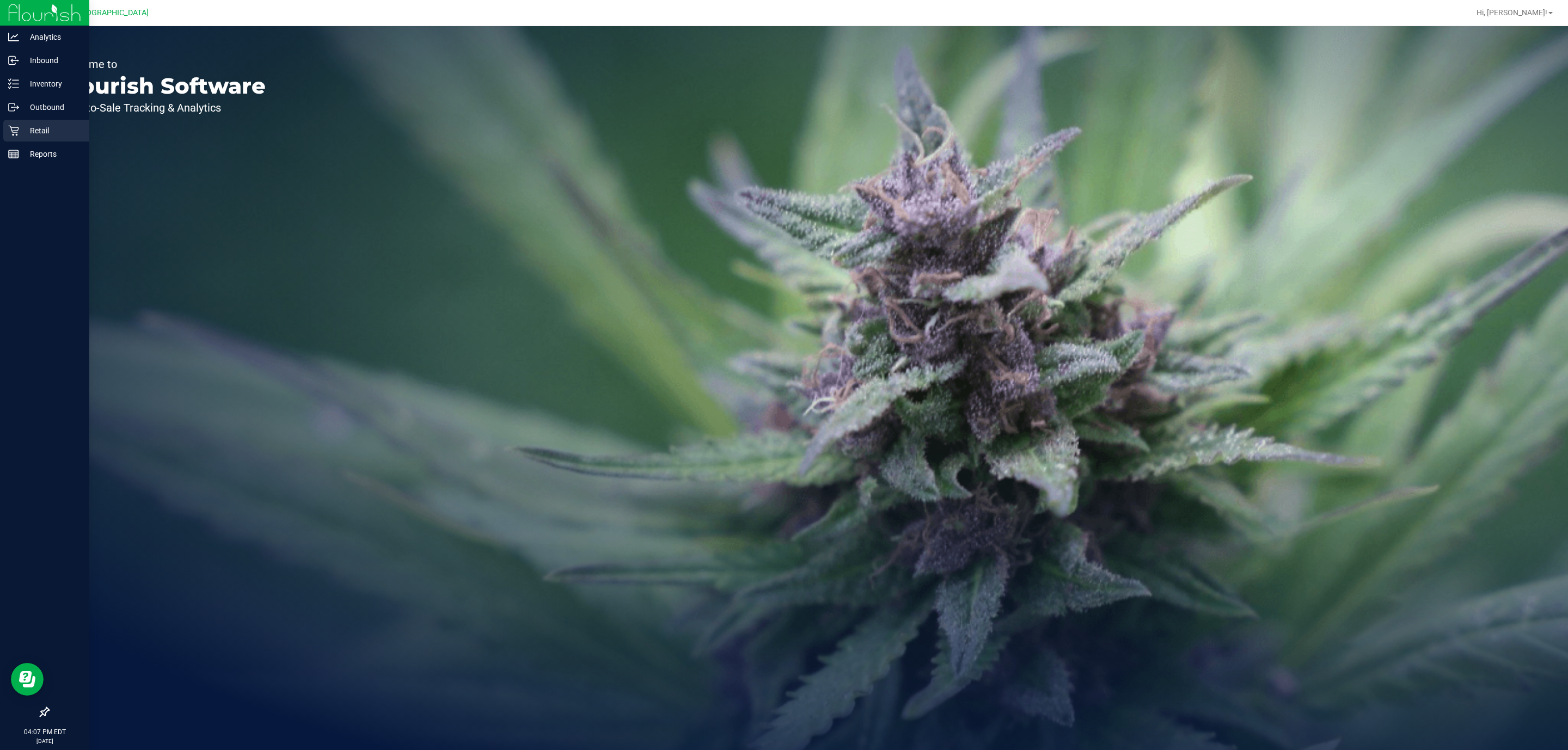
click at [20, 120] on div "Retail" at bounding box center [45, 130] width 86 height 22
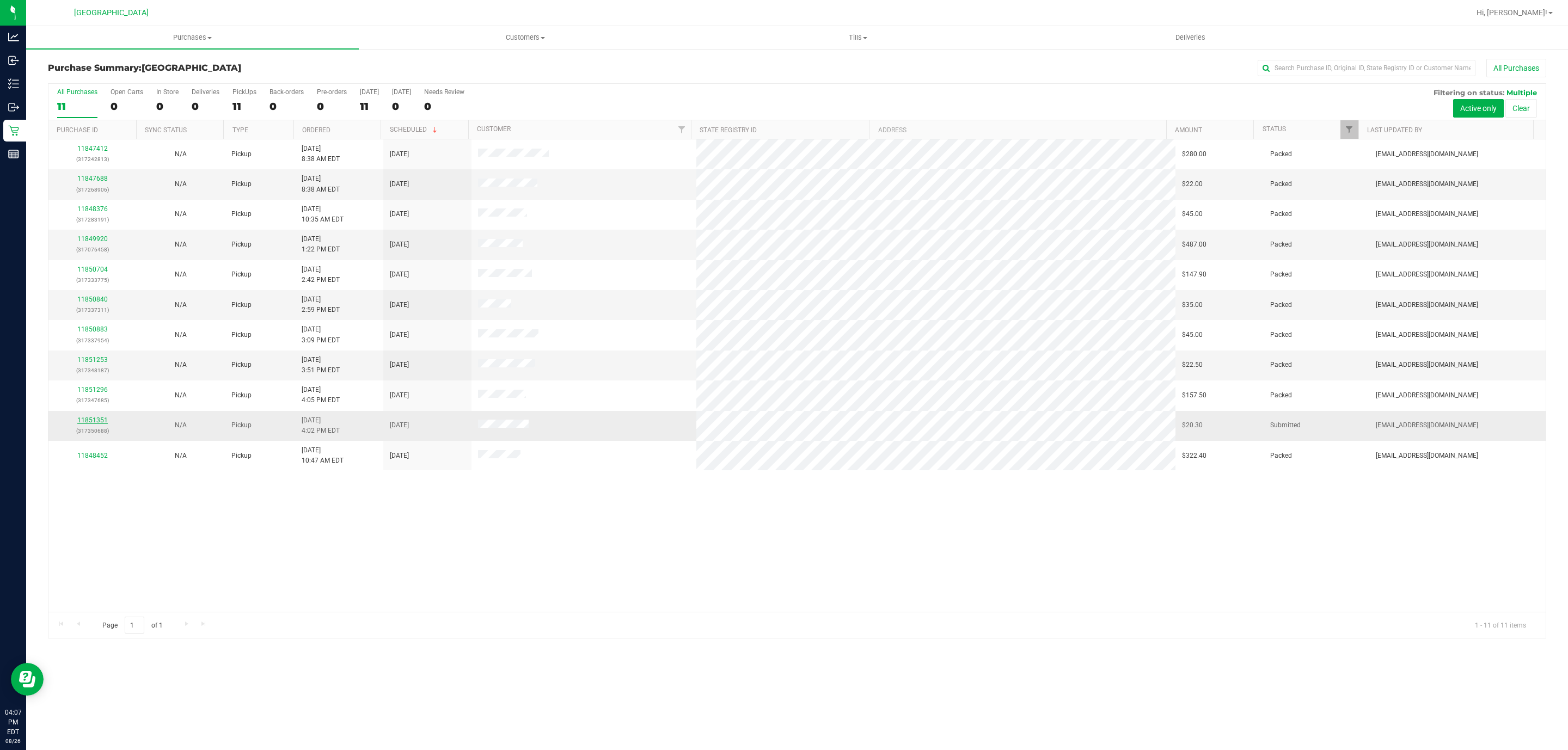
click at [89, 424] on link "11851351" at bounding box center [93, 420] width 31 height 8
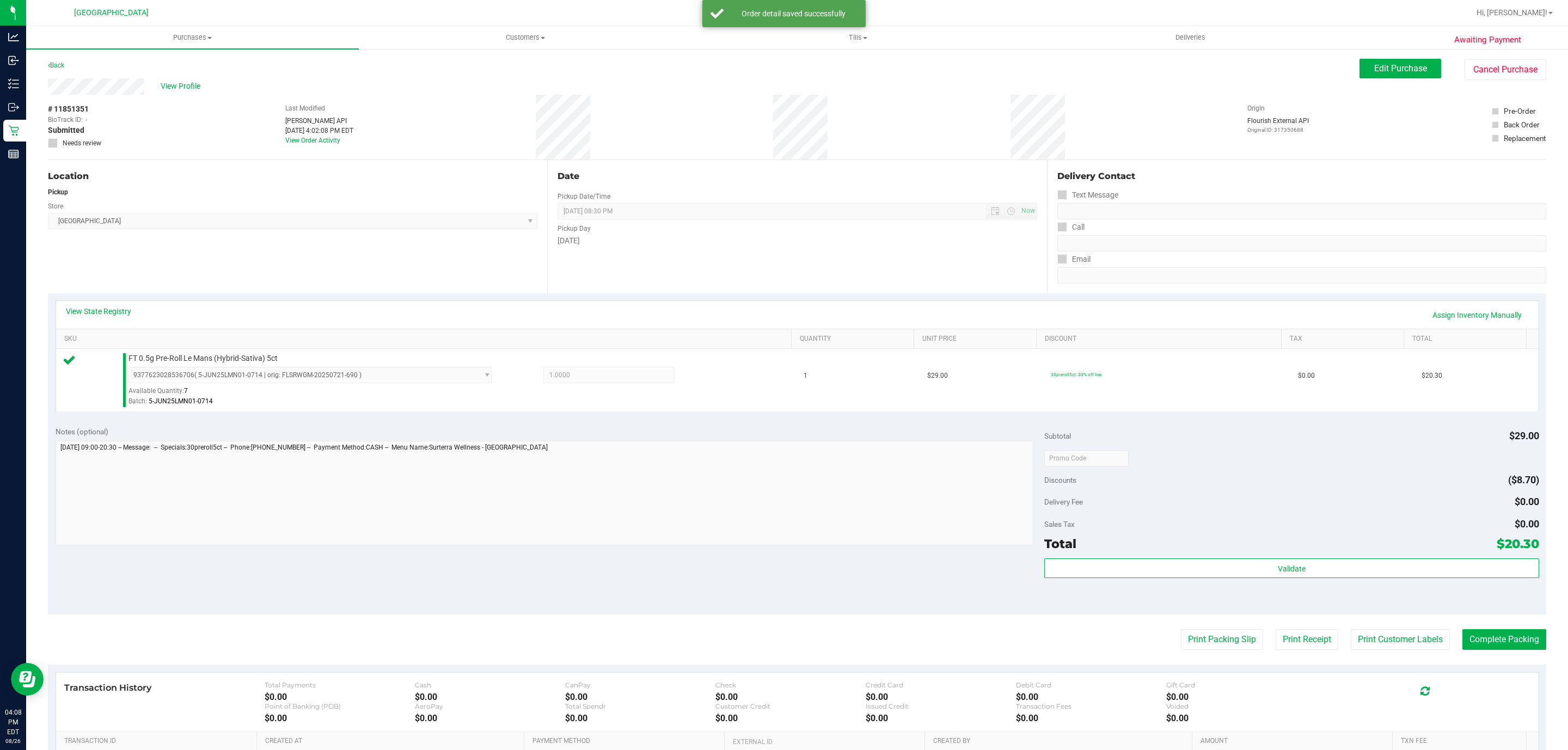
click at [1083, 589] on div "Validate" at bounding box center [1292, 583] width 495 height 49
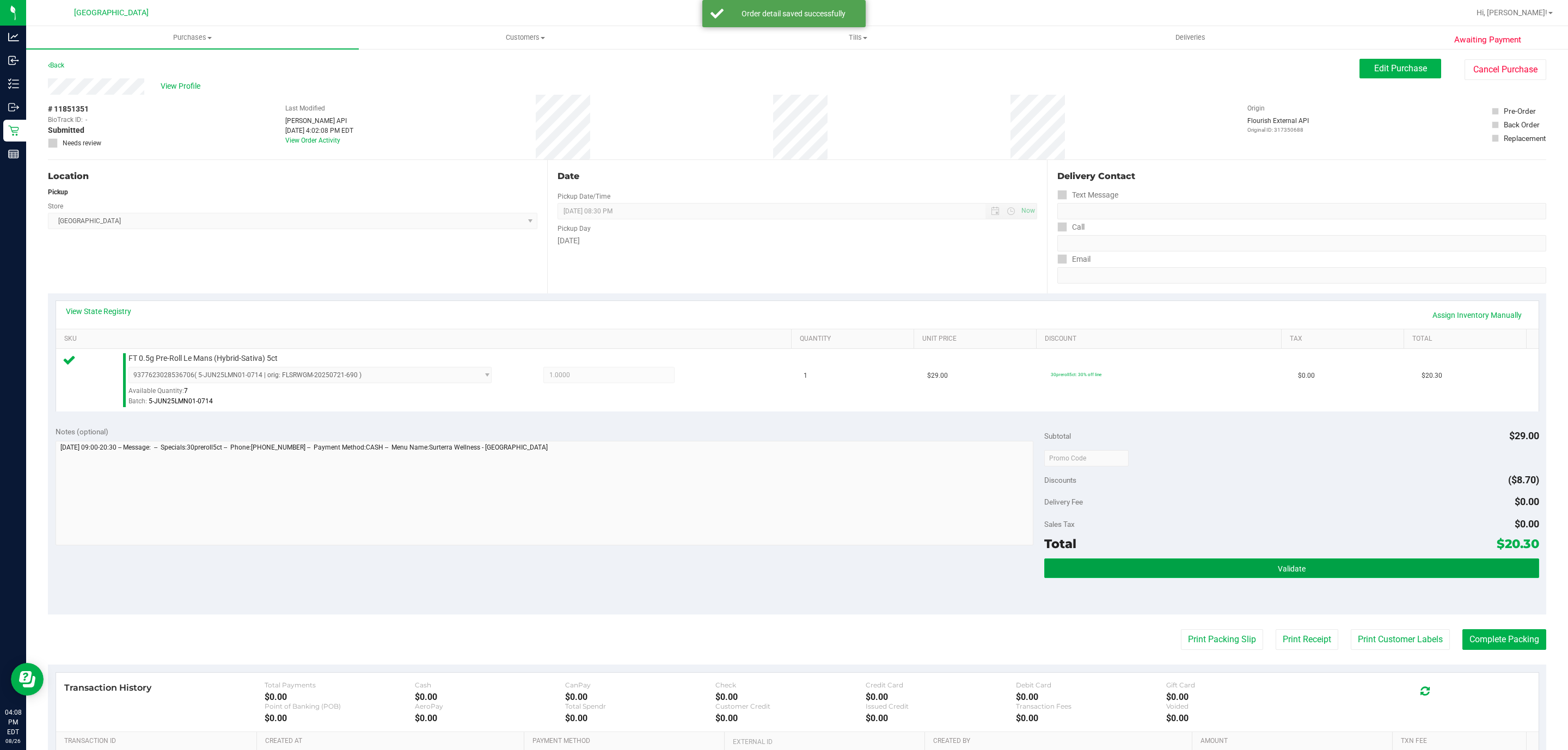
click at [1096, 562] on button "Validate" at bounding box center [1292, 568] width 495 height 19
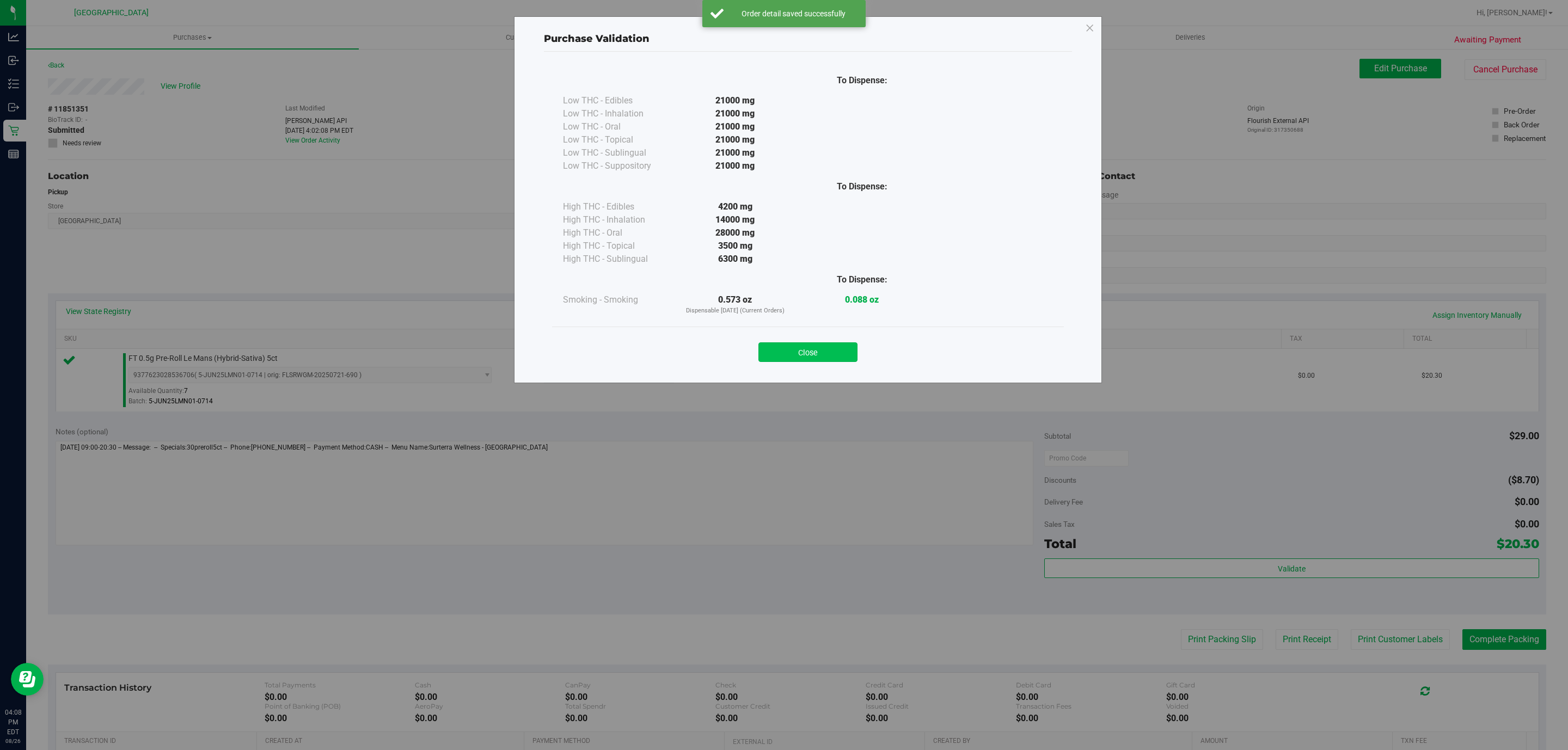
click at [816, 343] on button "Close" at bounding box center [808, 352] width 100 height 19
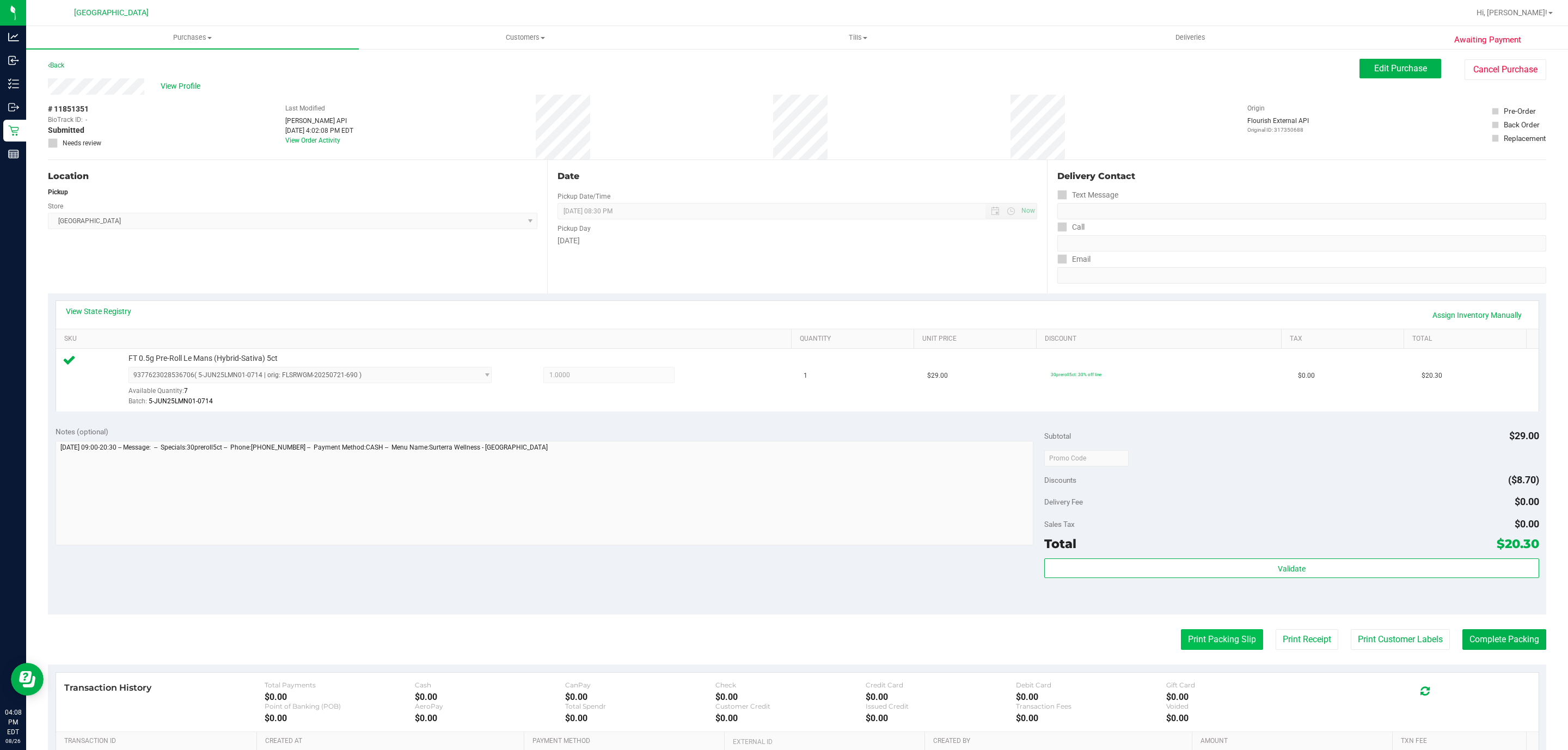
click at [1227, 639] on button "Print Packing Slip" at bounding box center [1221, 639] width 82 height 20
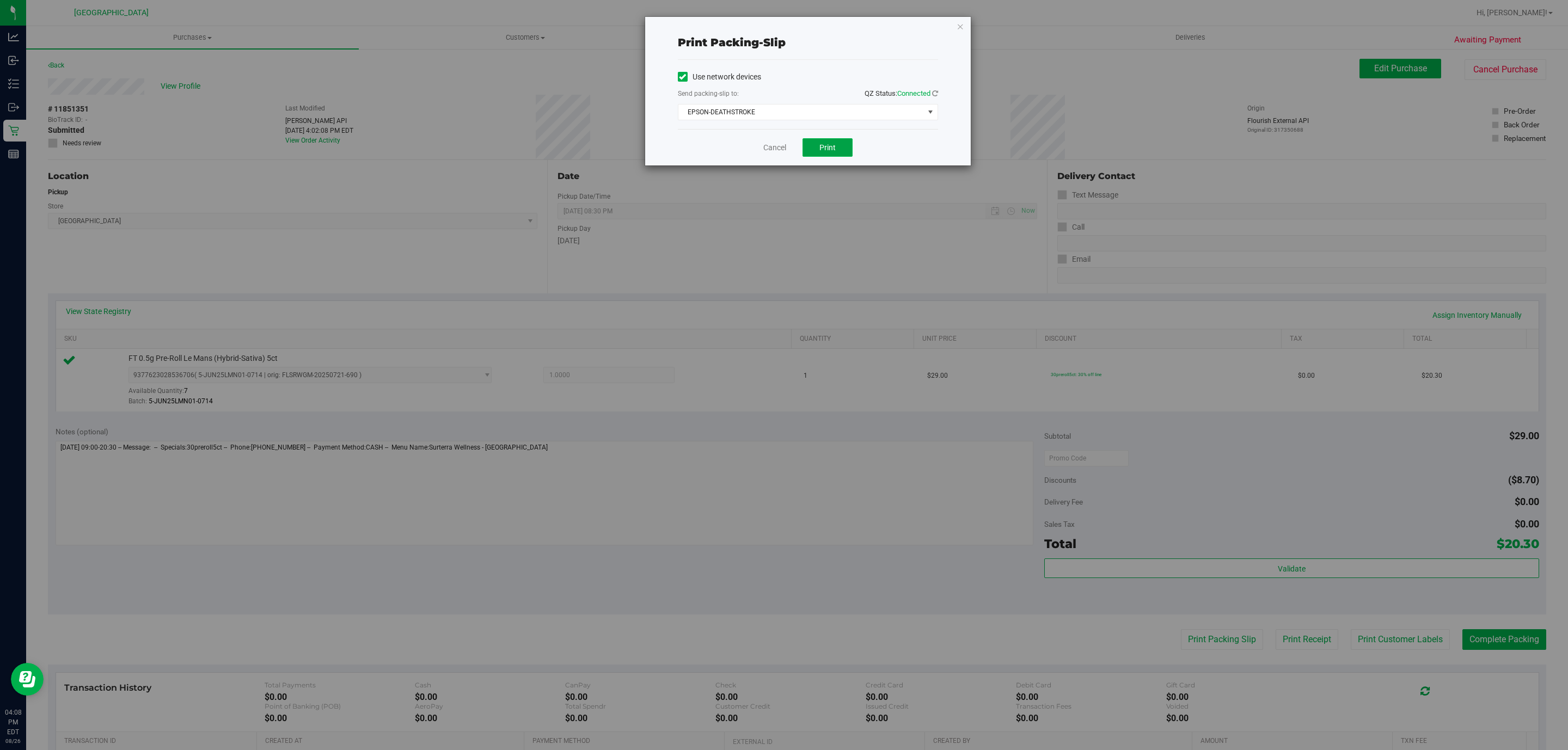
click at [846, 139] on button "Print" at bounding box center [828, 147] width 50 height 18
click at [875, 109] on span "EPSON-DEATHSTROKE" at bounding box center [801, 112] width 245 height 15
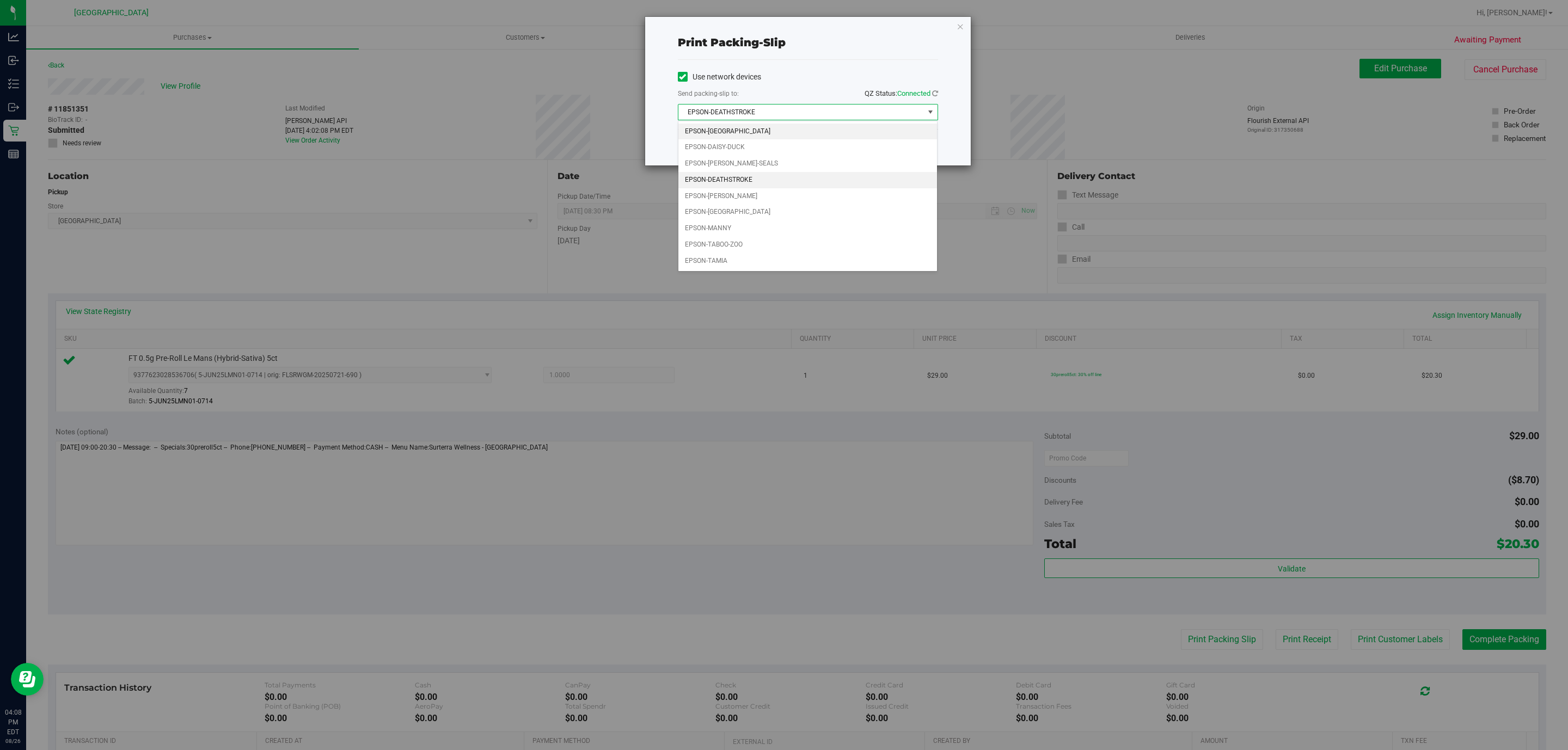
click at [807, 132] on li "EPSON-[GEOGRAPHIC_DATA]" at bounding box center [808, 131] width 259 height 16
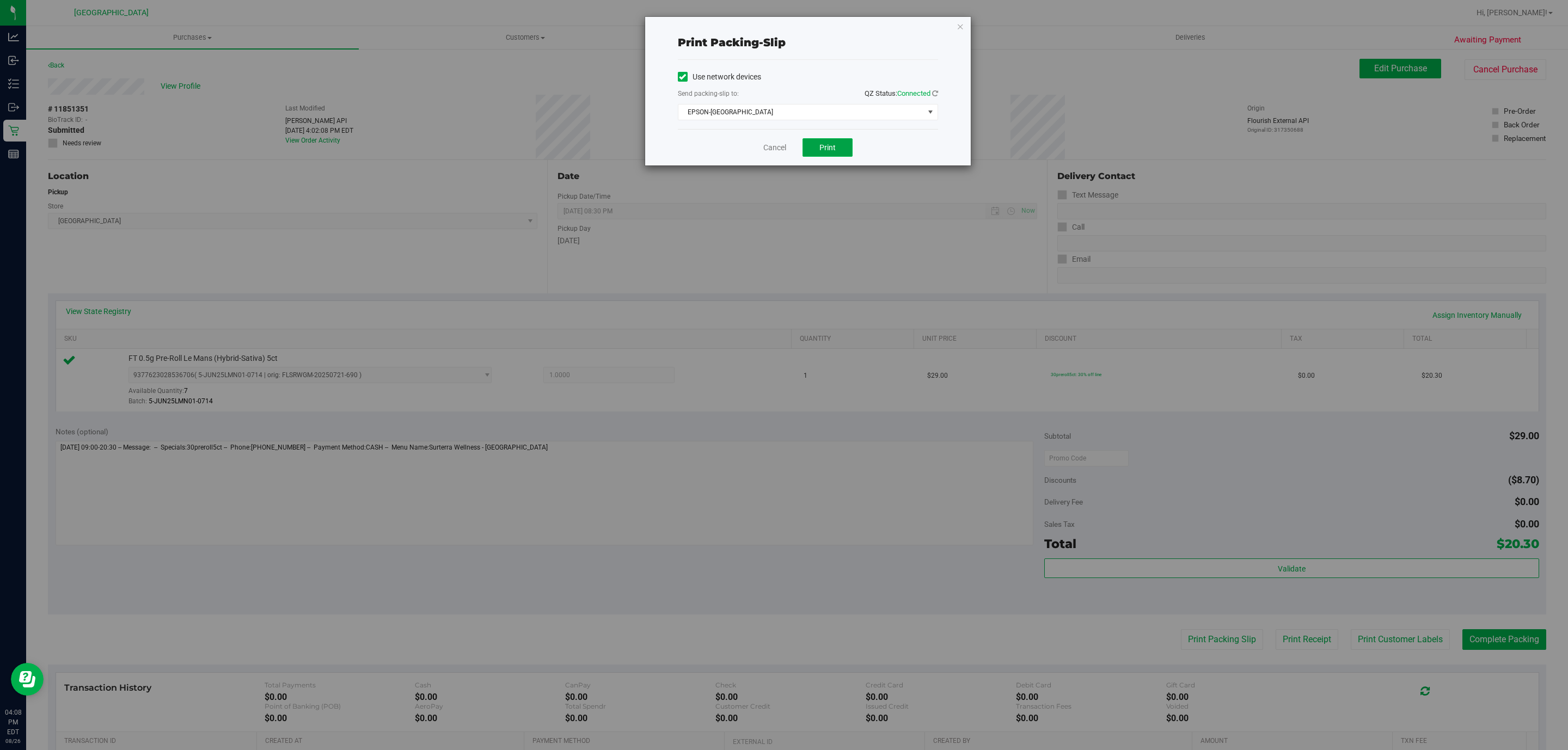
click at [813, 148] on button "Print" at bounding box center [828, 147] width 50 height 18
click at [766, 151] on link "Cancel" at bounding box center [775, 148] width 23 height 12
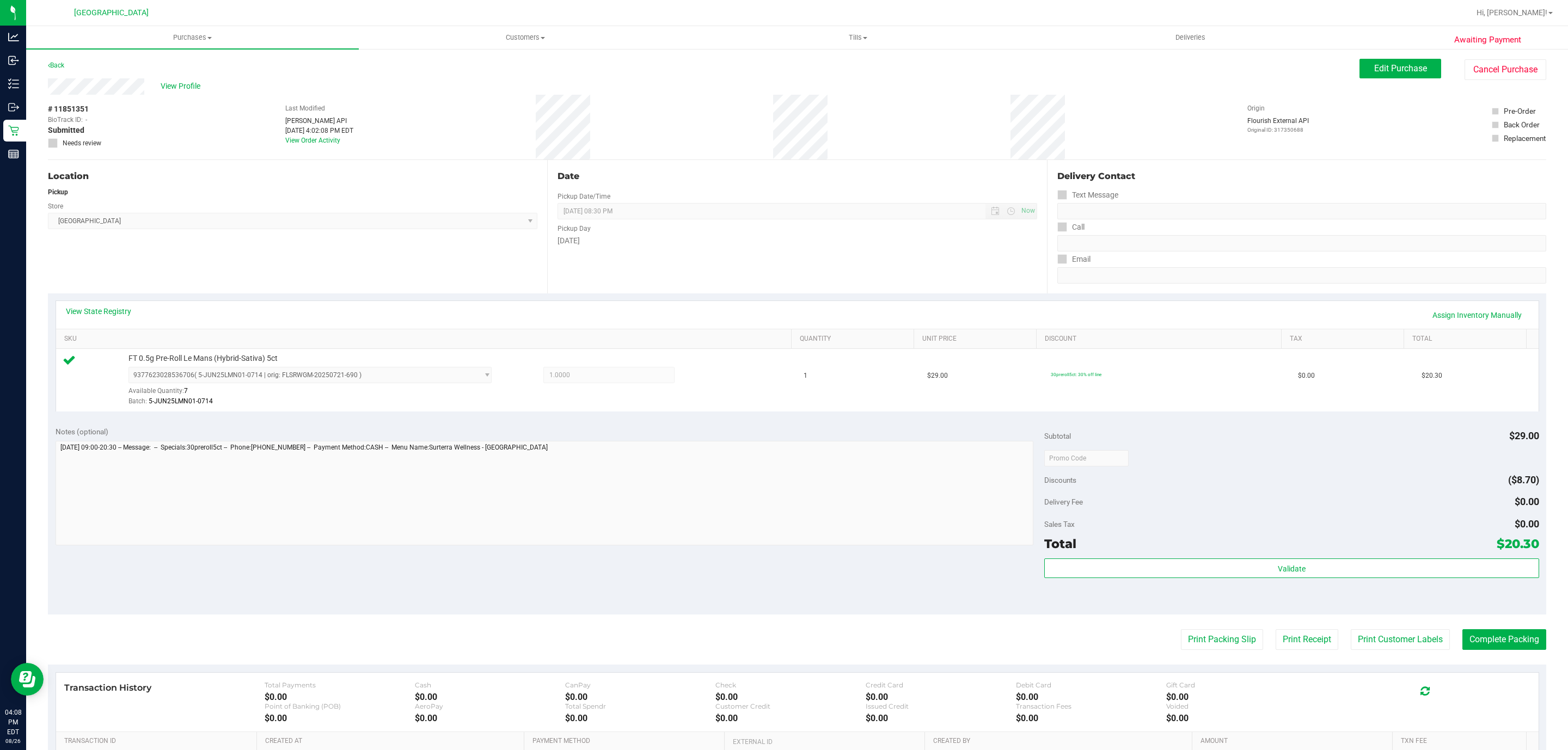
click at [1219, 554] on div "Total $20.30" at bounding box center [1292, 544] width 495 height 19
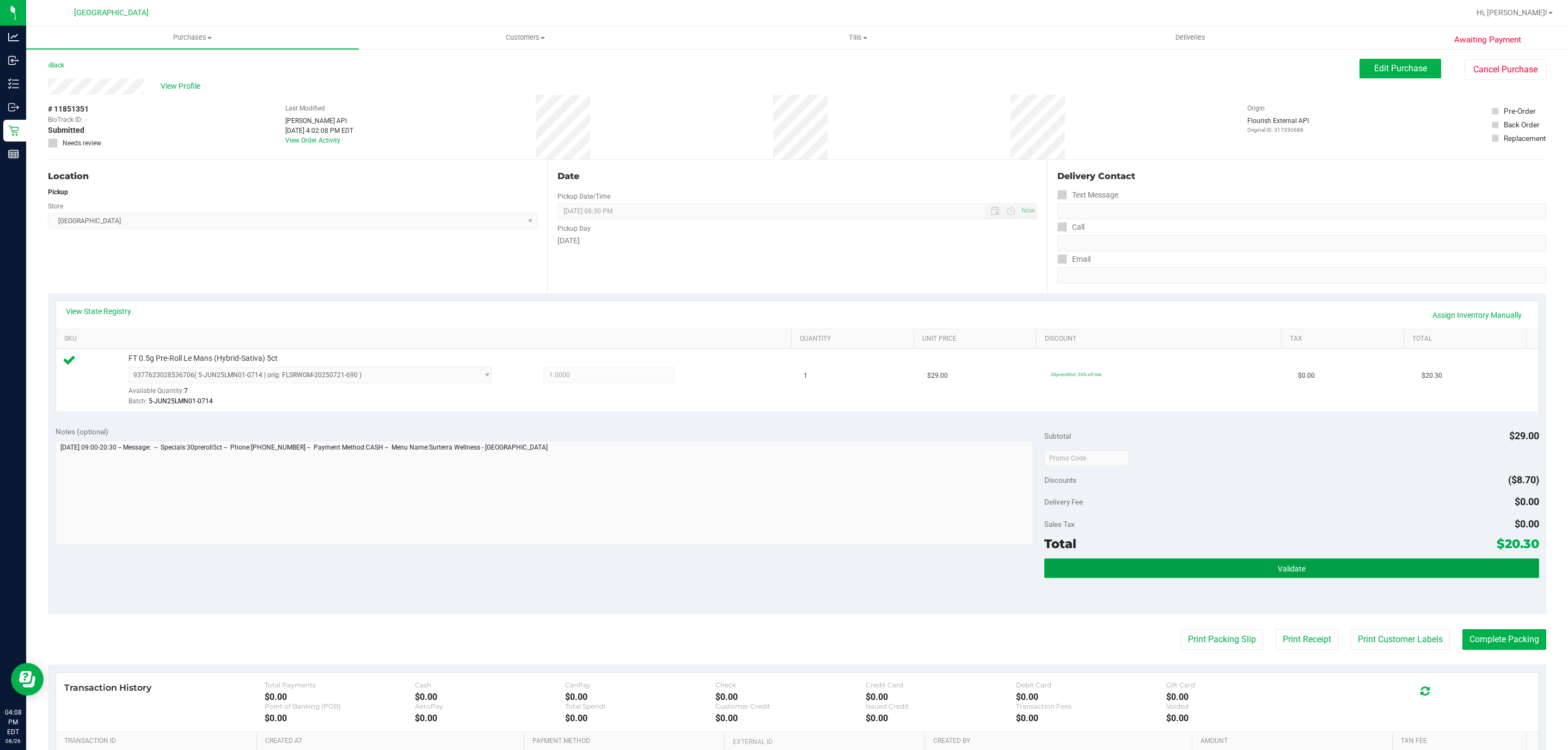
click at [1213, 562] on button "Validate" at bounding box center [1292, 568] width 495 height 19
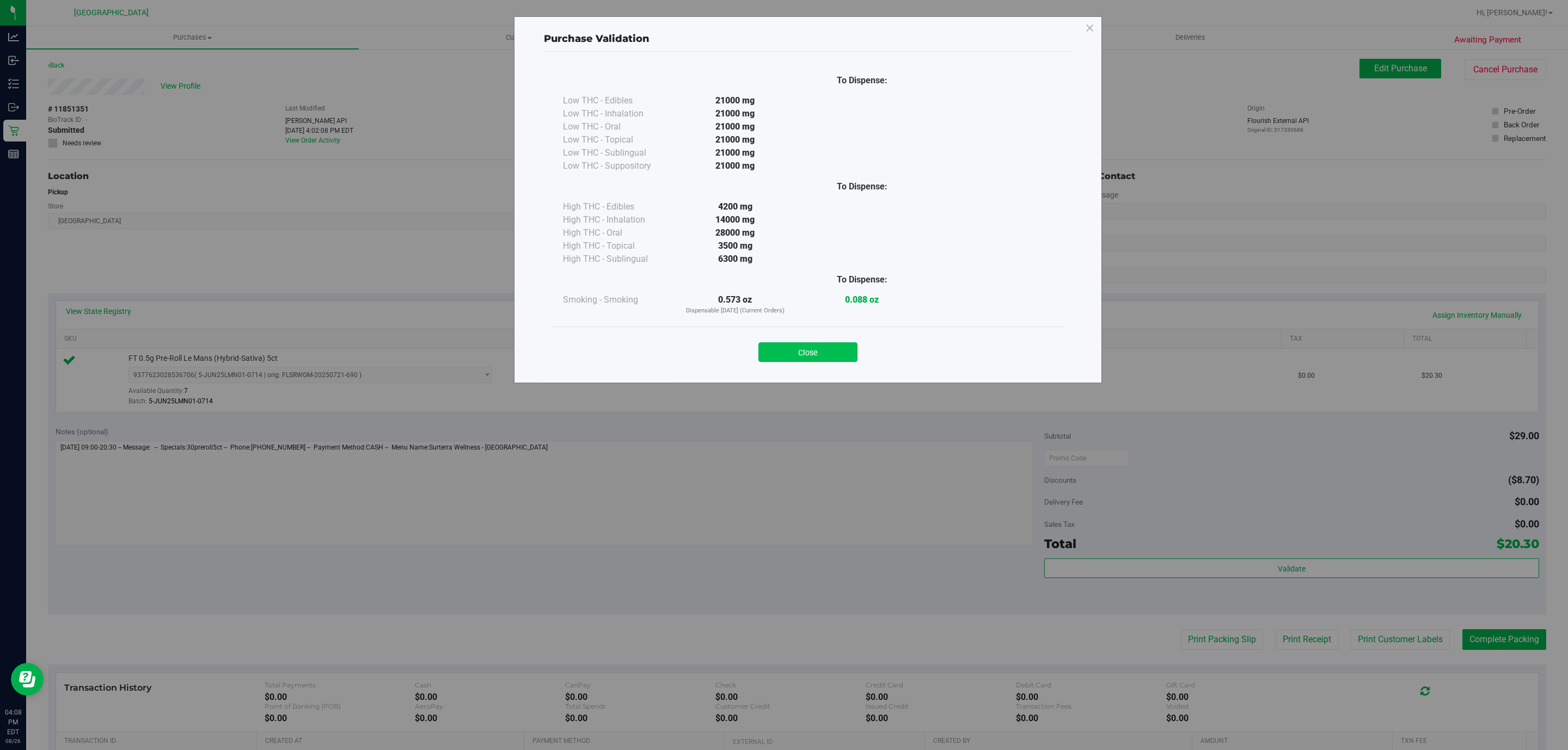
click at [808, 350] on button "Close" at bounding box center [808, 352] width 100 height 19
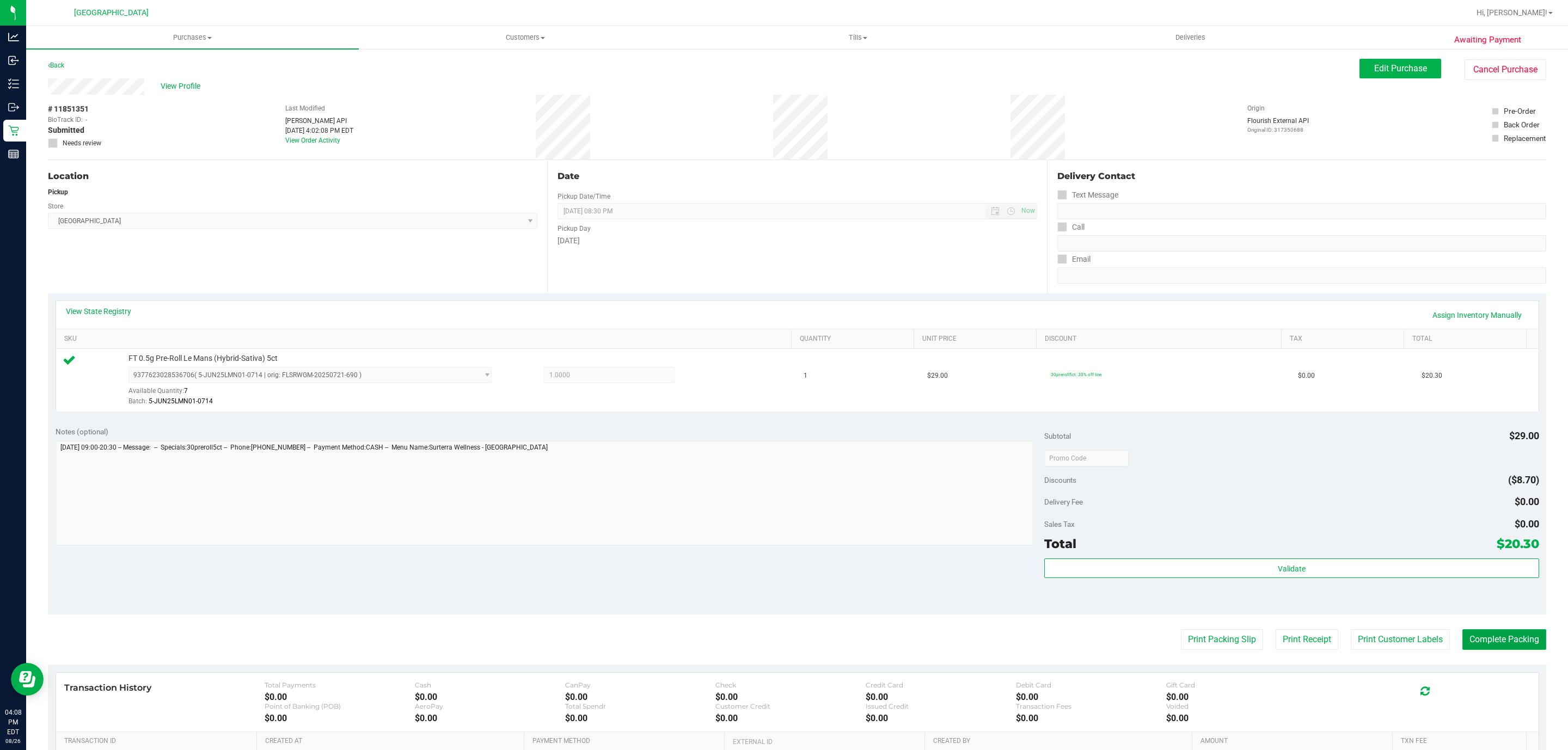
click at [1478, 642] on button "Complete Packing" at bounding box center [1503, 639] width 84 height 20
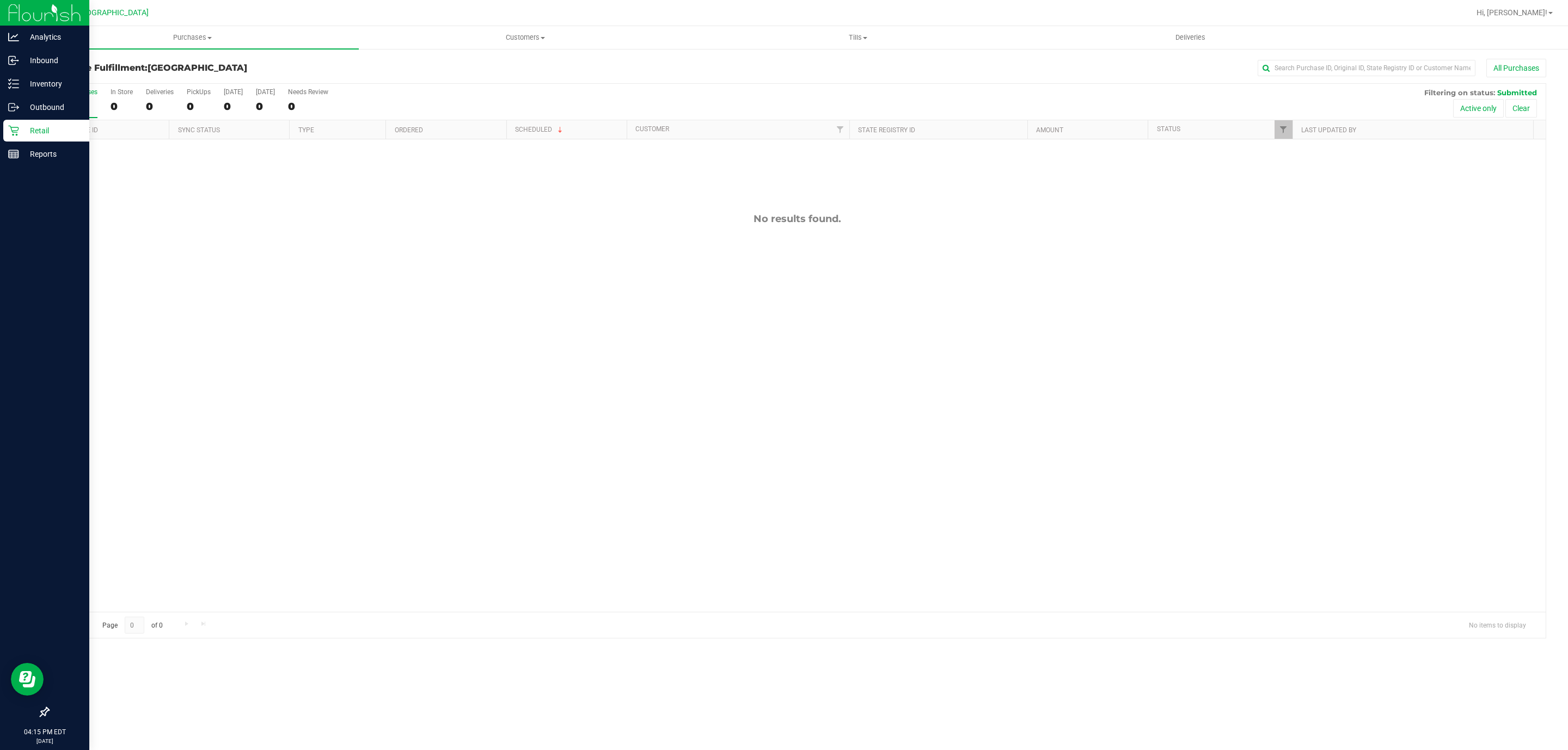
click at [4, 132] on div "Retail" at bounding box center [45, 130] width 86 height 22
